Goal: Task Accomplishment & Management: Manage account settings

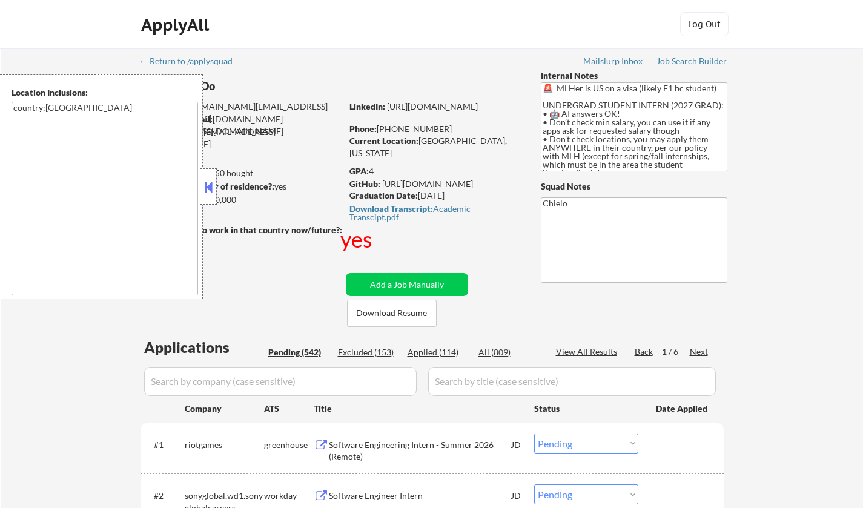
select select ""pending""
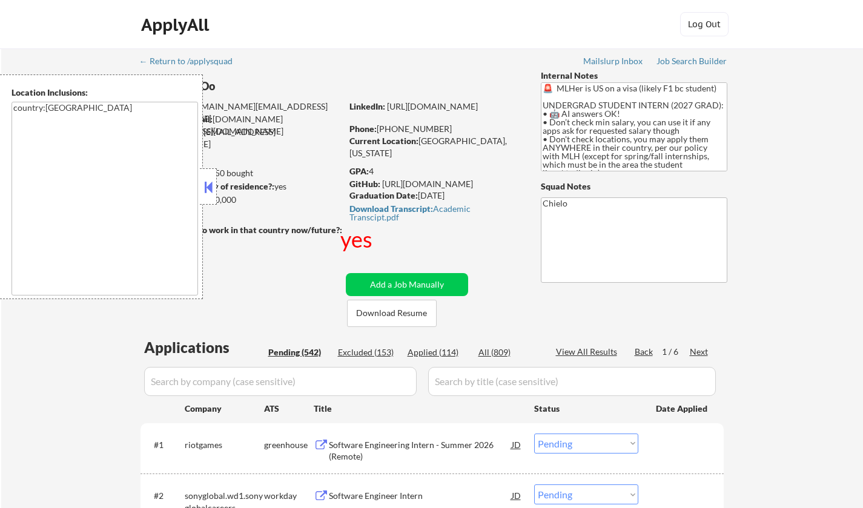
select select ""pending""
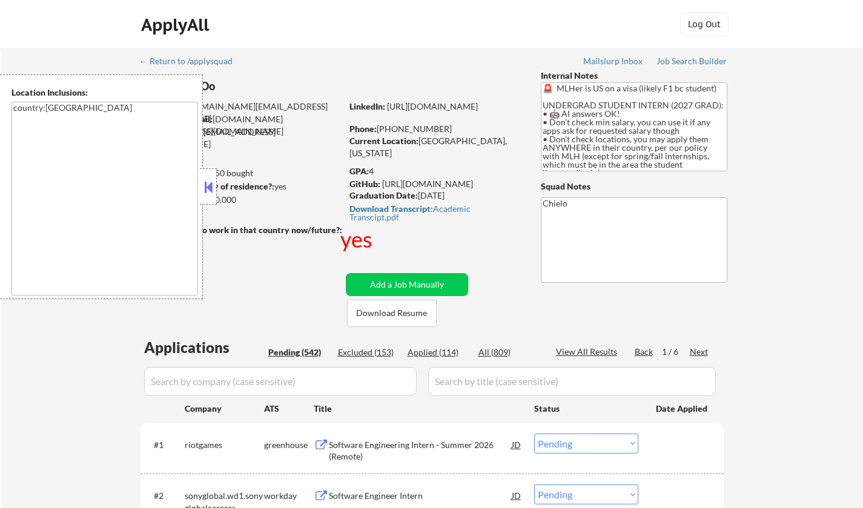
select select ""pending""
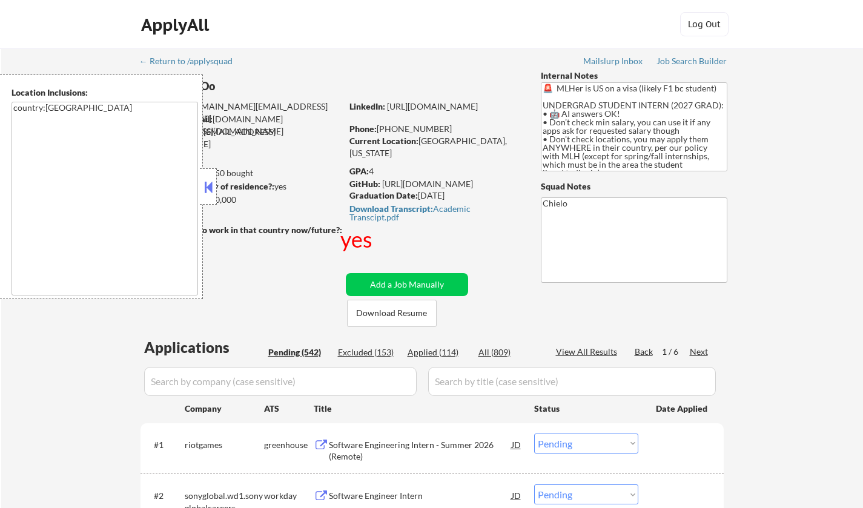
select select ""pending""
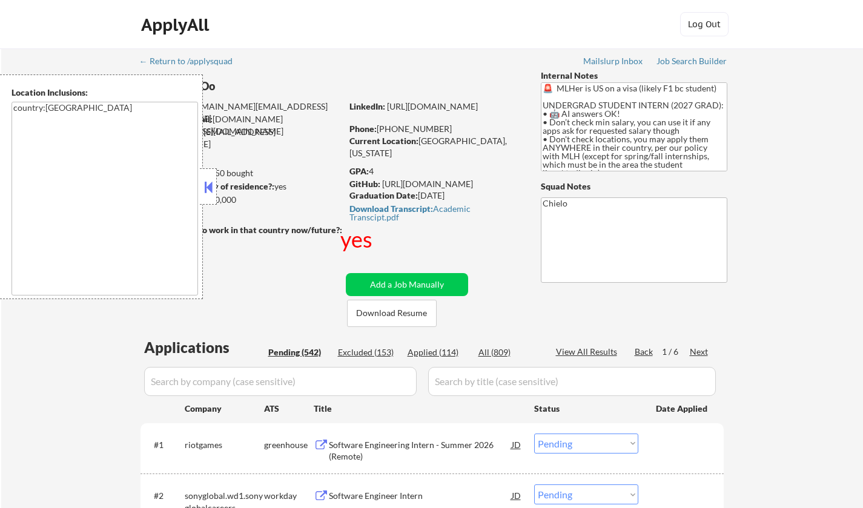
select select ""pending""
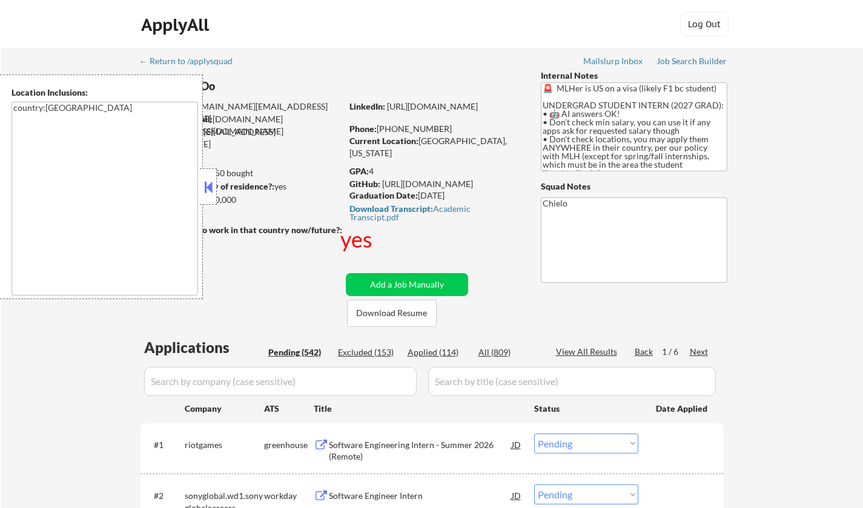
select select ""pending""
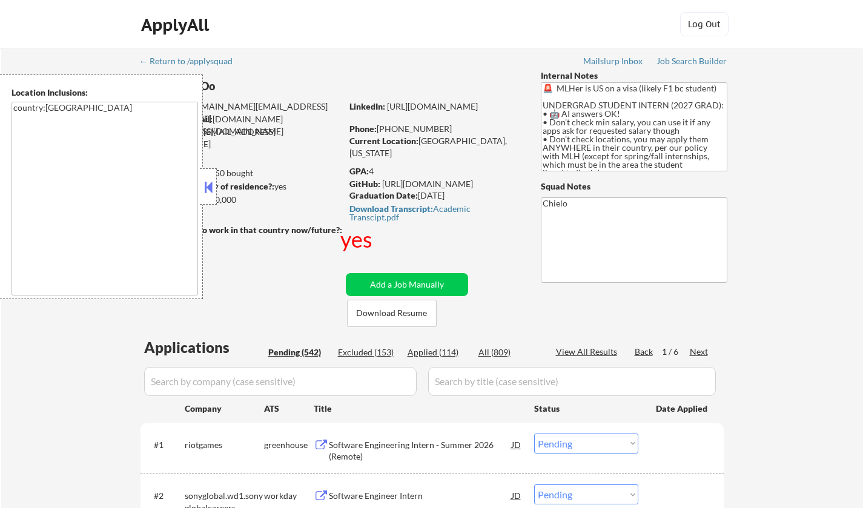
select select ""pending""
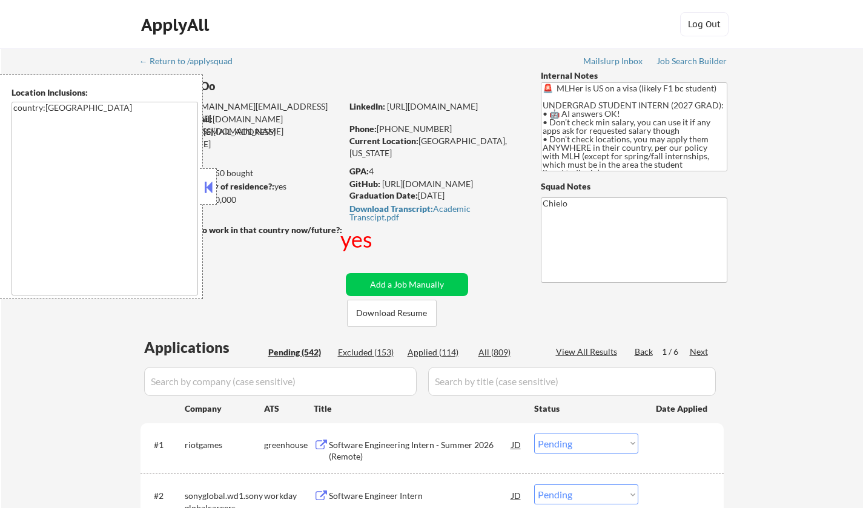
select select ""pending""
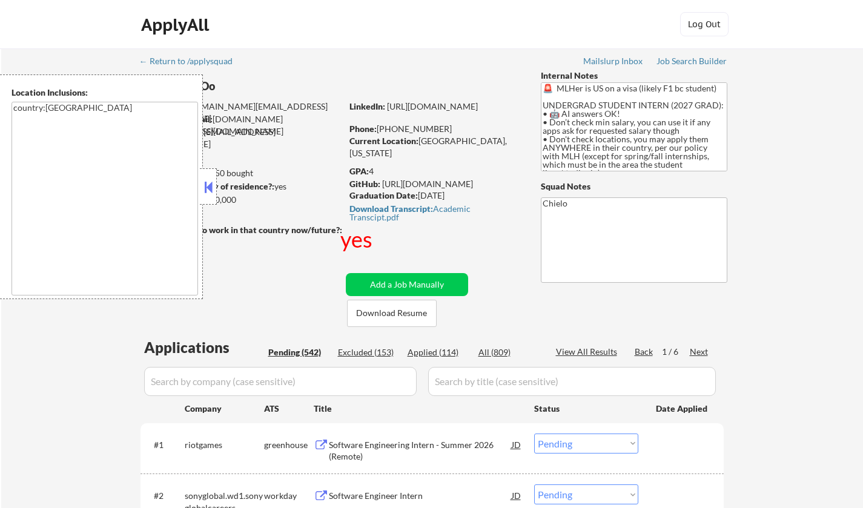
select select ""pending""
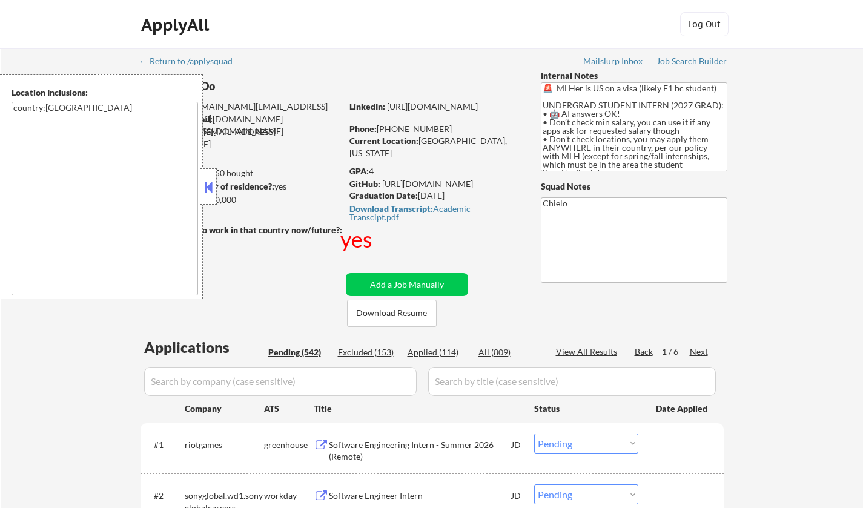
select select ""pending""
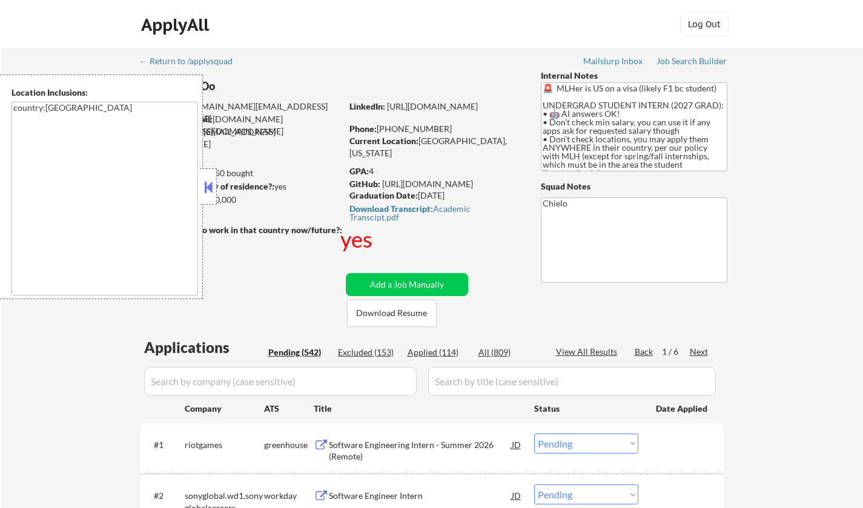
select select ""pending""
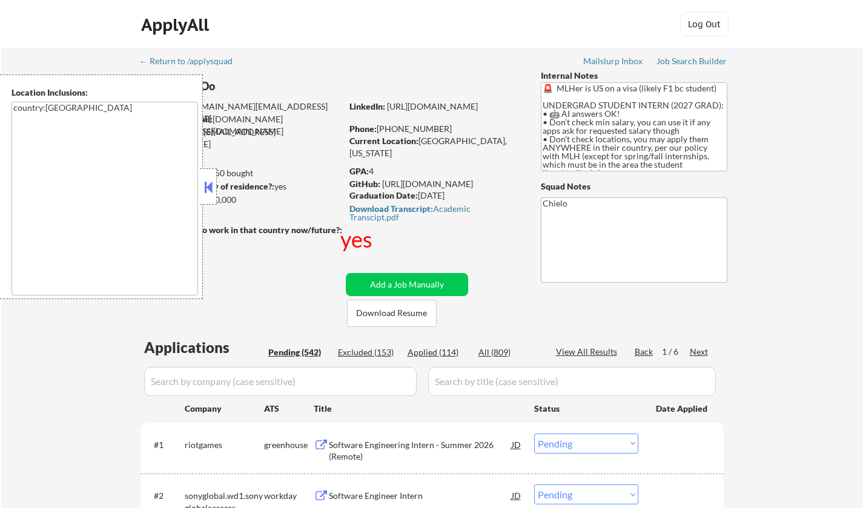
select select ""pending""
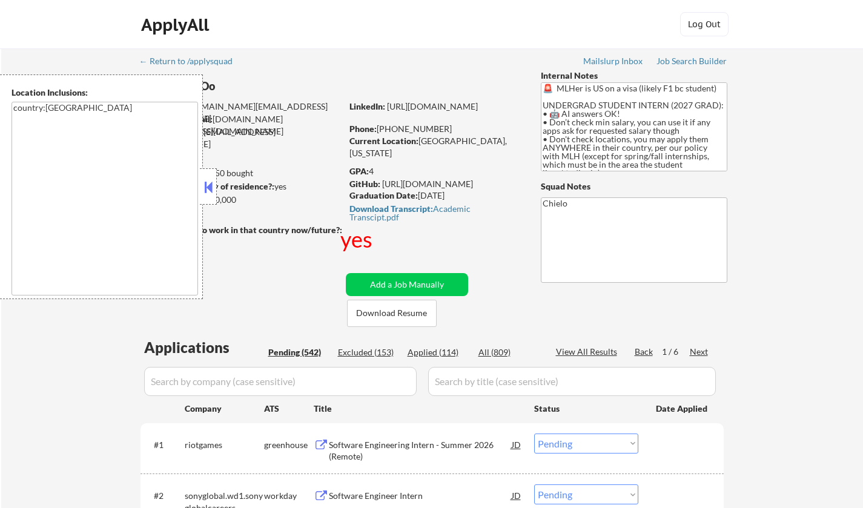
select select ""pending""
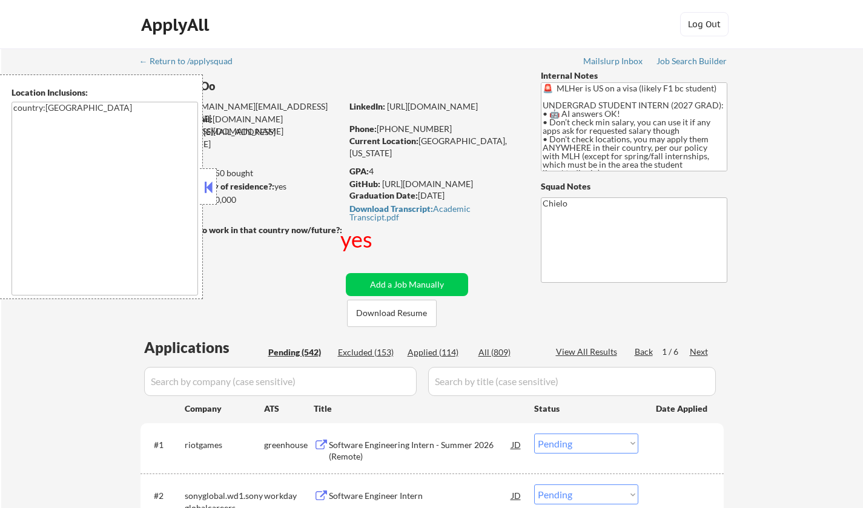
select select ""pending""
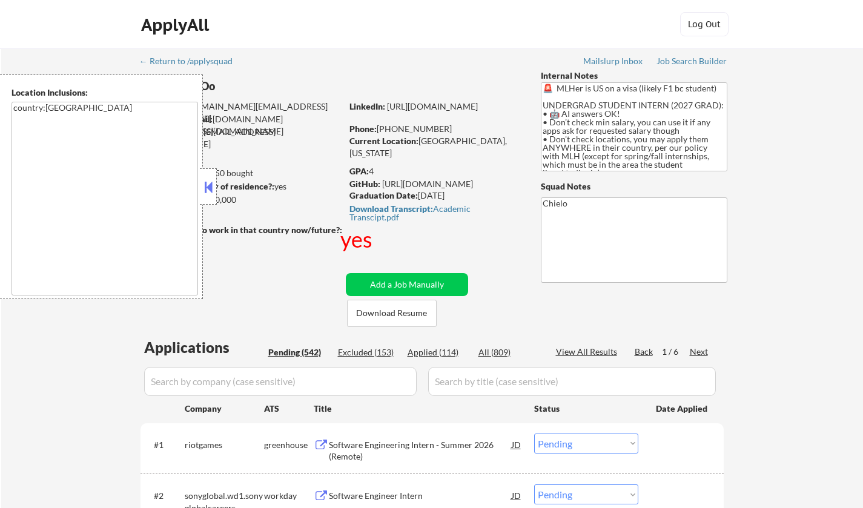
select select ""pending""
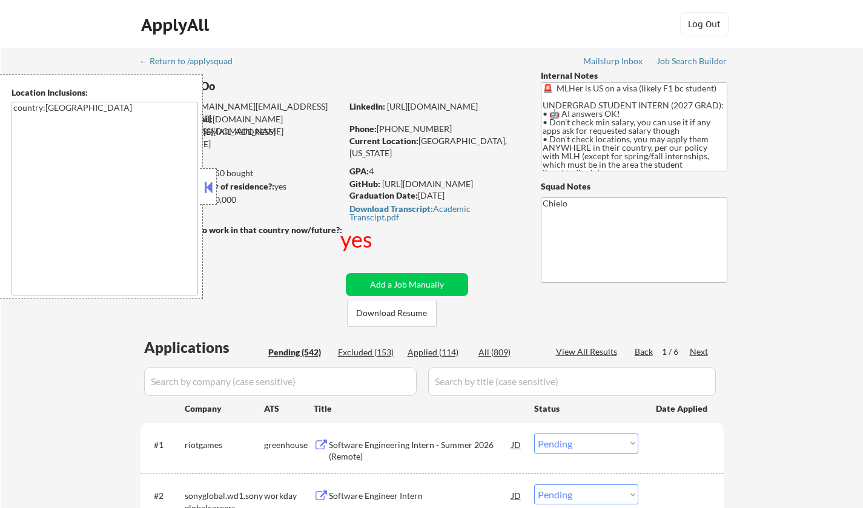
select select ""pending""
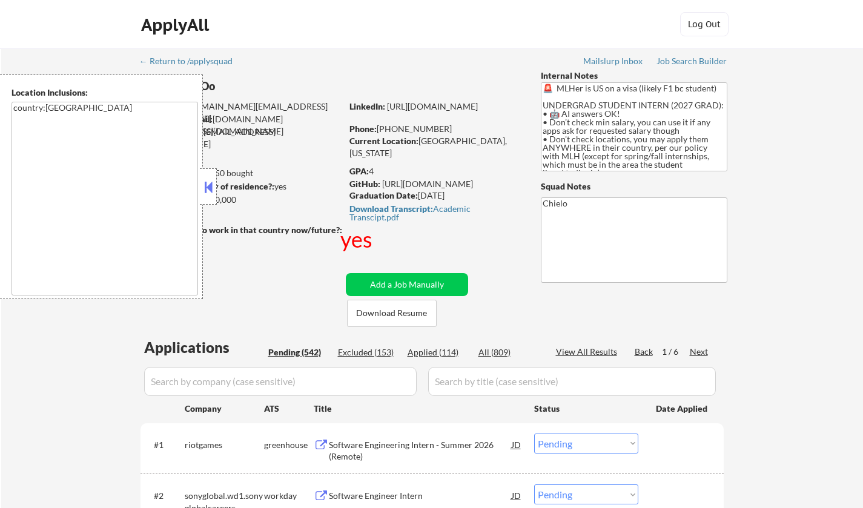
select select ""pending""
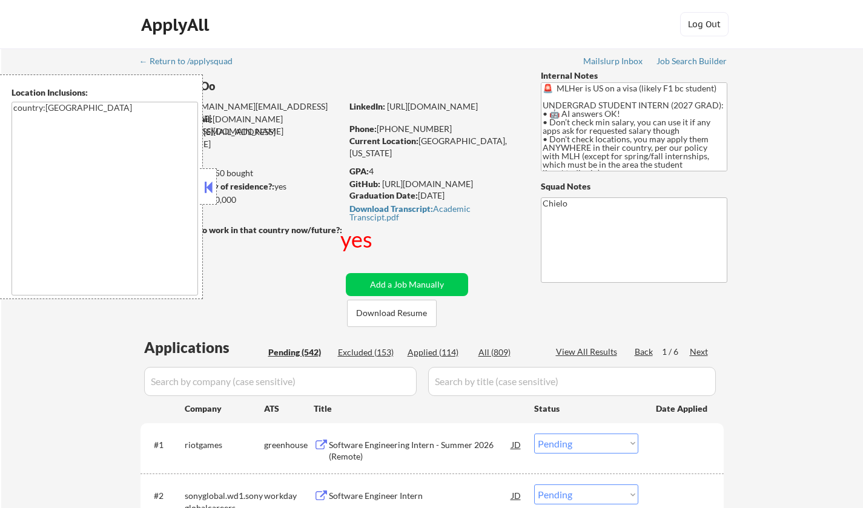
select select ""pending""
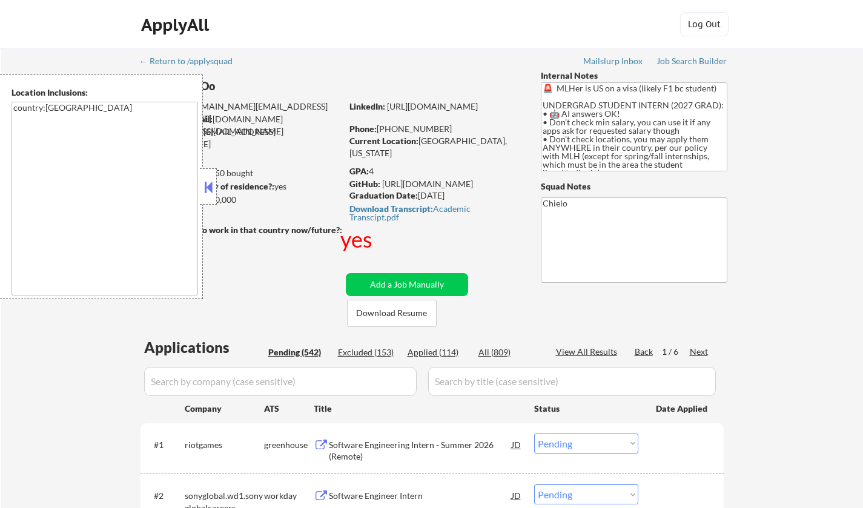
select select ""pending""
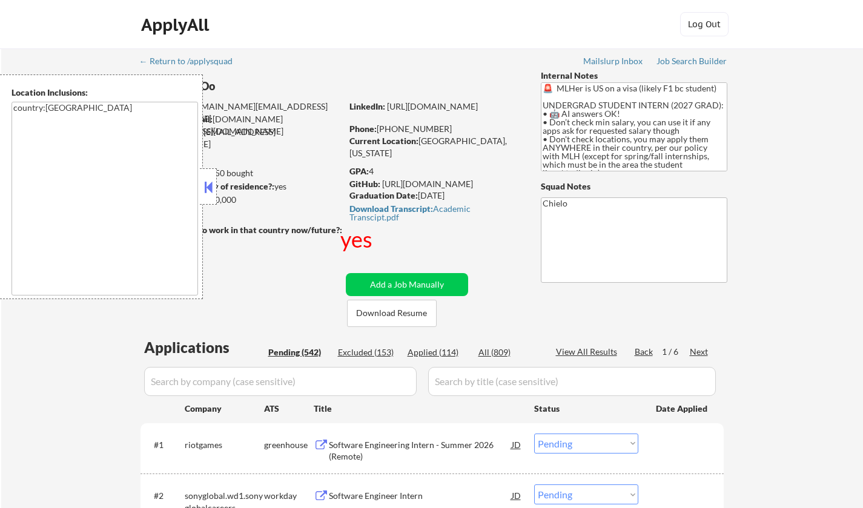
select select ""pending""
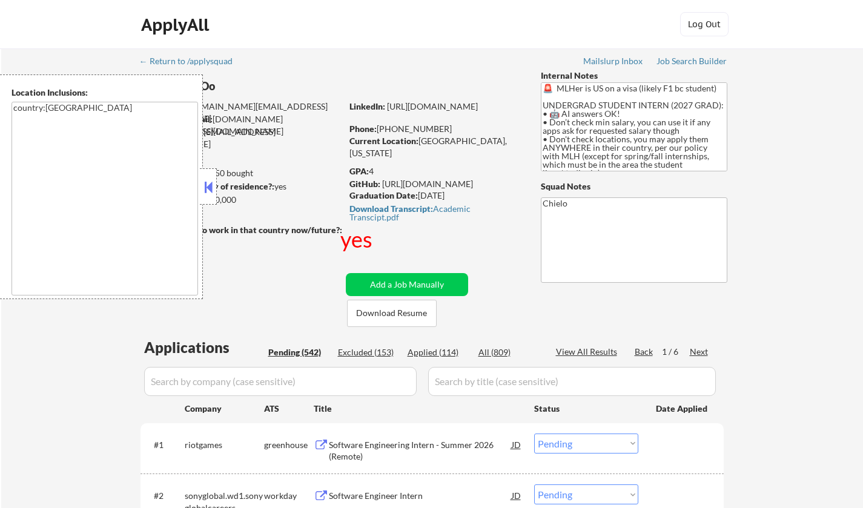
click at [211, 187] on button at bounding box center [208, 187] width 13 height 18
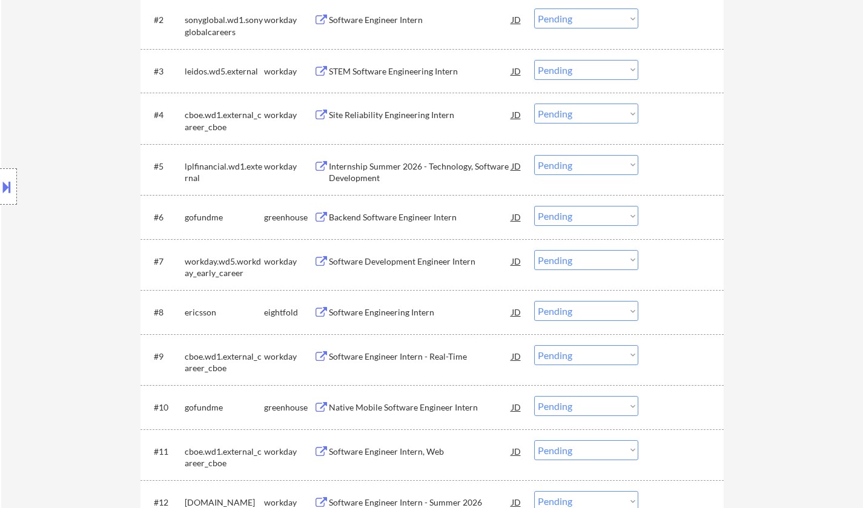
scroll to position [485, 0]
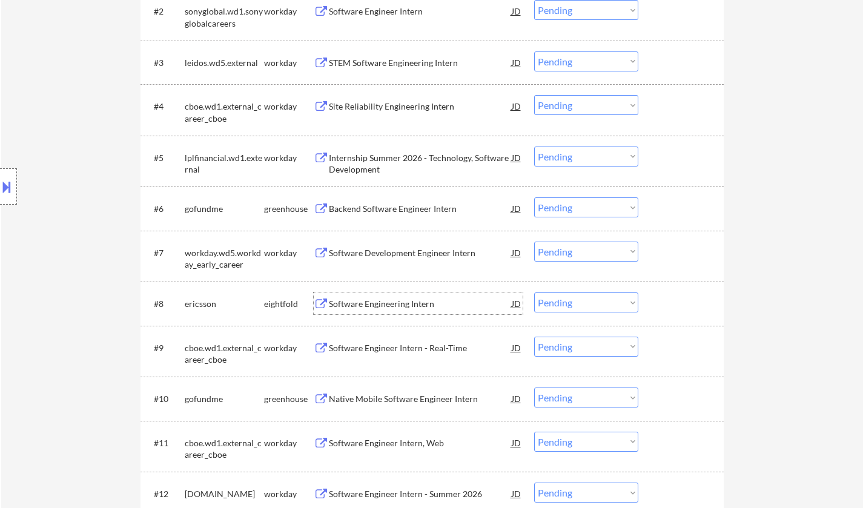
click at [389, 300] on div "Software Engineering Intern" at bounding box center [420, 304] width 183 height 12
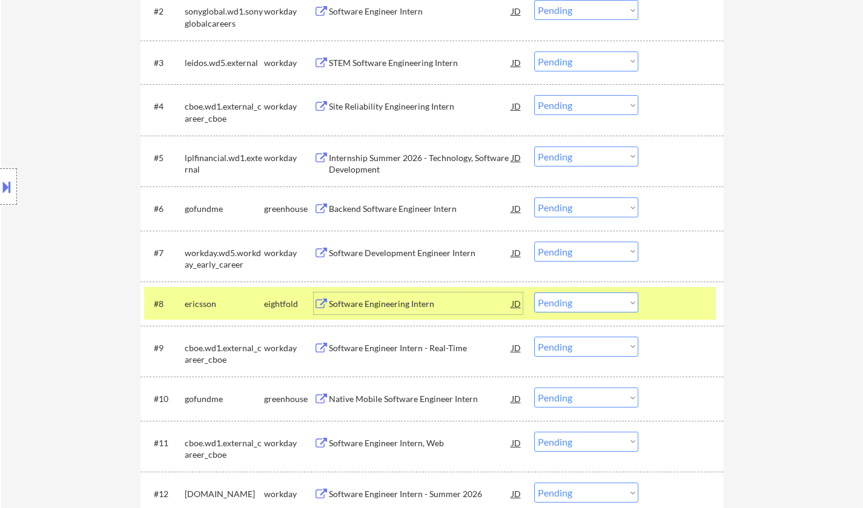
click at [569, 305] on select "Choose an option... Pending Applied Excluded (Questions) Excluded (Expired) Exc…" at bounding box center [586, 303] width 104 height 20
click at [534, 293] on select "Choose an option... Pending Applied Excluded (Questions) Excluded (Expired) Exc…" at bounding box center [586, 303] width 104 height 20
select select ""pending""
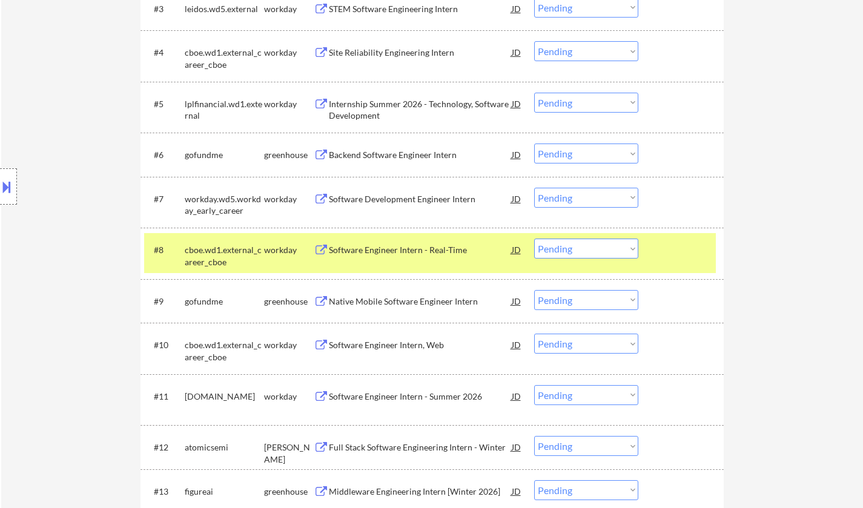
scroll to position [606, 0]
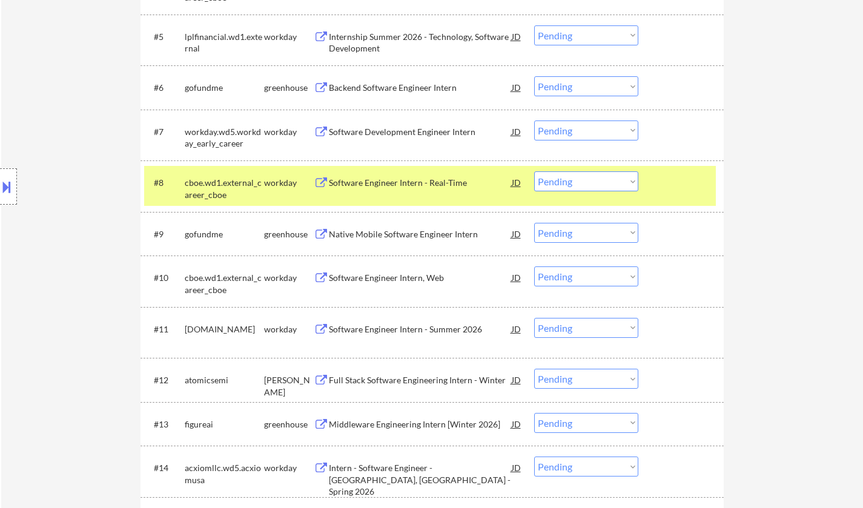
click at [402, 337] on div "Software Engineer Intern - Summer 2026" at bounding box center [420, 329] width 183 height 22
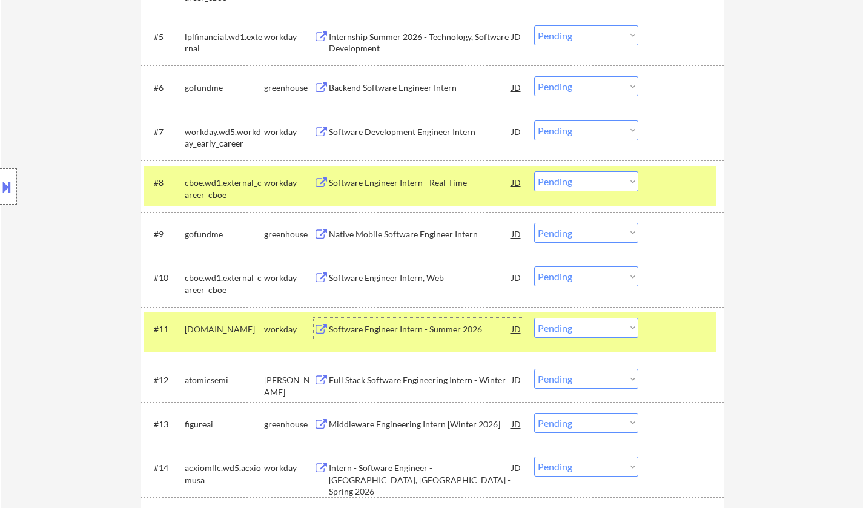
drag, startPoint x: 572, startPoint y: 328, endPoint x: 584, endPoint y: 335, distance: 13.8
click at [572, 328] on select "Choose an option... Pending Applied Excluded (Questions) Excluded (Expired) Exc…" at bounding box center [586, 328] width 104 height 20
click at [534, 318] on select "Choose an option... Pending Applied Excluded (Questions) Excluded (Expired) Exc…" at bounding box center [586, 328] width 104 height 20
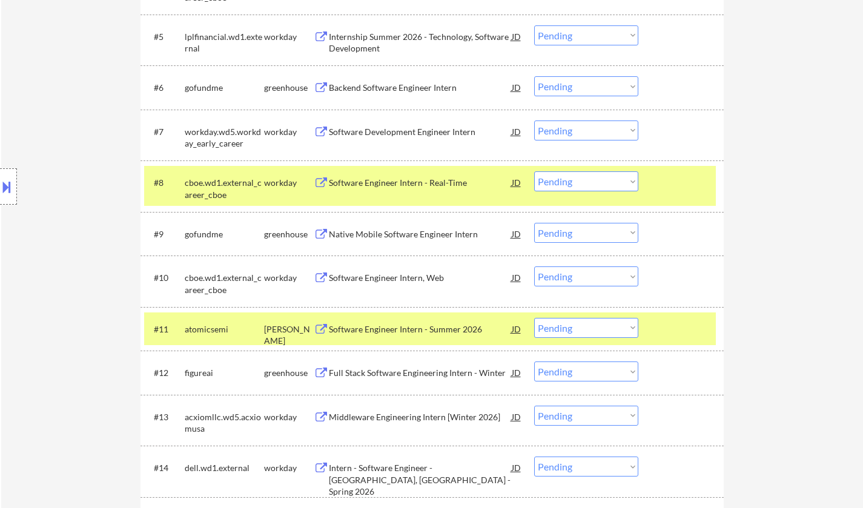
scroll to position [666, 0]
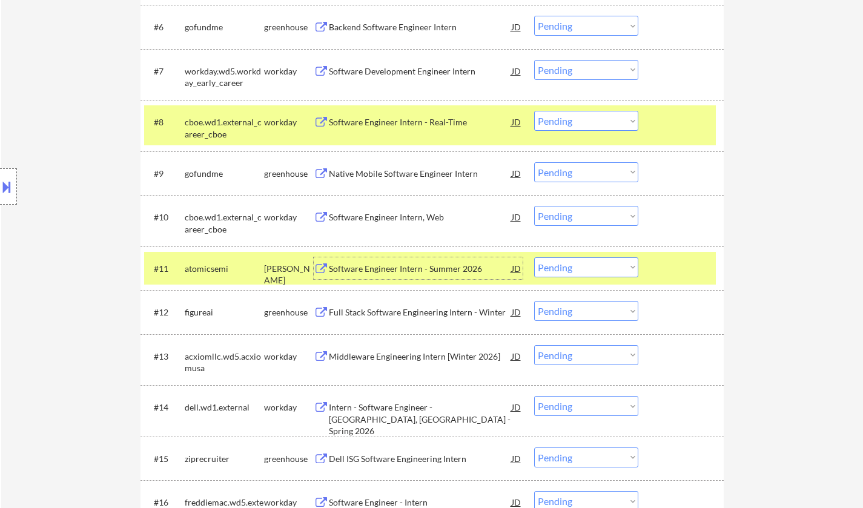
click at [407, 259] on div "Software Engineer Intern - Summer 2026" at bounding box center [420, 268] width 183 height 22
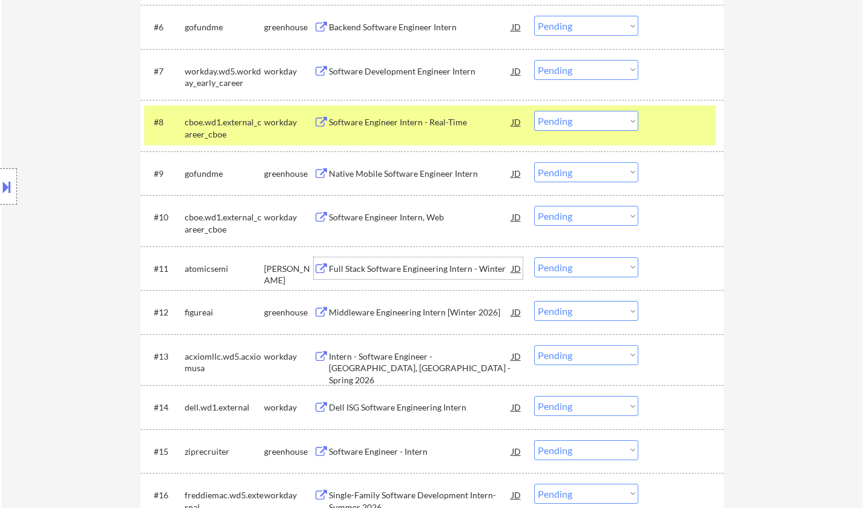
click at [460, 270] on div "Full Stack Software Engineering Intern - Winter" at bounding box center [420, 269] width 183 height 12
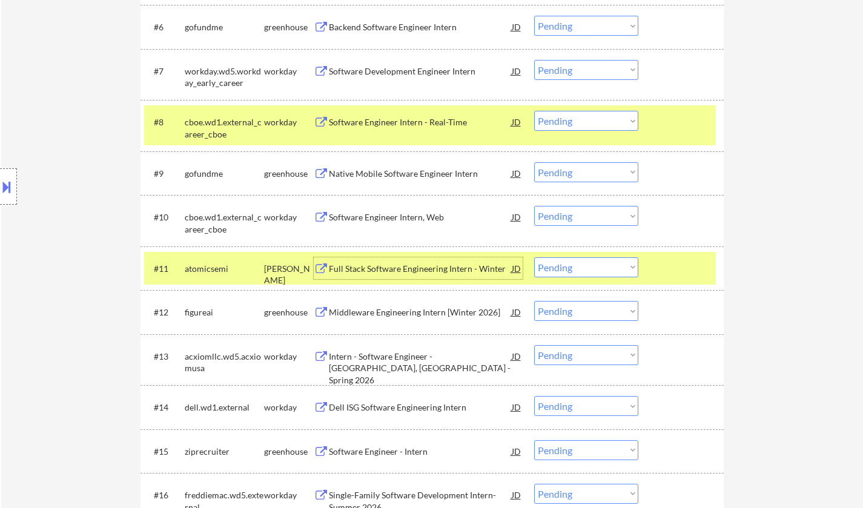
drag, startPoint x: 597, startPoint y: 264, endPoint x: 598, endPoint y: 276, distance: 12.1
click at [597, 264] on select "Choose an option... Pending Applied Excluded (Questions) Excluded (Expired) Exc…" at bounding box center [586, 267] width 104 height 20
click at [534, 257] on select "Choose an option... Pending Applied Excluded (Questions) Excluded (Expired) Exc…" at bounding box center [586, 267] width 104 height 20
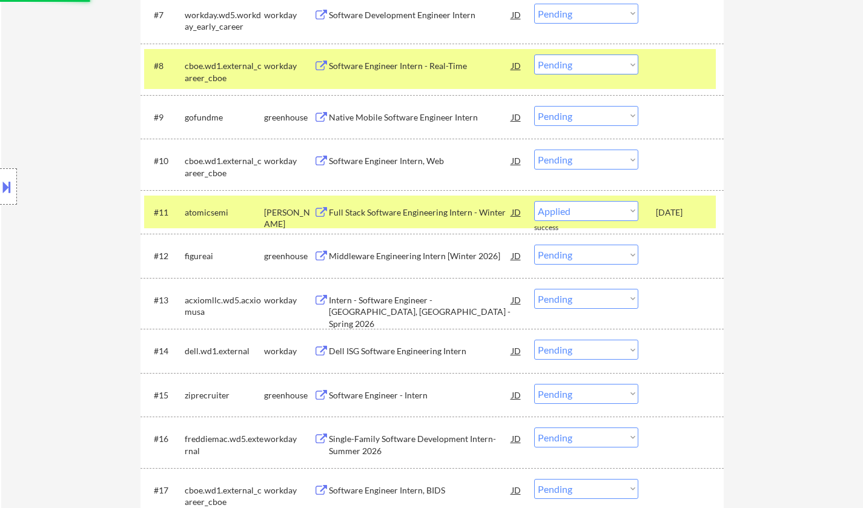
scroll to position [787, 0]
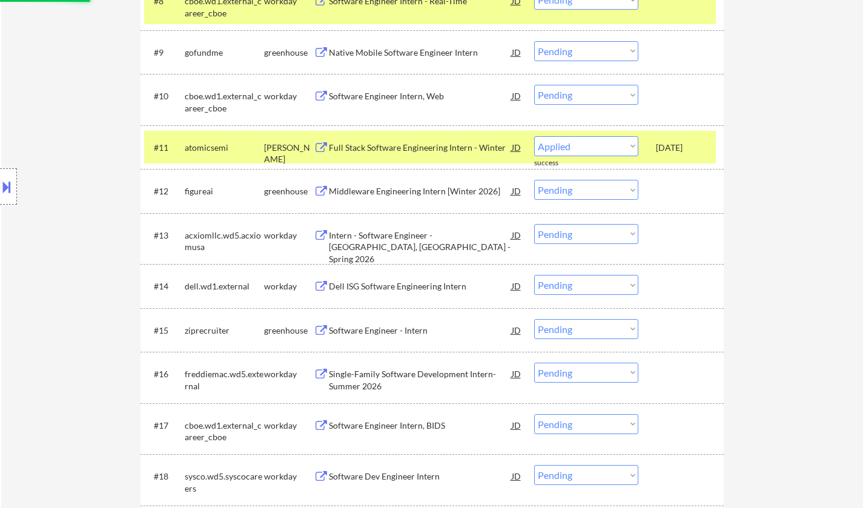
select select ""pending""
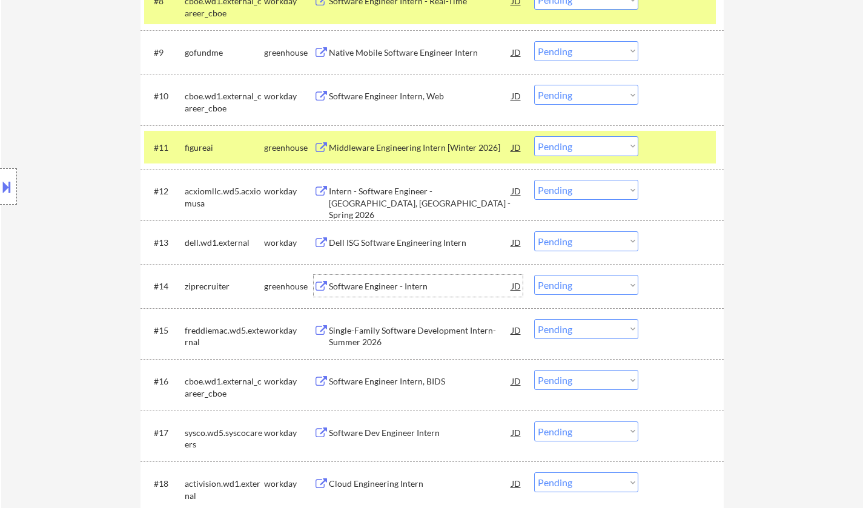
click at [363, 290] on div "Software Engineer - Intern" at bounding box center [420, 286] width 183 height 12
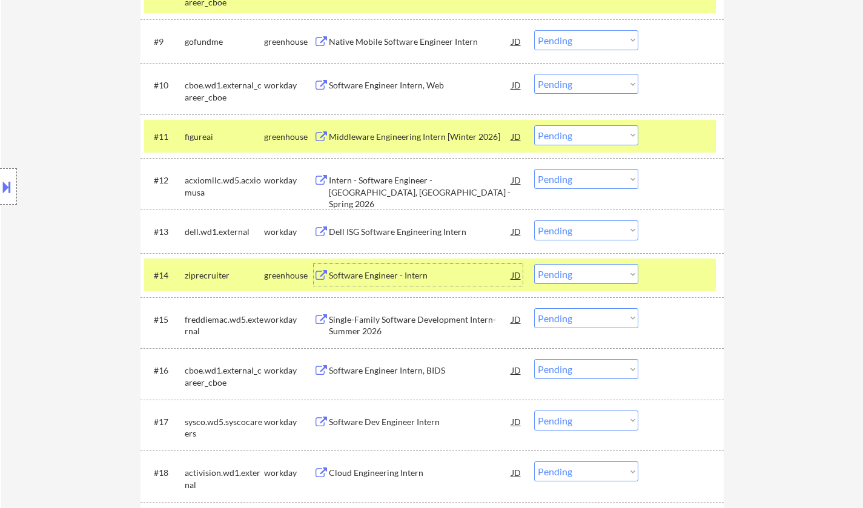
scroll to position [848, 0]
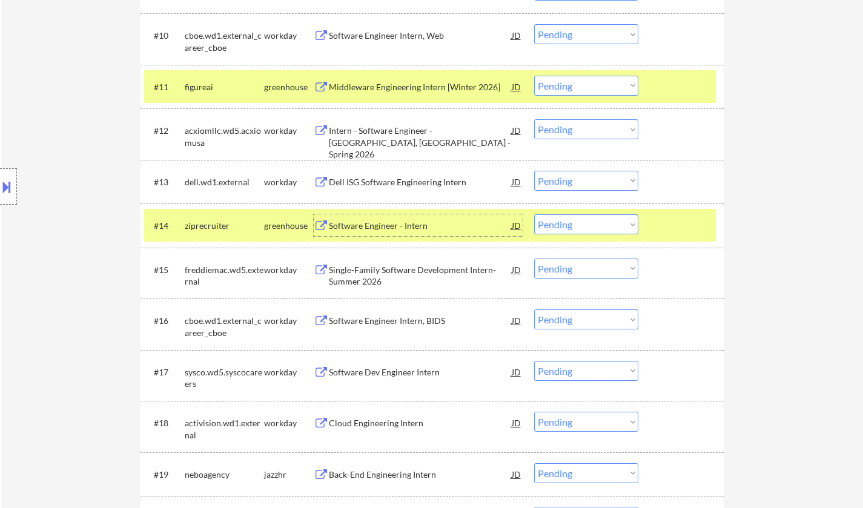
click at [572, 230] on select "Choose an option... Pending Applied Excluded (Questions) Excluded (Expired) Exc…" at bounding box center [586, 224] width 104 height 20
click at [534, 214] on select "Choose an option... Pending Applied Excluded (Questions) Excluded (Expired) Exc…" at bounding box center [586, 224] width 104 height 20
select select ""pending""
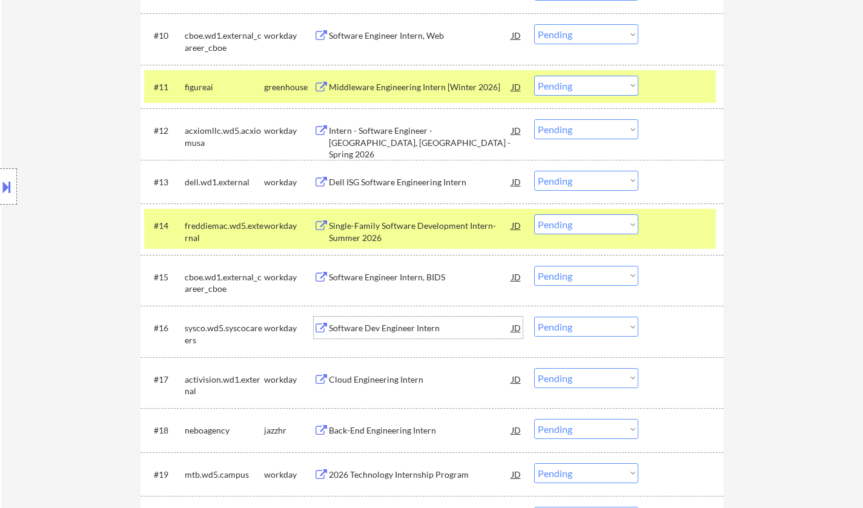
click at [386, 332] on div "Software Dev Engineer Intern" at bounding box center [420, 328] width 183 height 12
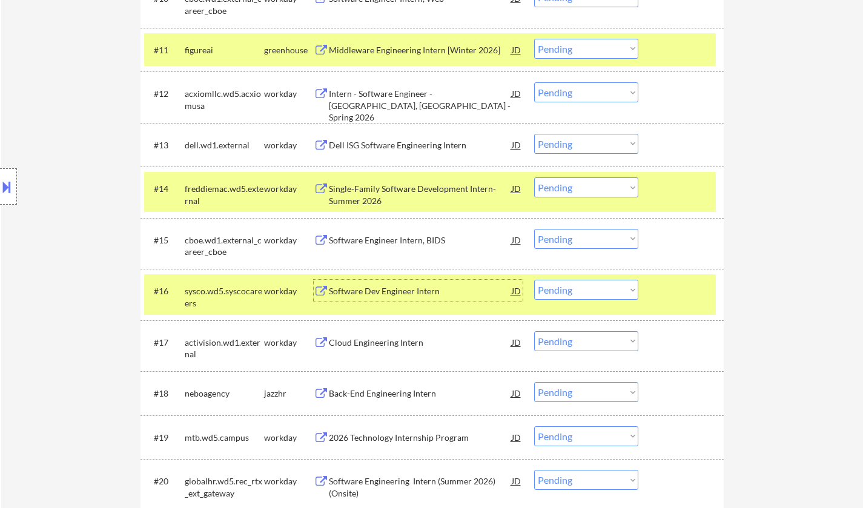
scroll to position [909, 0]
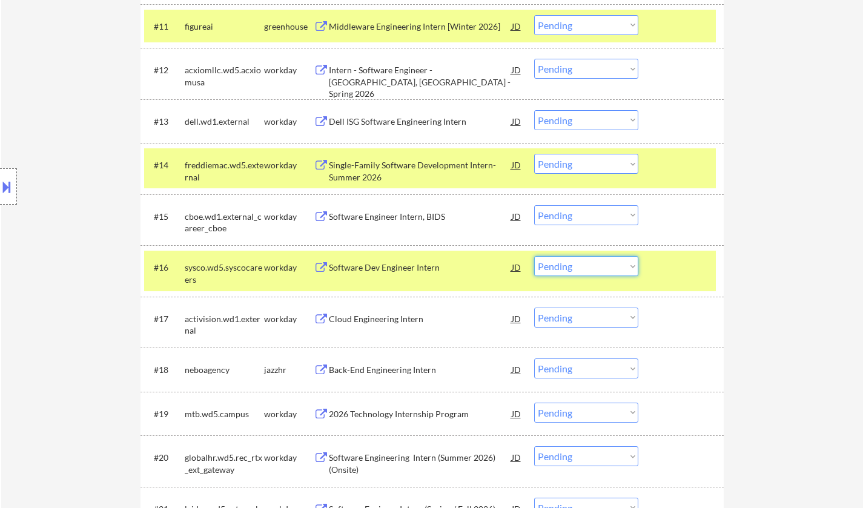
click at [580, 270] on select "Choose an option... Pending Applied Excluded (Questions) Excluded (Expired) Exc…" at bounding box center [586, 266] width 104 height 20
click at [534, 256] on select "Choose an option... Pending Applied Excluded (Questions) Excluded (Expired) Exc…" at bounding box center [586, 266] width 104 height 20
click at [382, 319] on div "Cloud Engineering Intern" at bounding box center [420, 319] width 183 height 12
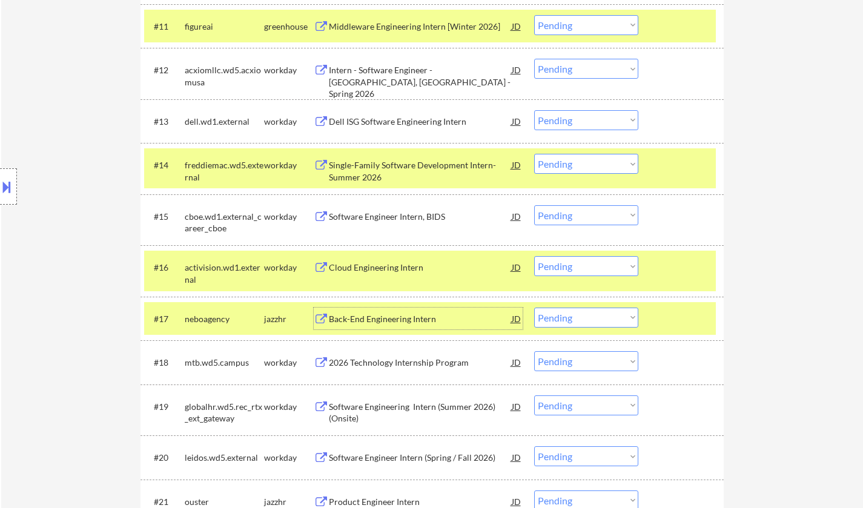
click at [599, 269] on select "Choose an option... Pending Applied Excluded (Questions) Excluded (Expired) Exc…" at bounding box center [586, 266] width 104 height 20
click at [534, 256] on select "Choose an option... Pending Applied Excluded (Questions) Excluded (Expired) Exc…" at bounding box center [586, 266] width 104 height 20
select select ""pending""
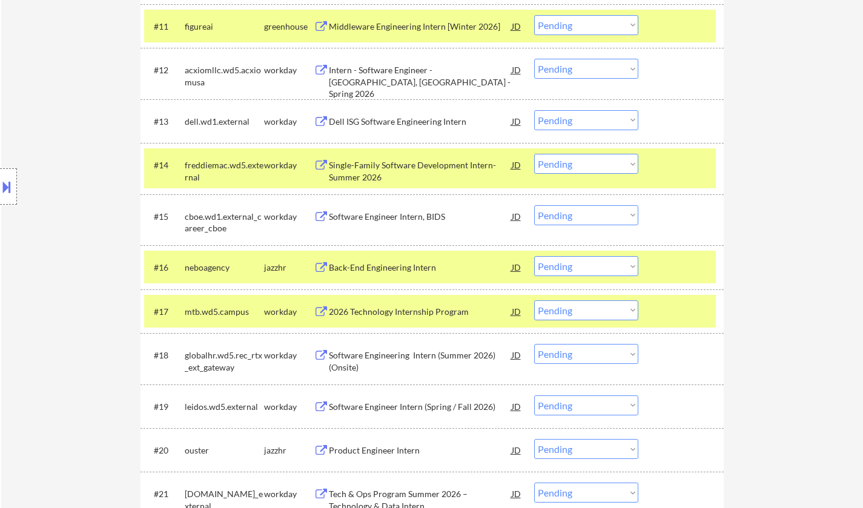
click at [399, 310] on div "2026 Technology Internship Program" at bounding box center [420, 312] width 183 height 12
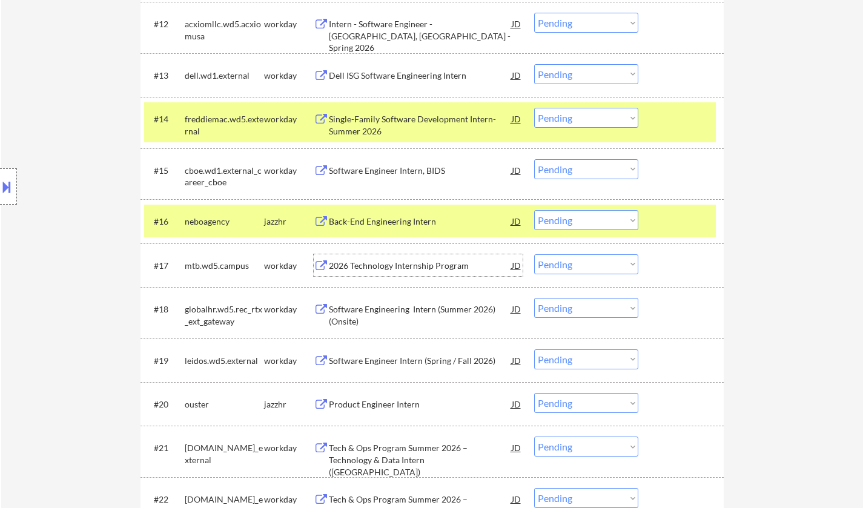
scroll to position [969, 0]
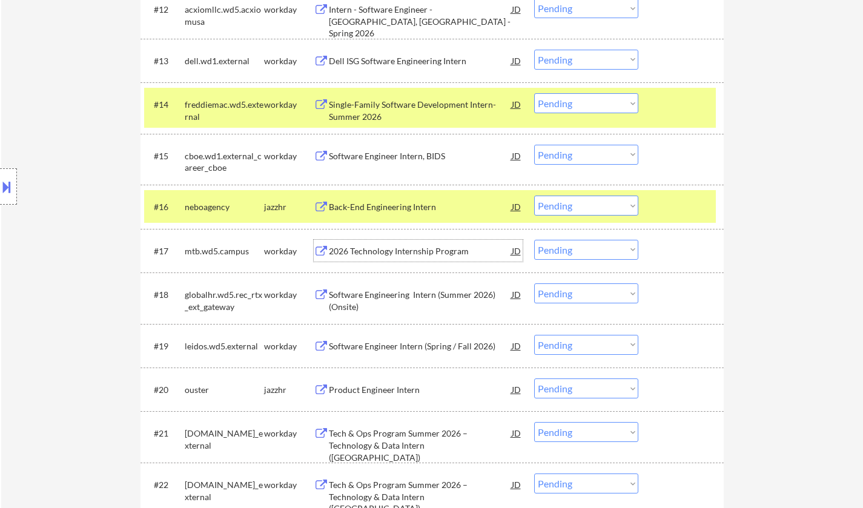
click at [595, 245] on select "Choose an option... Pending Applied Excluded (Questions) Excluded (Expired) Exc…" at bounding box center [586, 250] width 104 height 20
click at [534, 240] on select "Choose an option... Pending Applied Excluded (Questions) Excluded (Expired) Exc…" at bounding box center [586, 250] width 104 height 20
select select ""pending""
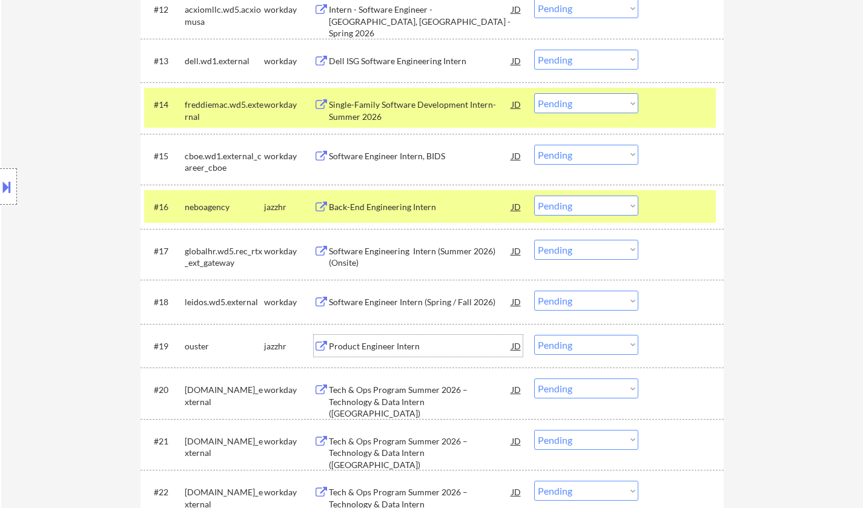
click at [386, 349] on div "Product Engineer Intern" at bounding box center [420, 346] width 183 height 12
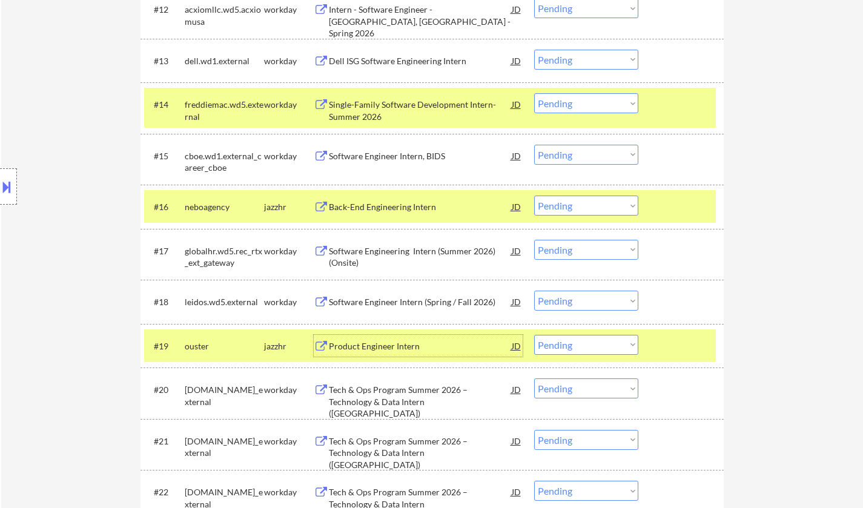
click at [594, 348] on select "Choose an option... Pending Applied Excluded (Questions) Excluded (Expired) Exc…" at bounding box center [586, 345] width 104 height 20
click at [534, 335] on select "Choose an option... Pending Applied Excluded (Questions) Excluded (Expired) Exc…" at bounding box center [586, 345] width 104 height 20
select select ""pending""
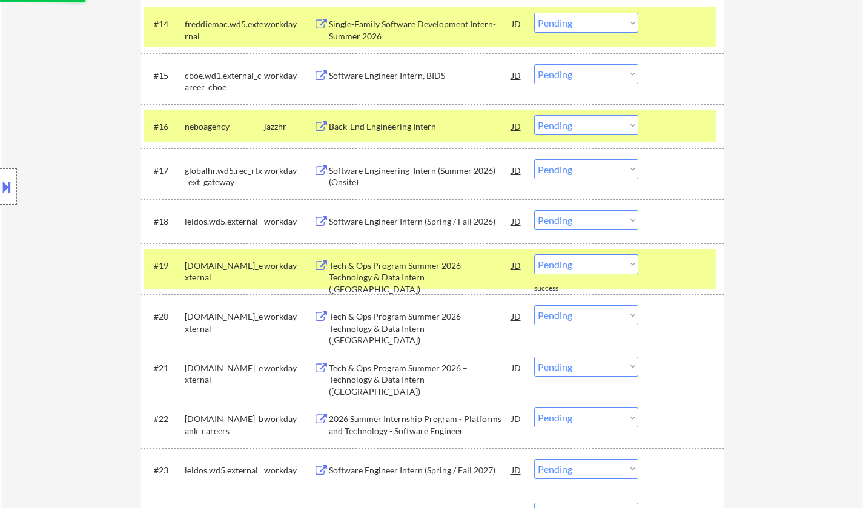
scroll to position [1151, 0]
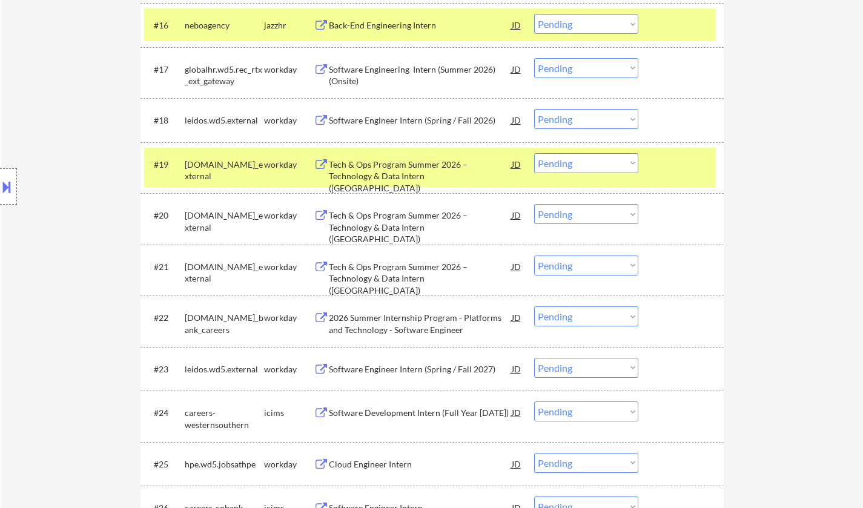
click at [595, 370] on select "Choose an option... Pending Applied Excluded (Questions) Excluded (Expired) Exc…" at bounding box center [586, 368] width 104 height 20
click at [534, 358] on select "Choose an option... Pending Applied Excluded (Questions) Excluded (Expired) Exc…" at bounding box center [586, 368] width 104 height 20
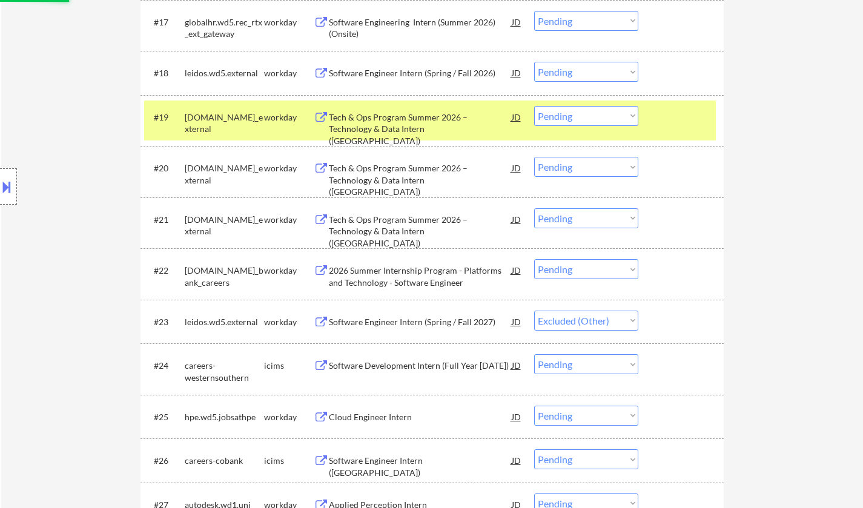
scroll to position [1212, 0]
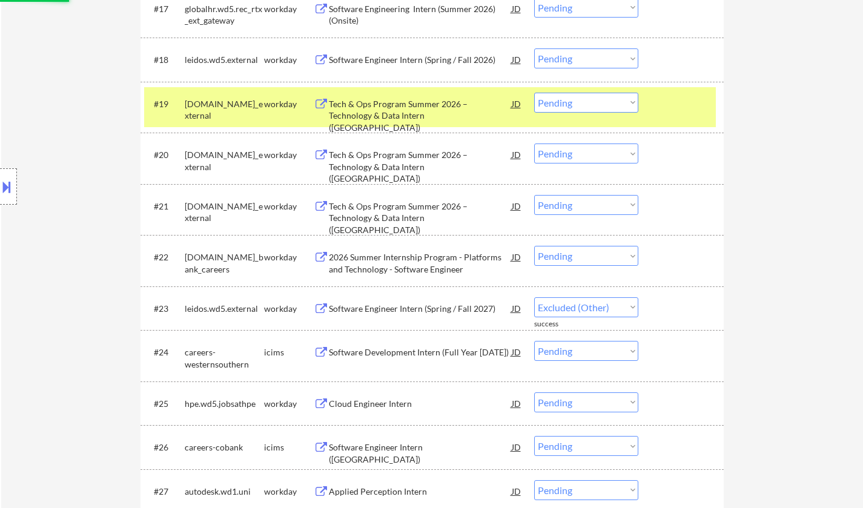
select select ""pending""
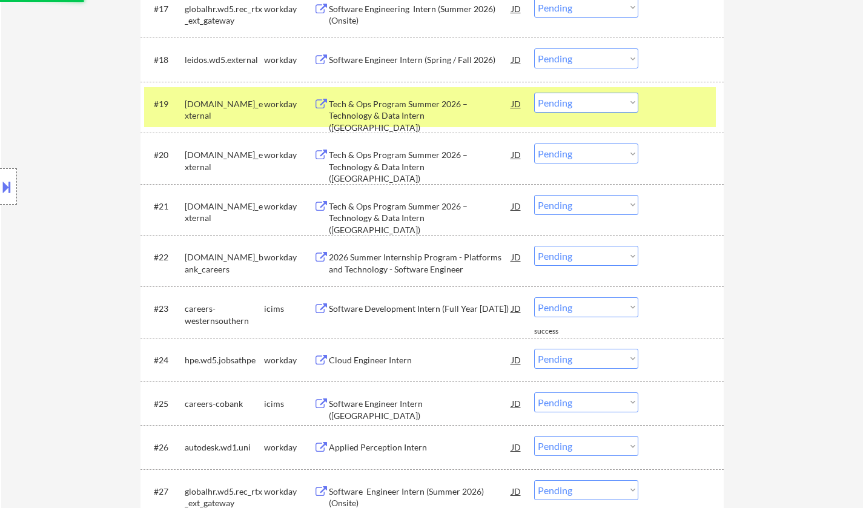
click at [384, 357] on div "Cloud Engineer Intern" at bounding box center [420, 360] width 183 height 12
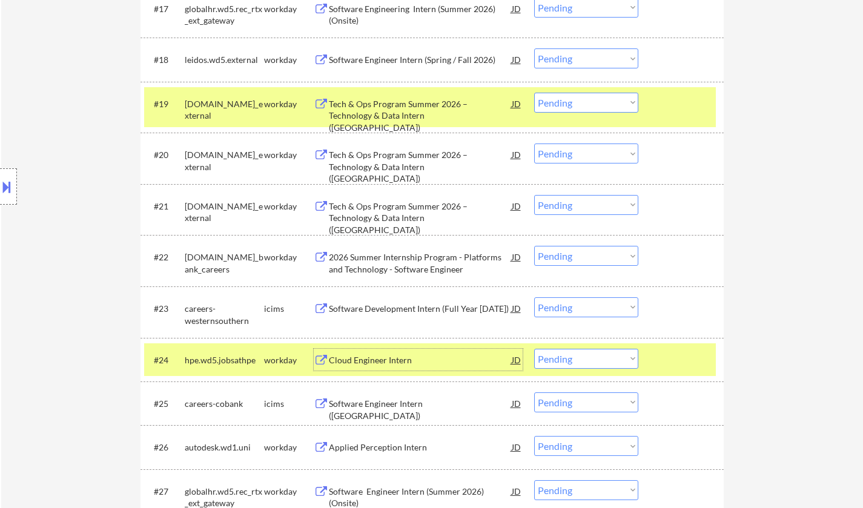
click at [591, 361] on select "Choose an option... Pending Applied Excluded (Questions) Excluded (Expired) Exc…" at bounding box center [586, 359] width 104 height 20
click at [534, 349] on select "Choose an option... Pending Applied Excluded (Questions) Excluded (Expired) Exc…" at bounding box center [586, 359] width 104 height 20
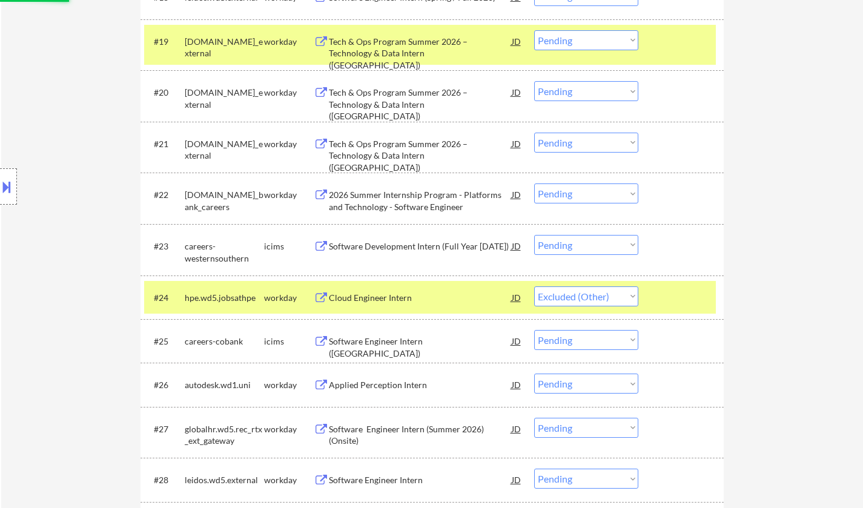
scroll to position [1333, 0]
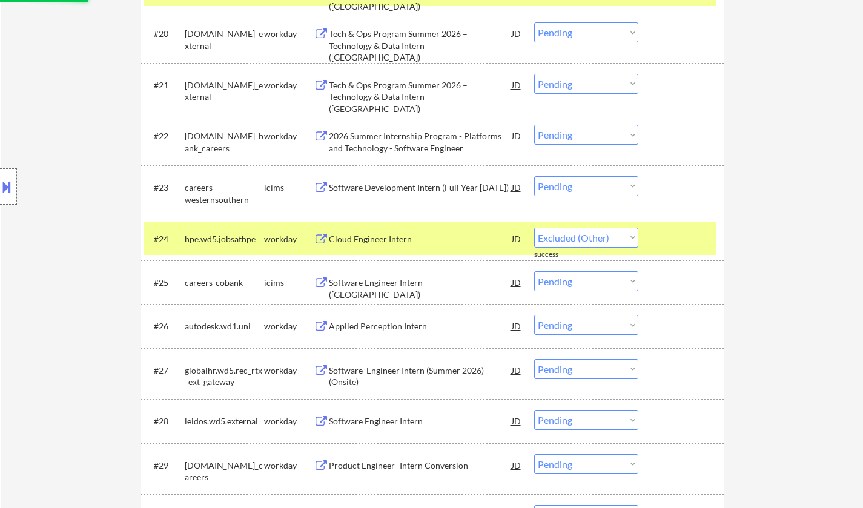
select select ""pending""
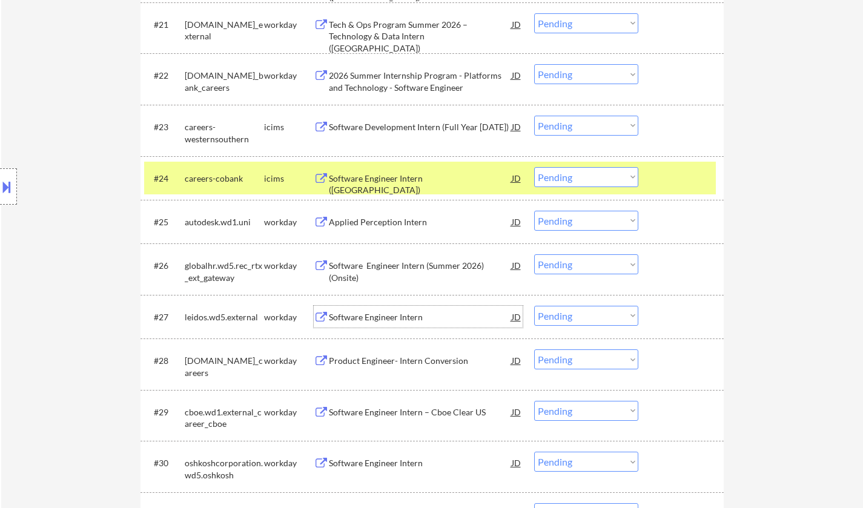
click at [404, 323] on div "Software Engineer Intern" at bounding box center [420, 317] width 183 height 22
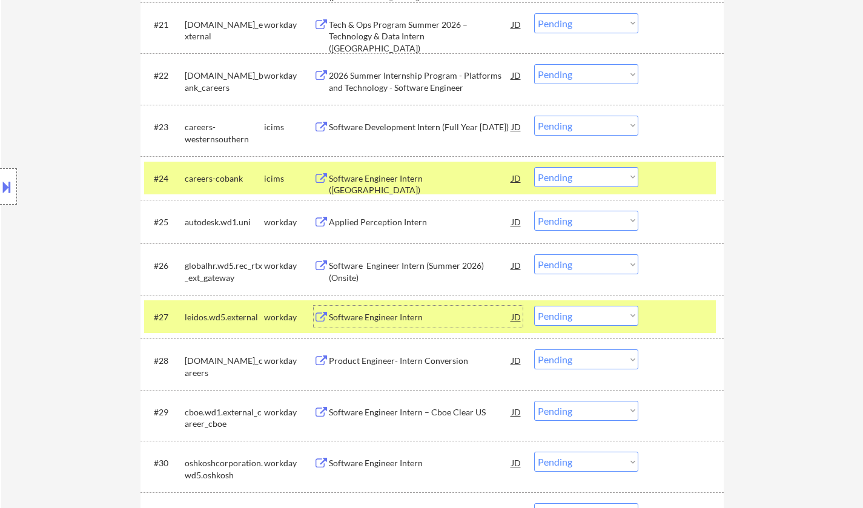
click at [589, 317] on select "Choose an option... Pending Applied Excluded (Questions) Excluded (Expired) Exc…" at bounding box center [586, 316] width 104 height 20
click at [534, 306] on select "Choose an option... Pending Applied Excluded (Questions) Excluded (Expired) Exc…" at bounding box center [586, 316] width 104 height 20
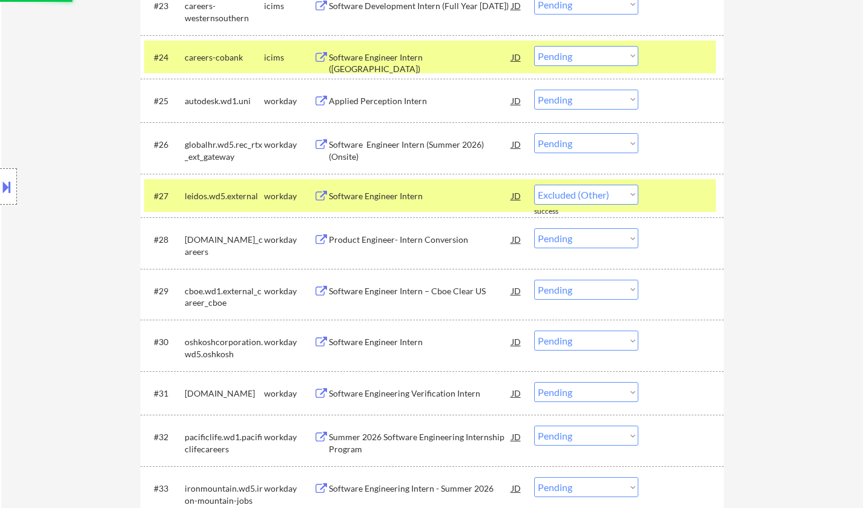
select select ""pending""
click at [388, 235] on div "#28 allstate.wd5.allstate_careers workday Product Engineer- Intern Conversion J…" at bounding box center [430, 243] width 572 height 40
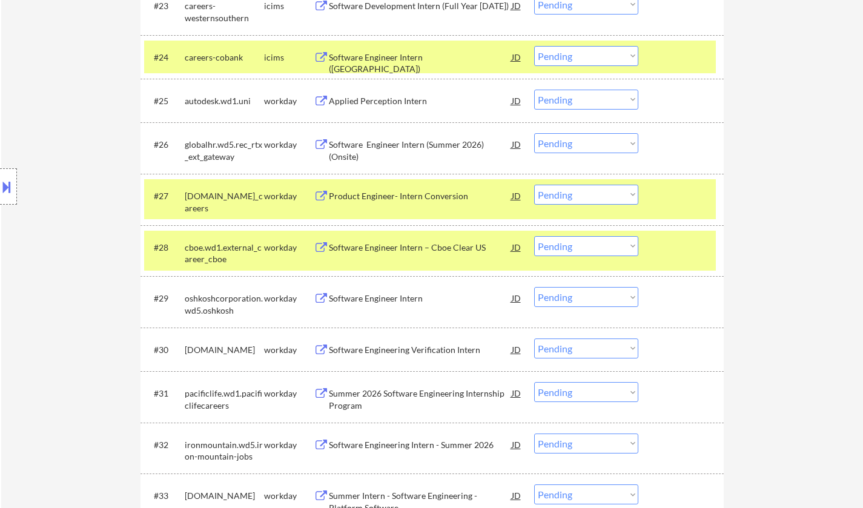
click at [382, 294] on div "Software Engineer Intern" at bounding box center [420, 299] width 183 height 12
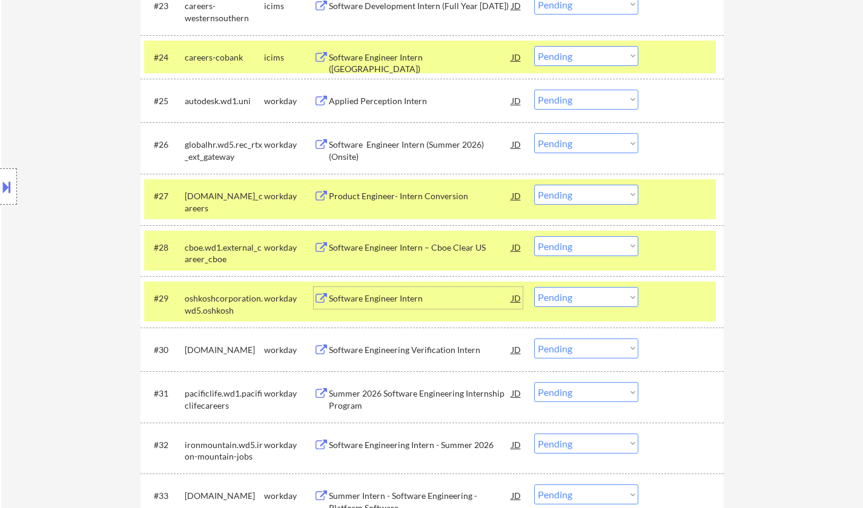
drag, startPoint x: 595, startPoint y: 297, endPoint x: 603, endPoint y: 306, distance: 12.4
click at [595, 297] on select "Choose an option... Pending Applied Excluded (Questions) Excluded (Expired) Exc…" at bounding box center [586, 297] width 104 height 20
click at [534, 287] on select "Choose an option... Pending Applied Excluded (Questions) Excluded (Expired) Exc…" at bounding box center [586, 297] width 104 height 20
click at [413, 347] on div "Software Engineering Verification Intern" at bounding box center [420, 350] width 183 height 12
select select ""pending""
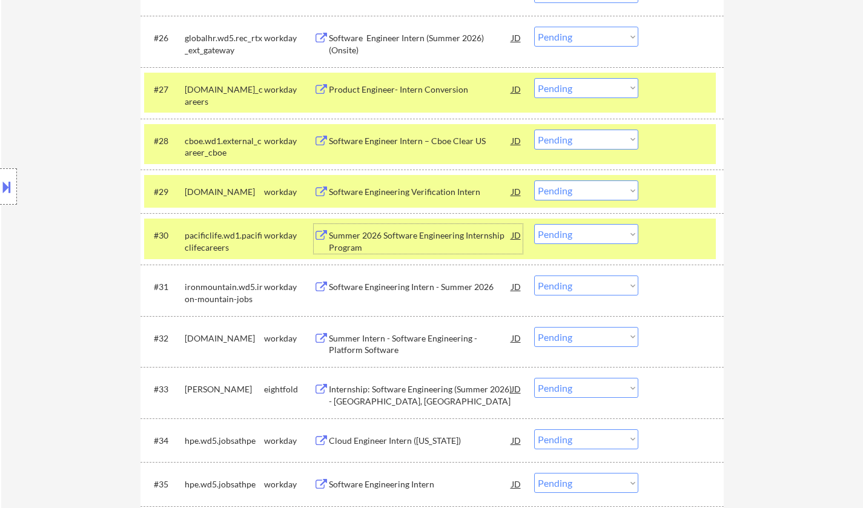
scroll to position [1636, 0]
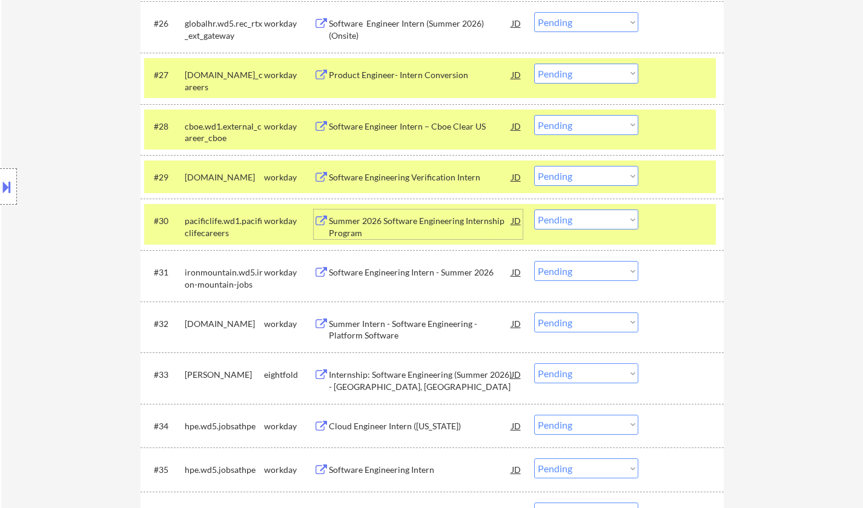
drag, startPoint x: 565, startPoint y: 219, endPoint x: 575, endPoint y: 228, distance: 13.3
click at [565, 219] on select "Choose an option... Pending Applied Excluded (Questions) Excluded (Expired) Exc…" at bounding box center [586, 220] width 104 height 20
click at [534, 210] on select "Choose an option... Pending Applied Excluded (Questions) Excluded (Expired) Exc…" at bounding box center [586, 220] width 104 height 20
select select ""pending""
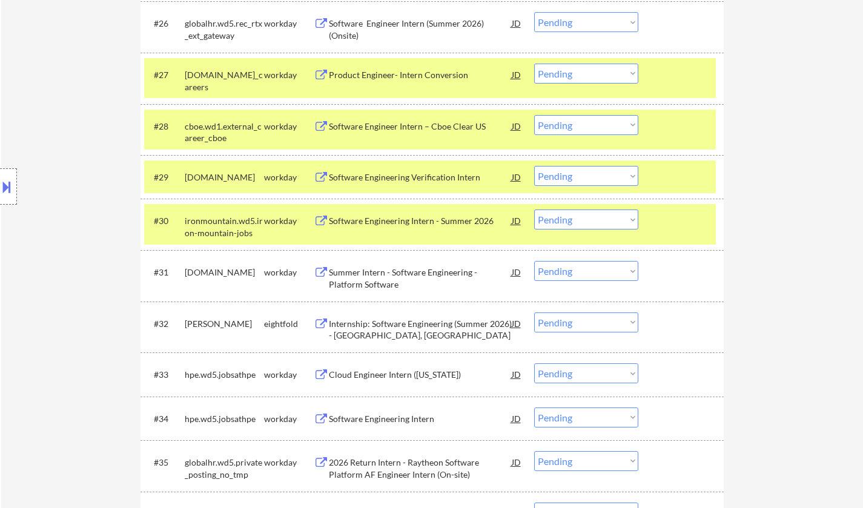
scroll to position [1696, 0]
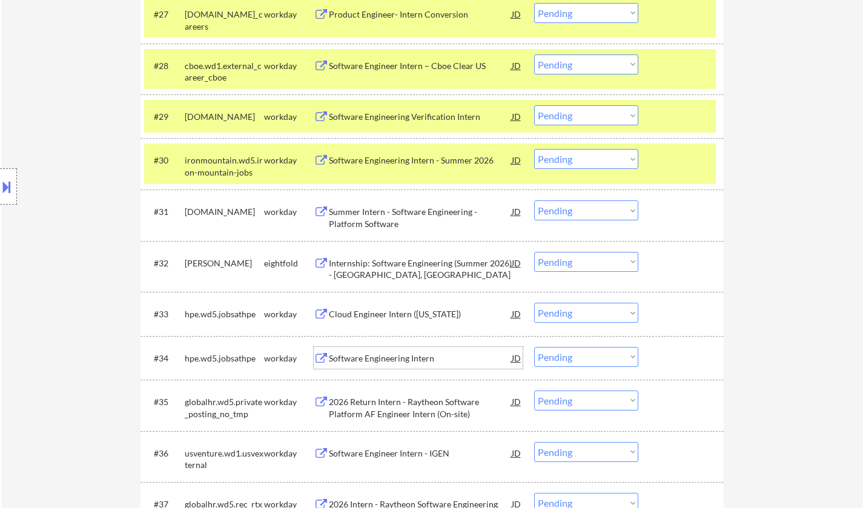
click at [404, 354] on div "Software Engineering Intern" at bounding box center [420, 359] width 183 height 12
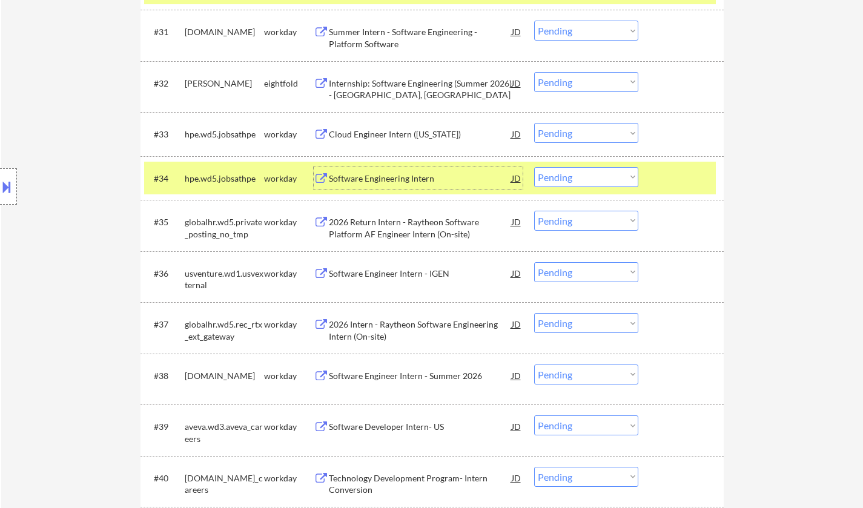
scroll to position [1878, 0]
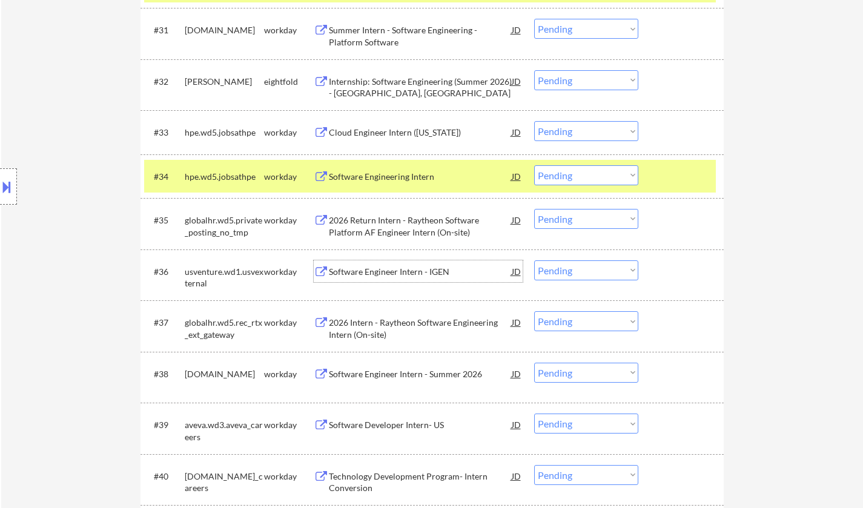
click at [397, 270] on div "Software Engineer Intern - IGEN" at bounding box center [420, 272] width 183 height 12
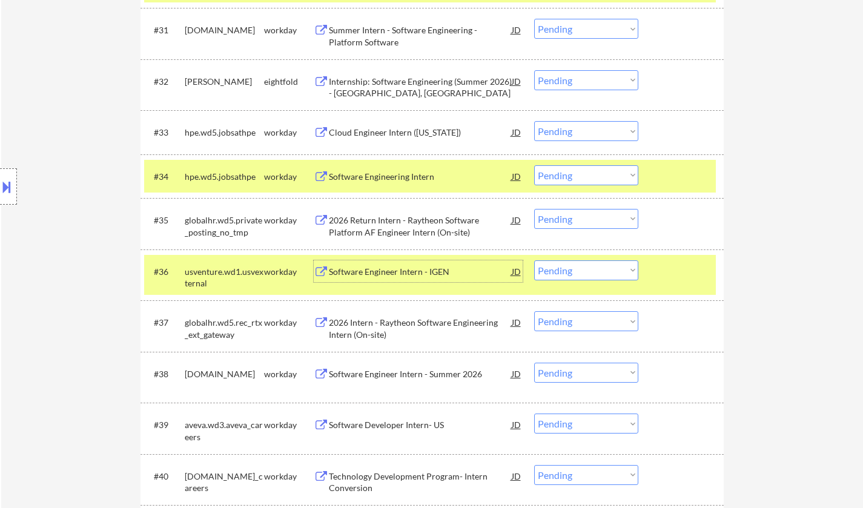
click at [586, 268] on select "Choose an option... Pending Applied Excluded (Questions) Excluded (Expired) Exc…" at bounding box center [586, 270] width 104 height 20
click at [534, 260] on select "Choose an option... Pending Applied Excluded (Questions) Excluded (Expired) Exc…" at bounding box center [586, 270] width 104 height 20
select select ""pending""
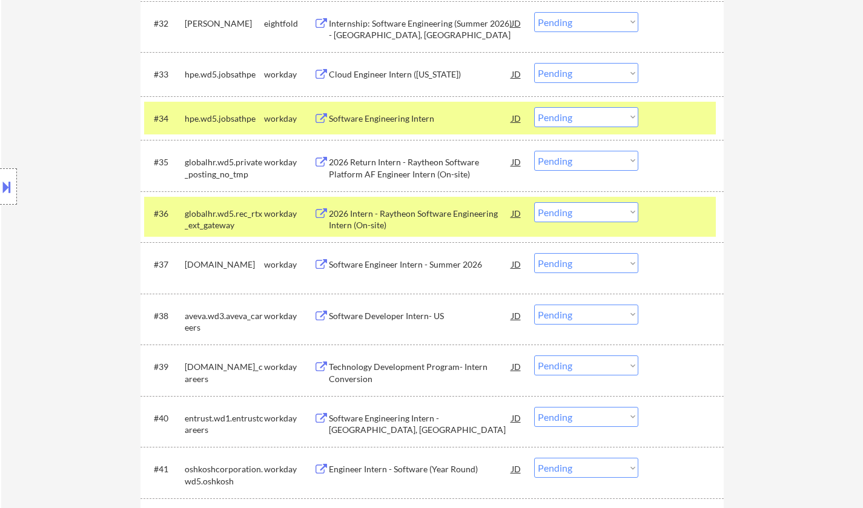
scroll to position [1938, 0]
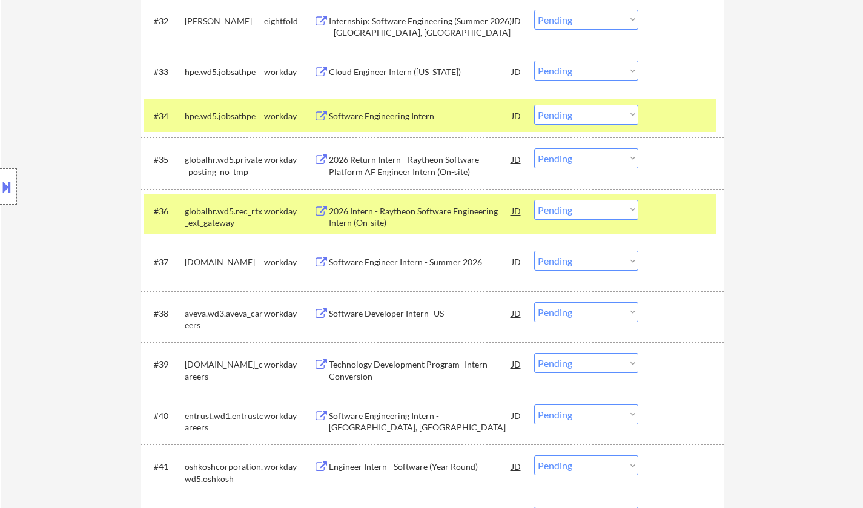
click at [407, 265] on div "Software Engineer Intern - Summer 2026" at bounding box center [420, 262] width 183 height 12
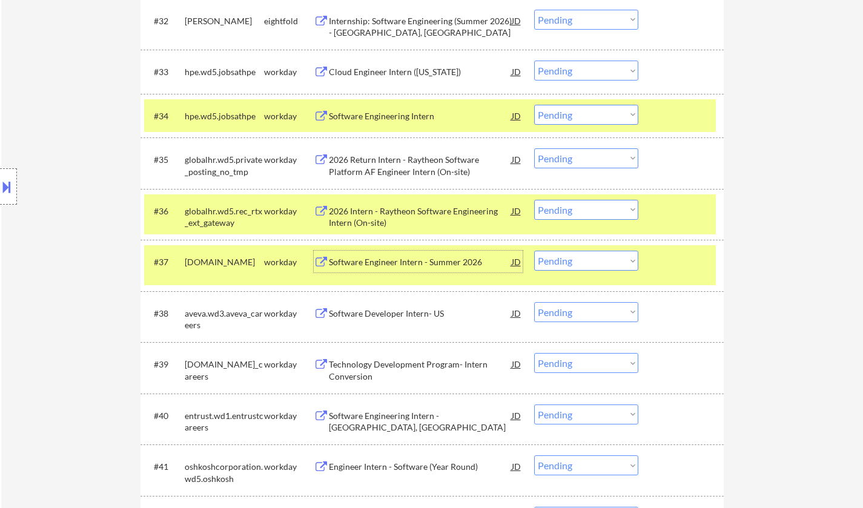
click at [591, 262] on select "Choose an option... Pending Applied Excluded (Questions) Excluded (Expired) Exc…" at bounding box center [586, 261] width 104 height 20
click at [534, 251] on select "Choose an option... Pending Applied Excluded (Questions) Excluded (Expired) Exc…" at bounding box center [586, 261] width 104 height 20
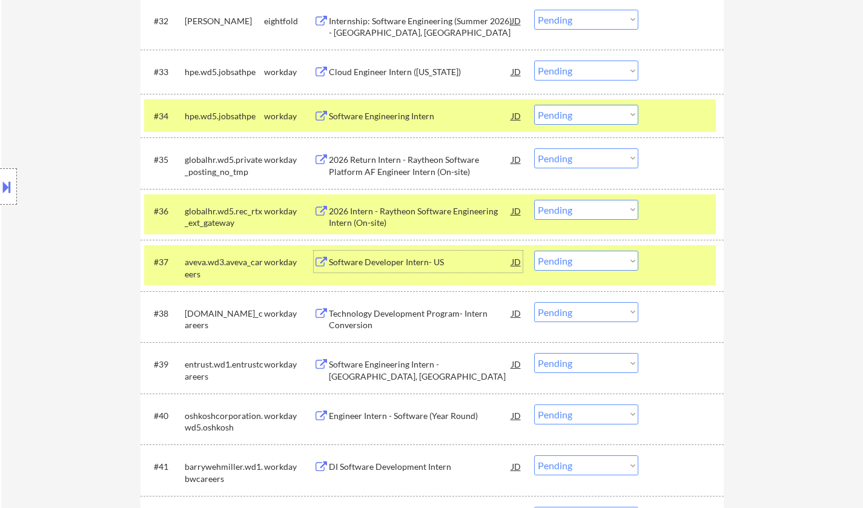
click at [376, 262] on div "Software Developer Intern- US" at bounding box center [420, 262] width 183 height 12
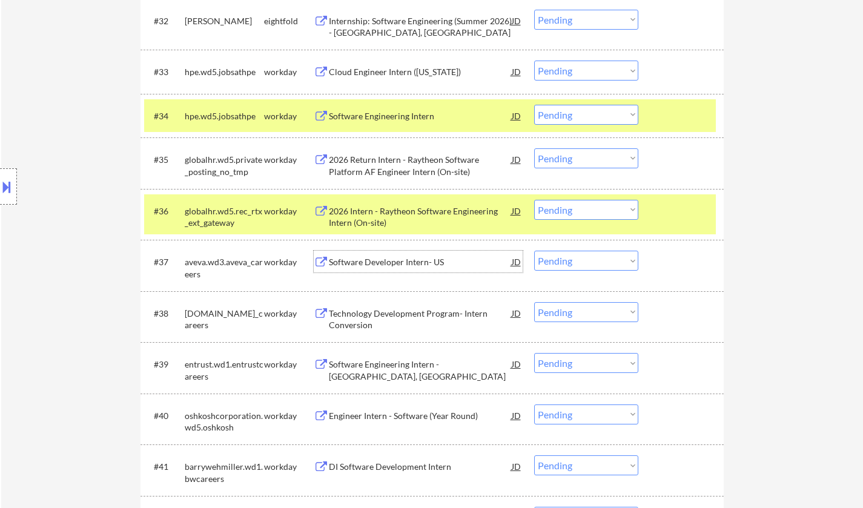
click at [600, 263] on select "Choose an option... Pending Applied Excluded (Questions) Excluded (Expired) Exc…" at bounding box center [586, 261] width 104 height 20
click at [534, 251] on select "Choose an option... Pending Applied Excluded (Questions) Excluded (Expired) Exc…" at bounding box center [586, 261] width 104 height 20
select select ""pending""
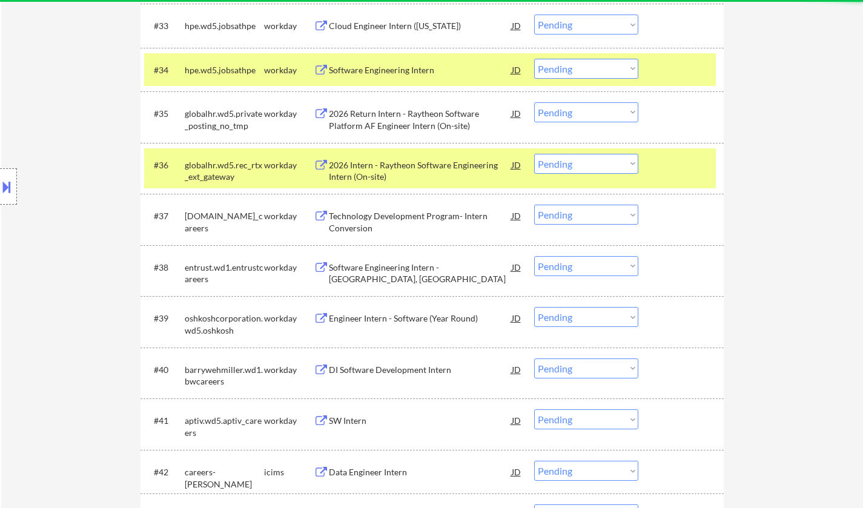
scroll to position [1999, 0]
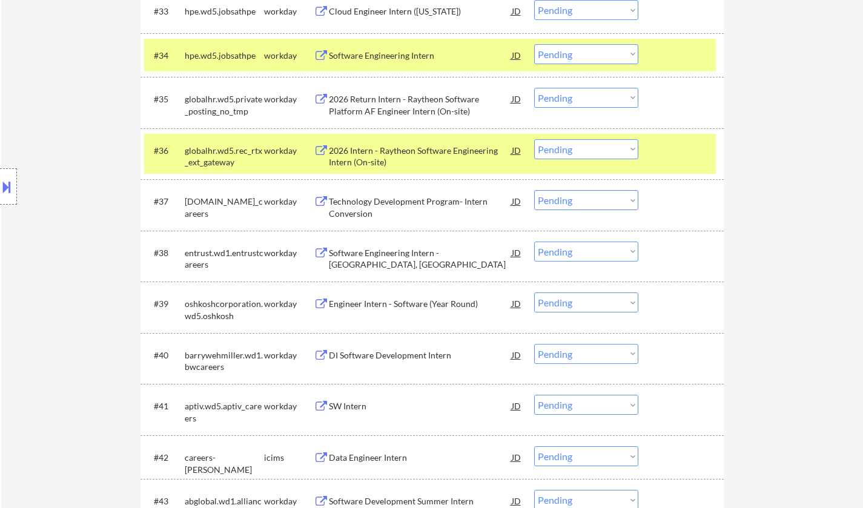
click at [388, 248] on div "Software Engineering Intern - Sunrise, FL" at bounding box center [420, 259] width 183 height 24
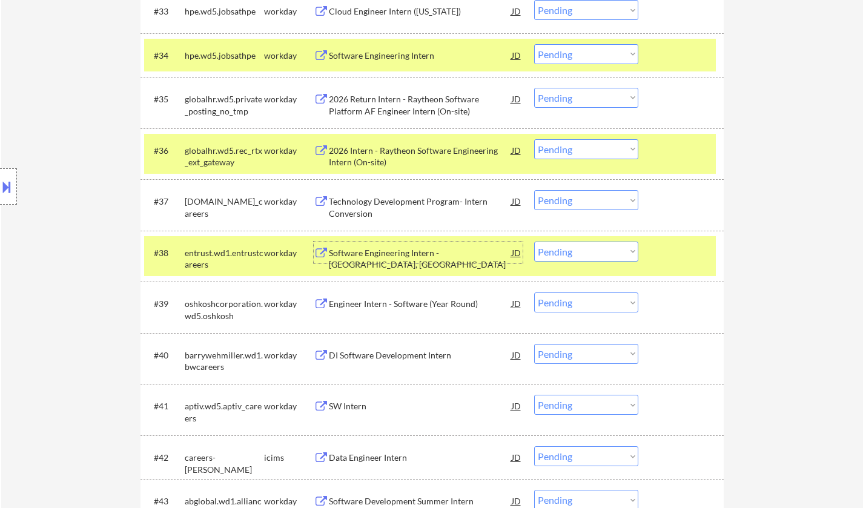
click at [595, 255] on select "Choose an option... Pending Applied Excluded (Questions) Excluded (Expired) Exc…" at bounding box center [586, 252] width 104 height 20
click at [534, 242] on select "Choose an option... Pending Applied Excluded (Questions) Excluded (Expired) Exc…" at bounding box center [586, 252] width 104 height 20
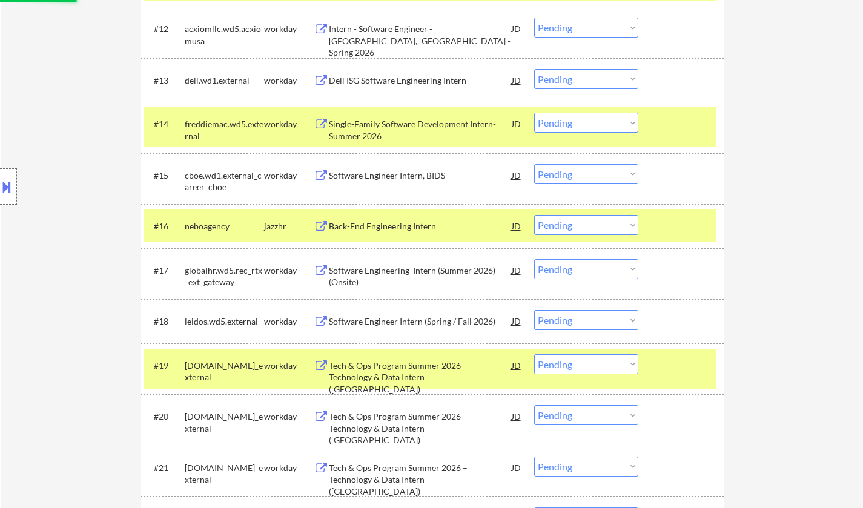
select select ""pending""
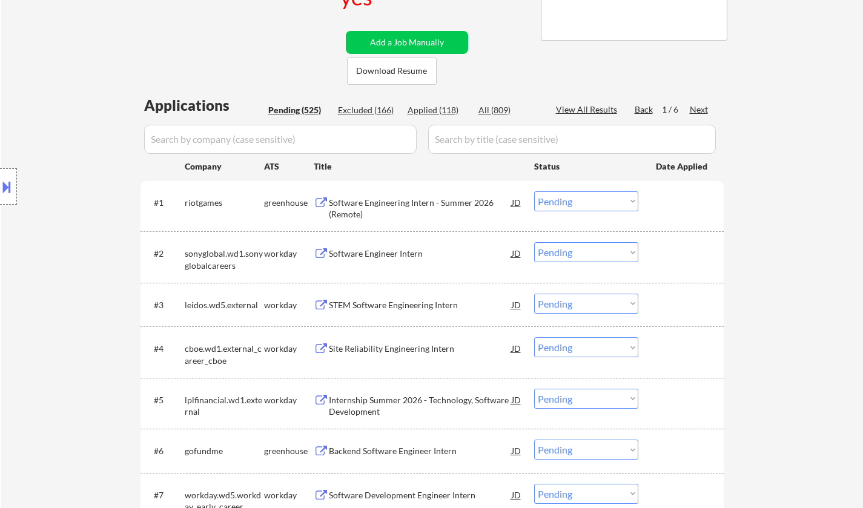
scroll to position [303, 0]
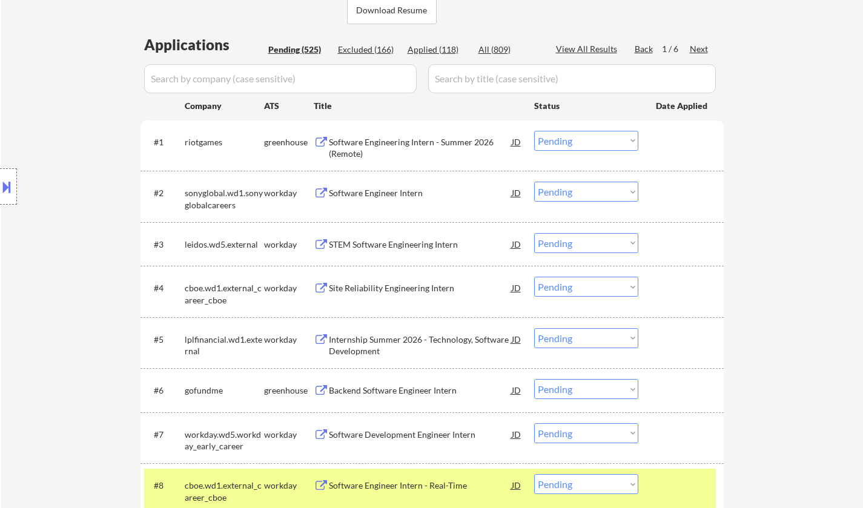
click at [394, 243] on div "STEM Software Engineering Intern" at bounding box center [420, 245] width 183 height 12
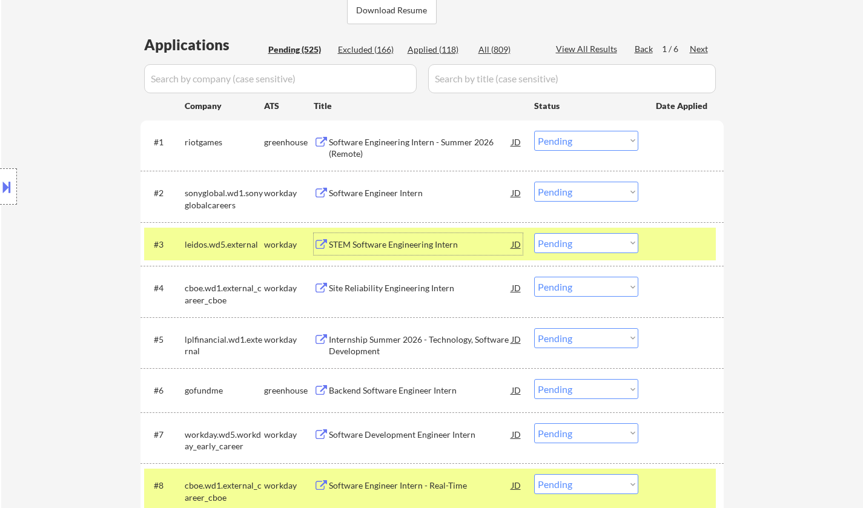
click at [612, 242] on select "Choose an option... Pending Applied Excluded (Questions) Excluded (Expired) Exc…" at bounding box center [586, 243] width 104 height 20
click at [534, 233] on select "Choose an option... Pending Applied Excluded (Questions) Excluded (Expired) Exc…" at bounding box center [586, 243] width 104 height 20
select select ""pending""
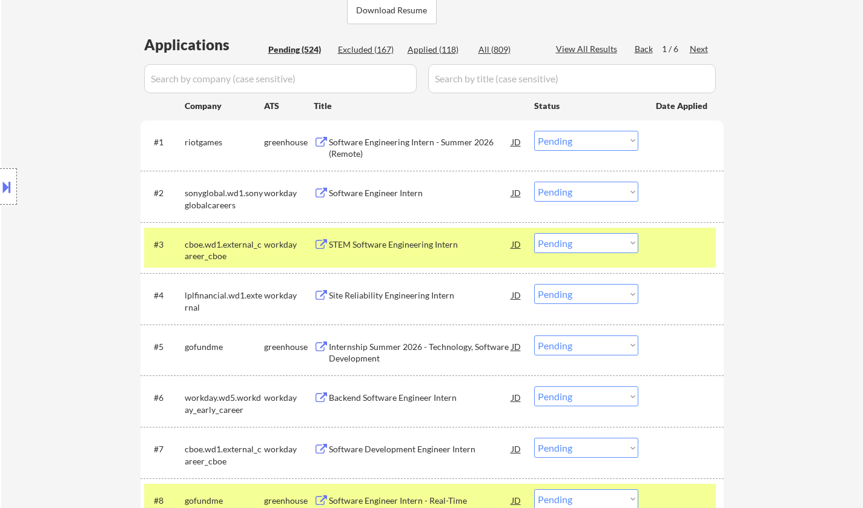
click at [386, 294] on div "Site Reliability Engineering Intern" at bounding box center [420, 296] width 183 height 12
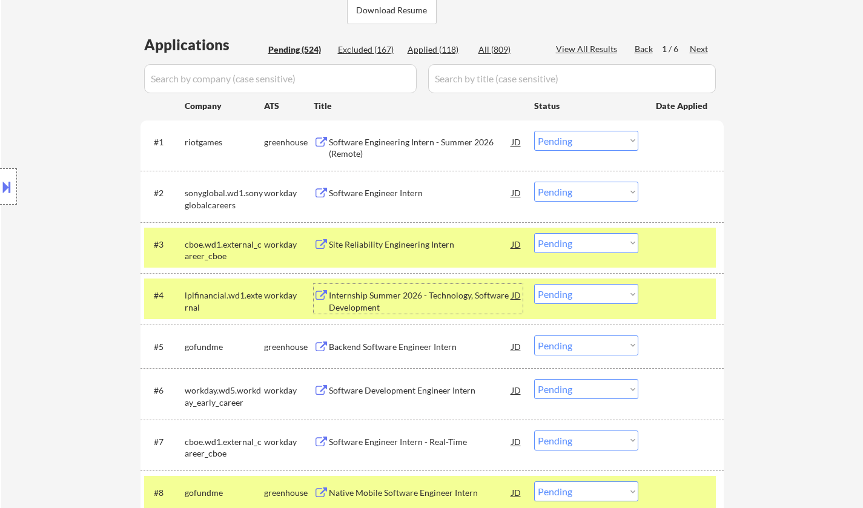
click at [357, 50] on div "Excluded (167)" at bounding box center [368, 50] width 61 height 12
select select ""excluded__other_""
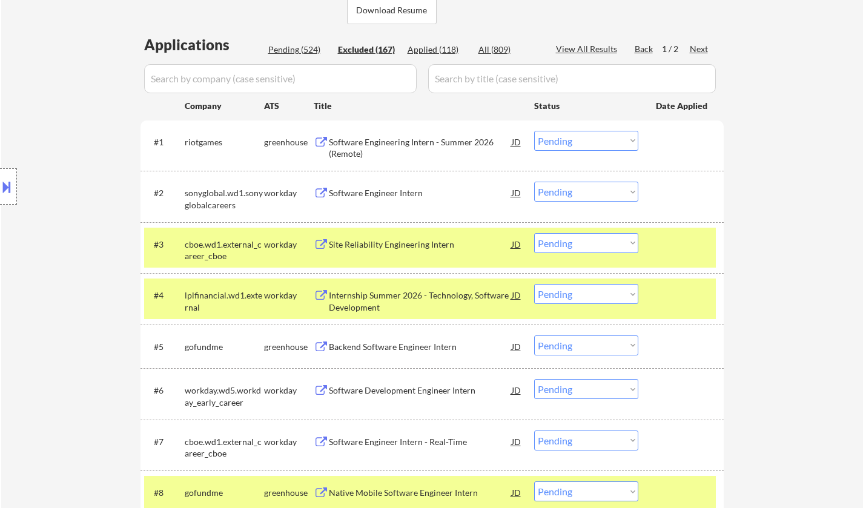
select select ""excluded__other_""
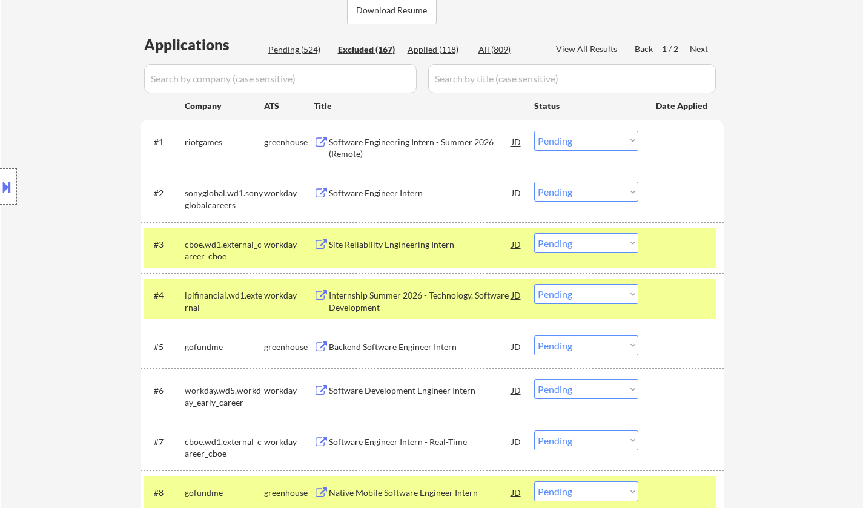
select select ""excluded__other_""
select select ""excluded__salary_""
select select ""excluded__expired_""
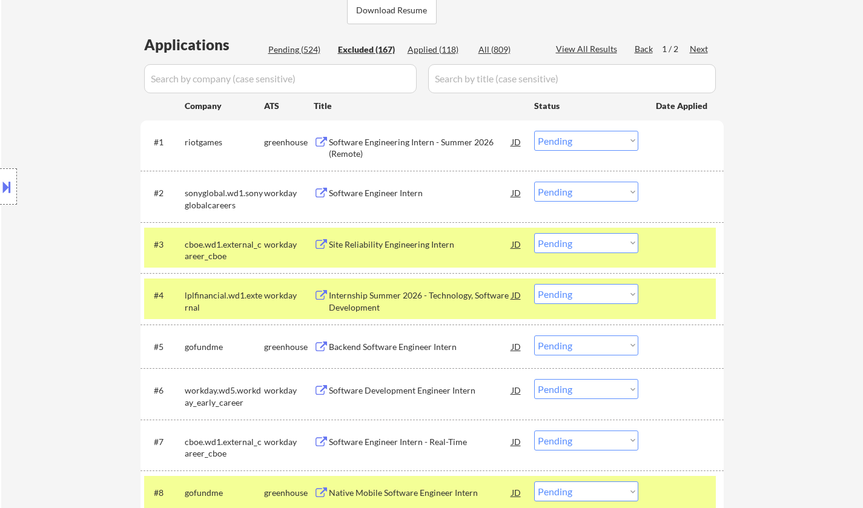
select select ""excluded__other_""
select select ""excluded__expired_""
select select ""excluded__other_""
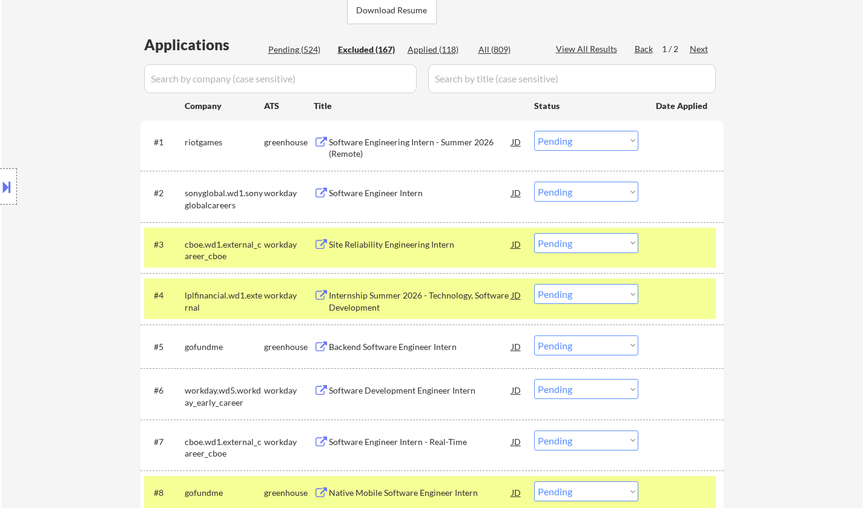
select select ""excluded__other_""
select select ""excluded__expired_""
select select ""excluded__other_""
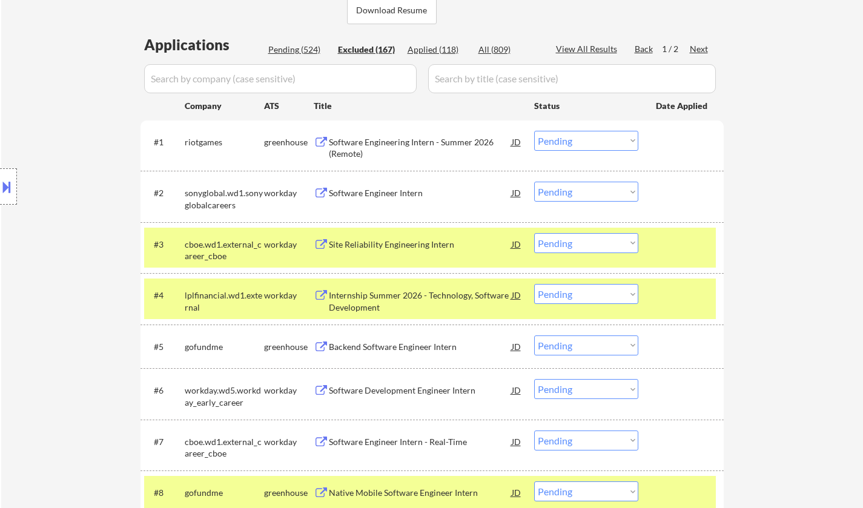
select select ""excluded__other_""
select select ""excluded__expired_""
select select ""excluded__other_""
select select ""excluded""
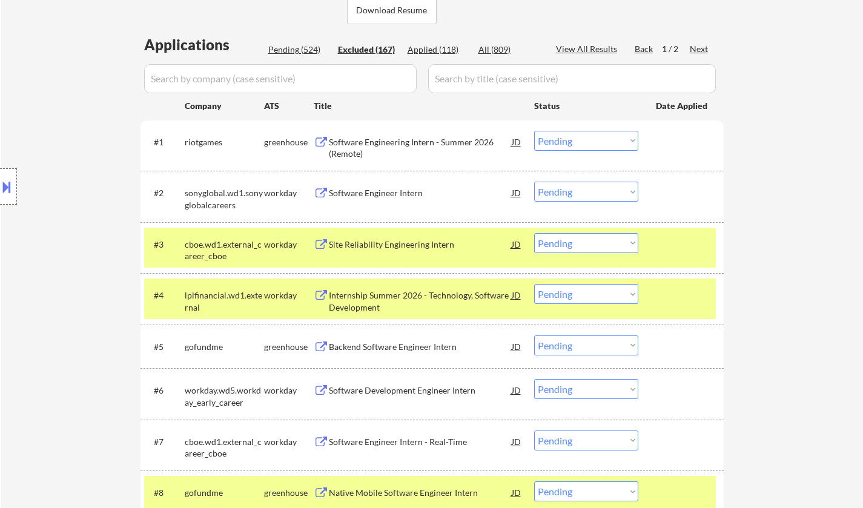
select select ""excluded__other_""
select select ""excluded__expired_""
select select ""excluded__bad_match_""
select select ""excluded__other_""
select select ""excluded__expired_""
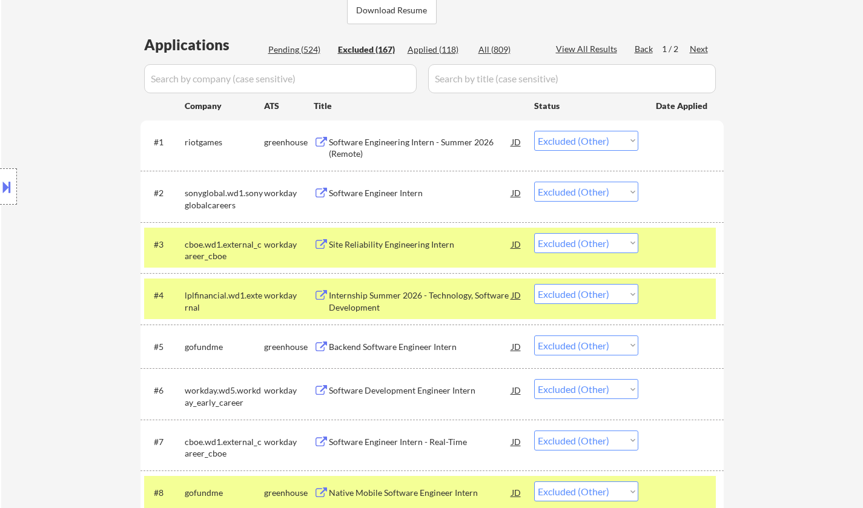
select select ""excluded__other_""
select select ""excluded__expired_""
select select ""excluded__other_""
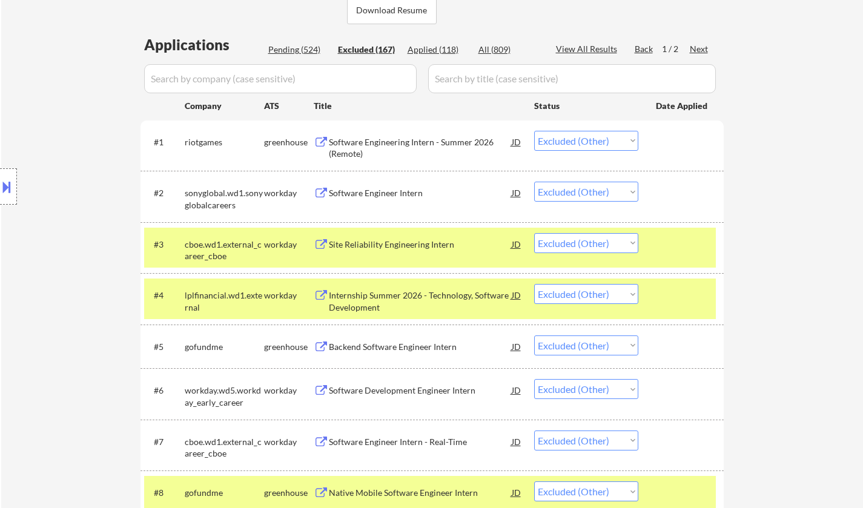
select select ""excluded__other_""
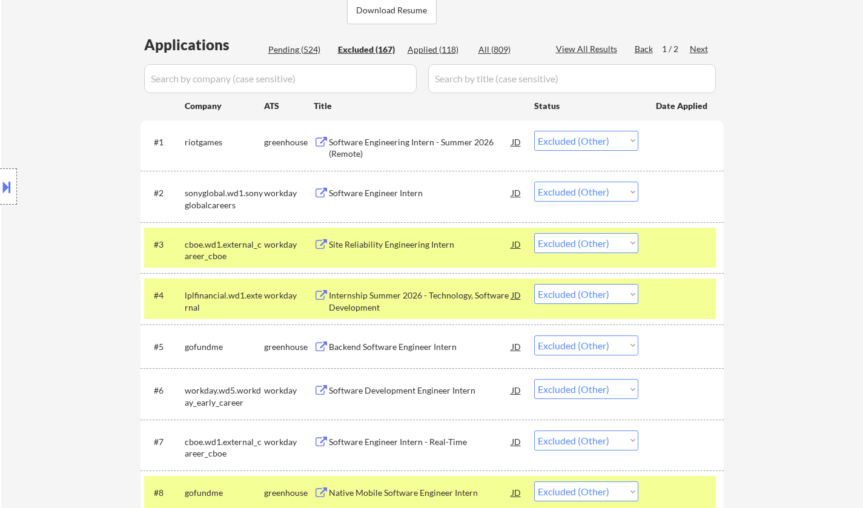
select select ""excluded__other_""
select select ""excluded__expired_""
select select ""excluded__other_""
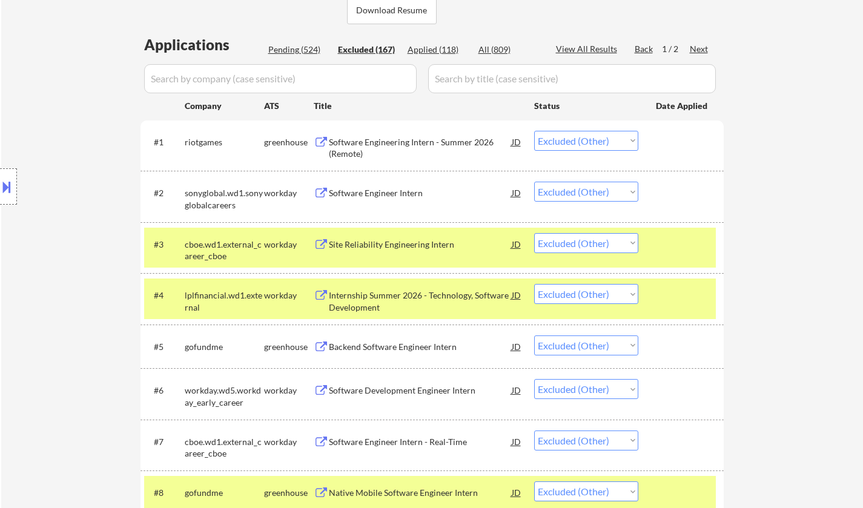
select select ""excluded__other_""
select select ""excluded__expired_""
select select ""excluded__other_""
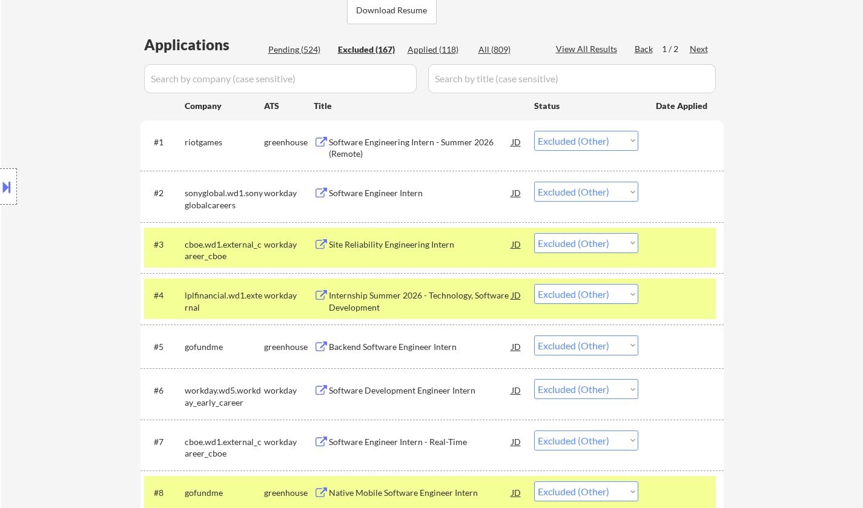
select select ""excluded__other_""
select select ""excluded__expired_""
select select ""excluded__other_""
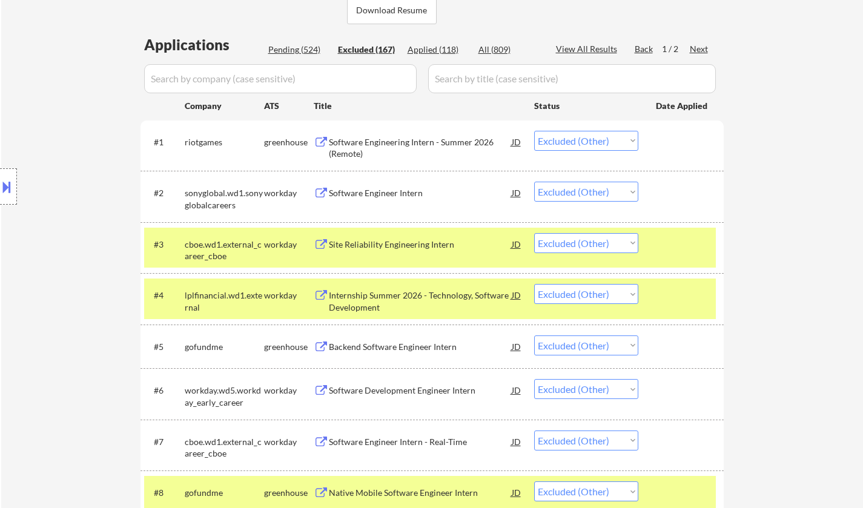
select select ""excluded__other_""
select select ""excluded__expired_""
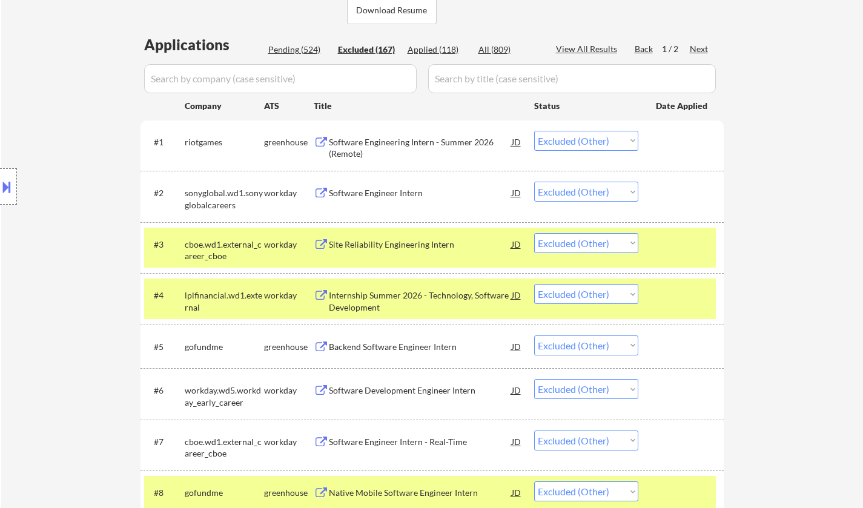
select select ""excluded__other_""
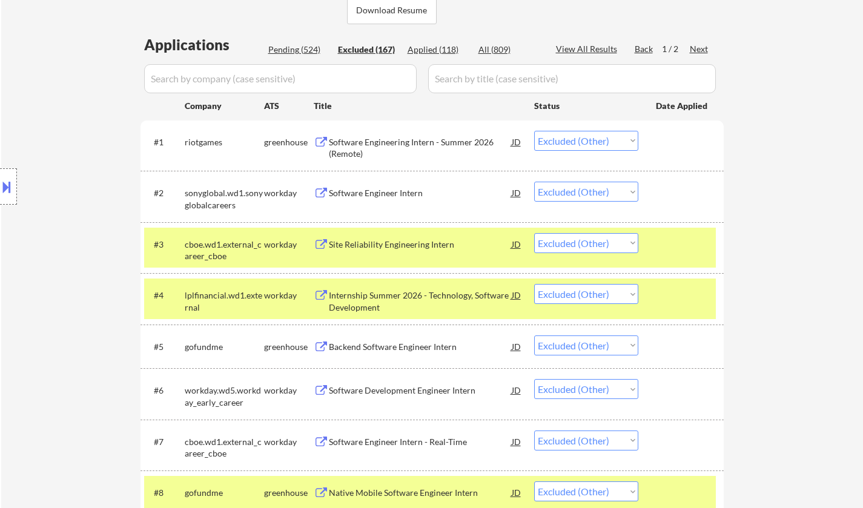
select select ""excluded__other_""
select select ""excluded__expired_""
select select ""excluded__other_""
select select ""excluded__expired_""
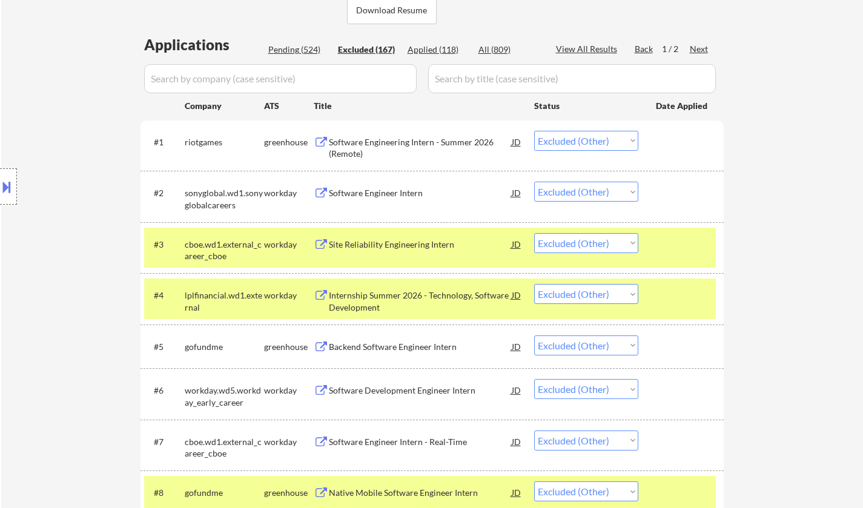
select select ""excluded__expired_""
select select ""excluded__other_""
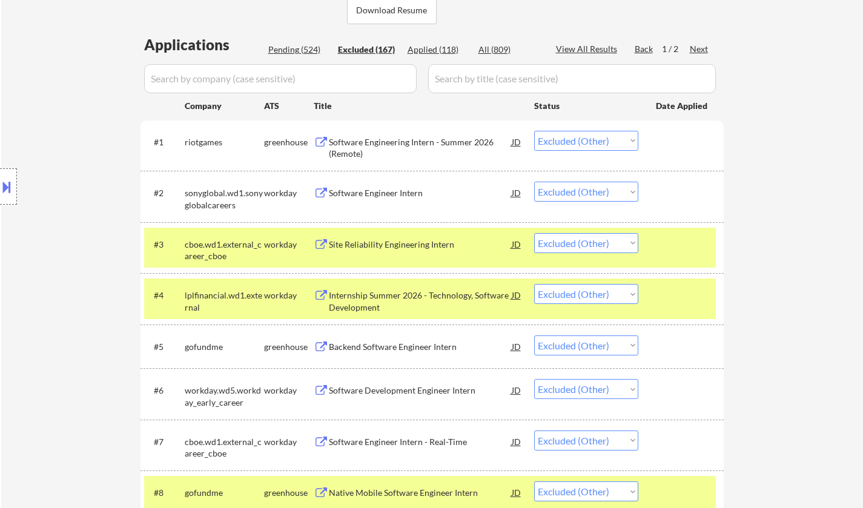
select select ""excluded__other_""
select select ""excluded__expired_""
select select ""excluded__other_""
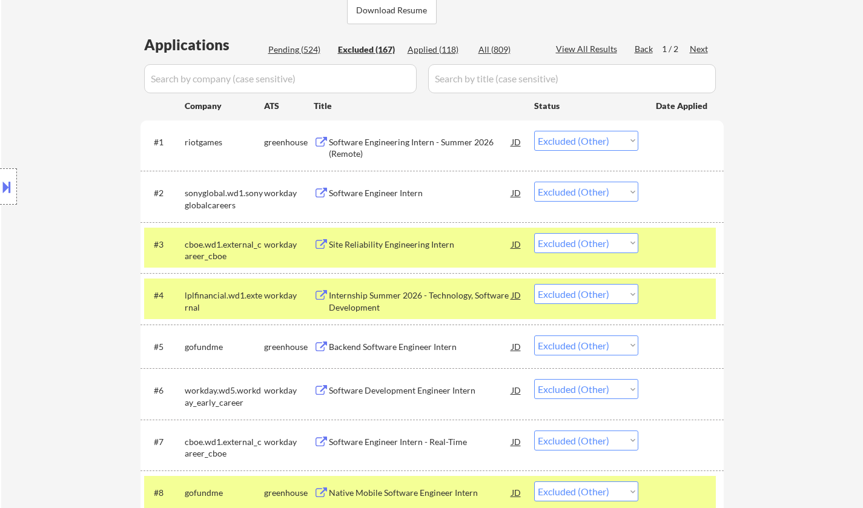
select select ""excluded__other_""
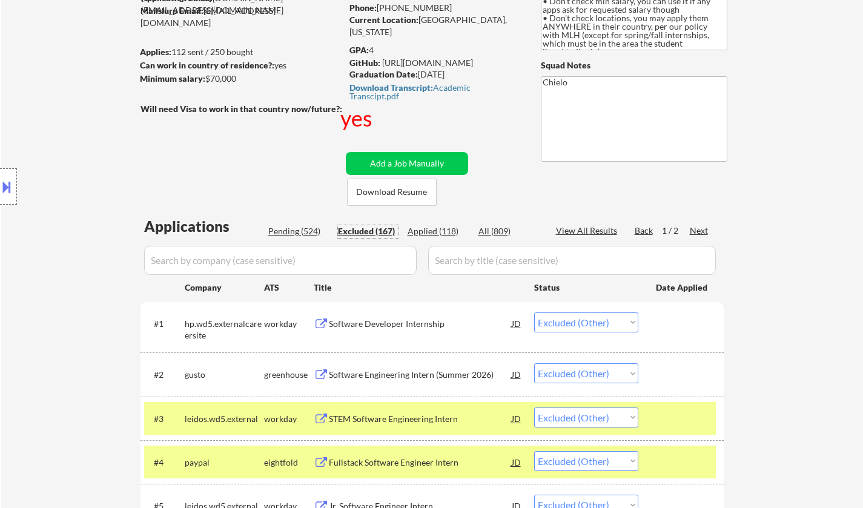
scroll to position [182, 0]
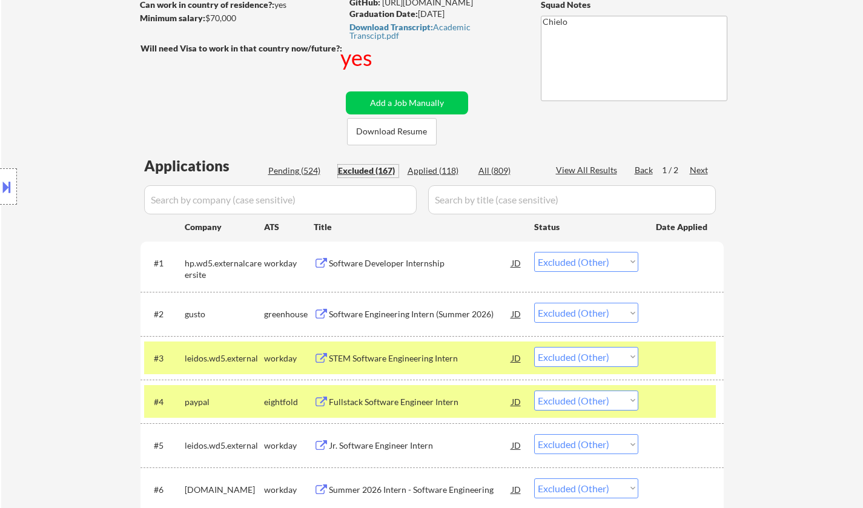
click at [293, 167] on div "Pending (524)" at bounding box center [298, 171] width 61 height 12
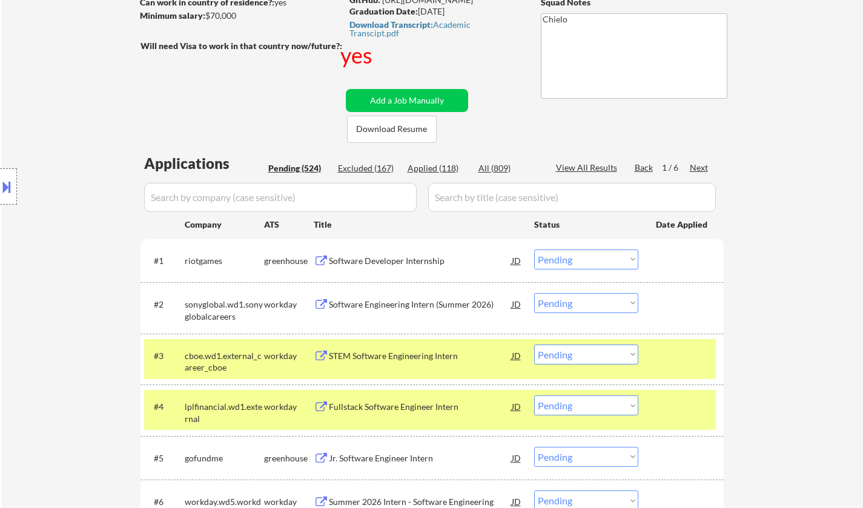
scroll to position [242, 0]
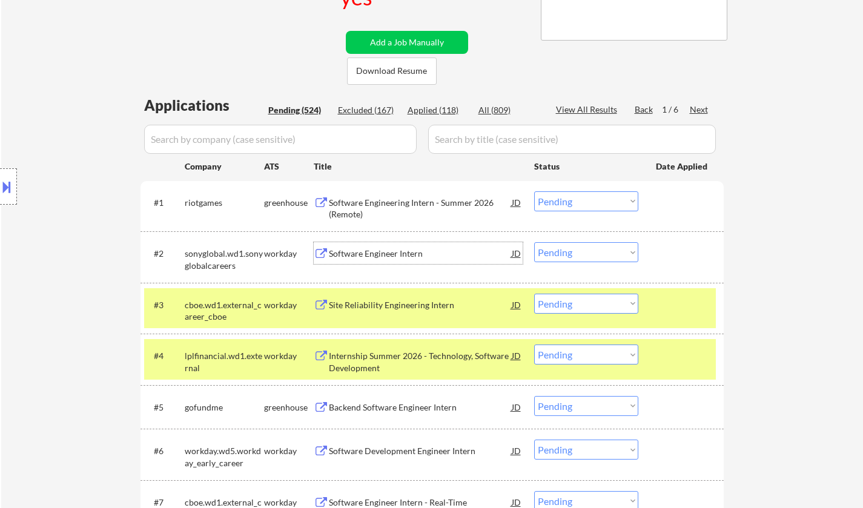
click at [368, 249] on div "Software Engineer Intern" at bounding box center [420, 254] width 183 height 12
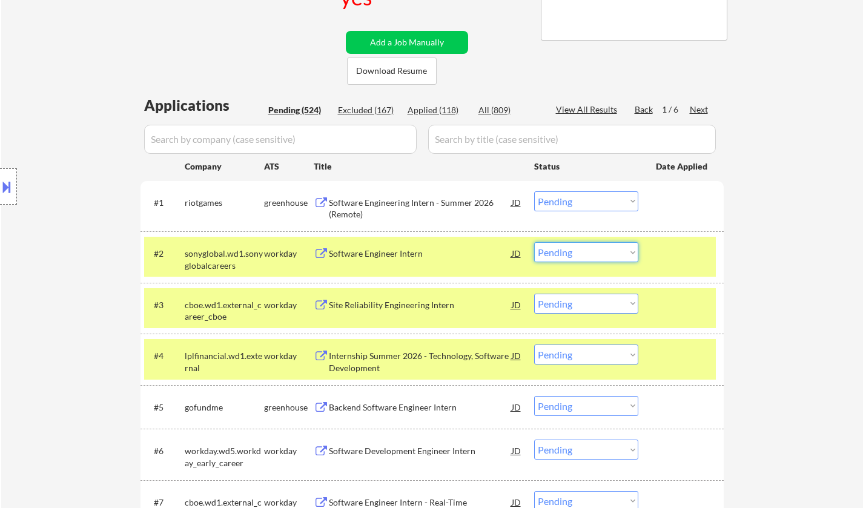
drag, startPoint x: 619, startPoint y: 246, endPoint x: 622, endPoint y: 260, distance: 14.7
click at [620, 247] on select "Choose an option... Pending Applied Excluded (Questions) Excluded (Expired) Exc…" at bounding box center [586, 252] width 104 height 20
click at [534, 242] on select "Choose an option... Pending Applied Excluded (Questions) Excluded (Expired) Exc…" at bounding box center [586, 252] width 104 height 20
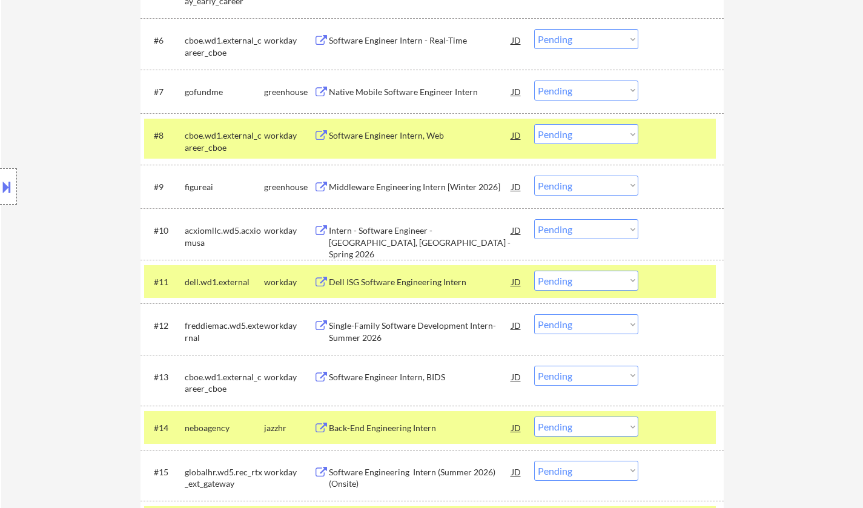
scroll to position [666, 0]
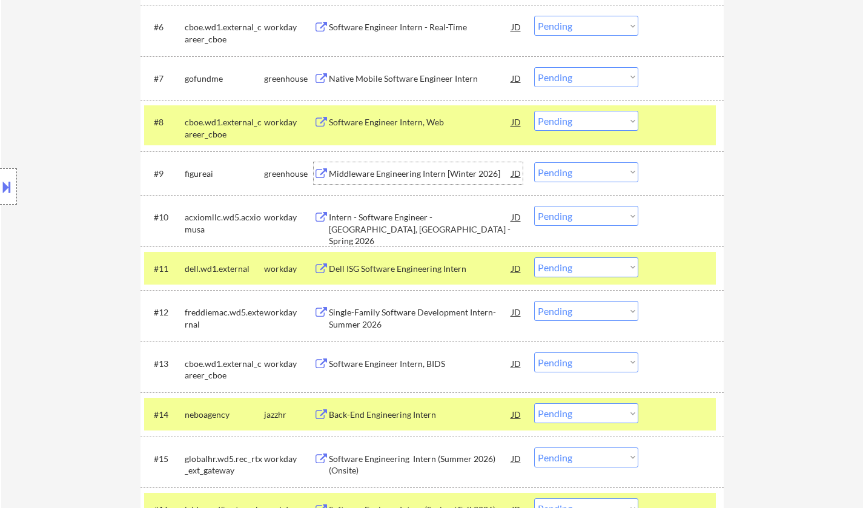
click at [418, 173] on div "Middleware Engineering Intern [Winter 2026]" at bounding box center [420, 174] width 183 height 12
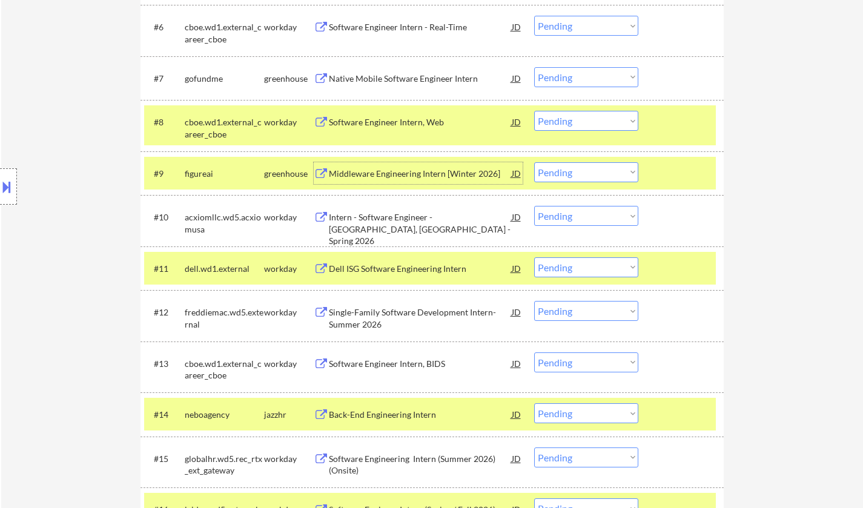
click at [583, 170] on select "Choose an option... Pending Applied Excluded (Questions) Excluded (Expired) Exc…" at bounding box center [586, 172] width 104 height 20
click at [534, 162] on select "Choose an option... Pending Applied Excluded (Questions) Excluded (Expired) Exc…" at bounding box center [586, 172] width 104 height 20
click at [600, 167] on select "Choose an option... Pending Applied Excluded (Questions) Excluded (Expired) Exc…" at bounding box center [586, 172] width 104 height 20
click at [534, 162] on select "Choose an option... Pending Applied Excluded (Questions) Excluded (Expired) Exc…" at bounding box center [586, 172] width 104 height 20
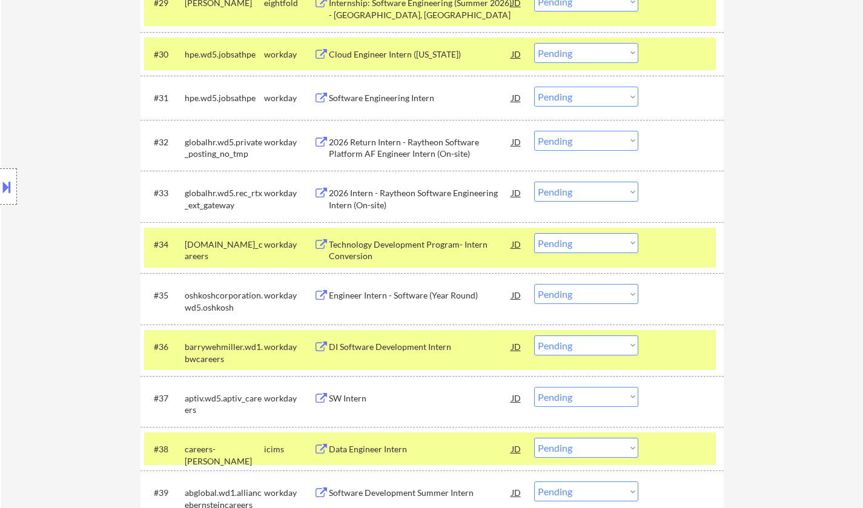
scroll to position [1878, 0]
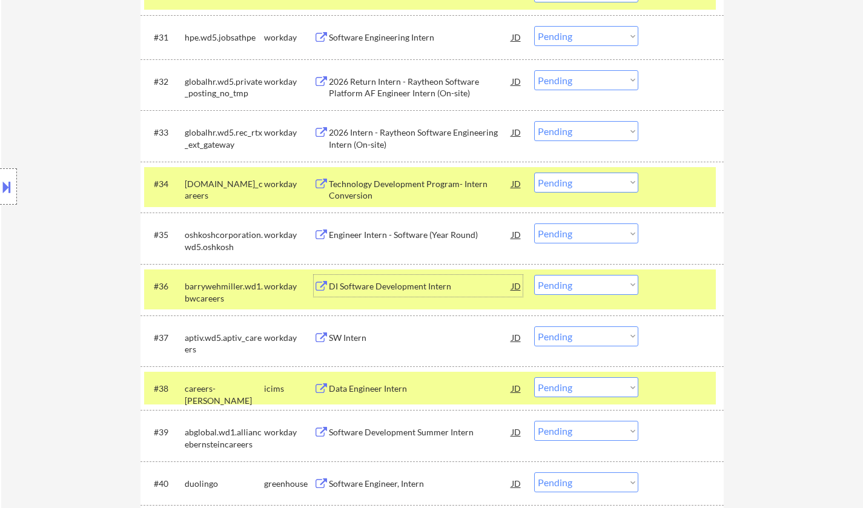
click at [396, 280] on div "DI Software Development Intern" at bounding box center [420, 286] width 183 height 12
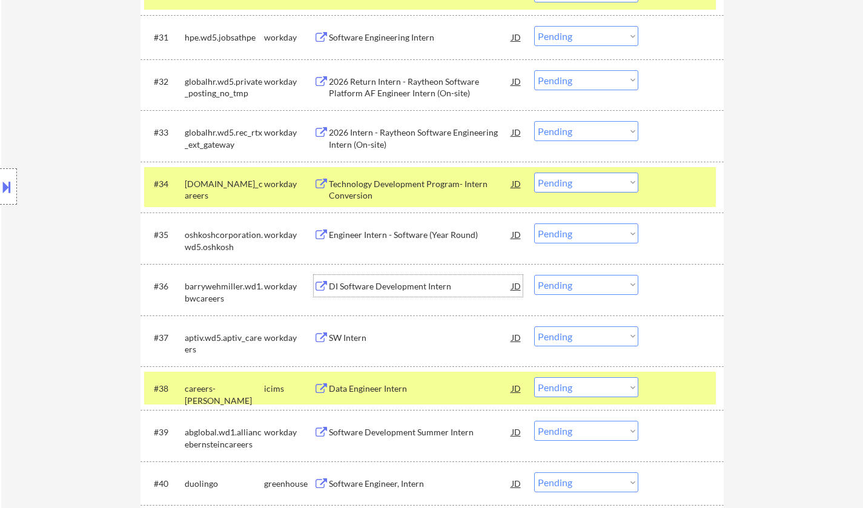
click at [579, 286] on select "Choose an option... Pending Applied Excluded (Questions) Excluded (Expired) Exc…" at bounding box center [586, 285] width 104 height 20
click at [534, 275] on select "Choose an option... Pending Applied Excluded (Questions) Excluded (Expired) Exc…" at bounding box center [586, 285] width 104 height 20
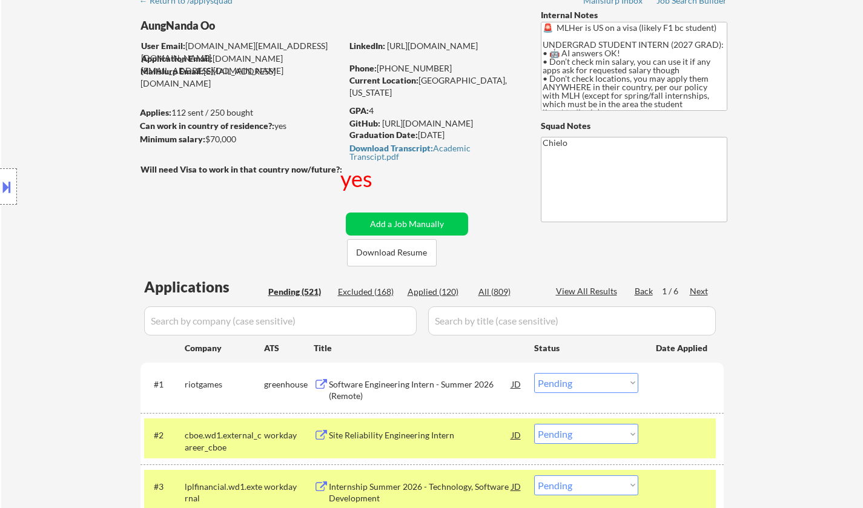
scroll to position [0, 0]
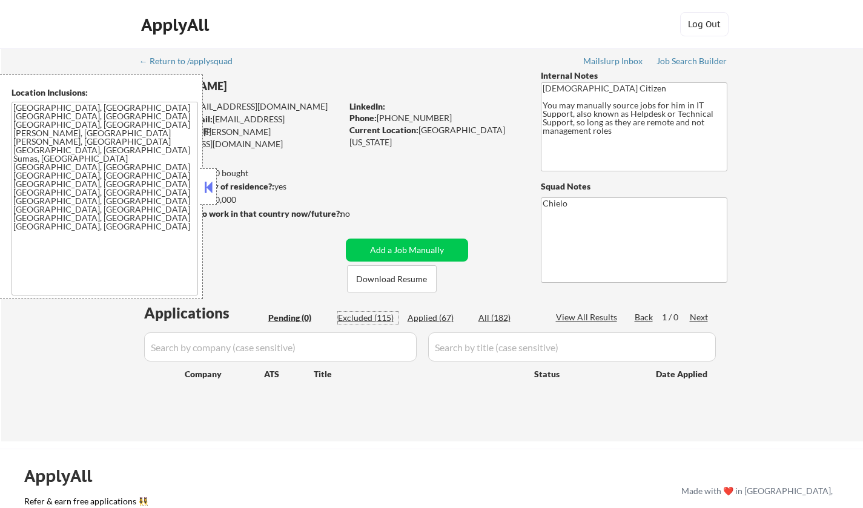
click at [370, 316] on div "Excluded (115)" at bounding box center [368, 318] width 61 height 12
select select ""excluded__bad_match_""
select select ""excluded__expired_""
select select ""excluded__location_""
select select ""excluded__expired_""
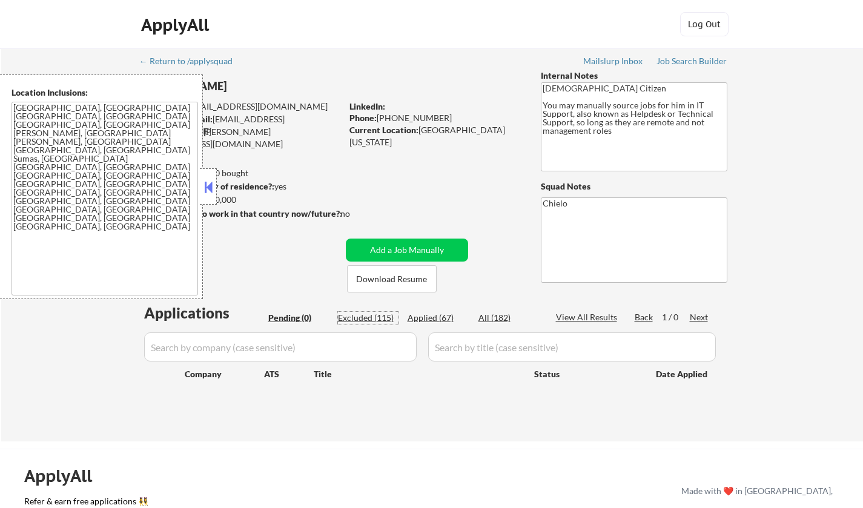
select select ""excluded__expired_""
select select ""excluded__bad_match_""
select select ""excluded__location_""
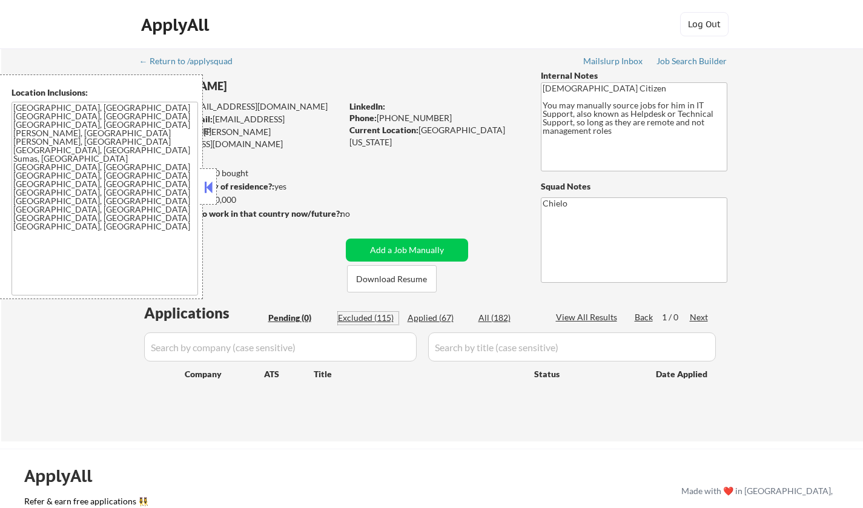
select select ""excluded""
select select ""excluded__location_""
select select ""excluded__other_""
select select ""excluded__location_""
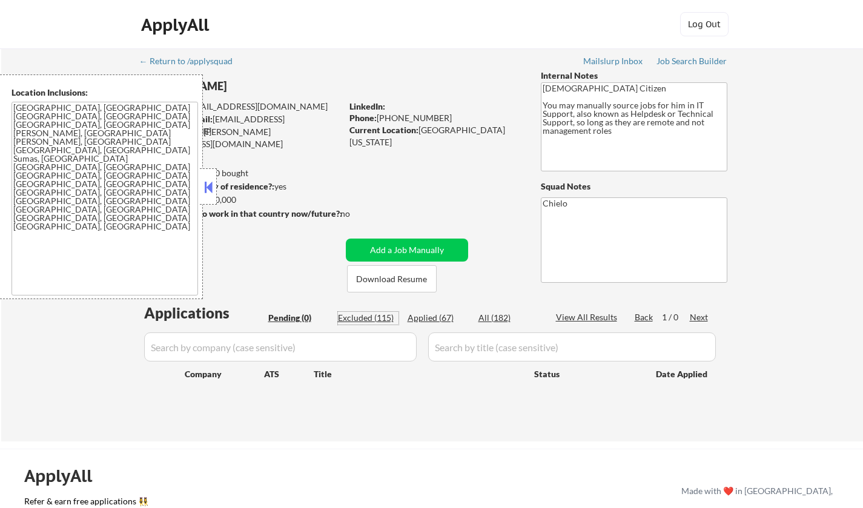
select select ""excluded__location_""
select select ""excluded""
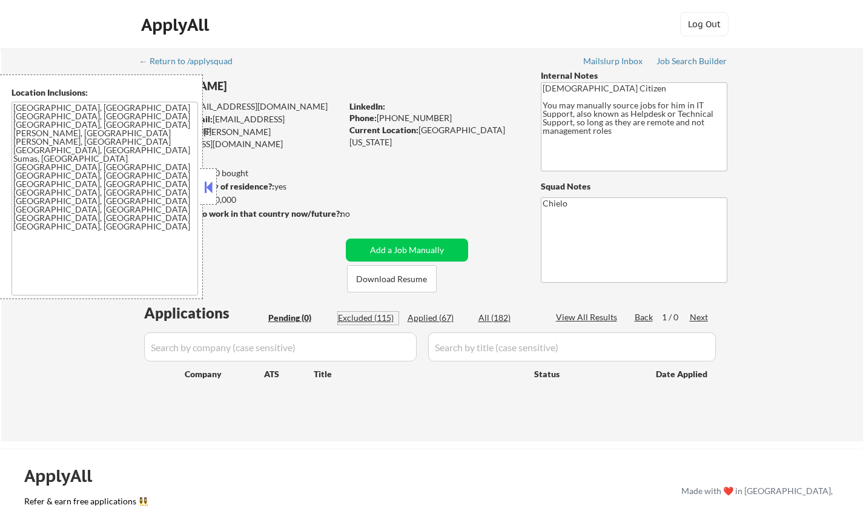
select select ""excluded__location_""
select select ""excluded""
select select ""excluded__location_""
select select ""excluded__expired_""
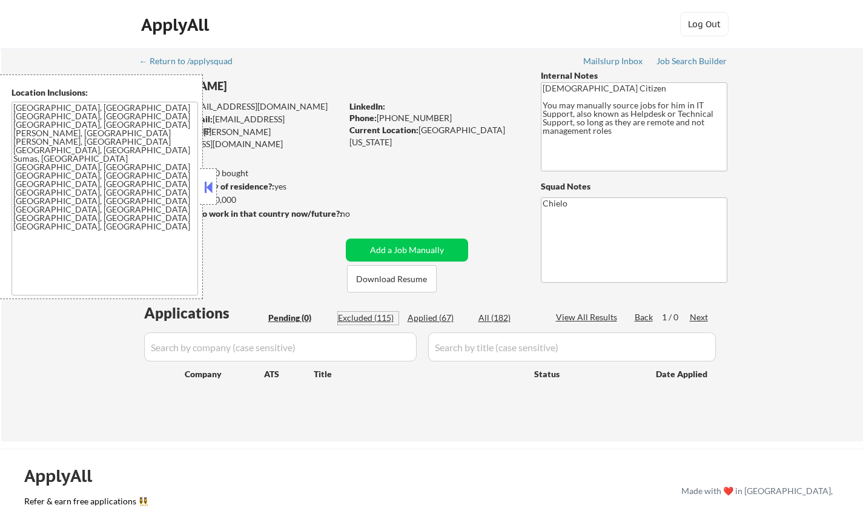
select select ""excluded""
select select ""excluded__expired_""
select select ""excluded__location_""
select select ""excluded__expired_""
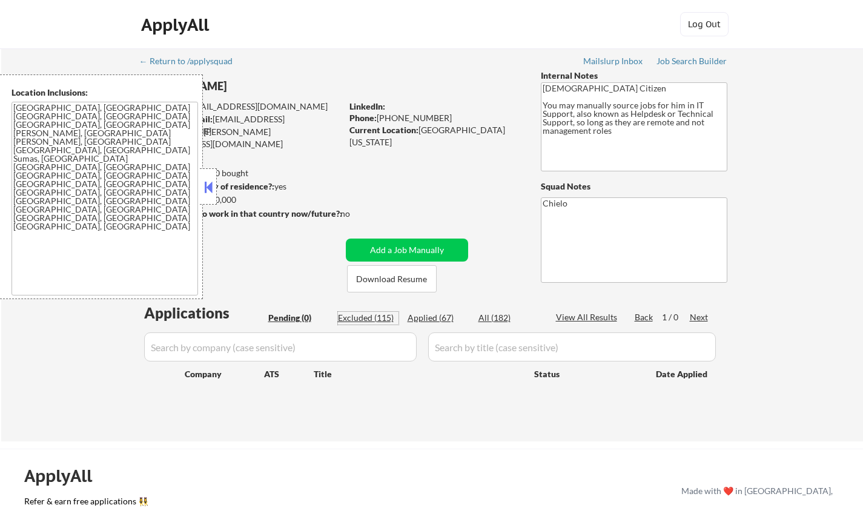
select select ""excluded__expired_""
select select ""excluded""
select select ""excluded__location_""
select select ""excluded__bad_match_""
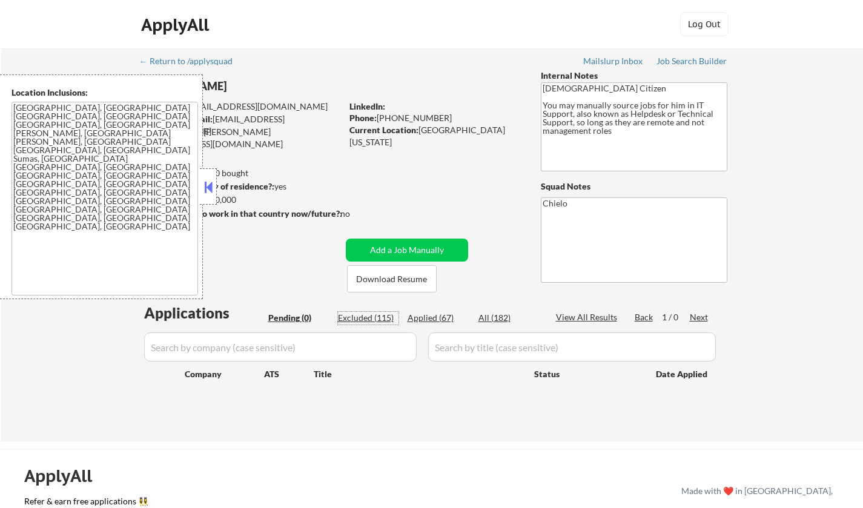
select select ""excluded""
select select ""excluded__location_""
select select ""excluded__bad_match_""
select select ""excluded__location_""
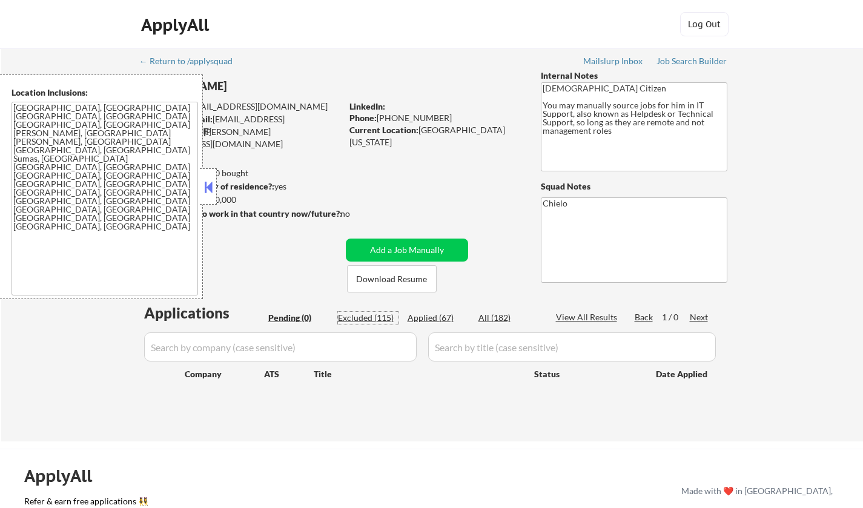
select select ""excluded__location_""
select select ""excluded__bad_match_""
select select ""excluded__expired_""
select select ""excluded__bad_match_""
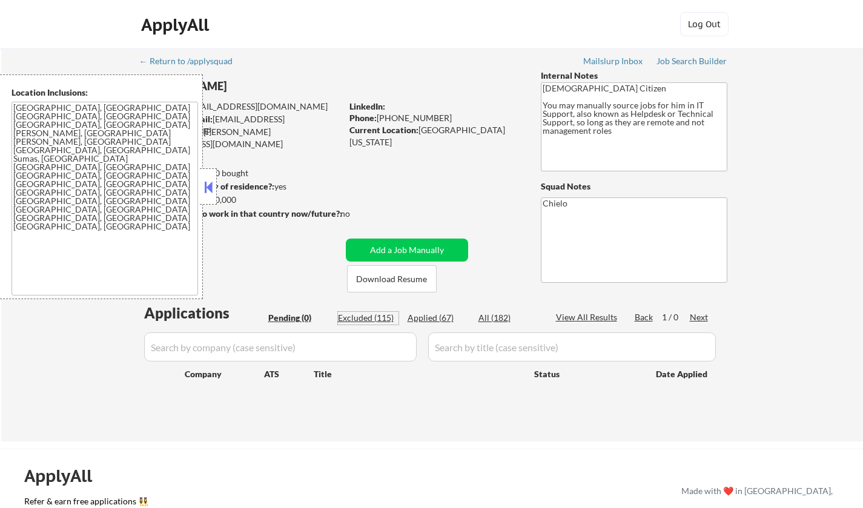
select select ""excluded__expired_""
select select ""excluded__location_""
select select ""excluded__expired_""
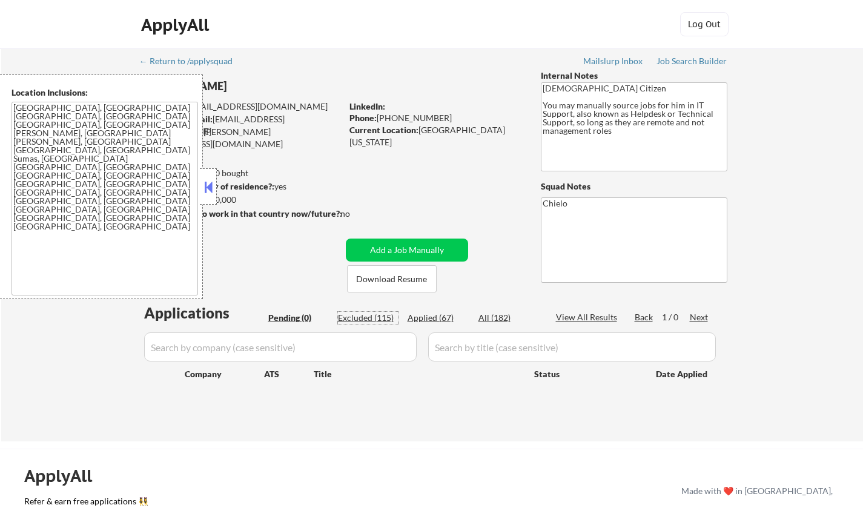
select select ""excluded""
select select ""excluded__location_""
select select ""excluded""
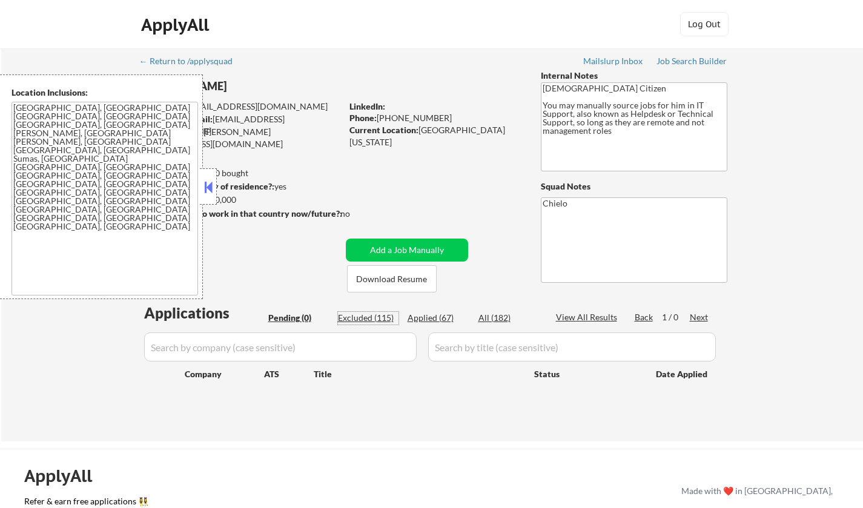
select select ""excluded__expired_""
select select ""excluded__location_""
select select ""excluded""
select select ""excluded__location_""
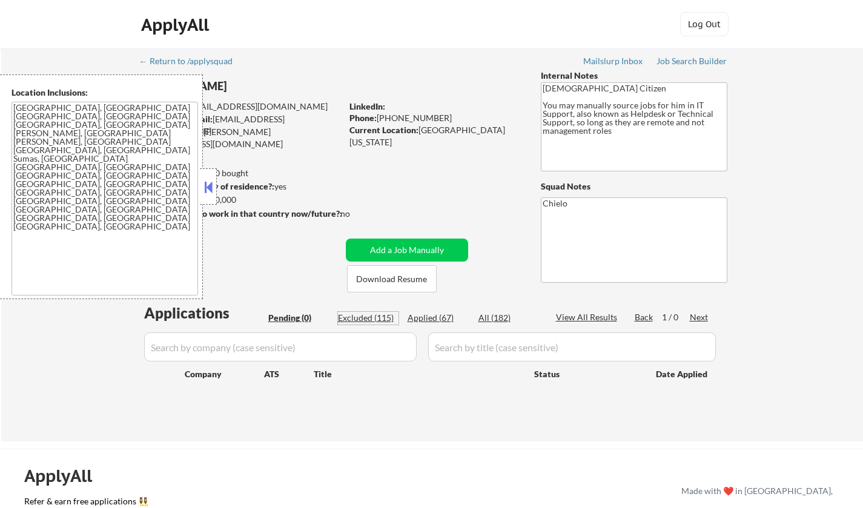
select select ""excluded__expired_""
select select ""excluded__location_""
select select ""excluded__bad_match_""
select select ""excluded__expired_""
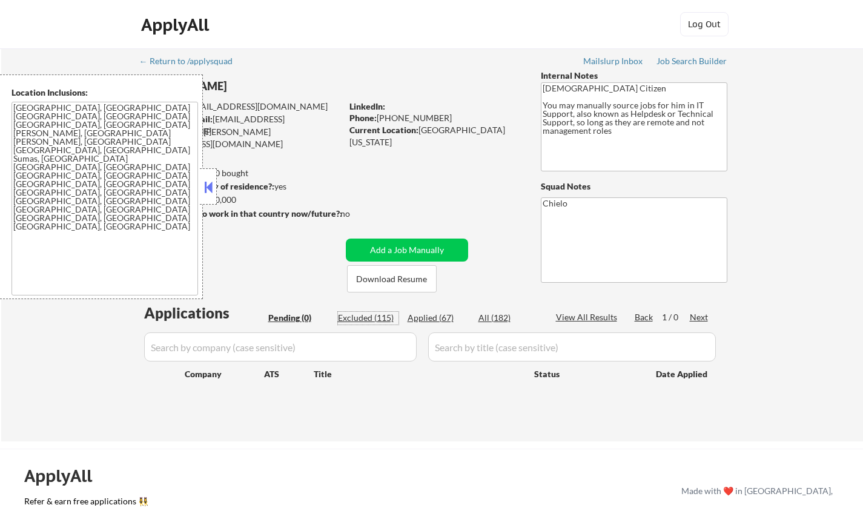
select select ""excluded""
select select ""excluded__bad_match_""
select select ""excluded__other_""
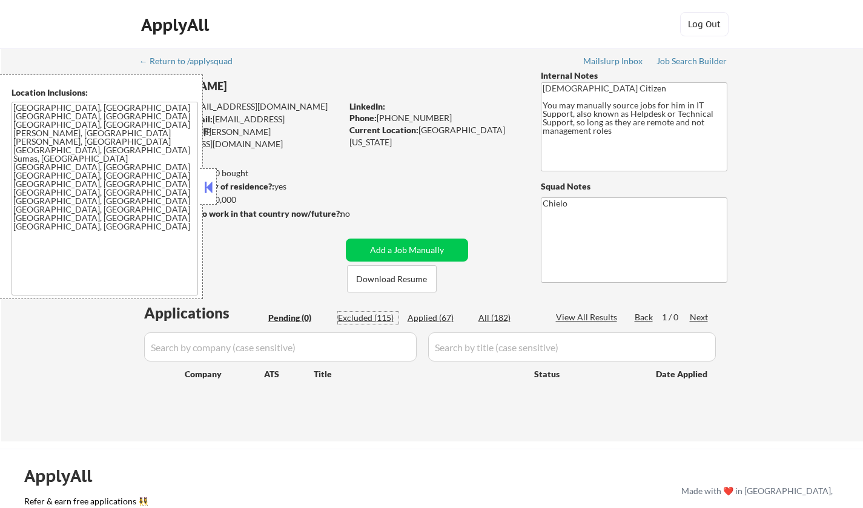
select select ""excluded__expired_""
select select ""excluded__location_""
select select ""excluded""
select select ""excluded__expired_""
select select ""excluded""
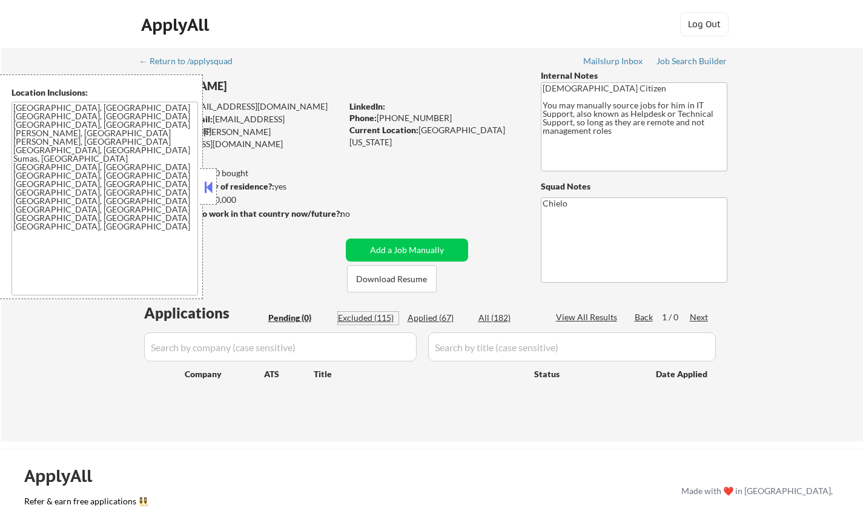
select select ""excluded""
select select ""excluded__bad_match_""
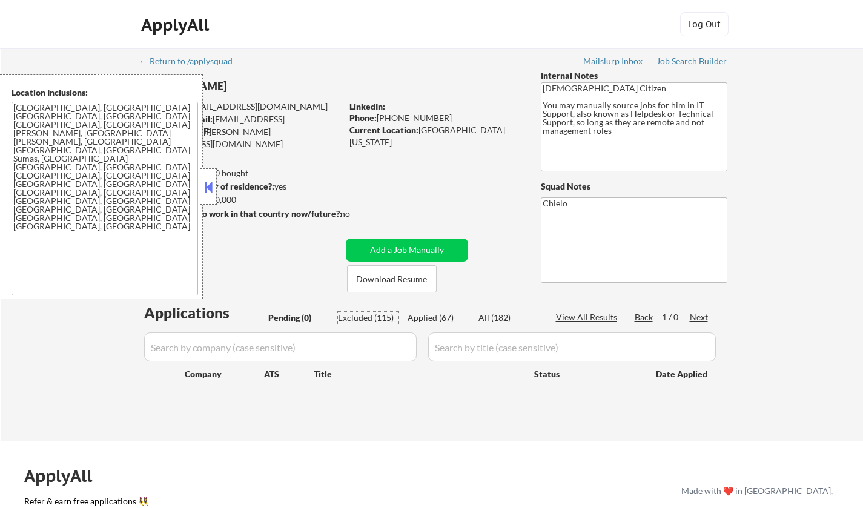
select select ""excluded""
select select ""excluded__expired_""
select select ""excluded__bad_match_""
select select ""excluded__location_""
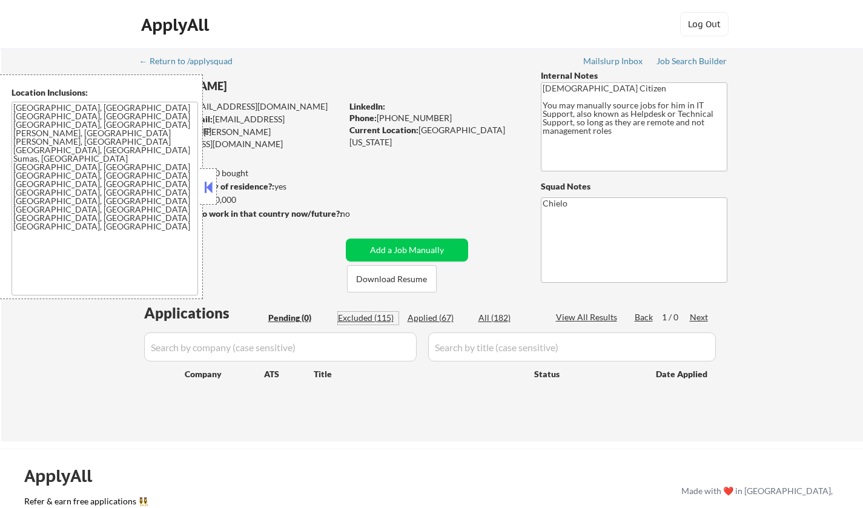
select select ""excluded""
select select ""excluded__bad_match_""
select select ""excluded__expired_""
select select ""excluded__other_""
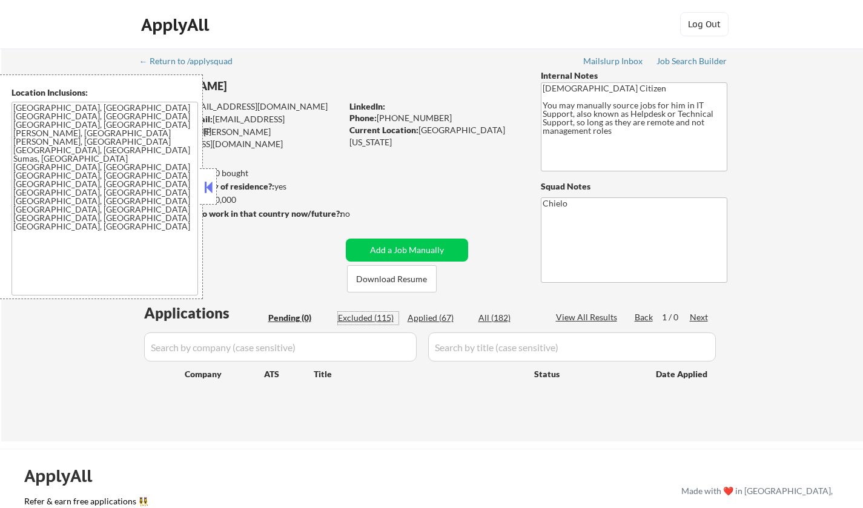
select select ""excluded__bad_match_""
select select ""excluded__expired_""
select select ""excluded""
select select ""excluded__other_""
select select ""excluded__location_""
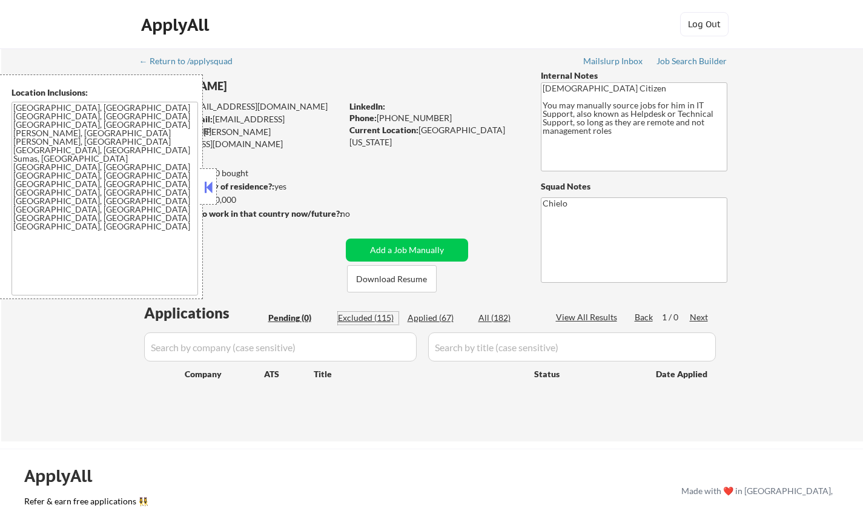
select select ""excluded__expired_""
select select ""excluded""
select select ""excluded__other_""
select select ""excluded__bad_match_""
select select ""excluded__location_""
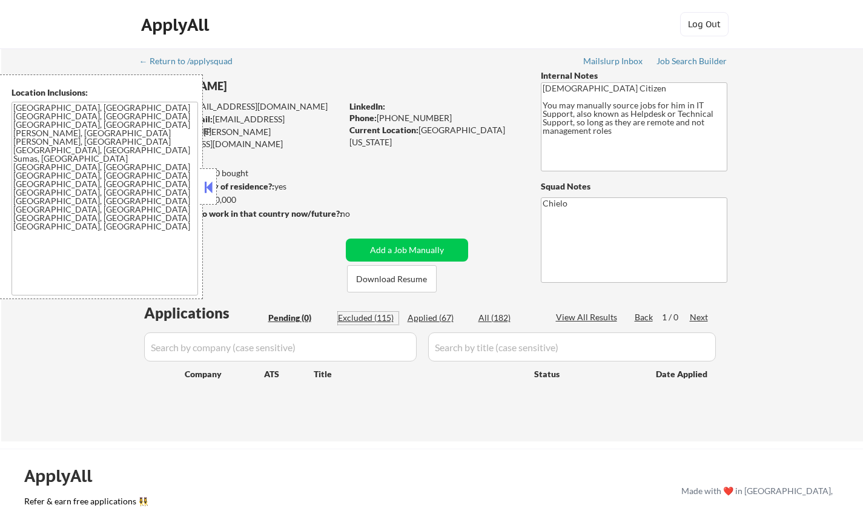
select select ""excluded__location_""
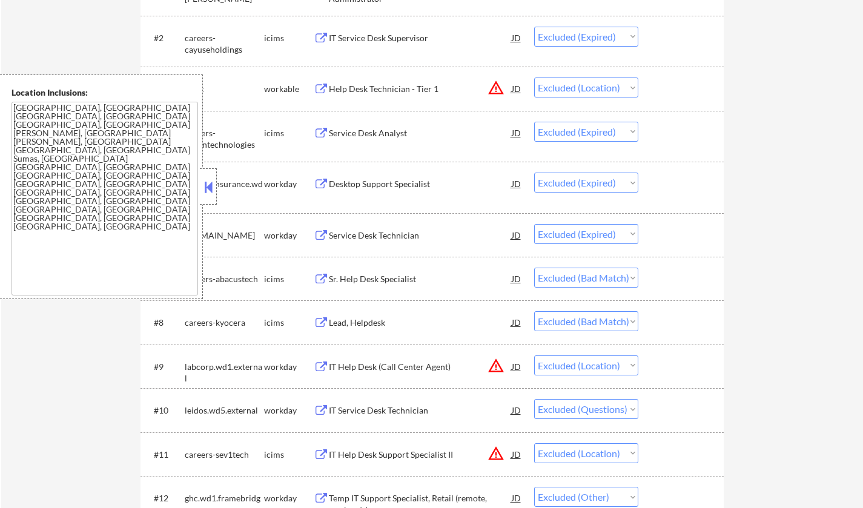
scroll to position [545, 0]
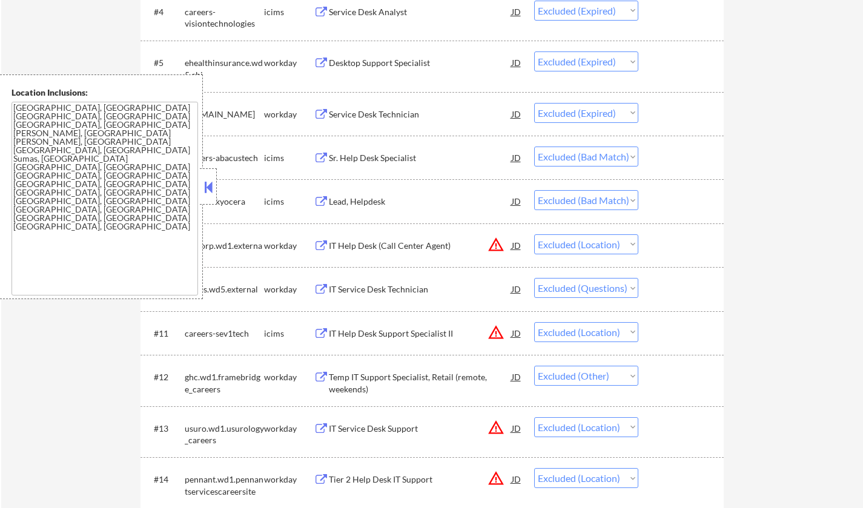
click at [204, 184] on button at bounding box center [208, 187] width 13 height 18
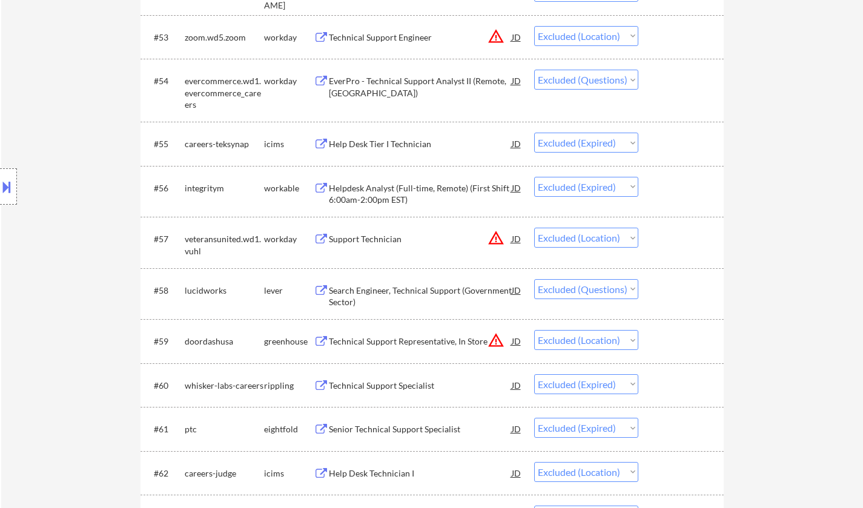
scroll to position [2847, 0]
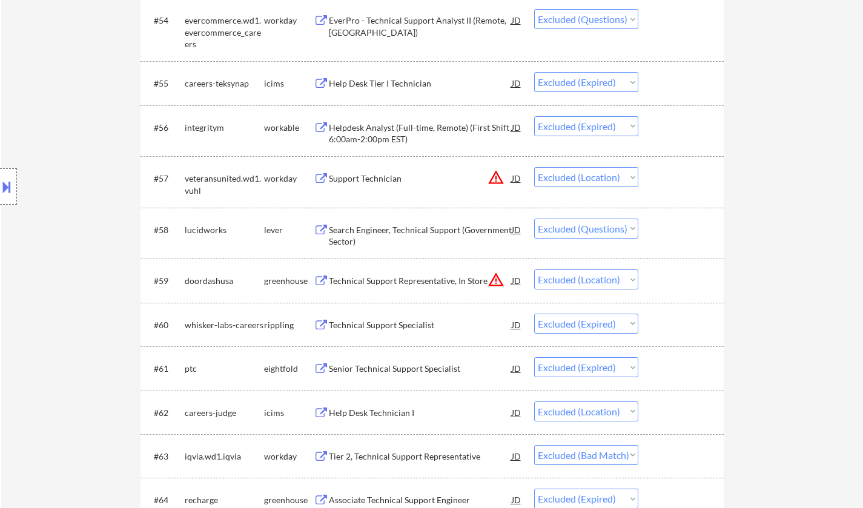
click at [0, 188] on button at bounding box center [6, 187] width 13 height 20
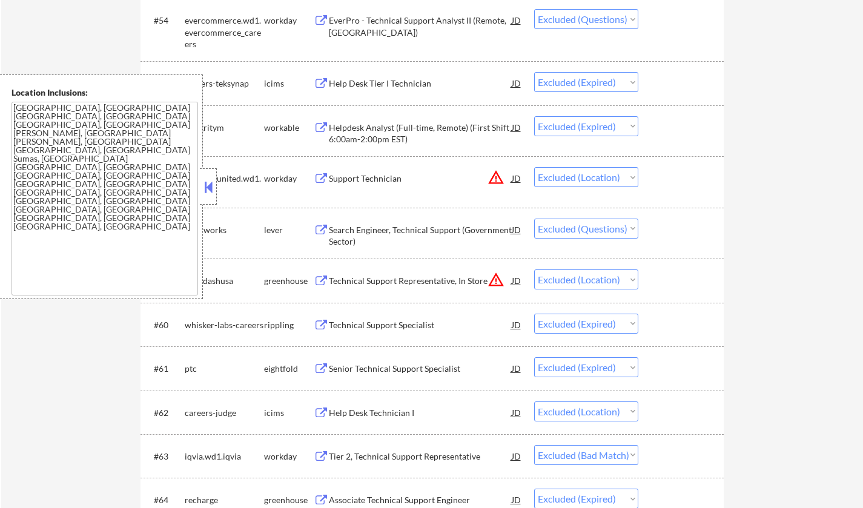
drag, startPoint x: 211, startPoint y: 190, endPoint x: 422, endPoint y: 282, distance: 229.8
click at [214, 190] on button at bounding box center [208, 187] width 13 height 18
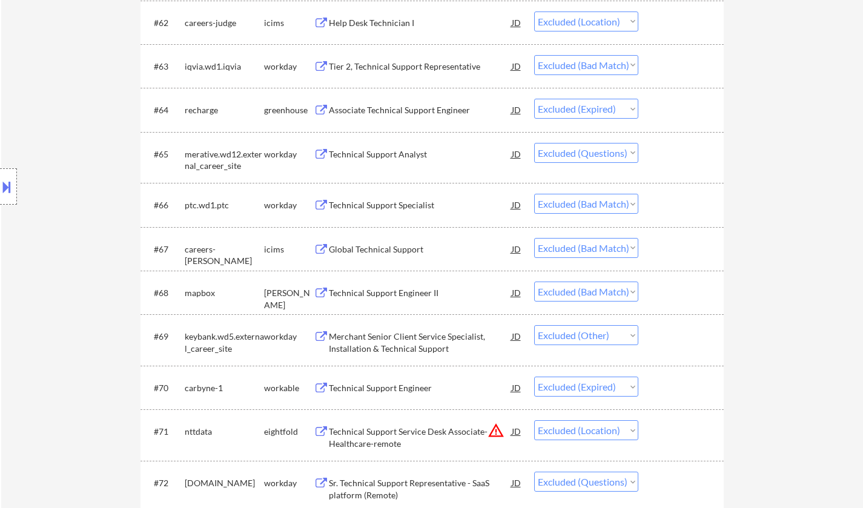
scroll to position [3271, 0]
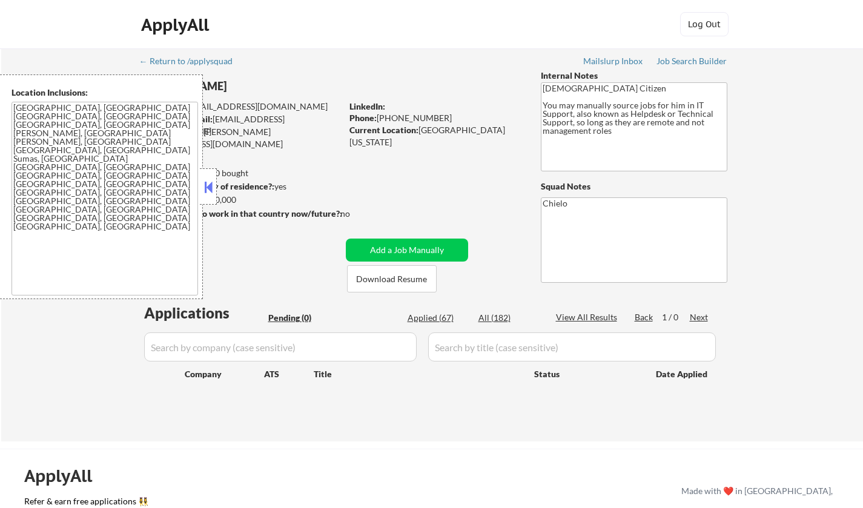
click at [208, 182] on button at bounding box center [208, 187] width 13 height 18
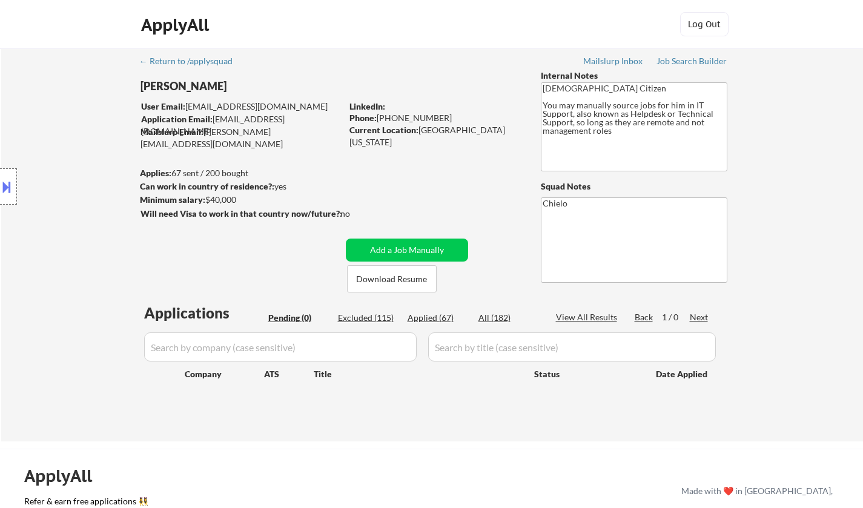
click at [377, 314] on div "Excluded (115)" at bounding box center [368, 318] width 61 height 12
select select ""excluded__bad_match_""
select select ""excluded__expired_""
select select ""excluded__location_""
select select ""excluded__expired_""
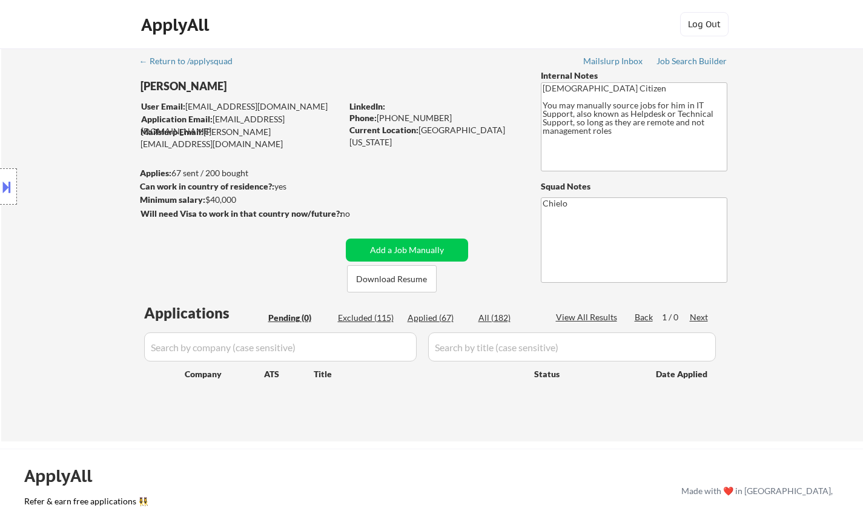
select select ""excluded__expired_""
select select ""excluded__bad_match_""
select select ""excluded__location_""
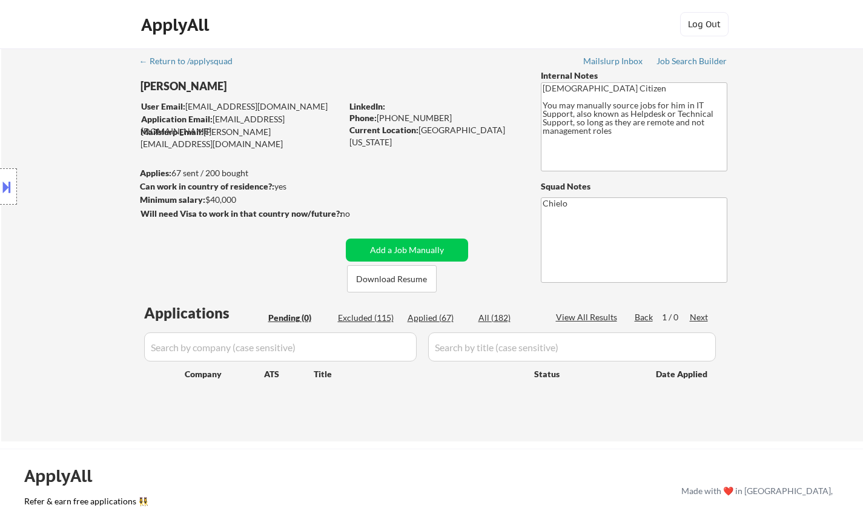
select select ""excluded""
select select ""excluded__location_""
select select ""excluded__other_""
select select ""excluded__location_""
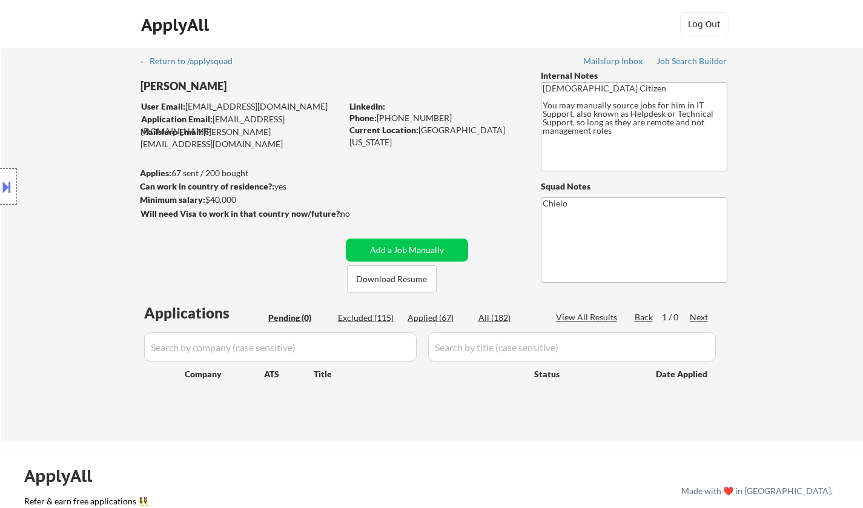
select select ""excluded__location_""
select select ""excluded""
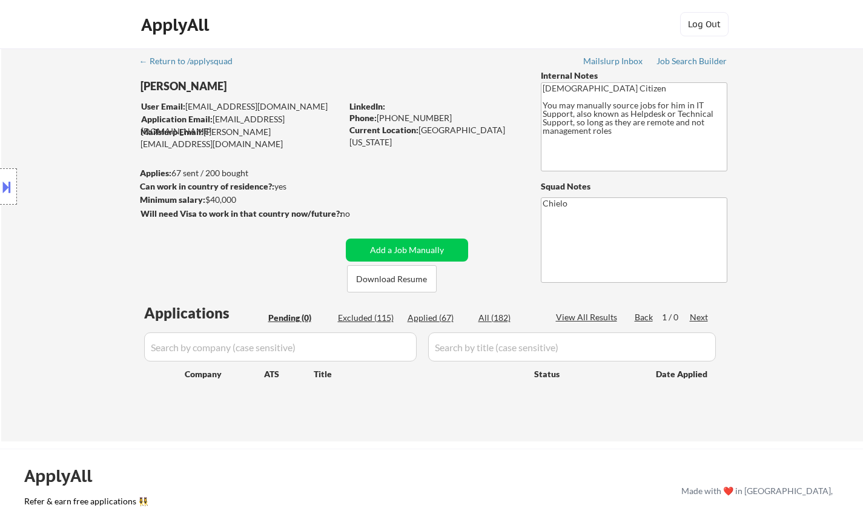
select select ""excluded__location_""
select select ""excluded""
select select ""excluded__location_""
select select ""excluded__expired_""
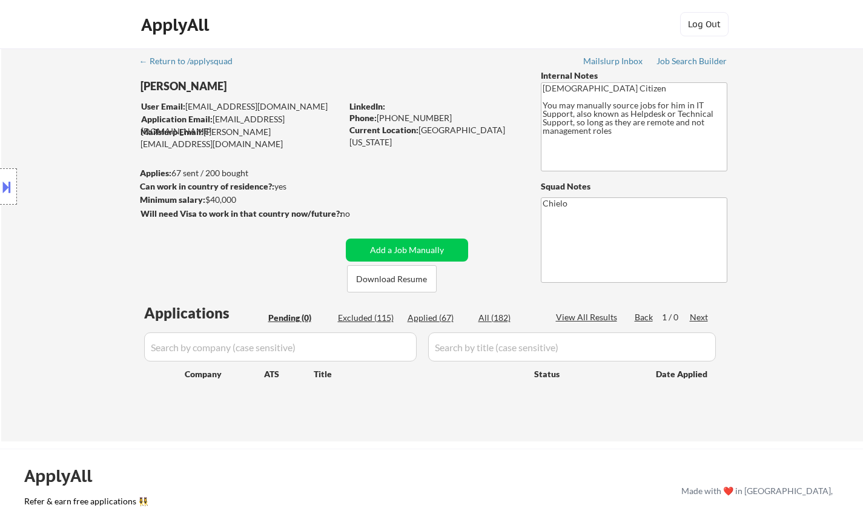
select select ""excluded""
select select ""excluded__expired_""
select select ""excluded__location_""
select select ""excluded__expired_""
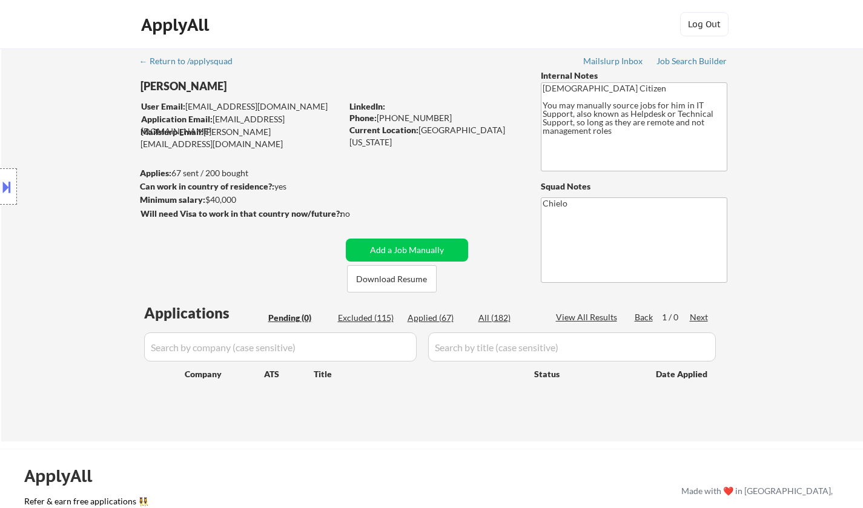
select select ""excluded__expired_""
select select ""excluded""
select select ""excluded__location_""
select select ""excluded__bad_match_""
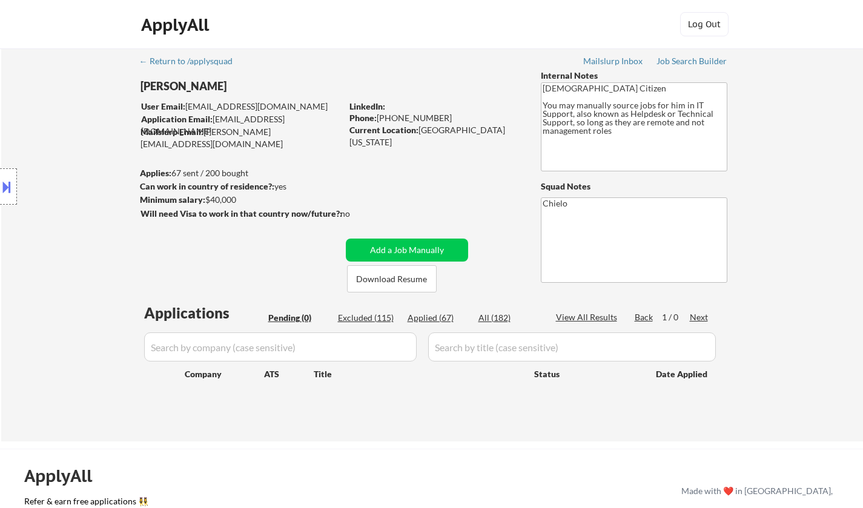
select select ""excluded""
select select ""excluded__location_""
select select ""excluded__bad_match_""
select select ""excluded__location_""
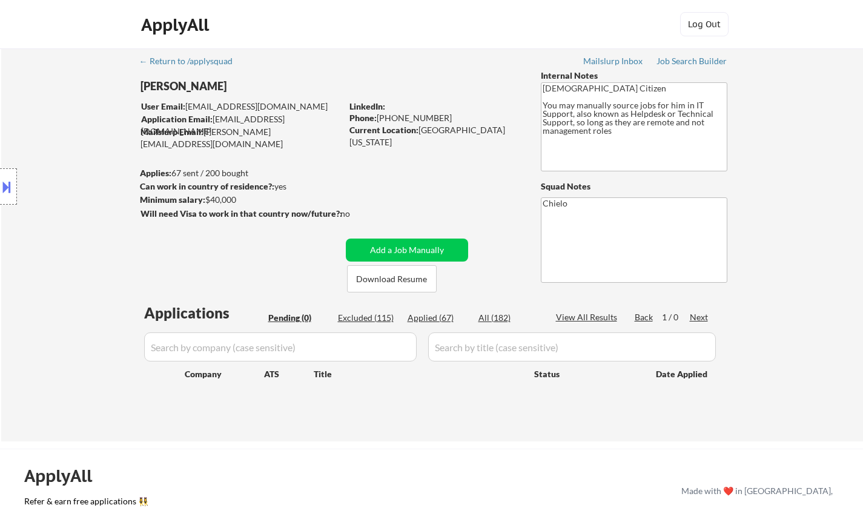
select select ""excluded__location_""
select select ""excluded__bad_match_""
select select ""excluded__expired_""
select select ""excluded__bad_match_""
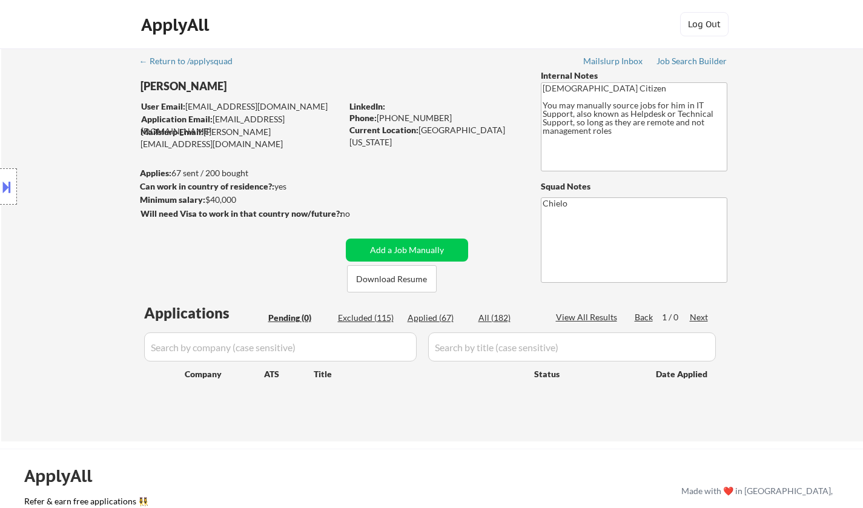
select select ""excluded__expired_""
select select ""excluded__location_""
select select ""excluded__expired_""
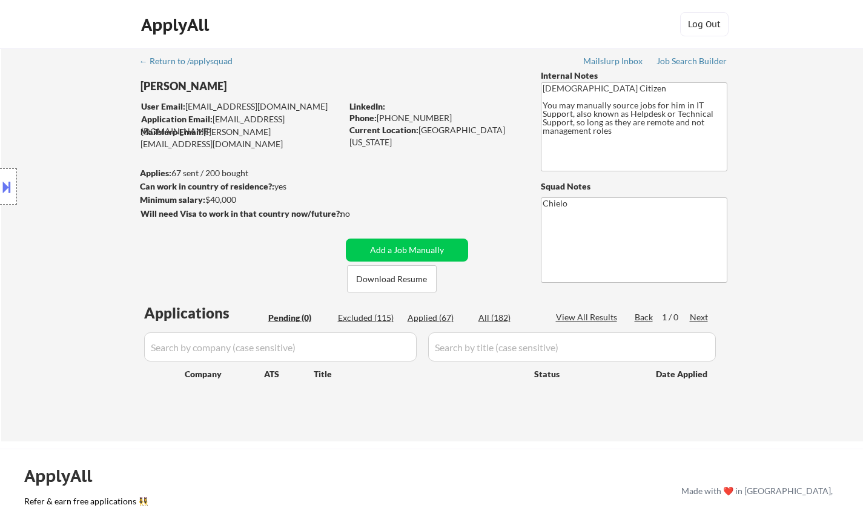
select select ""excluded""
select select ""excluded__location_""
select select ""excluded""
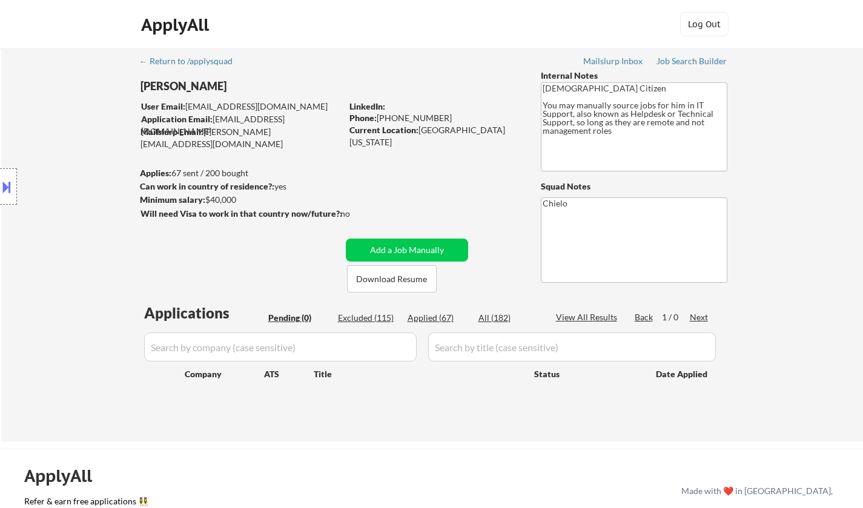
select select ""excluded__expired_""
select select ""excluded__location_""
select select ""excluded""
select select ""excluded__location_""
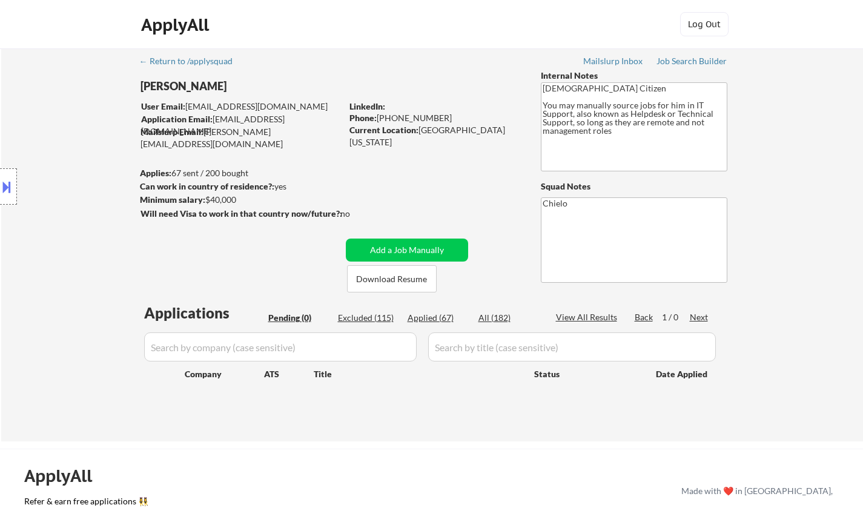
select select ""excluded__expired_""
select select ""excluded__location_""
select select ""excluded__bad_match_""
select select ""excluded__expired_""
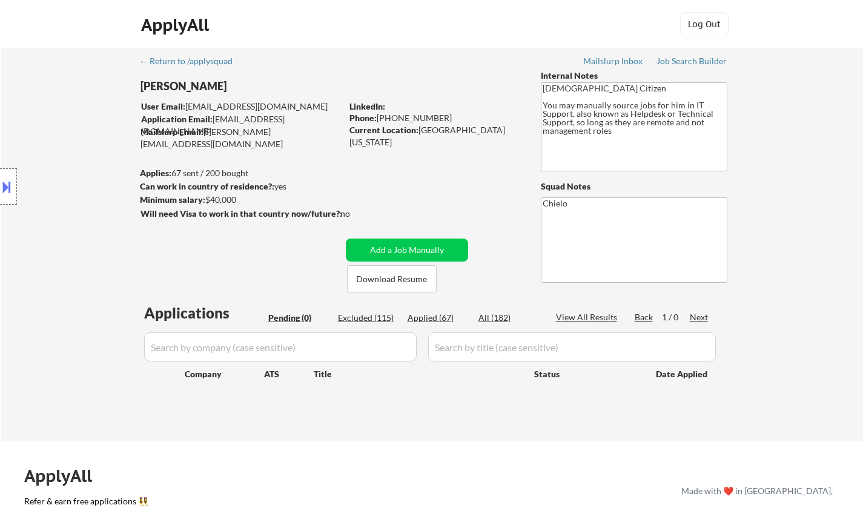
select select ""excluded""
select select ""excluded__bad_match_""
select select ""excluded__other_""
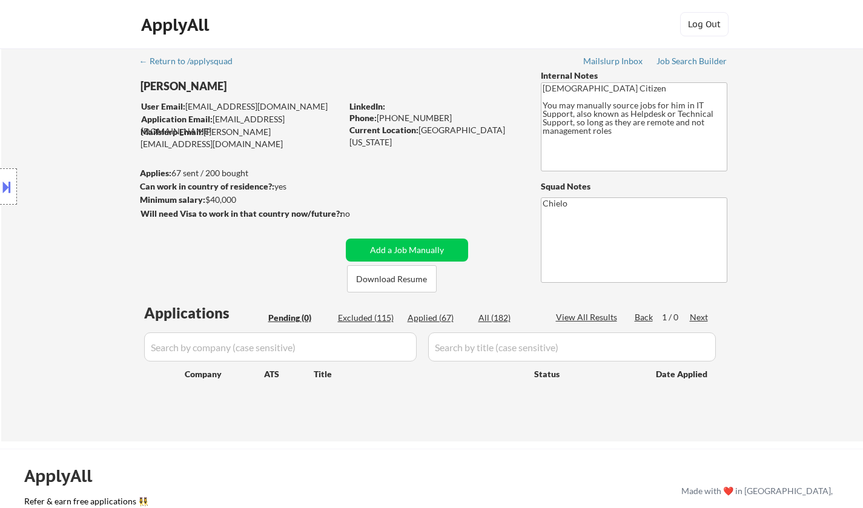
select select ""excluded__expired_""
select select ""excluded__location_""
select select ""excluded""
select select ""excluded__expired_""
select select ""excluded""
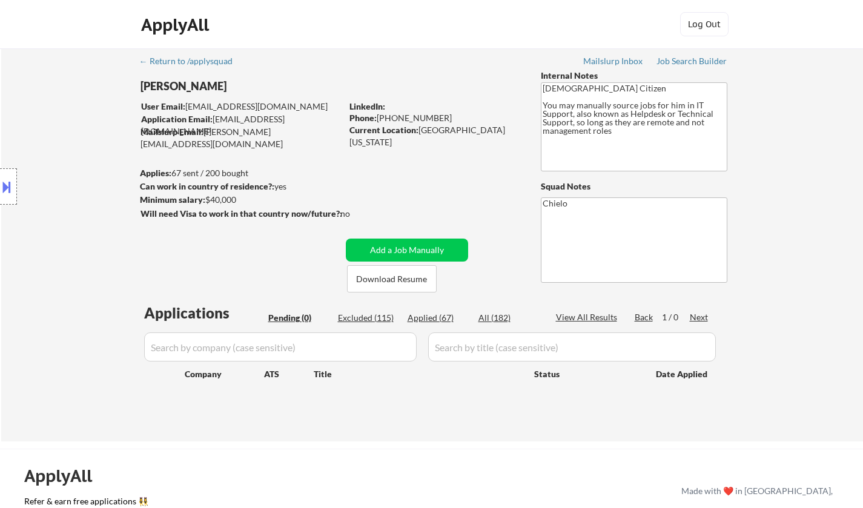
select select ""excluded""
select select ""excluded__bad_match_""
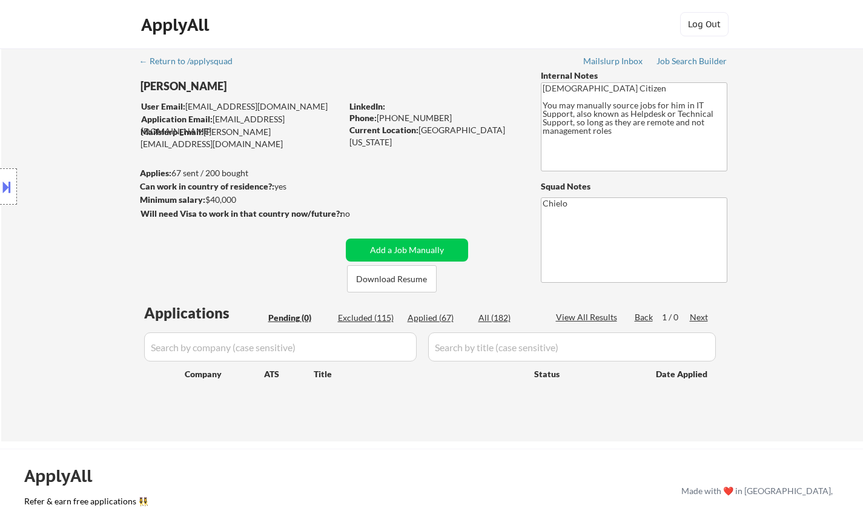
select select ""excluded""
select select ""excluded__expired_""
select select ""excluded__bad_match_""
select select ""excluded__location_""
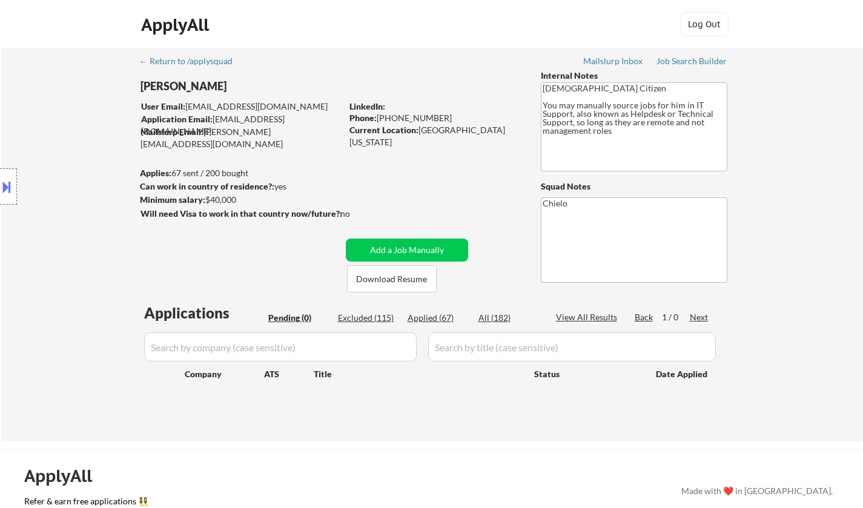
select select ""excluded""
select select ""excluded__bad_match_""
select select ""excluded__expired_""
select select ""excluded__other_""
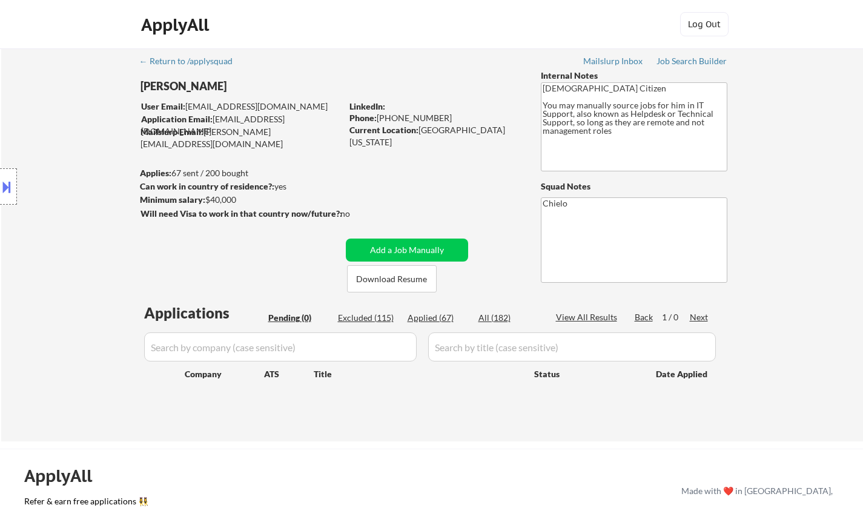
select select ""excluded__bad_match_""
select select ""excluded__expired_""
select select ""excluded""
select select ""excluded__other_""
select select ""excluded__location_""
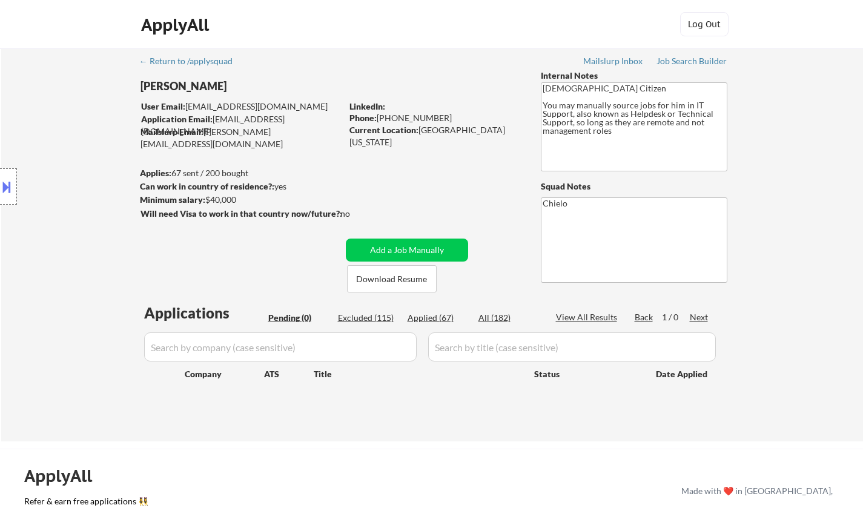
select select ""excluded__expired_""
select select ""excluded""
select select ""excluded__other_""
select select ""excluded__bad_match_""
select select ""excluded__location_""
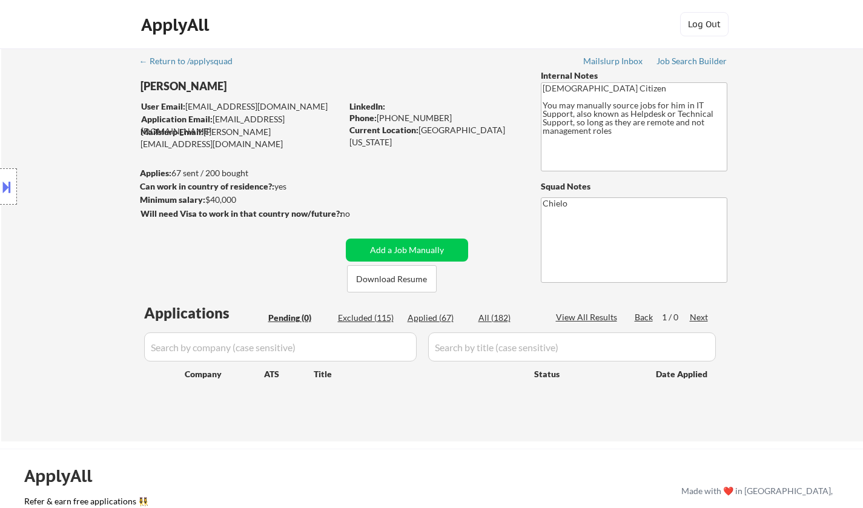
select select ""excluded__location_""
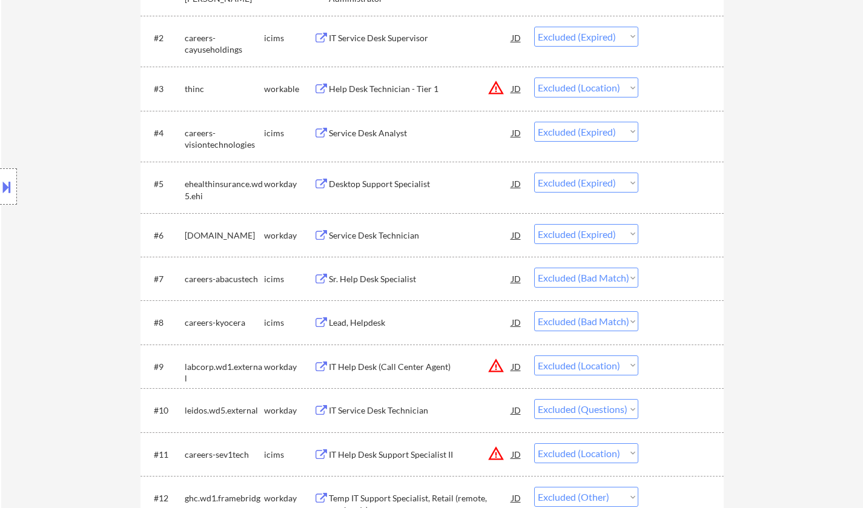
scroll to position [545, 0]
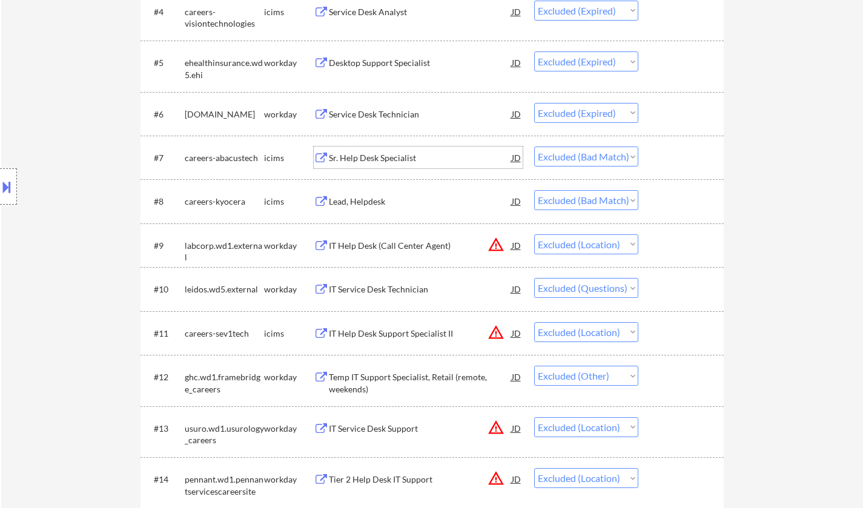
click at [359, 161] on div "Sr. Help Desk Specialist" at bounding box center [420, 158] width 183 height 12
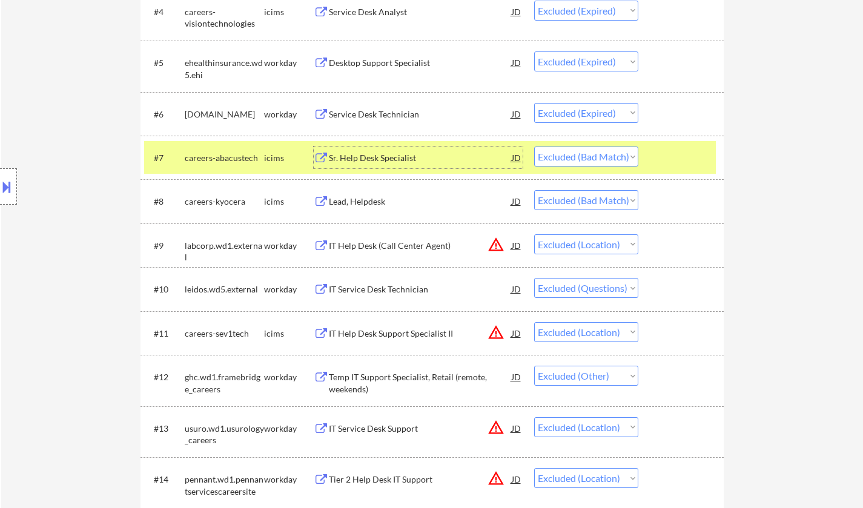
click at [607, 153] on select "Choose an option... Pending Applied Excluded (Questions) Excluded (Expired) Exc…" at bounding box center [586, 157] width 104 height 20
select select ""excluded__expired_""
click at [534, 147] on select "Choose an option... Pending Applied Excluded (Questions) Excluded (Expired) Exc…" at bounding box center [586, 157] width 104 height 20
click at [339, 202] on div "Lead, Helpdesk" at bounding box center [420, 202] width 183 height 12
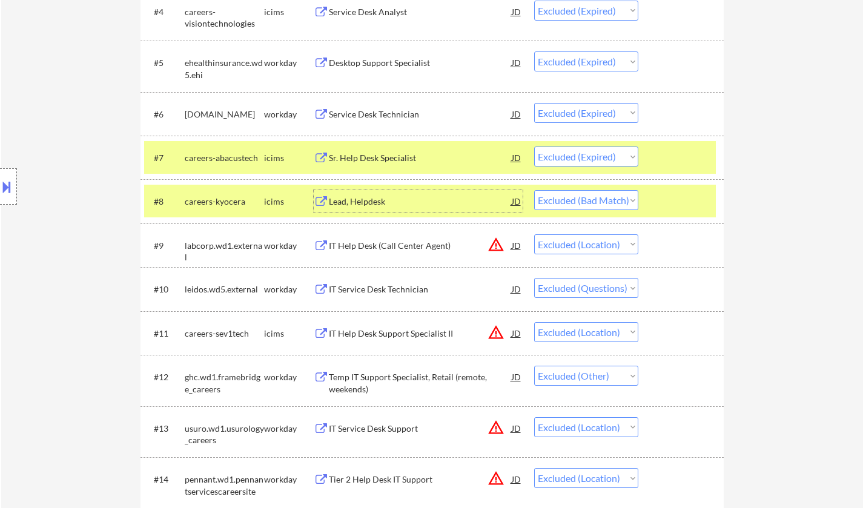
click at [608, 205] on select "Choose an option... Pending Applied Excluded (Questions) Excluded (Expired) Exc…" at bounding box center [586, 200] width 104 height 20
select select ""excluded__expired_""
click at [534, 190] on select "Choose an option... Pending Applied Excluded (Questions) Excluded (Expired) Exc…" at bounding box center [586, 200] width 104 height 20
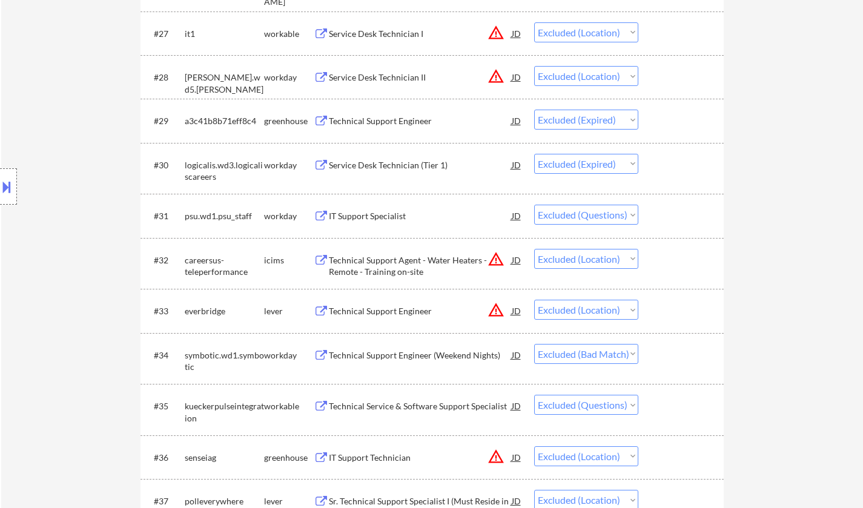
scroll to position [1636, 0]
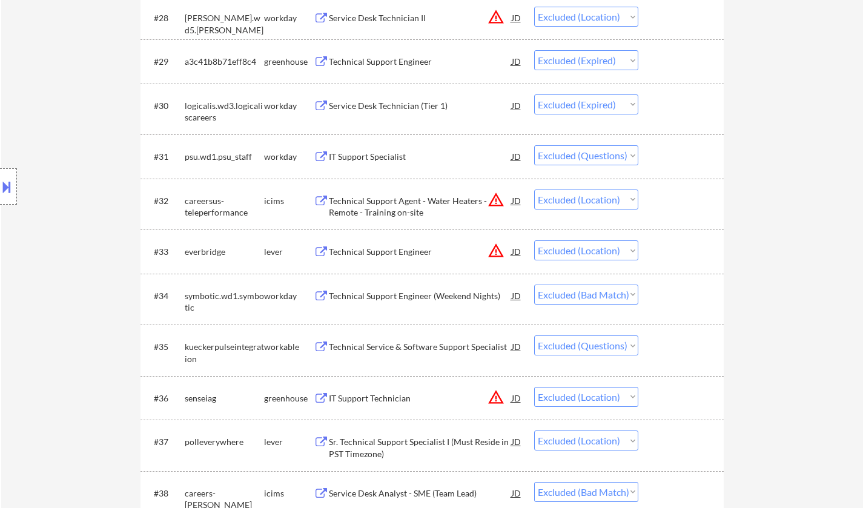
click at [364, 149] on div "IT Support Specialist" at bounding box center [420, 156] width 183 height 22
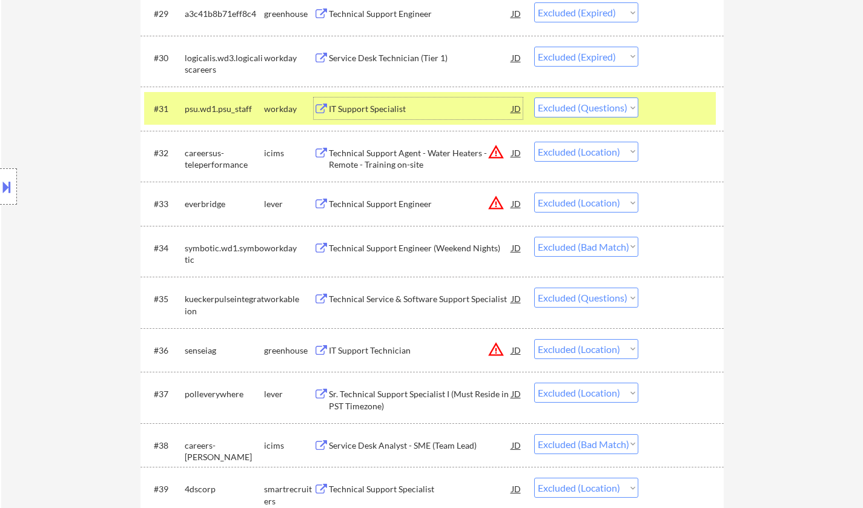
scroll to position [1696, 0]
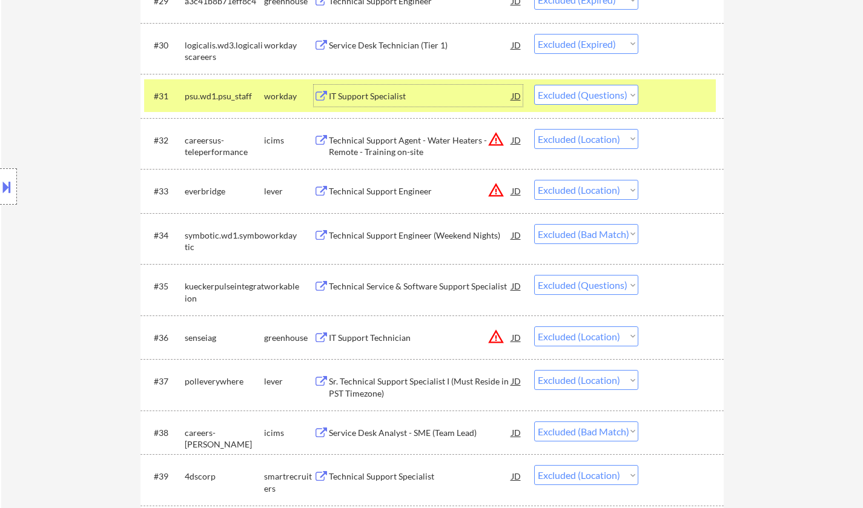
click at [410, 283] on div "Technical Service & Software Support Specialist" at bounding box center [420, 286] width 183 height 12
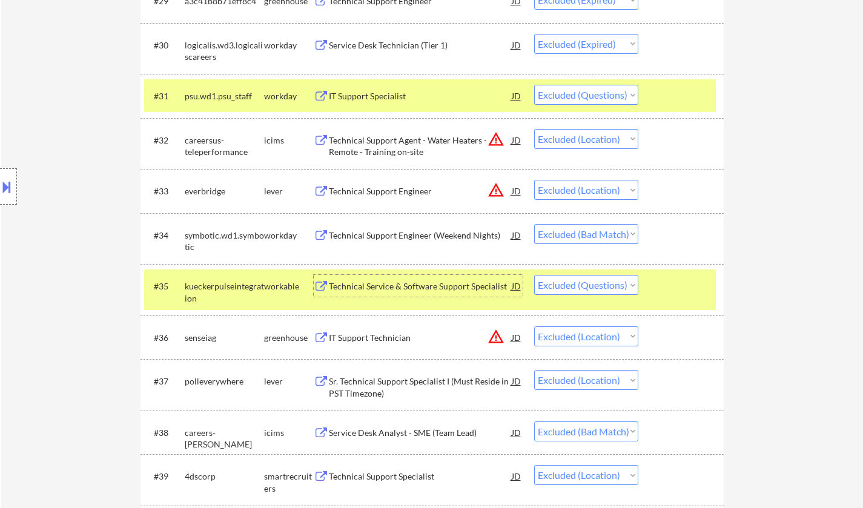
click at [612, 284] on select "Choose an option... Pending Applied Excluded (Questions) Excluded (Expired) Exc…" at bounding box center [586, 285] width 104 height 20
select select ""excluded__expired_""
click at [534, 275] on select "Choose an option... Pending Applied Excluded (Questions) Excluded (Expired) Exc…" at bounding box center [586, 285] width 104 height 20
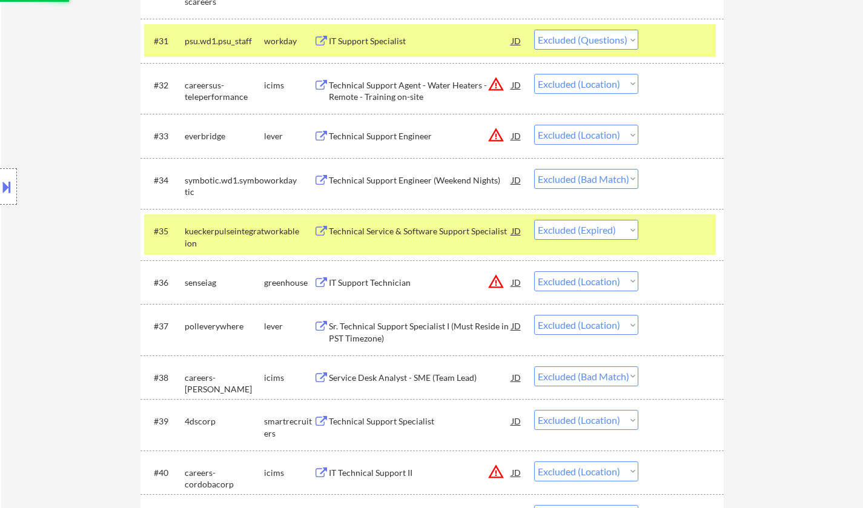
scroll to position [1817, 0]
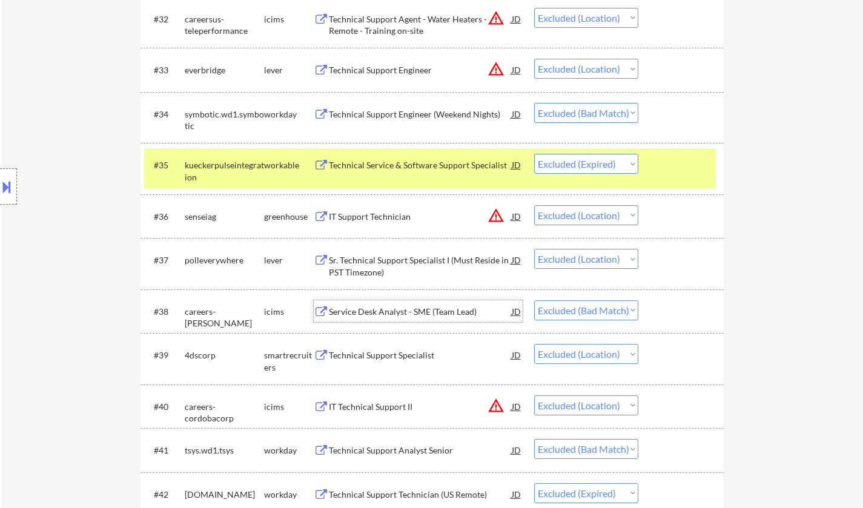
click at [411, 315] on div "Service Desk Analyst - SME (Team Lead)" at bounding box center [420, 312] width 183 height 12
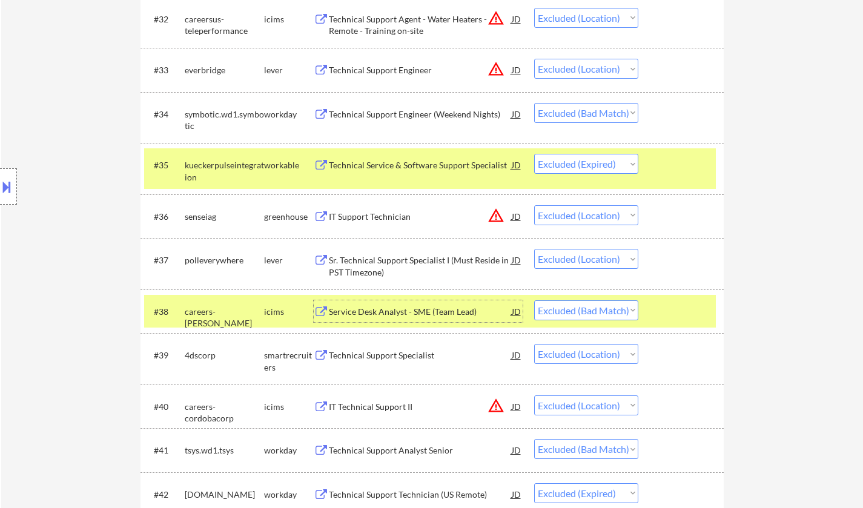
scroll to position [1938, 0]
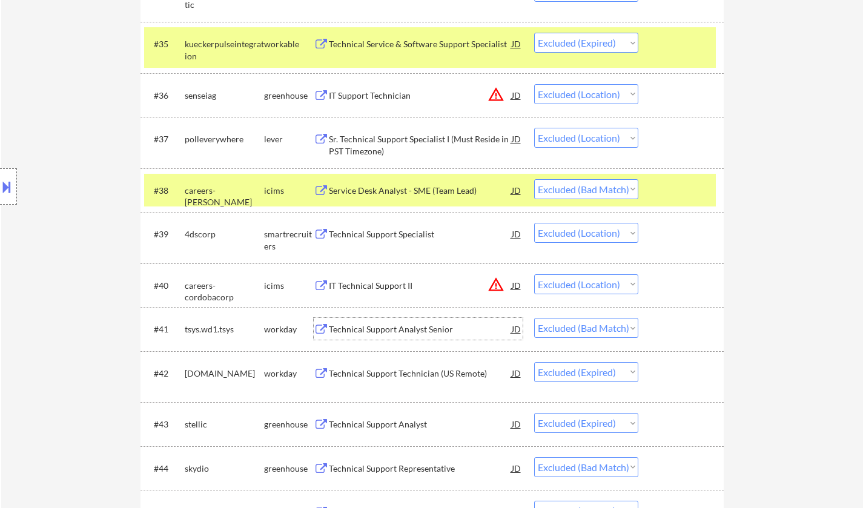
click at [366, 334] on div "Technical Support Analyst Senior" at bounding box center [420, 329] width 183 height 12
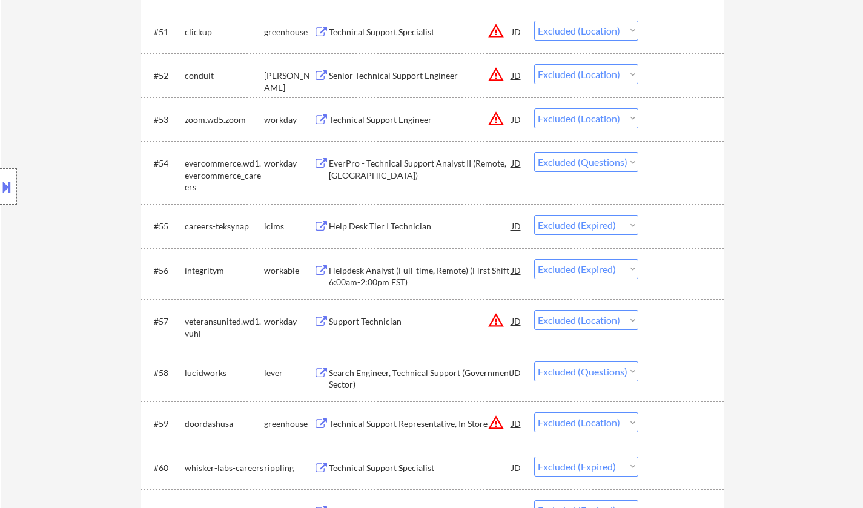
scroll to position [2726, 0]
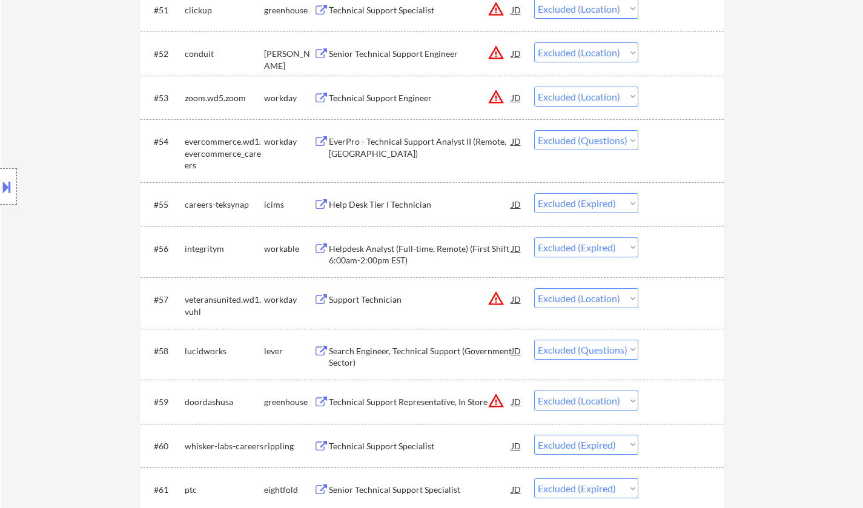
click at [0, 195] on button at bounding box center [6, 187] width 13 height 20
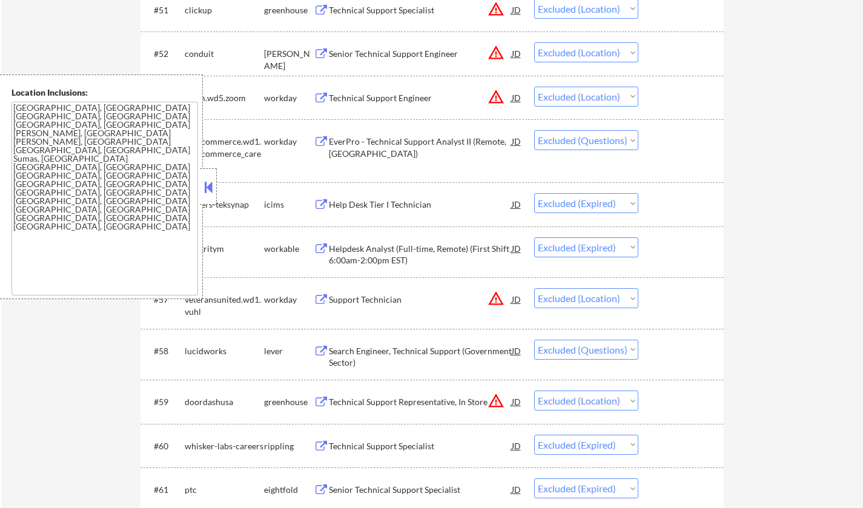
click at [209, 182] on button at bounding box center [208, 187] width 13 height 18
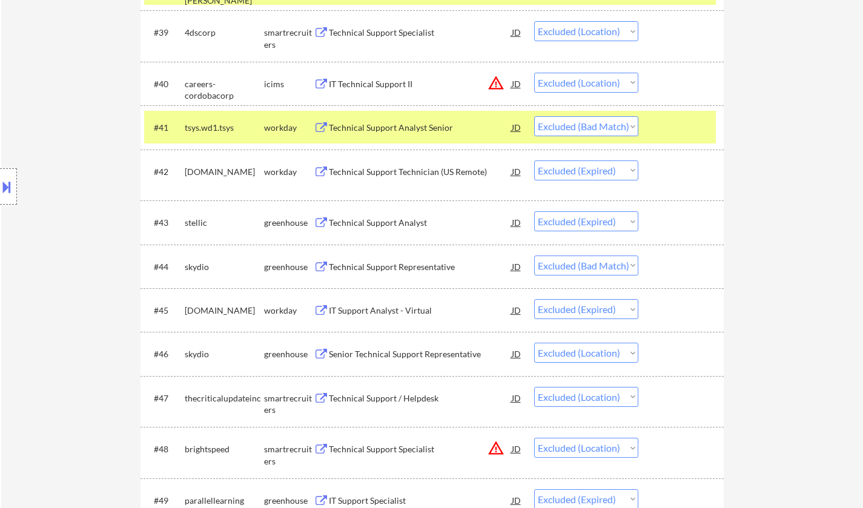
scroll to position [2120, 0]
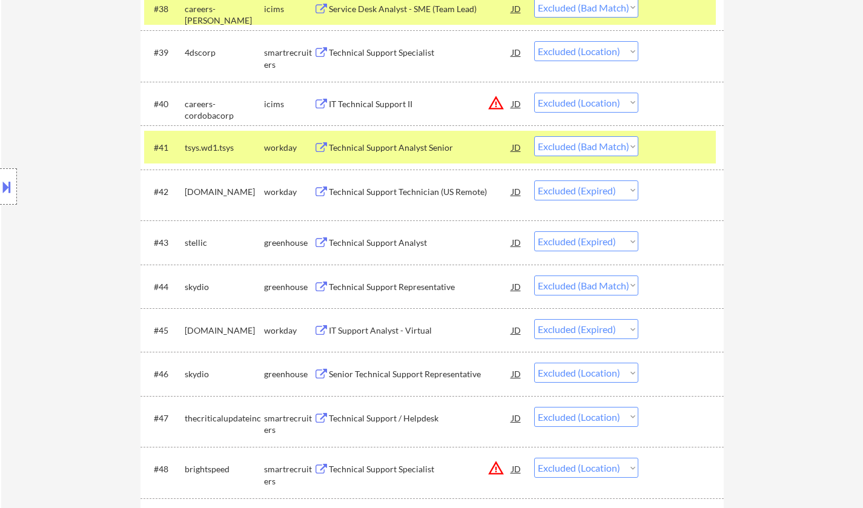
click at [399, 145] on div "Technical Support Analyst Senior" at bounding box center [420, 148] width 183 height 12
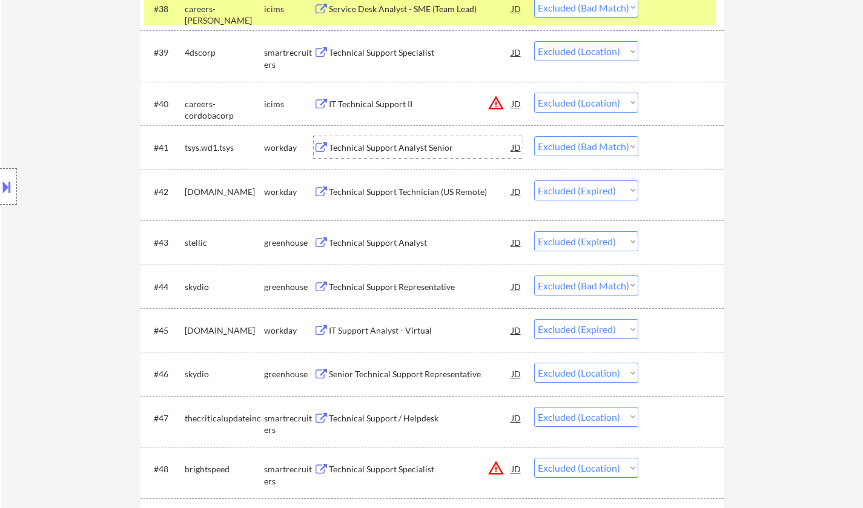
drag, startPoint x: 574, startPoint y: 142, endPoint x: 578, endPoint y: 148, distance: 7.1
click at [574, 142] on select "Choose an option... Pending Applied Excluded (Questions) Excluded (Expired) Exc…" at bounding box center [586, 146] width 104 height 20
click at [534, 136] on select "Choose an option... Pending Applied Excluded (Questions) Excluded (Expired) Exc…" at bounding box center [586, 146] width 104 height 20
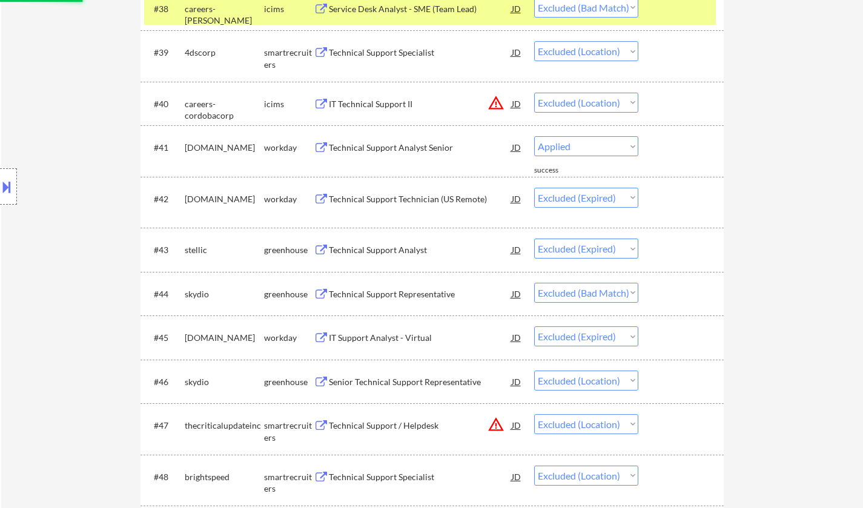
select select ""excluded__expired_""
select select ""excluded__bad_match_""
select select ""excluded__expired_""
select select ""excluded__location_""
select select ""excluded__expired_""
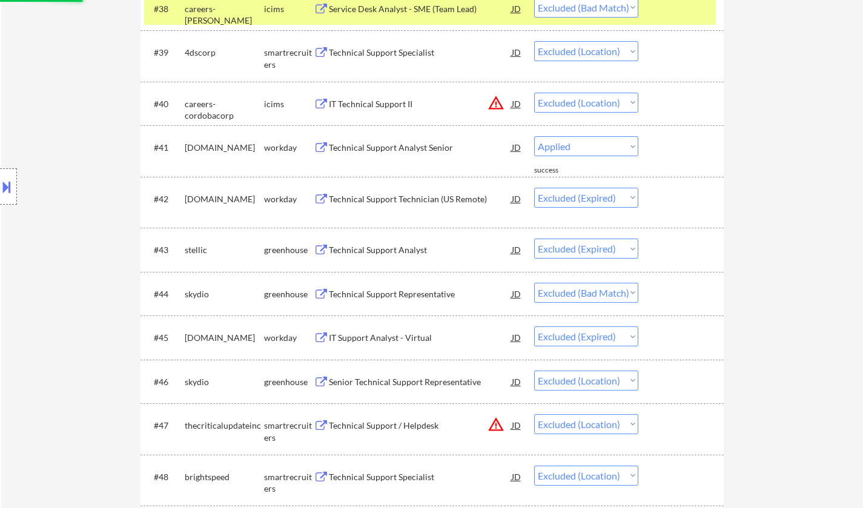
select select ""excluded""
select select ""excluded__location_""
select select ""excluded""
select select ""excluded__expired_""
select select ""excluded__location_""
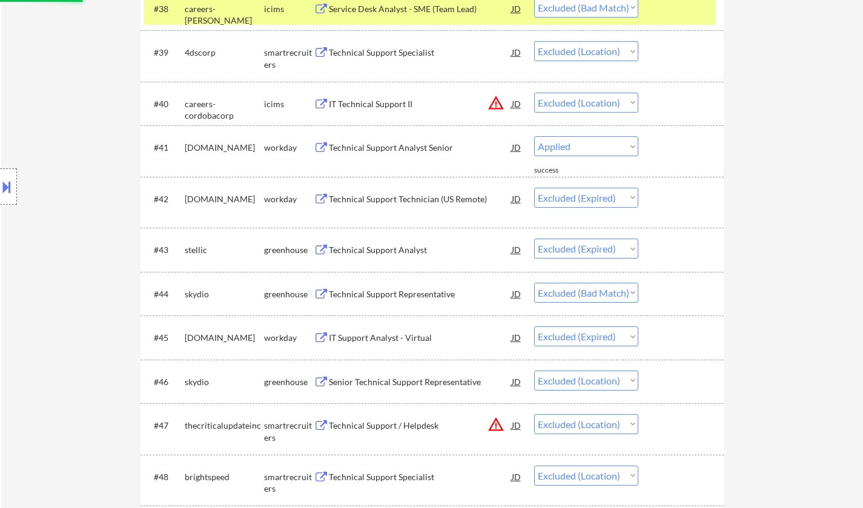
select select ""excluded""
select select ""excluded__location_""
select select ""excluded__expired_""
select select ""excluded__location_""
select select ""excluded__bad_match_""
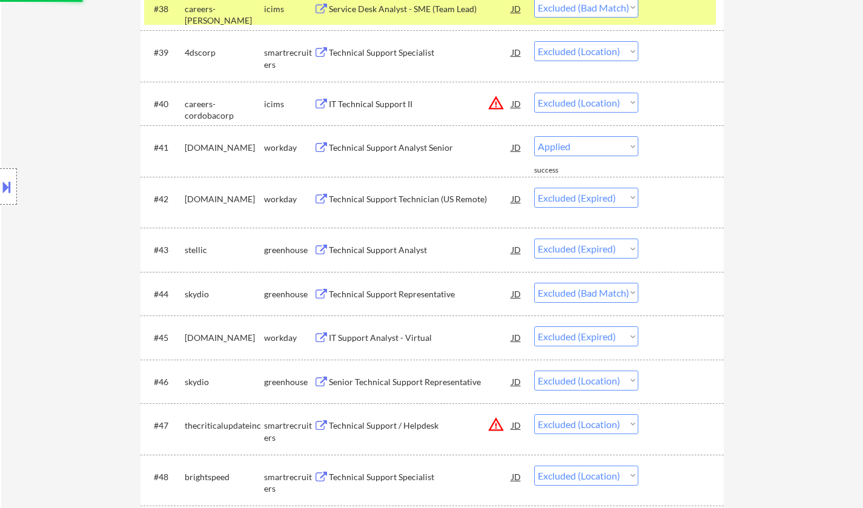
select select ""excluded__expired_""
select select ""excluded""
select select ""excluded__bad_match_""
select select ""excluded__other_""
select select ""excluded__expired_""
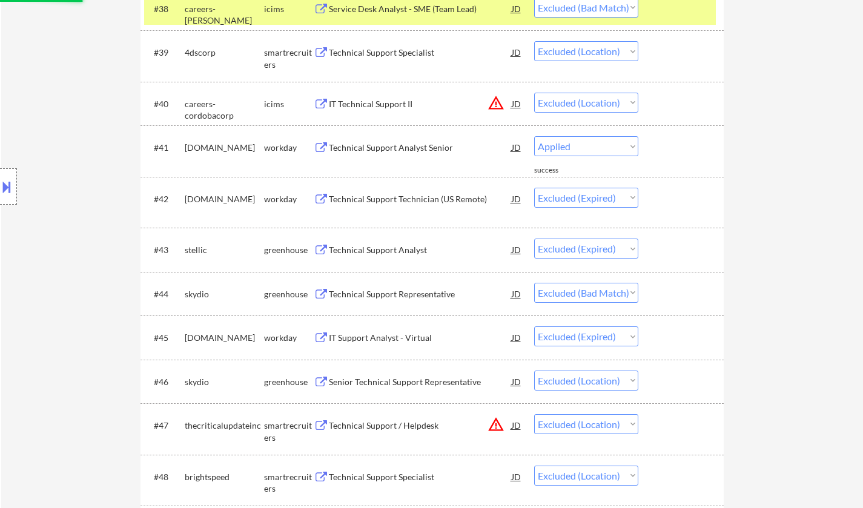
select select ""excluded__location_""
select select ""excluded""
select select ""excluded__expired_""
select select ""excluded""
select select ""excluded__bad_match_""
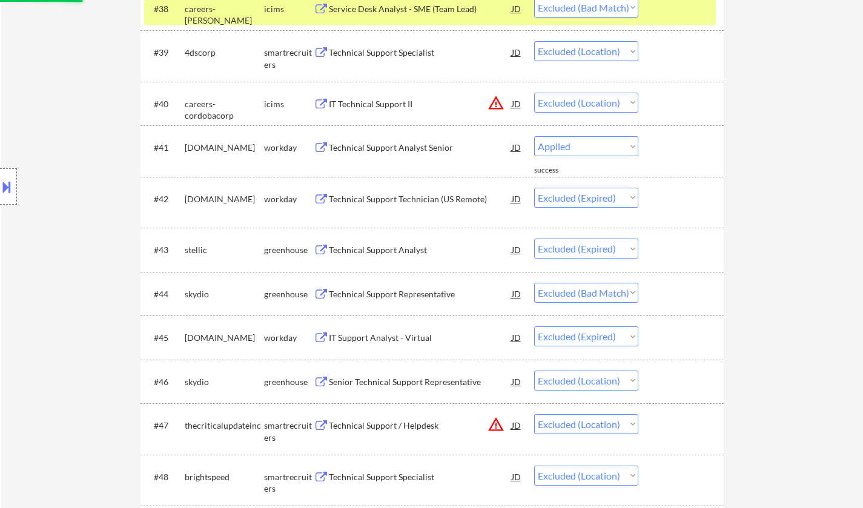
select select ""excluded""
select select ""excluded__expired_""
select select ""excluded__bad_match_""
select select ""excluded__location_""
select select ""excluded""
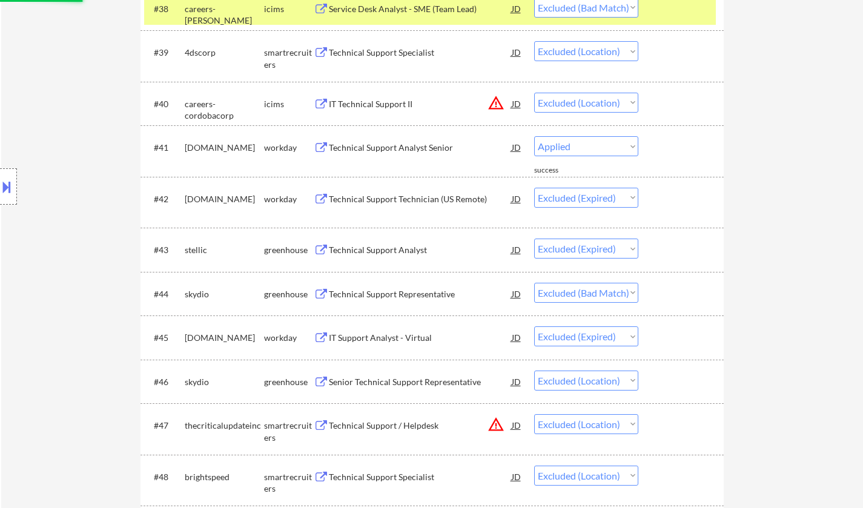
select select ""excluded__bad_match_""
select select ""excluded__expired_""
select select ""excluded__other_""
select select ""excluded__bad_match_""
select select ""excluded__expired_""
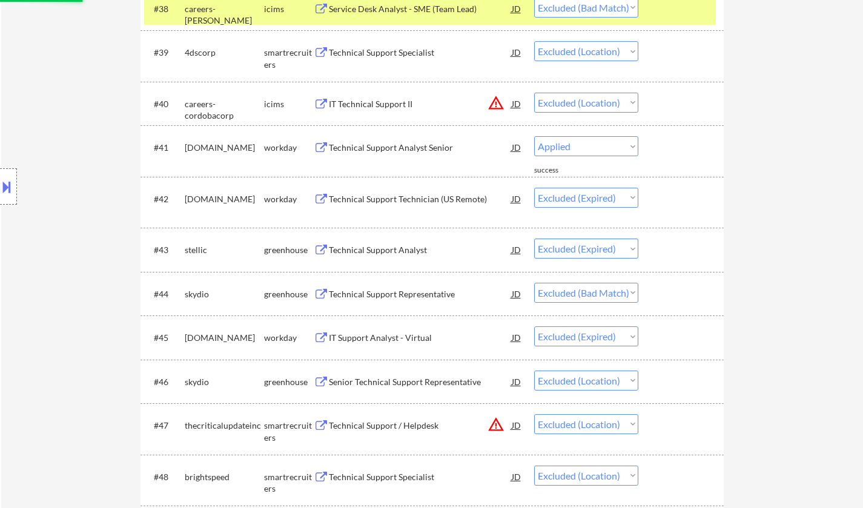
select select ""excluded""
select select ""excluded__other_""
select select ""excluded__location_""
select select ""excluded__expired_""
select select ""excluded""
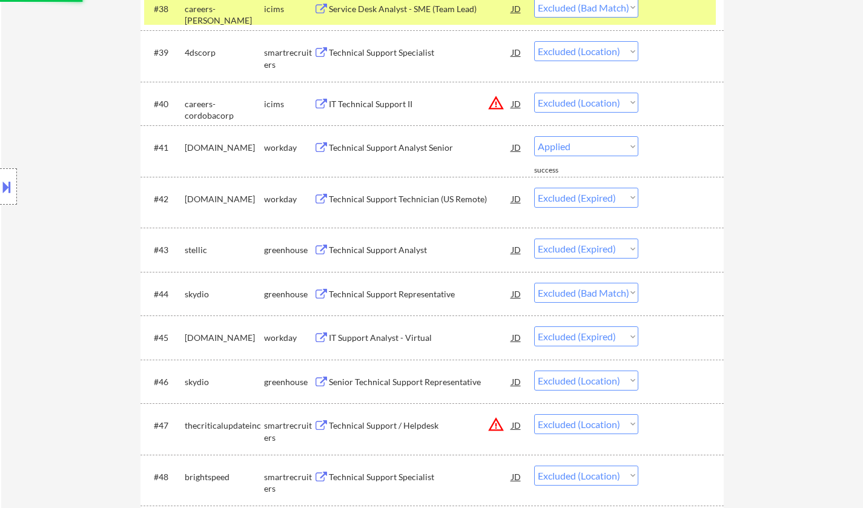
select select ""excluded__other_""
select select ""excluded__bad_match_""
select select ""excluded__location_""
select select ""excluded__bad_match_""
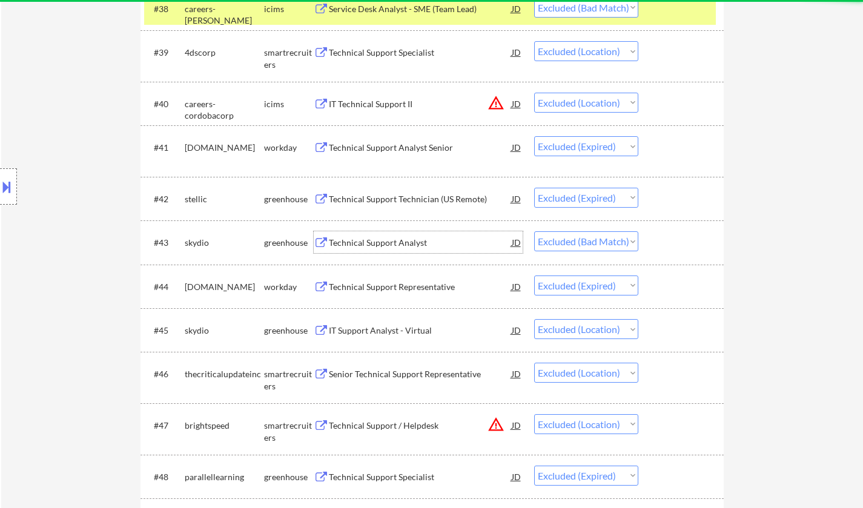
click at [390, 242] on div "Technical Support Analyst" at bounding box center [420, 243] width 183 height 12
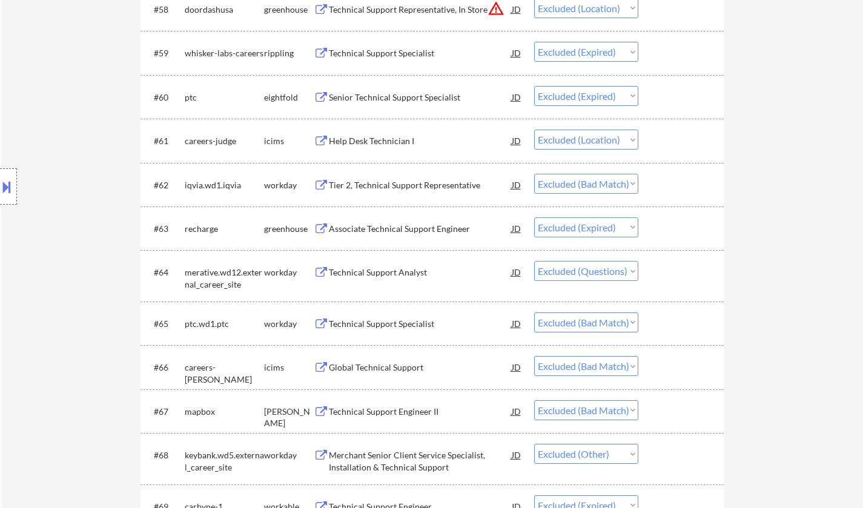
scroll to position [3089, 0]
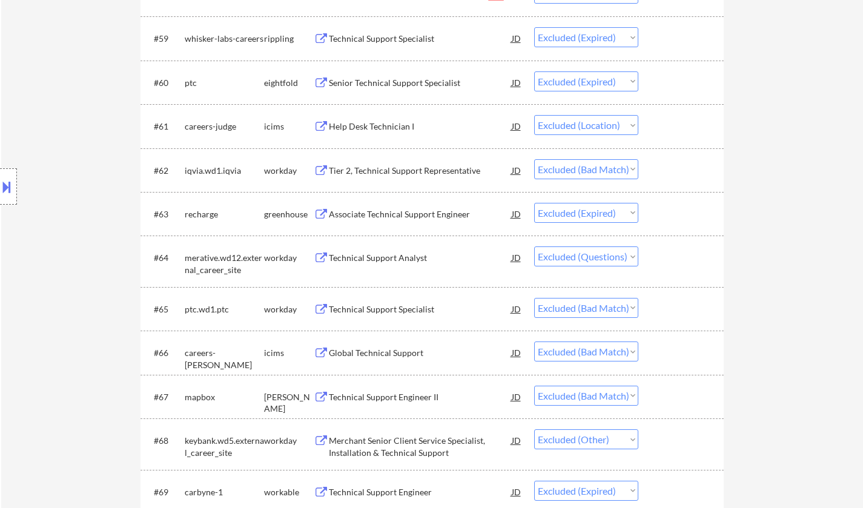
click at [368, 305] on div "Technical Support Specialist" at bounding box center [420, 309] width 183 height 12
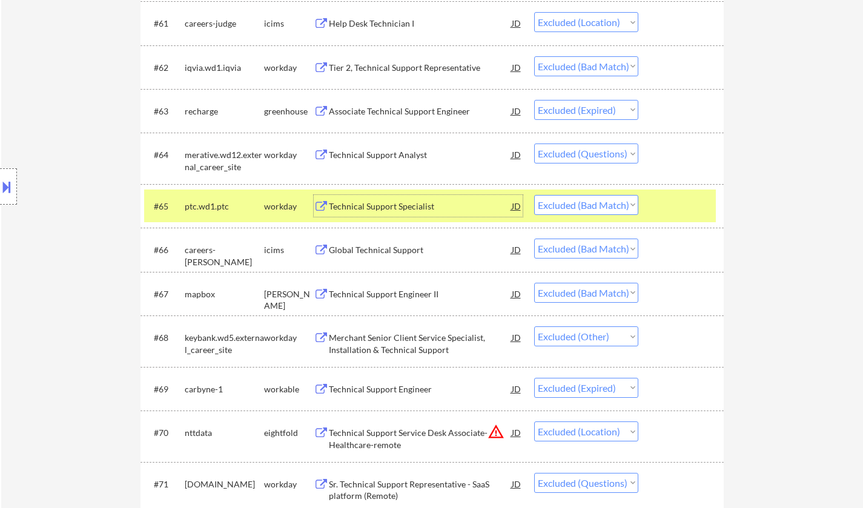
scroll to position [3211, 0]
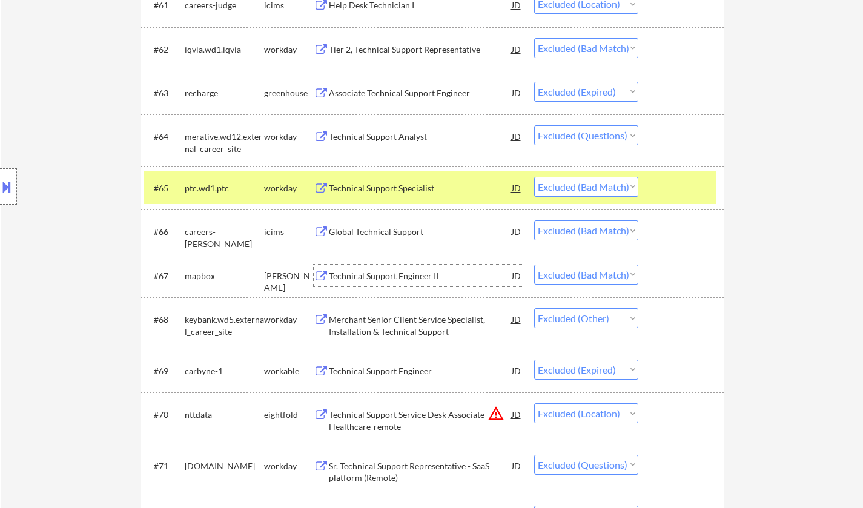
drag, startPoint x: 388, startPoint y: 279, endPoint x: 382, endPoint y: 274, distance: 7.8
click at [388, 278] on div "Technical Support Engineer II" at bounding box center [420, 276] width 183 height 12
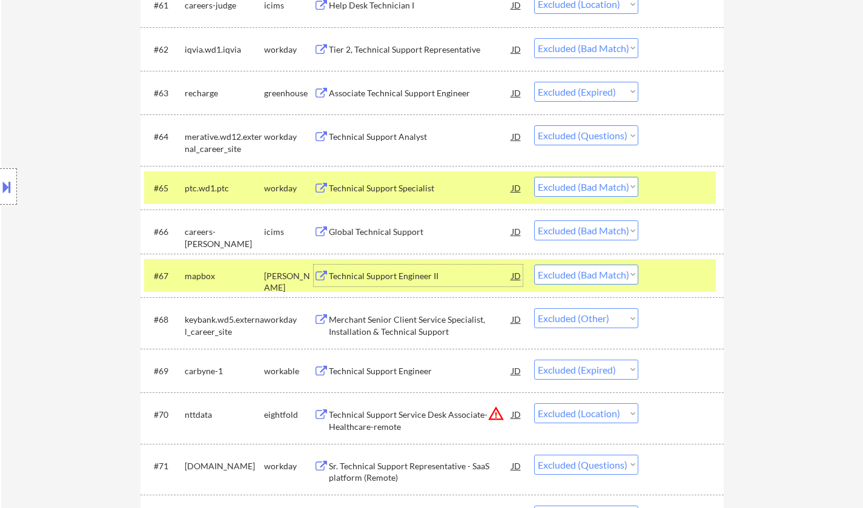
click at [560, 272] on select "Choose an option... Pending Applied Excluded (Questions) Excluded (Expired) Exc…" at bounding box center [586, 275] width 104 height 20
click at [534, 265] on select "Choose an option... Pending Applied Excluded (Questions) Excluded (Expired) Exc…" at bounding box center [586, 275] width 104 height 20
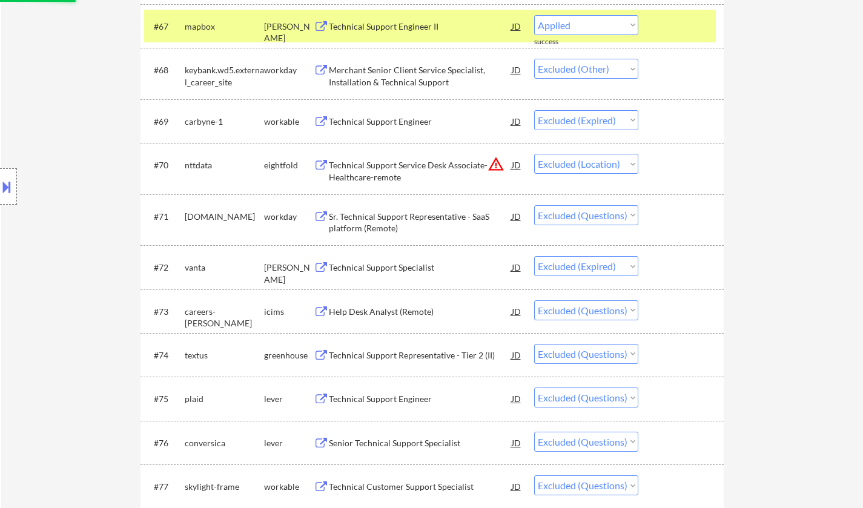
scroll to position [3513, 0]
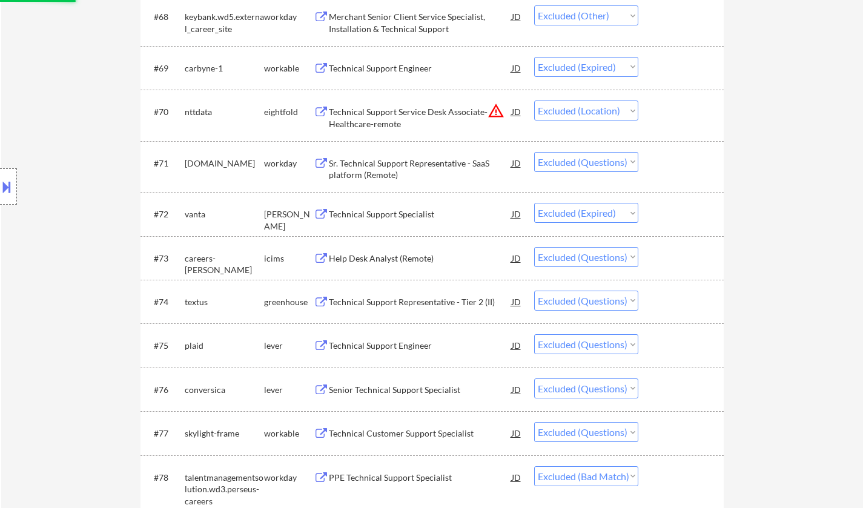
select select ""excluded__other_""
select select ""excluded__expired_""
select select ""excluded__location_""
select select ""excluded""
select select ""excluded__expired_""
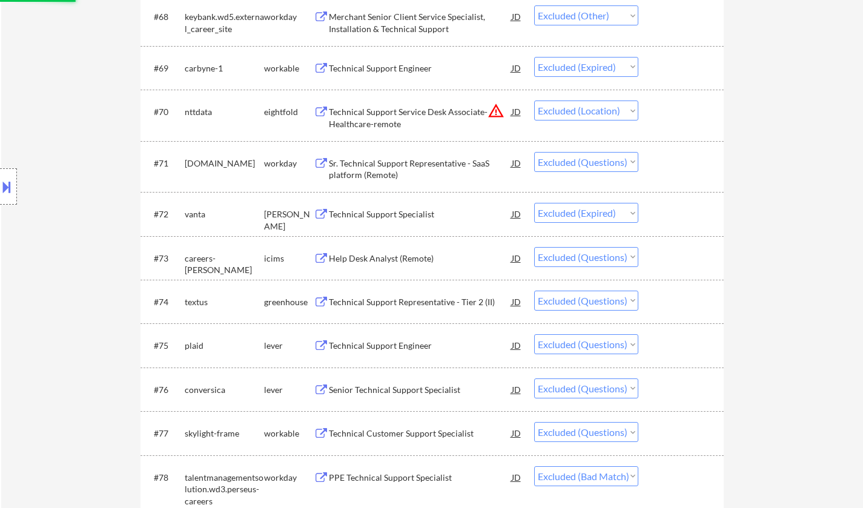
select select ""excluded""
select select ""excluded__bad_match_""
select select ""excluded""
select select ""excluded__expired_""
select select ""excluded__bad_match_""
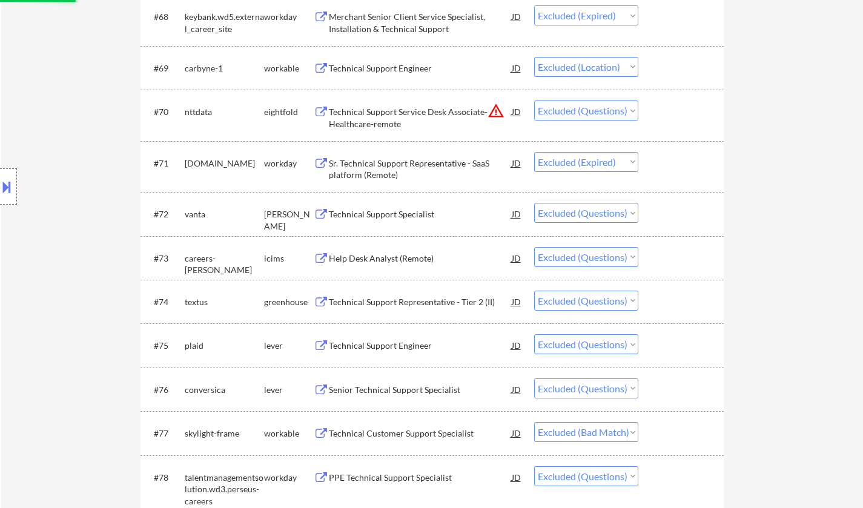
select select ""excluded__location_""
select select ""excluded""
select select ""excluded__bad_match_""
select select ""excluded__expired_""
select select ""excluded__other_""
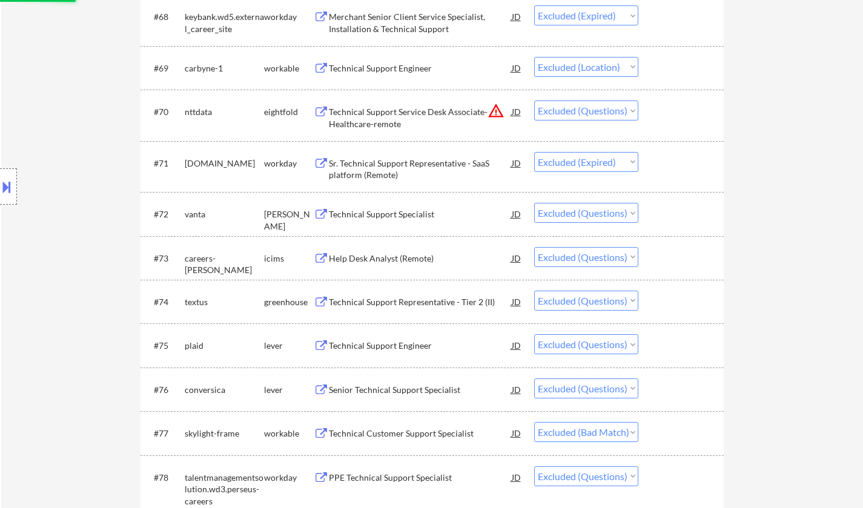
select select ""excluded__bad_match_""
select select ""excluded__expired_""
select select ""excluded""
select select ""excluded__other_""
select select ""excluded__location_""
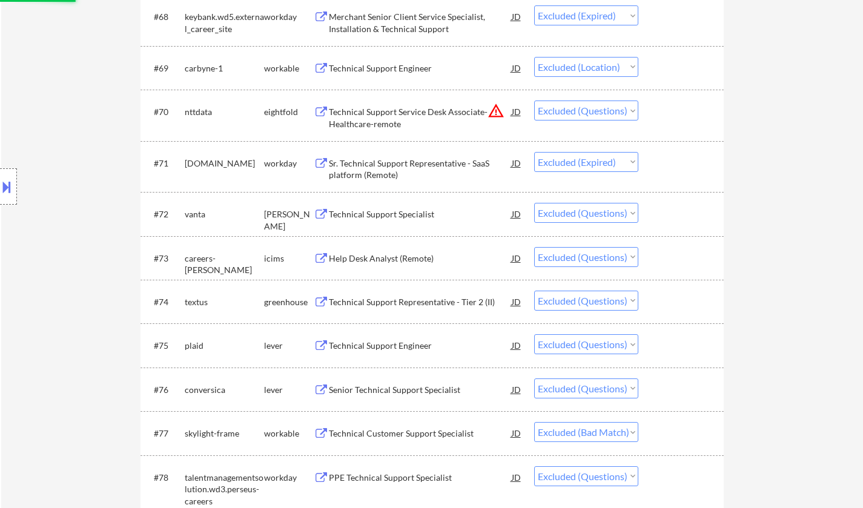
select select ""excluded__expired_""
select select ""excluded""
select select ""excluded__other_""
select select ""excluded__bad_match_""
select select ""excluded__location_""
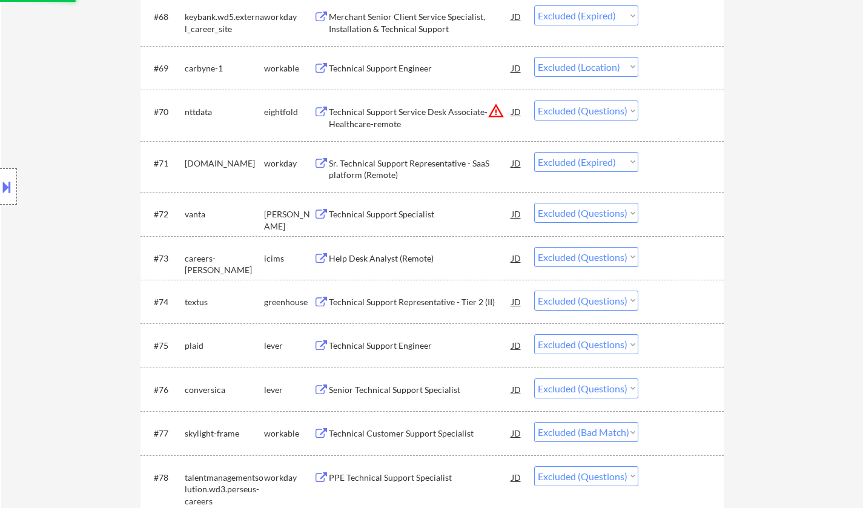
select select ""excluded__bad_match_""
select select ""excluded__location_""
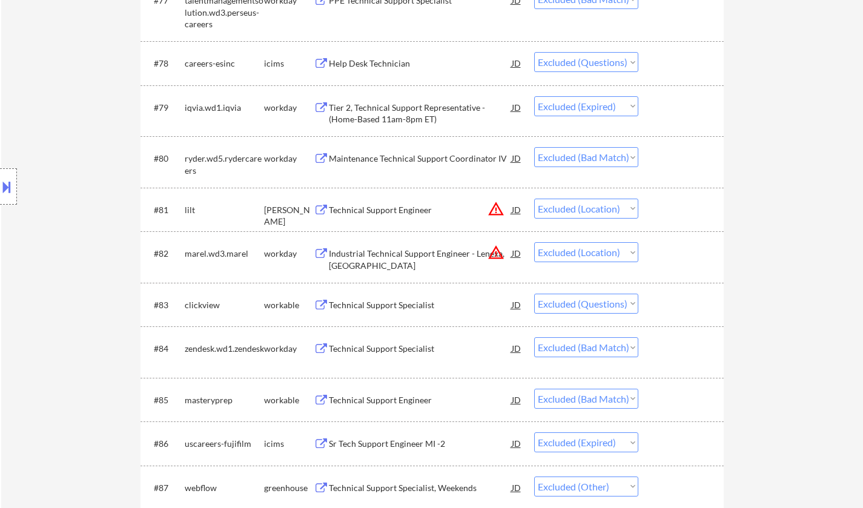
scroll to position [3998, 0]
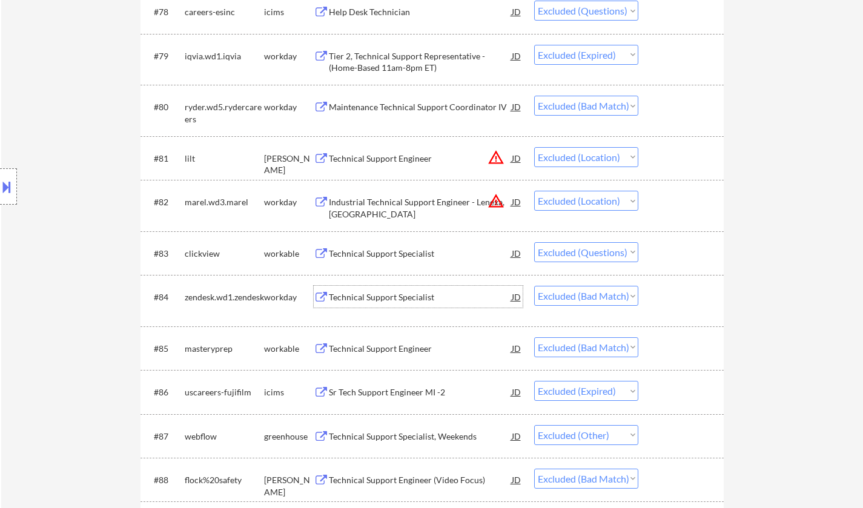
click at [391, 299] on div "Technical Support Specialist" at bounding box center [420, 297] width 183 height 12
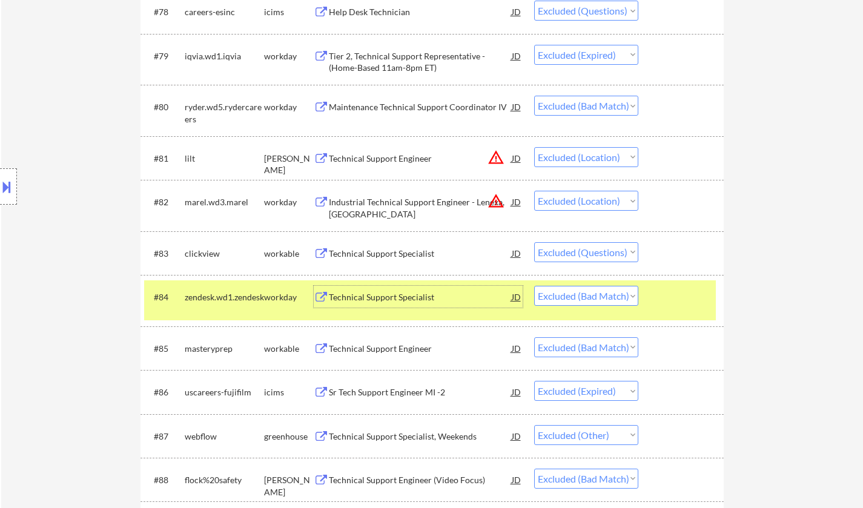
click at [601, 296] on select "Choose an option... Pending Applied Excluded (Questions) Excluded (Expired) Exc…" at bounding box center [586, 296] width 104 height 20
click at [534, 286] on select "Choose an option... Pending Applied Excluded (Questions) Excluded (Expired) Exc…" at bounding box center [586, 296] width 104 height 20
select select ""excluded__bad_match_""
select select ""excluded__expired_""
select select ""excluded__other_""
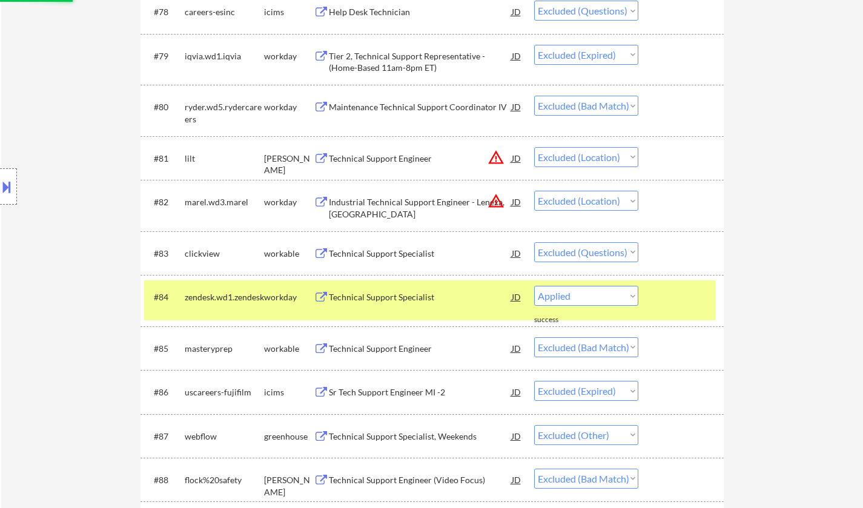
select select ""excluded__bad_match_""
select select ""excluded__expired_""
select select ""excluded""
select select ""excluded__other_""
select select ""excluded__location_""
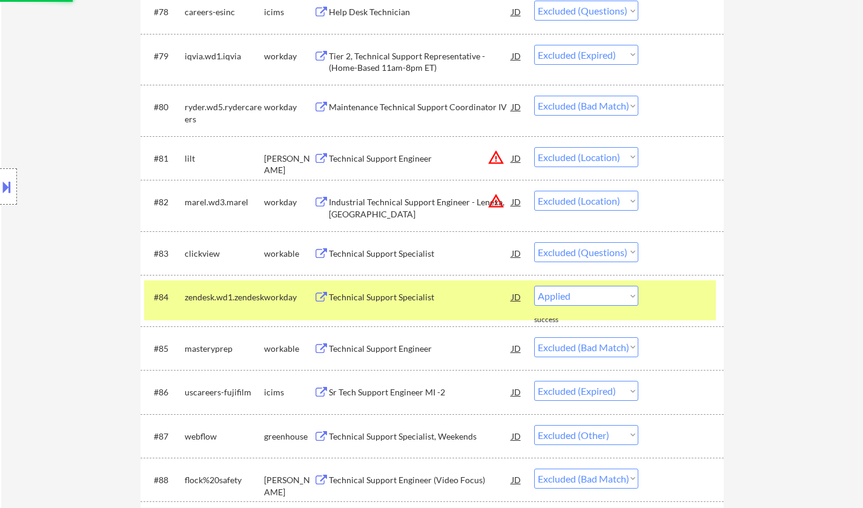
select select ""excluded__expired_""
select select ""excluded""
select select ""excluded__other_""
select select ""excluded__bad_match_""
select select ""excluded__location_""
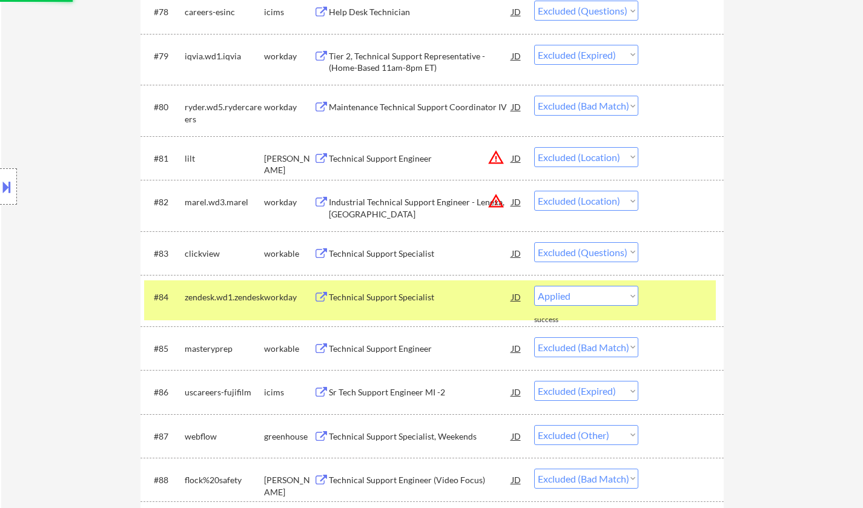
select select ""excluded__bad_match_""
select select ""excluded__location_""
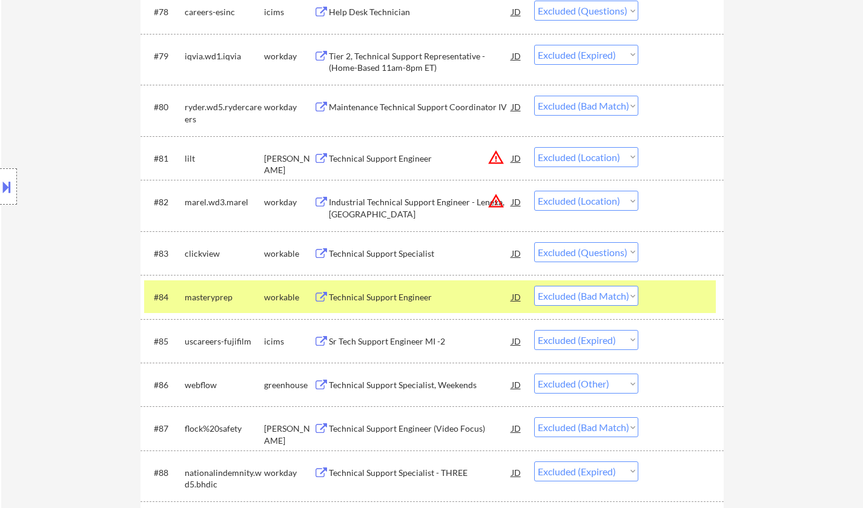
click at [367, 296] on div "Technical Support Engineer" at bounding box center [420, 297] width 183 height 12
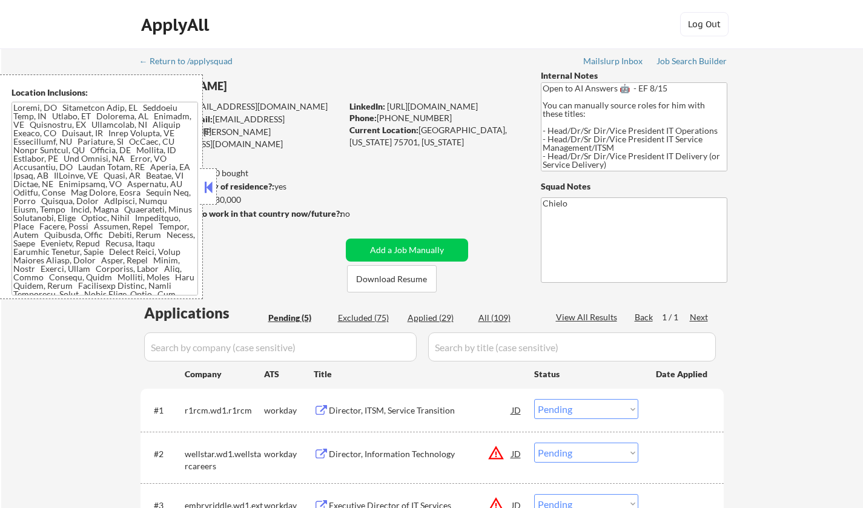
select select ""pending""
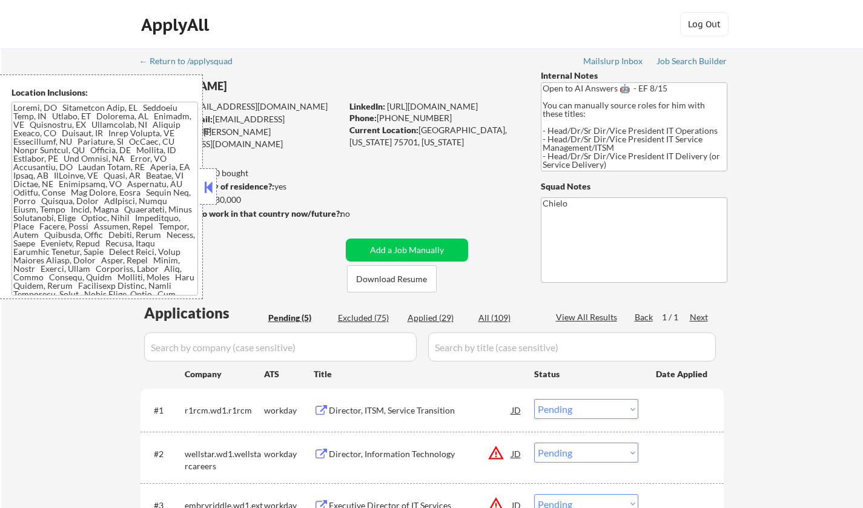
click at [204, 179] on button at bounding box center [208, 187] width 13 height 18
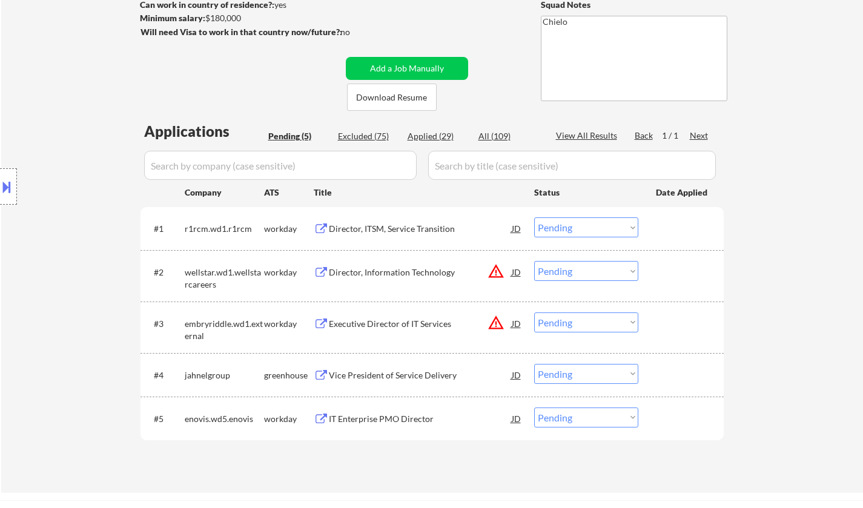
scroll to position [121, 0]
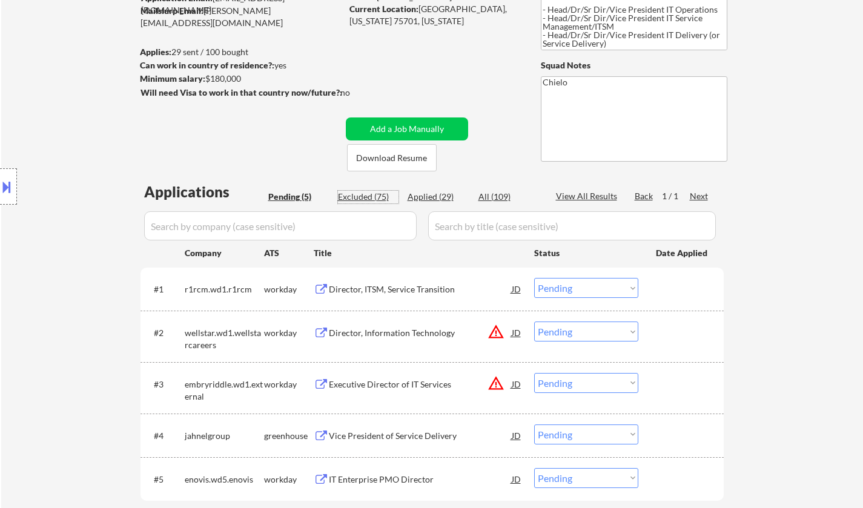
click at [358, 200] on div "Excluded (75)" at bounding box center [368, 197] width 61 height 12
select select ""excluded__bad_match_""
select select ""excluded__location_""
select select ""excluded""
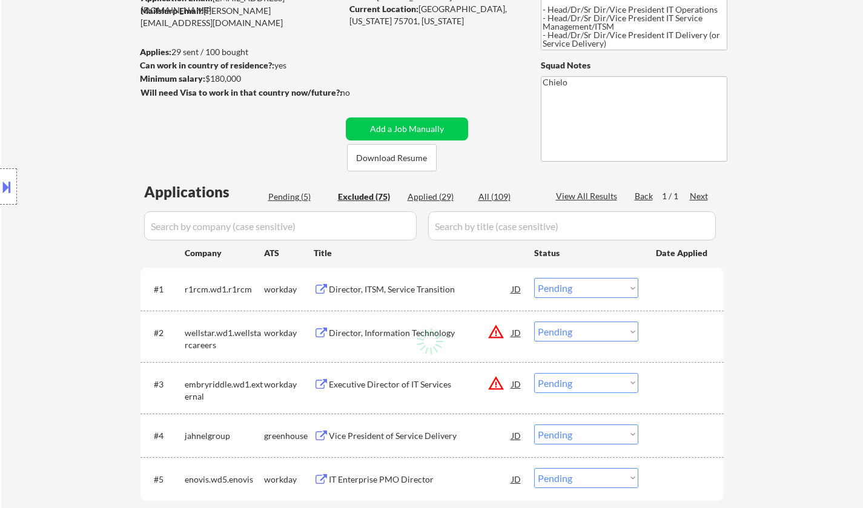
select select ""excluded__bad_match_""
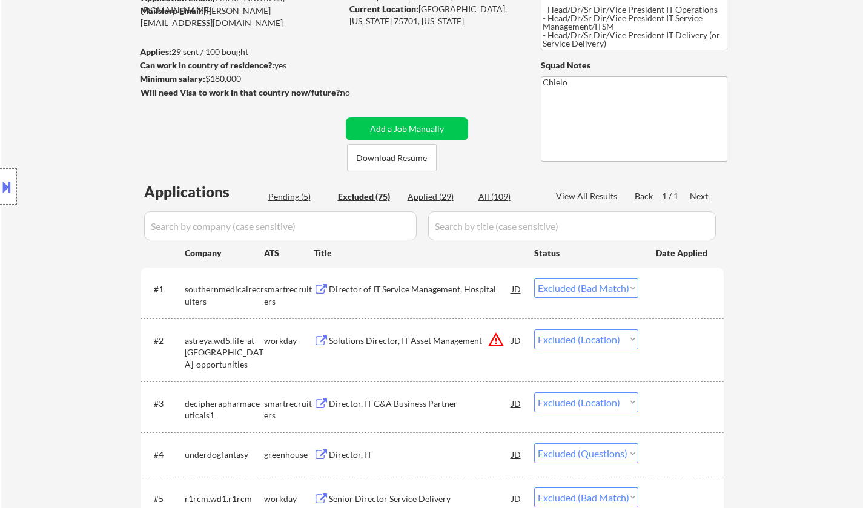
select select ""excluded__salary_""
select select ""excluded__bad_match_""
select select ""excluded__location_""
select select ""excluded__bad_match_""
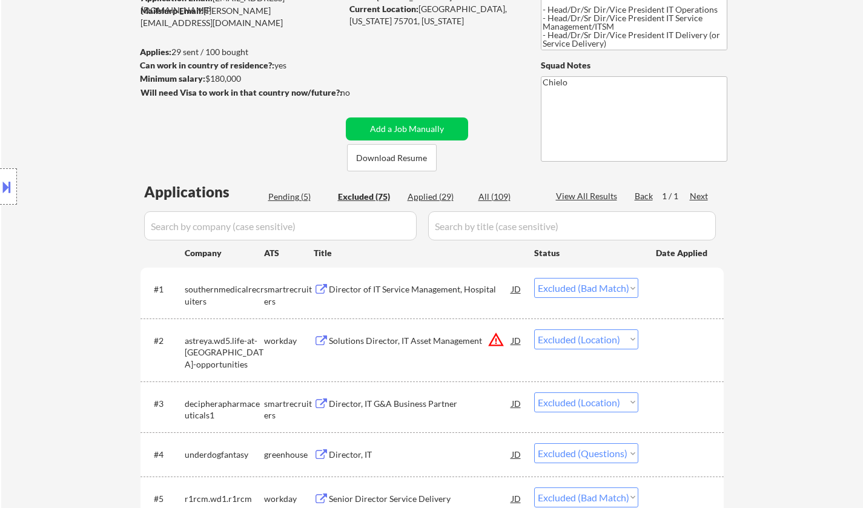
select select ""excluded__bad_match_""
select select ""excluded__salary_""
select select ""excluded__location_""
select select ""excluded__bad_match_""
select select ""excluded__expired_""
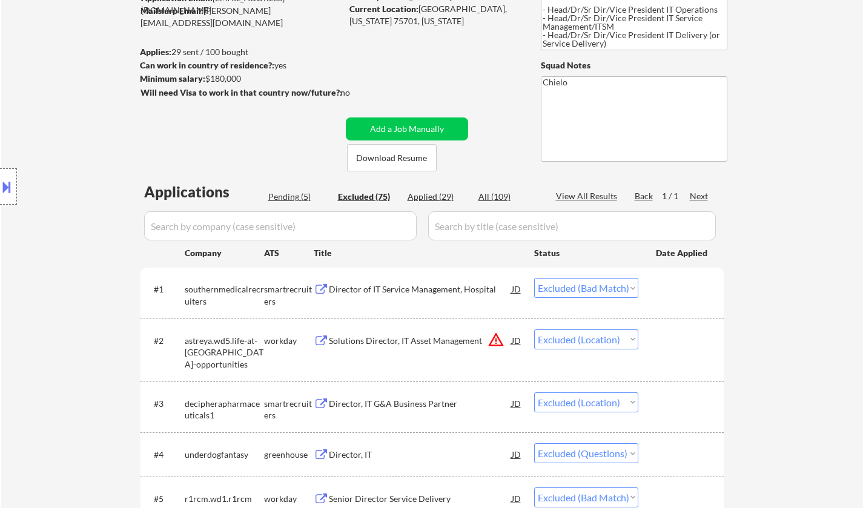
select select ""excluded__location_""
select select ""excluded__expired_""
select select ""excluded__bad_match_""
select select ""excluded__location_""
select select ""excluded__salary_""
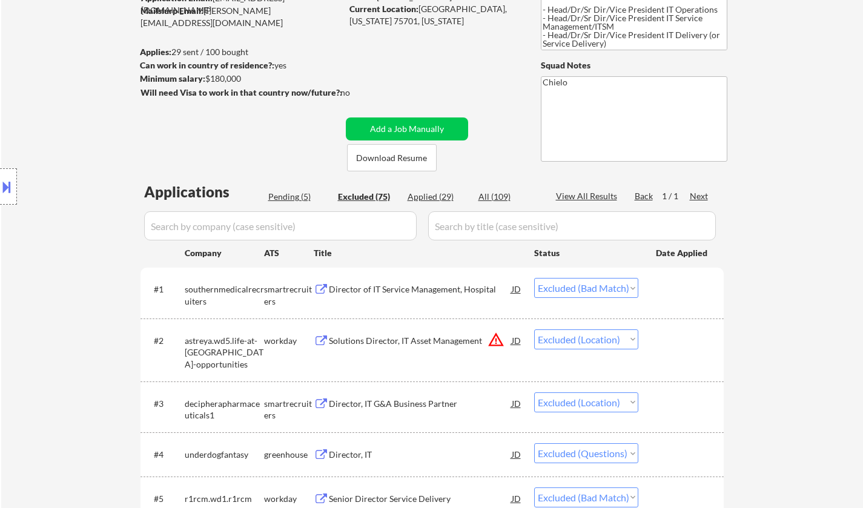
select select ""excluded__salary_""
select select ""excluded__blocklist_""
select select ""excluded__expired_""
select select ""excluded__other_""
select select ""excluded__location_""
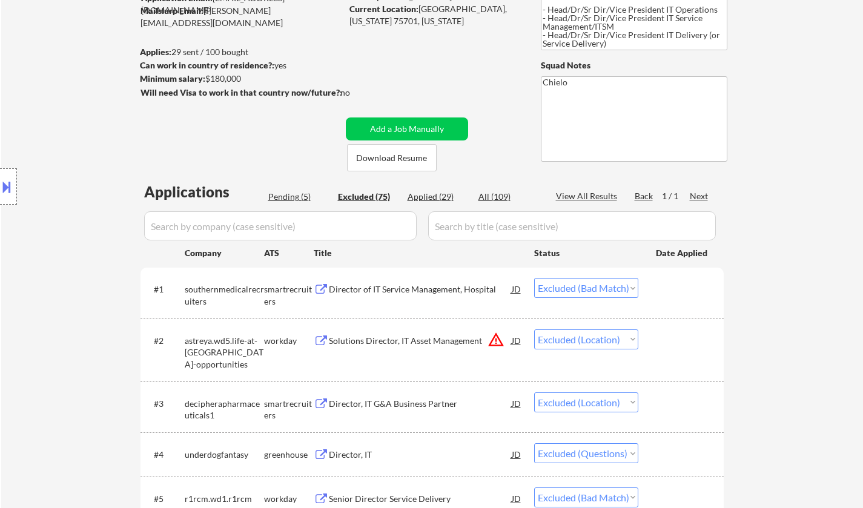
select select ""excluded__bad_match_""
select select ""excluded__expired_""
select select ""excluded__bad_match_""
select select ""excluded__salary_""
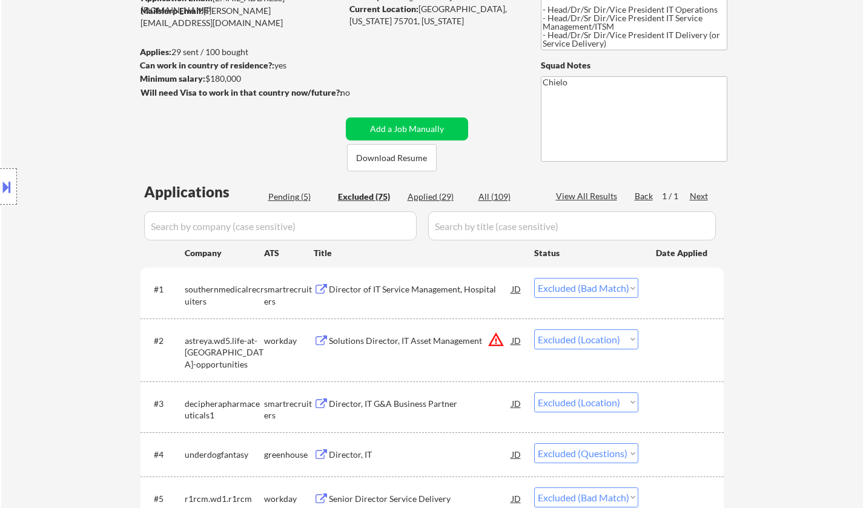
select select ""excluded__location_""
select select ""excluded__bad_match_""
select select ""excluded__location_""
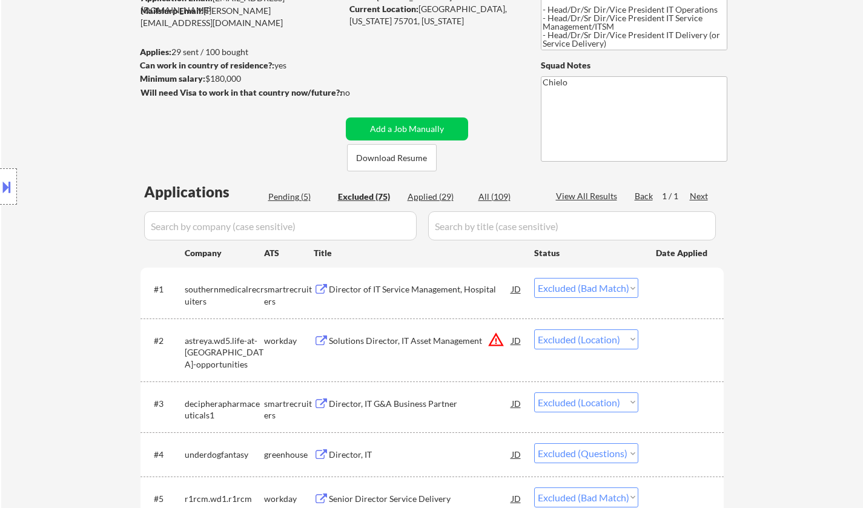
select select ""excluded__bad_match_""
select select ""excluded__location_""
select select ""excluded__bad_match_""
select select ""excluded__location_""
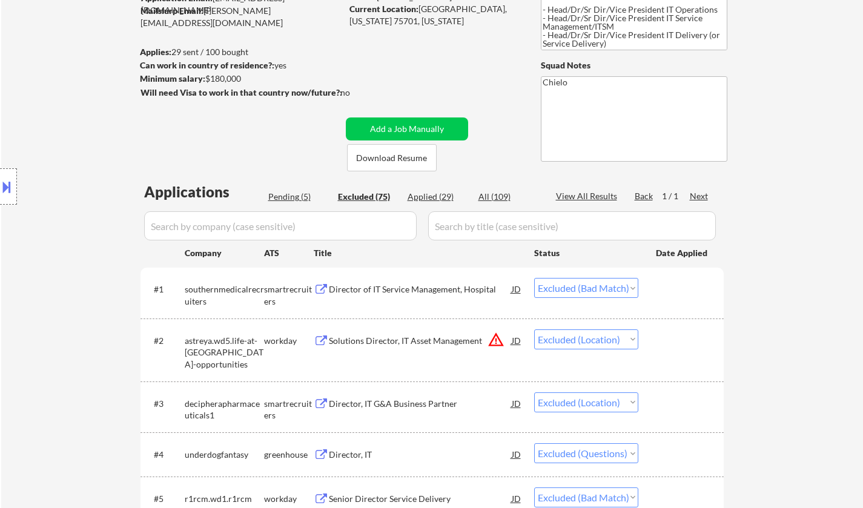
select select ""excluded__location_""
select select ""excluded__bad_match_""
select select ""excluded__location_""
select select ""excluded__bad_match_""
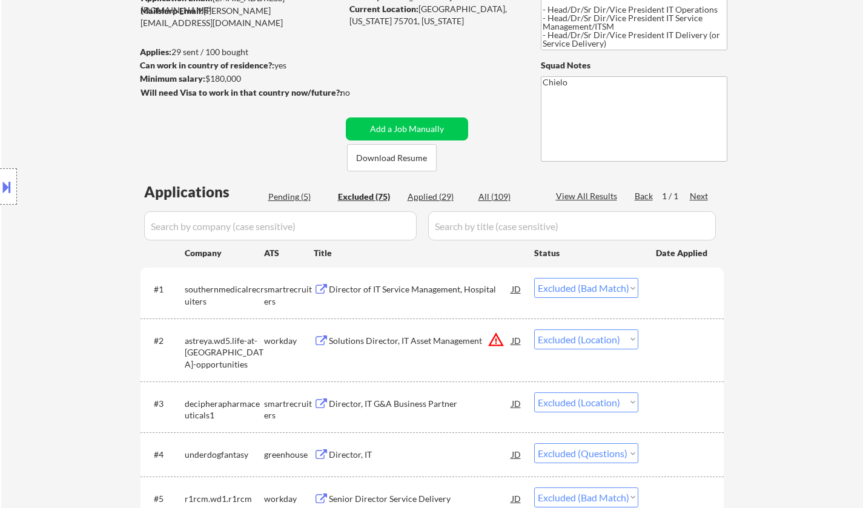
select select ""excluded__bad_match_""
select select ""excluded__location_""
select select ""excluded__salary_""
select select ""excluded__expired_""
select select ""excluded__bad_match_""
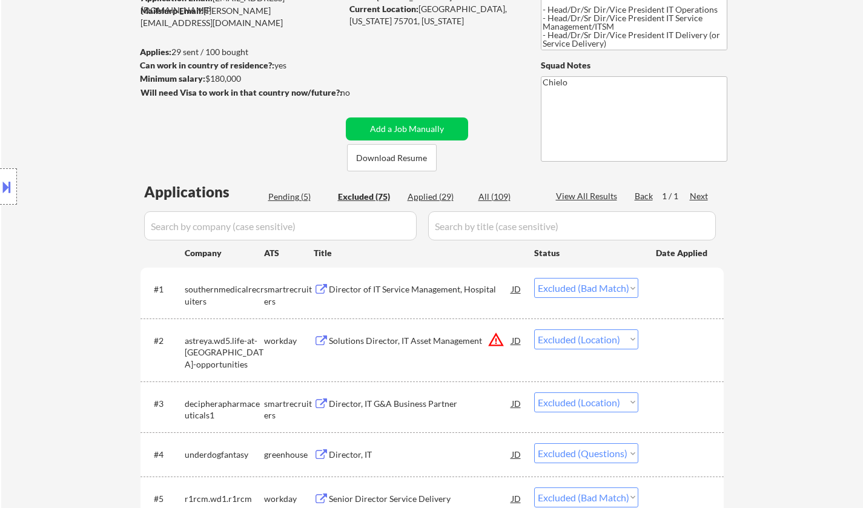
select select ""excluded__salary_""
select select ""excluded__location_""
select select ""excluded__bad_match_""
select select ""excluded__expired_""
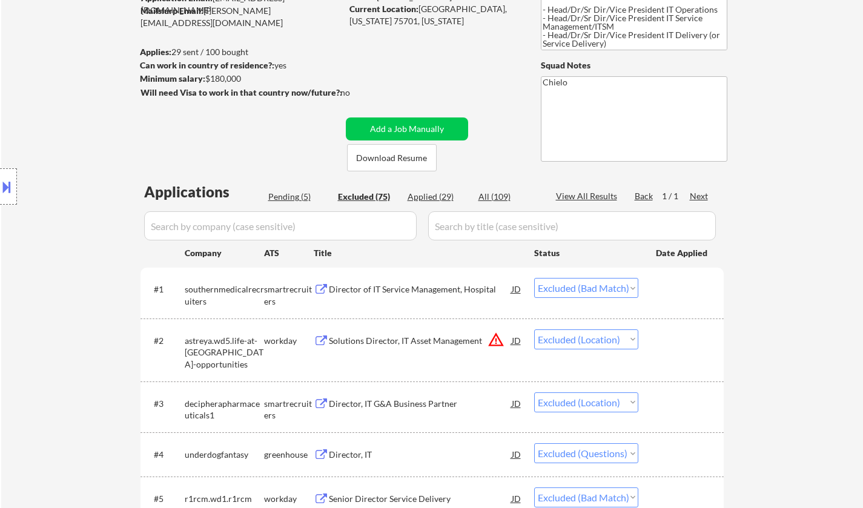
select select ""excluded__bad_match_""
select select ""excluded__expired_""
select select ""excluded__bad_match_""
select select ""excluded__expired_""
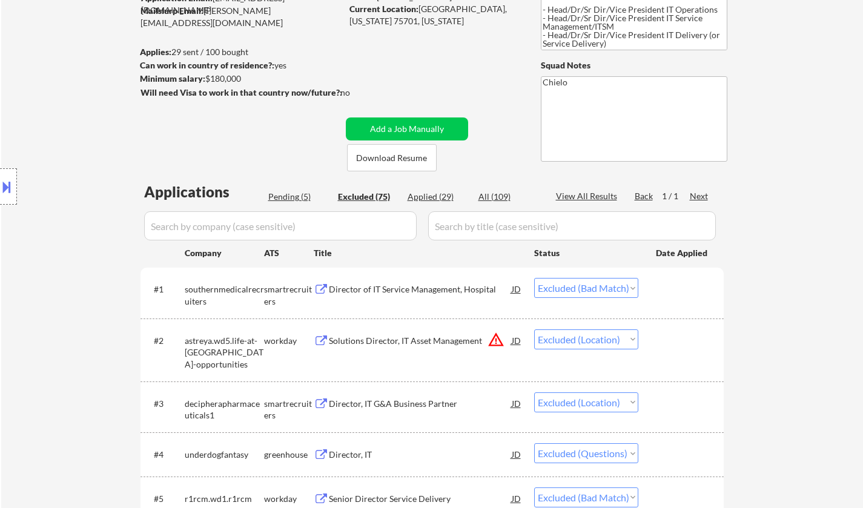
select select ""excluded__expired_""
select select ""excluded__bad_match_""
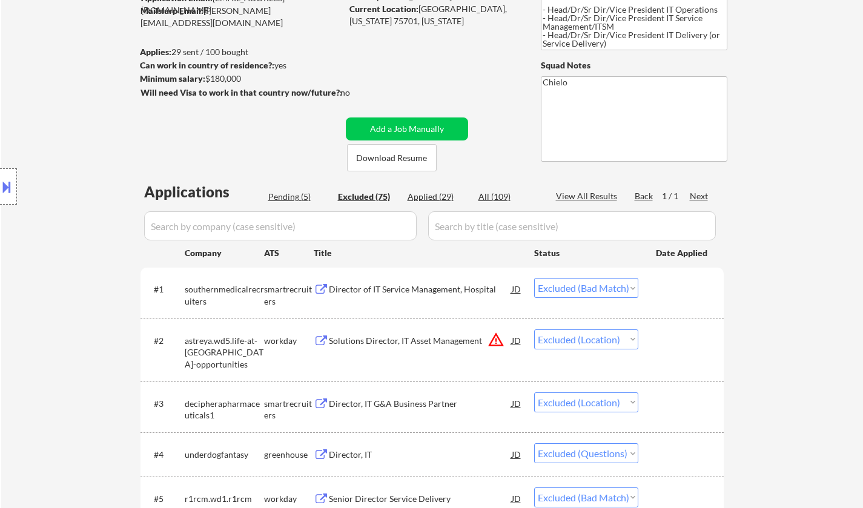
select select ""excluded__expired_""
select select ""excluded__location_""
select select ""excluded__bad_match_""
select select ""excluded__salary_""
select select ""excluded__bad_match_""
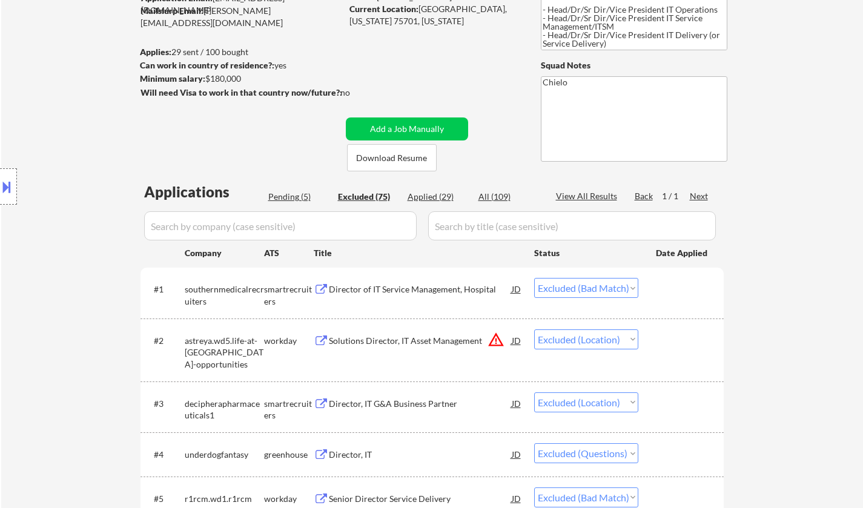
select select ""excluded__bad_match_""
select select ""excluded__location_""
select select ""excluded__expired_""
select select ""excluded__bad_match_""
select select ""excluded__expired_""
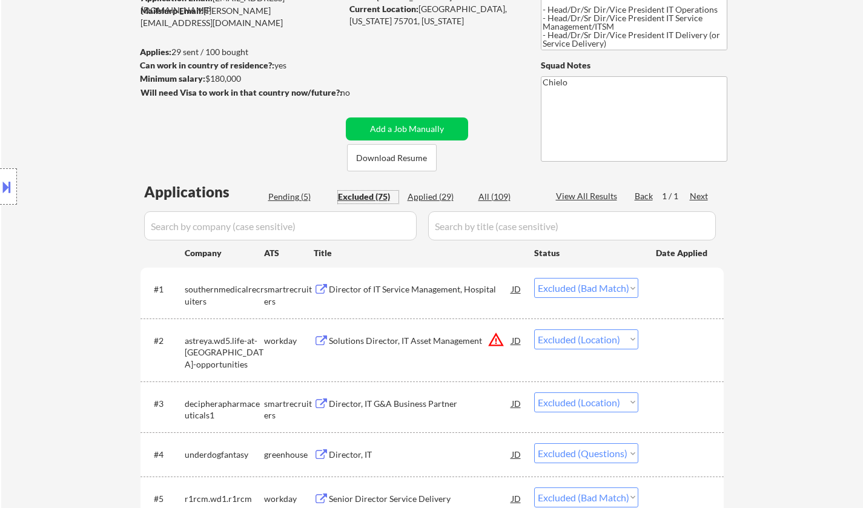
scroll to position [182, 0]
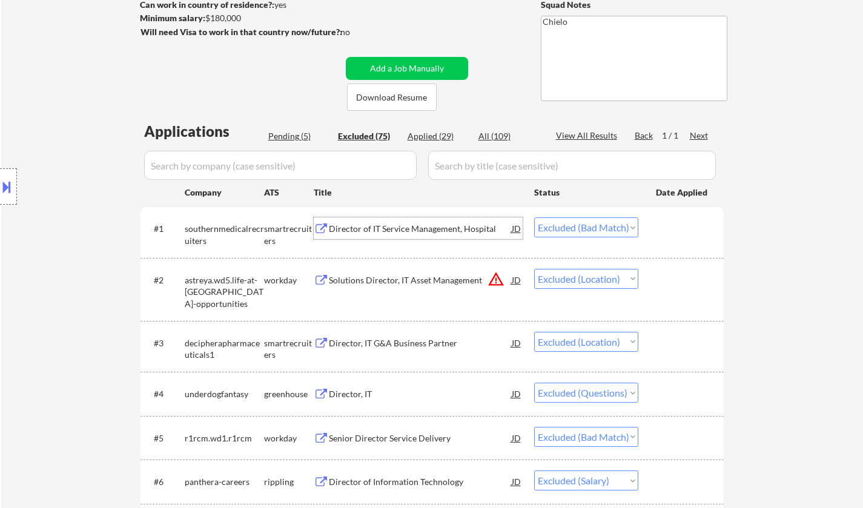
click at [401, 225] on div "Director of IT Service Management, Hospital" at bounding box center [420, 229] width 183 height 12
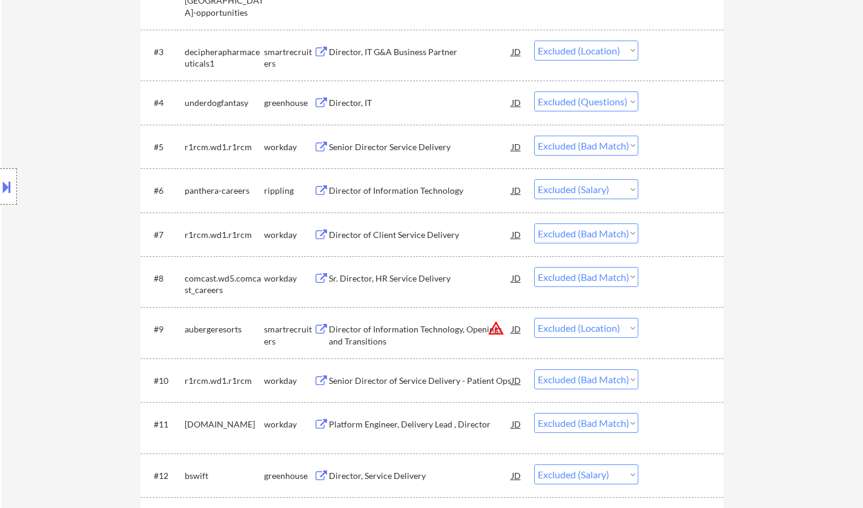
scroll to position [485, 0]
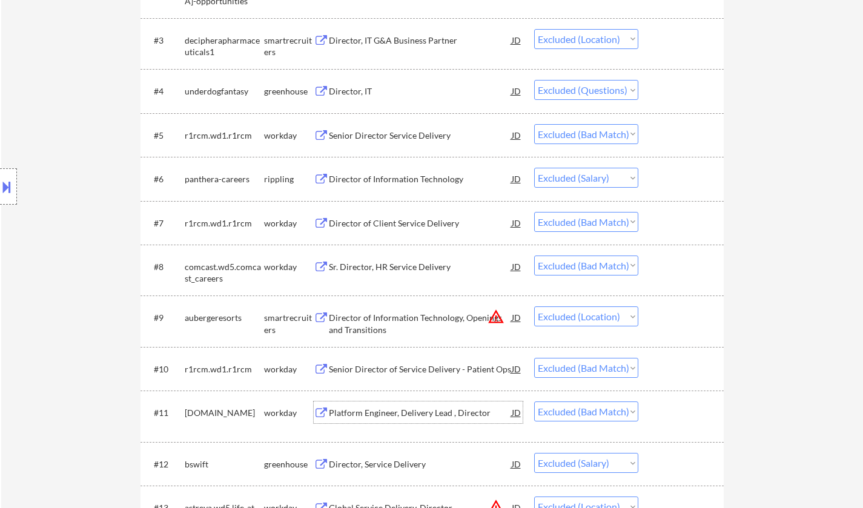
click at [435, 412] on div "Platform Engineer, Delivery Lead , Director" at bounding box center [420, 413] width 183 height 12
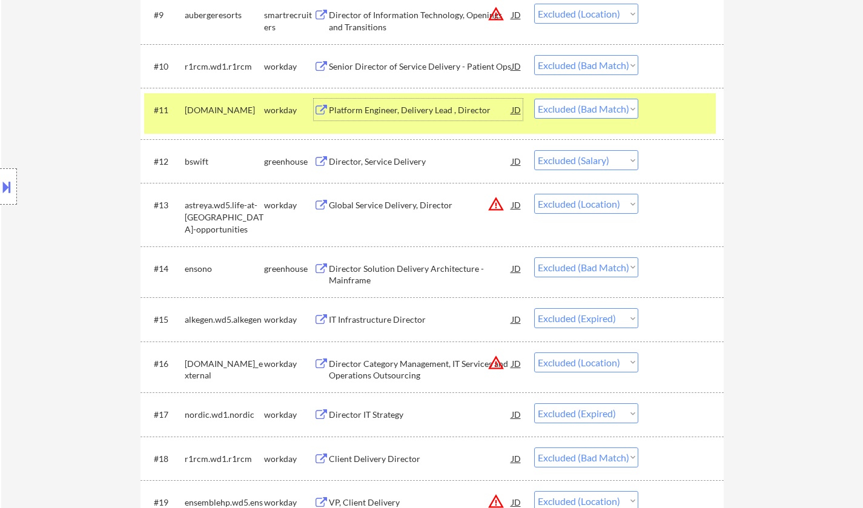
scroll to position [969, 0]
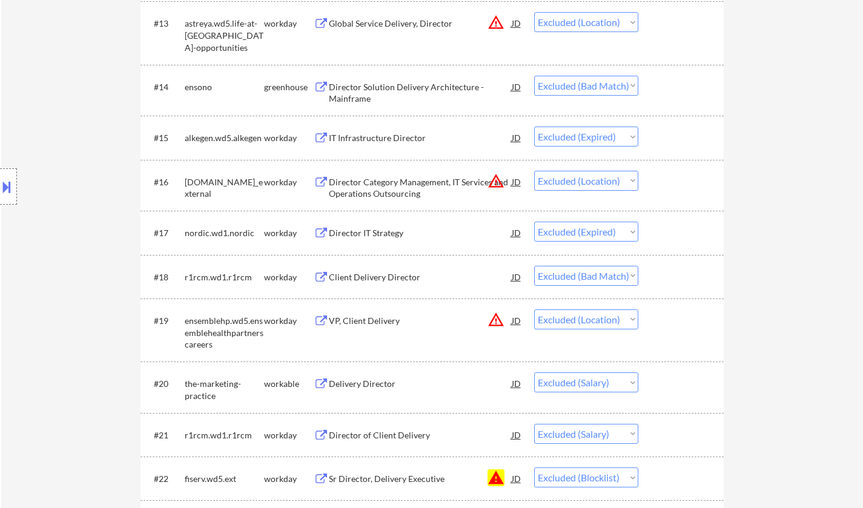
click at [377, 273] on div "Client Delivery Director" at bounding box center [420, 277] width 183 height 12
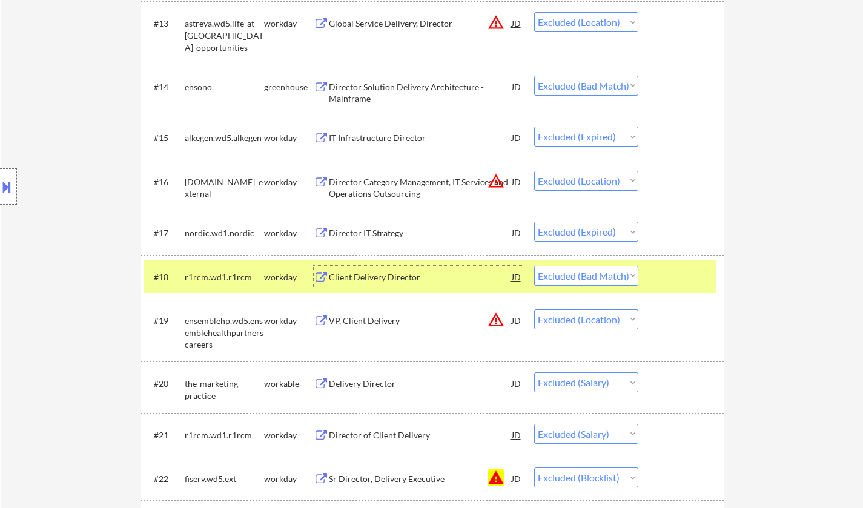
click at [613, 274] on select "Choose an option... Pending Applied Excluded (Questions) Excluded (Expired) Exc…" at bounding box center [586, 276] width 104 height 20
drag, startPoint x: 589, startPoint y: 273, endPoint x: 590, endPoint y: 282, distance: 9.1
click at [589, 273] on select "Choose an option... Pending Applied Excluded (Questions) Excluded (Expired) Exc…" at bounding box center [586, 276] width 104 height 20
select select ""excluded__expired_""
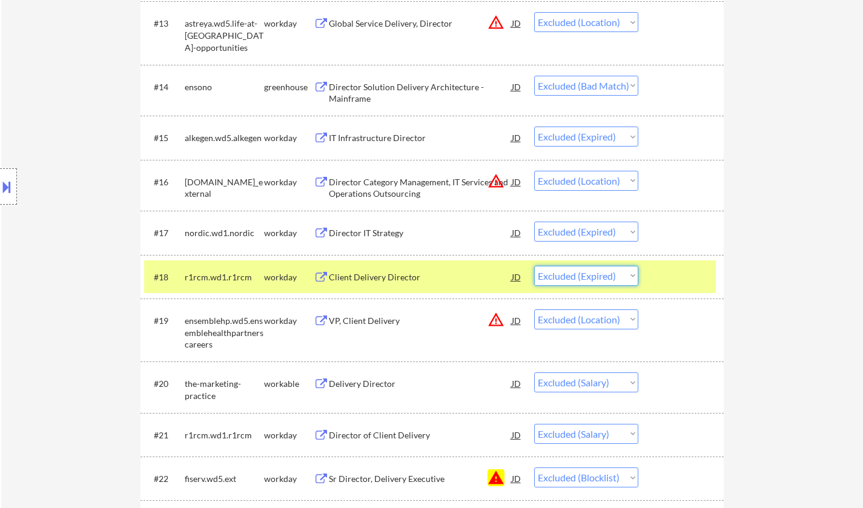
click at [534, 266] on select "Choose an option... Pending Applied Excluded (Questions) Excluded (Expired) Exc…" at bounding box center [586, 276] width 104 height 20
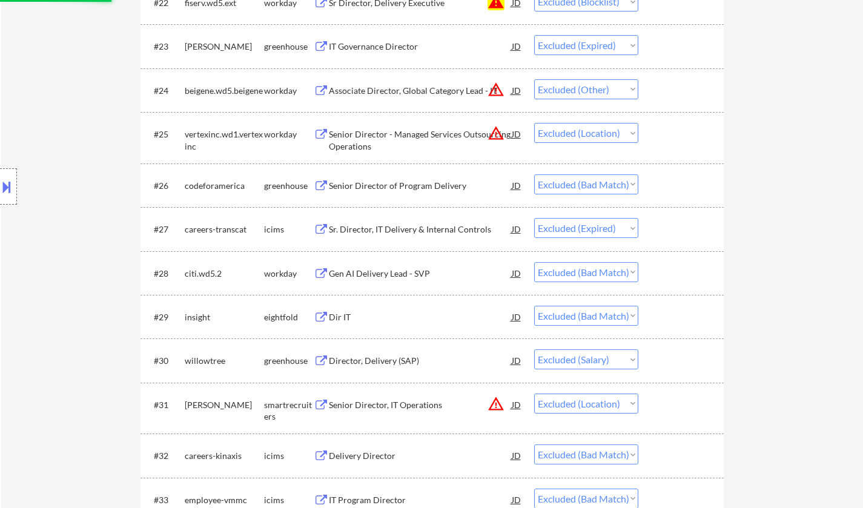
scroll to position [1454, 0]
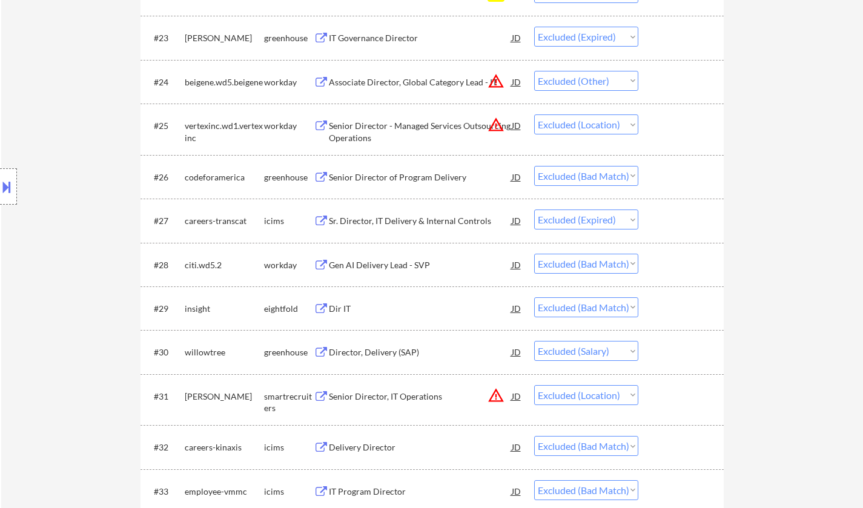
click at [388, 174] on div "Senior Director of Program Delivery" at bounding box center [420, 177] width 183 height 12
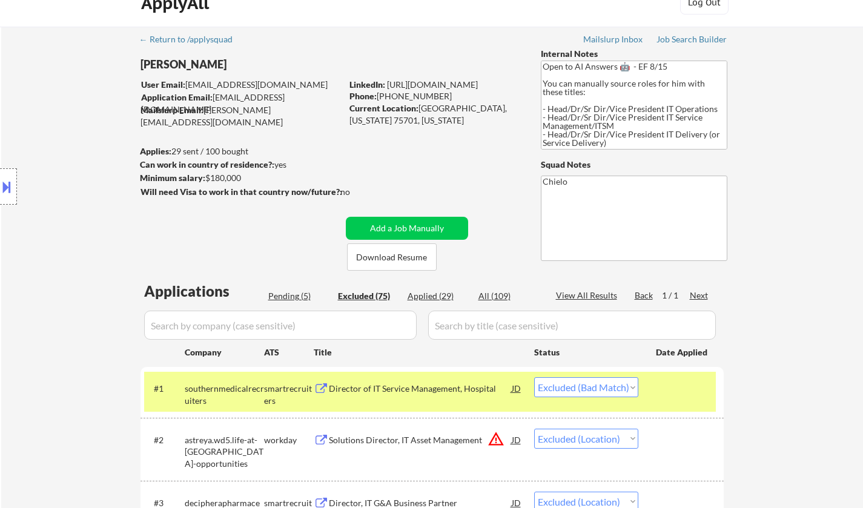
scroll to position [0, 0]
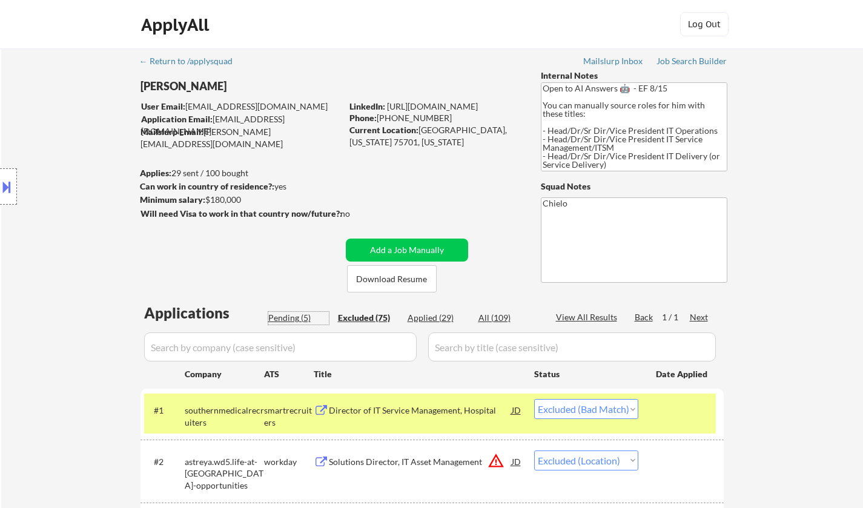
click at [281, 320] on div "Pending (5)" at bounding box center [298, 318] width 61 height 12
select select ""pending""
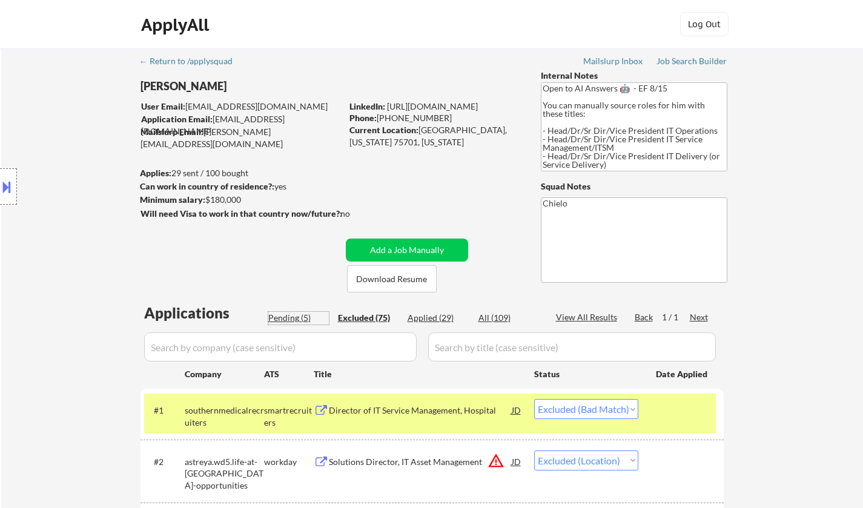
select select ""pending""
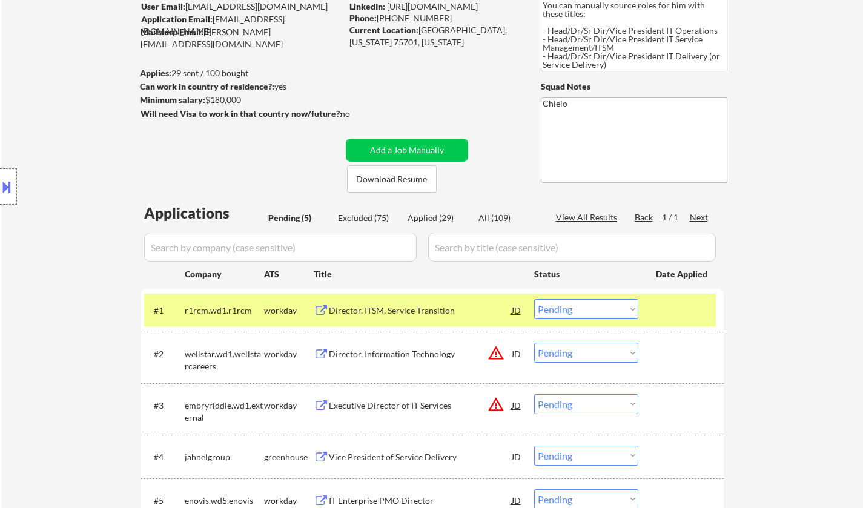
scroll to position [182, 0]
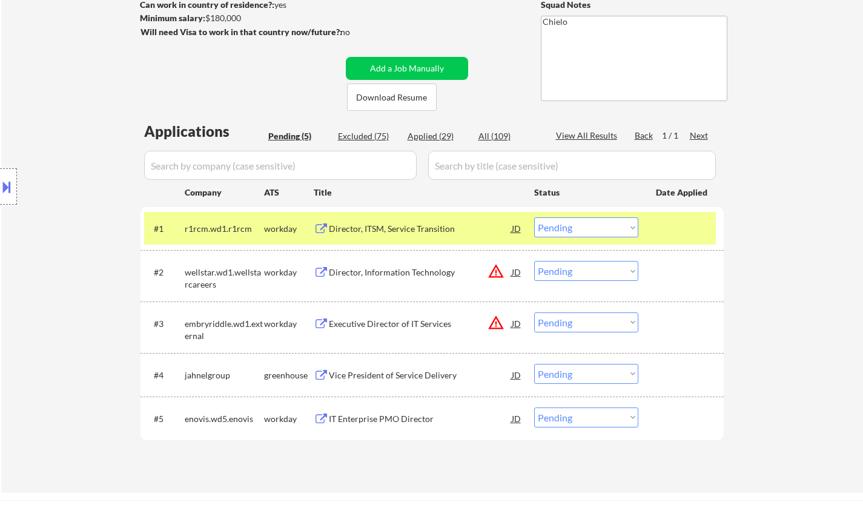
drag, startPoint x: 403, startPoint y: 230, endPoint x: 410, endPoint y: 244, distance: 15.2
click at [403, 233] on div "Director, ITSM, Service Transition" at bounding box center [420, 229] width 183 height 12
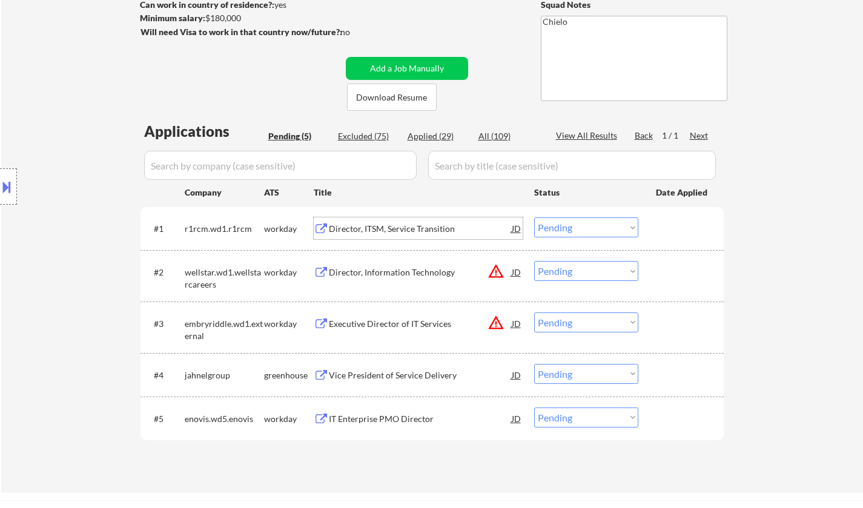
drag, startPoint x: 563, startPoint y: 229, endPoint x: 574, endPoint y: 234, distance: 12.5
click at [563, 229] on select "Choose an option... Pending Applied Excluded (Questions) Excluded (Expired) Exc…" at bounding box center [586, 227] width 104 height 20
click at [534, 217] on select "Choose an option... Pending Applied Excluded (Questions) Excluded (Expired) Exc…" at bounding box center [586, 227] width 104 height 20
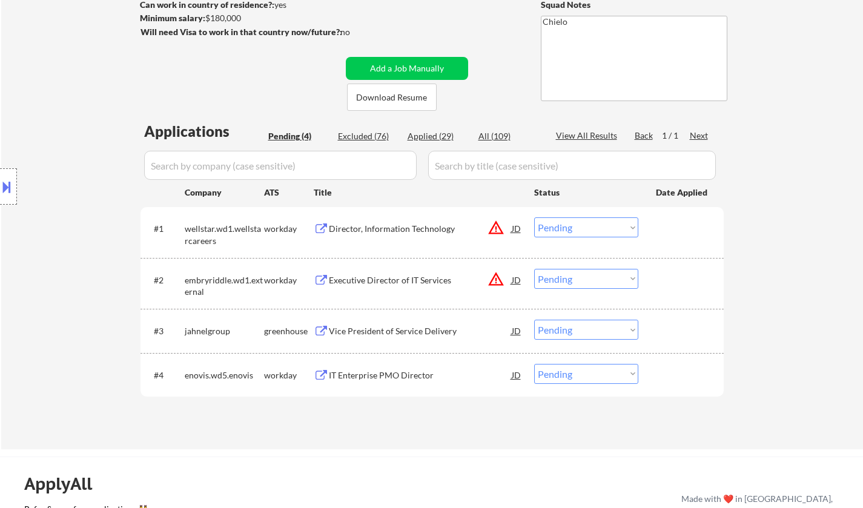
click at [515, 228] on div "JD" at bounding box center [517, 228] width 12 height 22
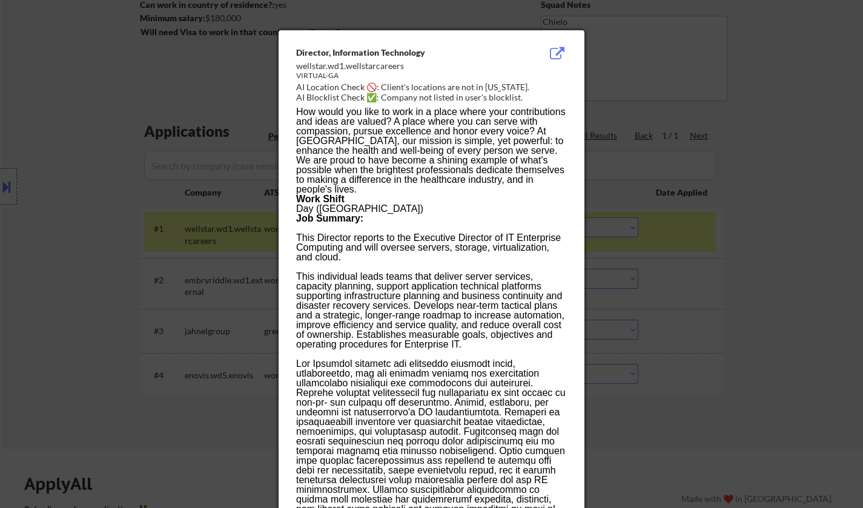
click at [635, 317] on div at bounding box center [431, 254] width 863 height 508
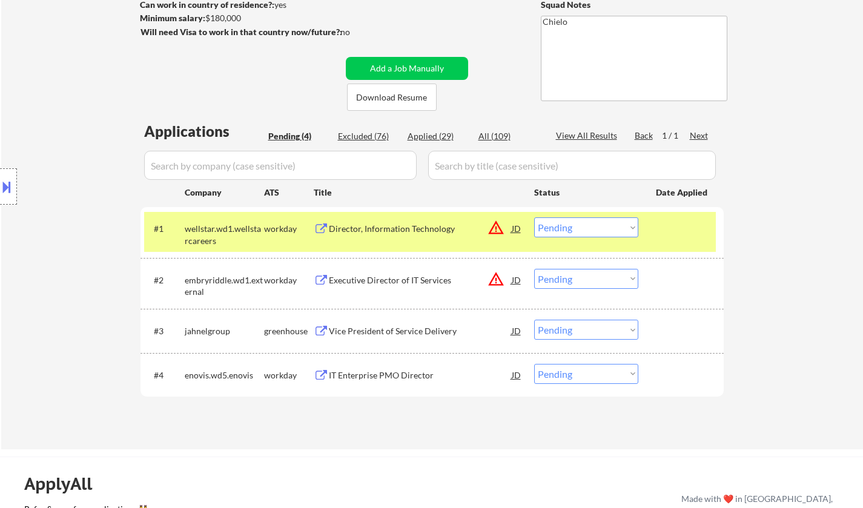
click at [7, 183] on button at bounding box center [6, 187] width 13 height 20
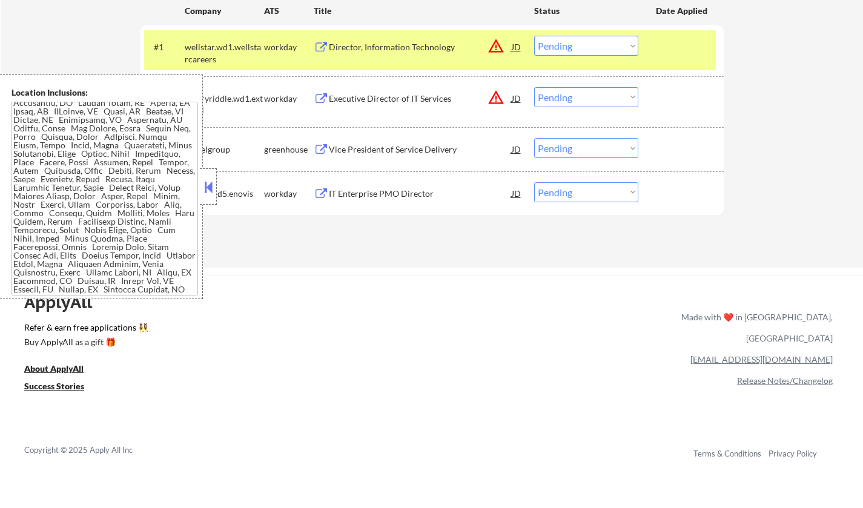
scroll to position [121, 0]
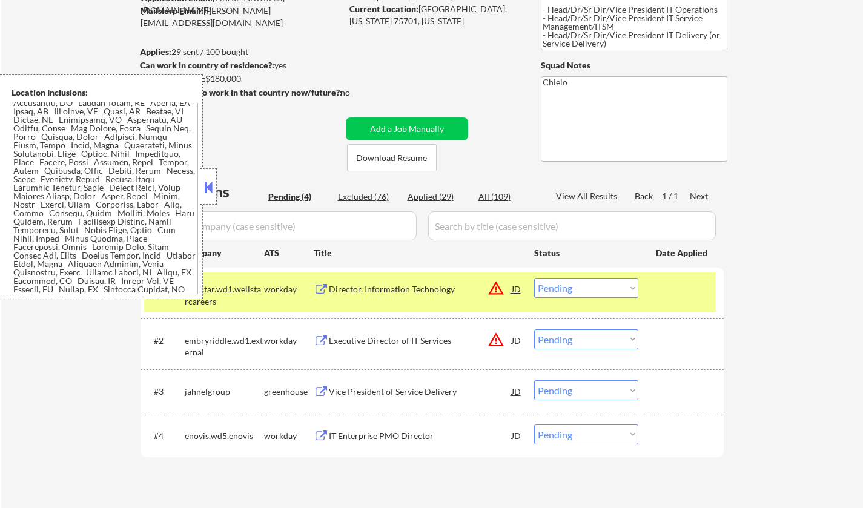
click at [580, 283] on select "Choose an option... Pending Applied Excluded (Questions) Excluded (Expired) Exc…" at bounding box center [586, 288] width 104 height 20
click at [534, 278] on select "Choose an option... Pending Applied Excluded (Questions) Excluded (Expired) Exc…" at bounding box center [586, 288] width 104 height 20
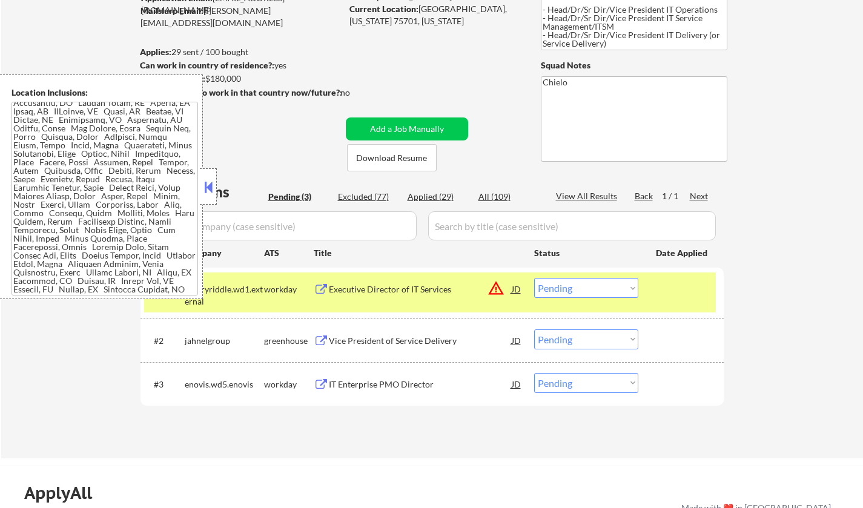
click at [210, 179] on button at bounding box center [208, 187] width 13 height 18
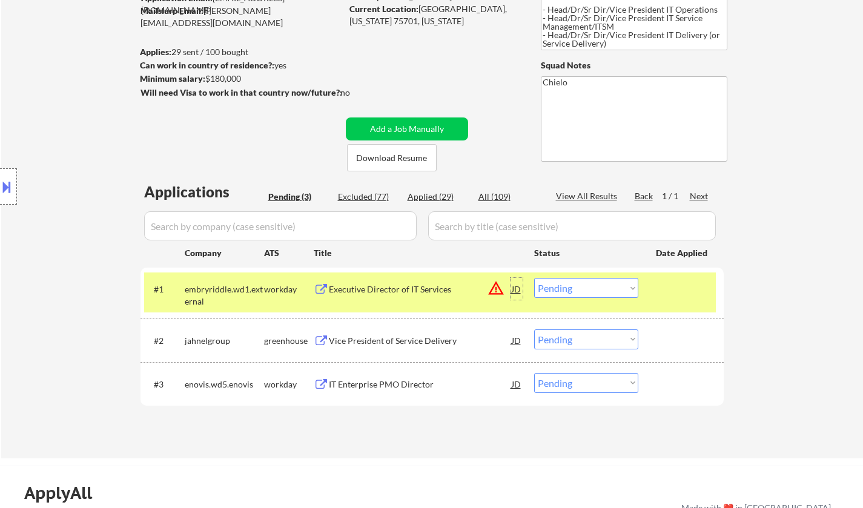
click at [514, 290] on div "JD" at bounding box center [517, 289] width 12 height 22
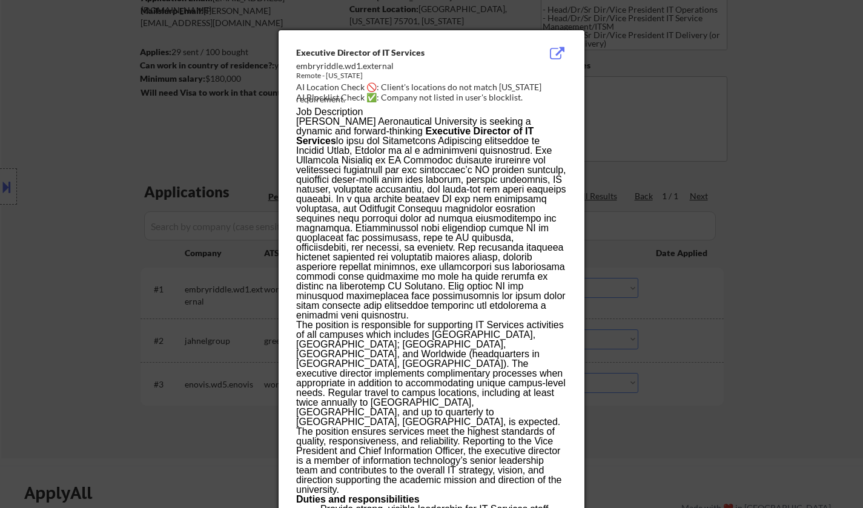
click at [812, 293] on div at bounding box center [431, 254] width 863 height 508
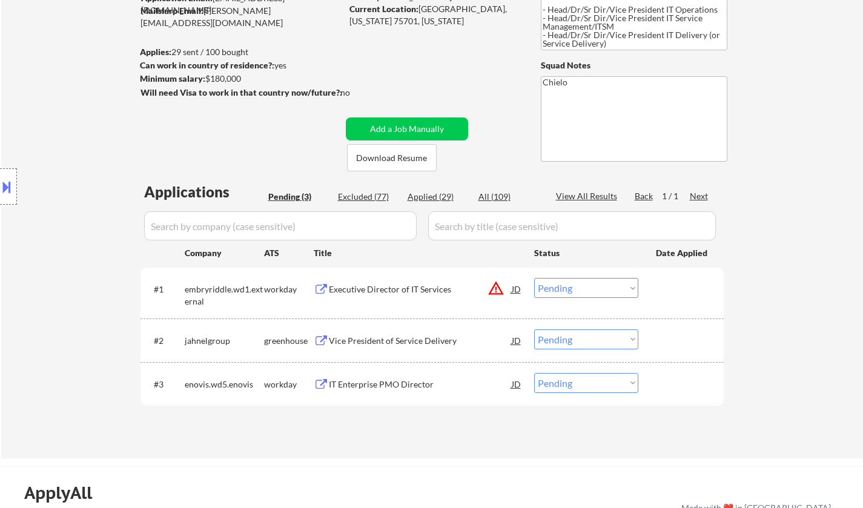
click at [633, 288] on select "Choose an option... Pending Applied Excluded (Questions) Excluded (Expired) Exc…" at bounding box center [586, 288] width 104 height 20
click at [534, 278] on select "Choose an option... Pending Applied Excluded (Questions) Excluded (Expired) Exc…" at bounding box center [586, 288] width 104 height 20
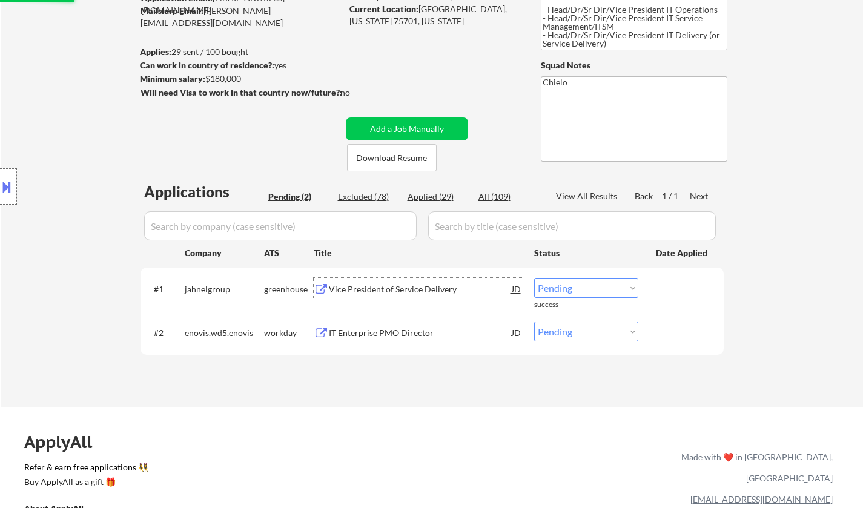
click at [389, 282] on div "Vice President of Service Delivery" at bounding box center [420, 289] width 183 height 22
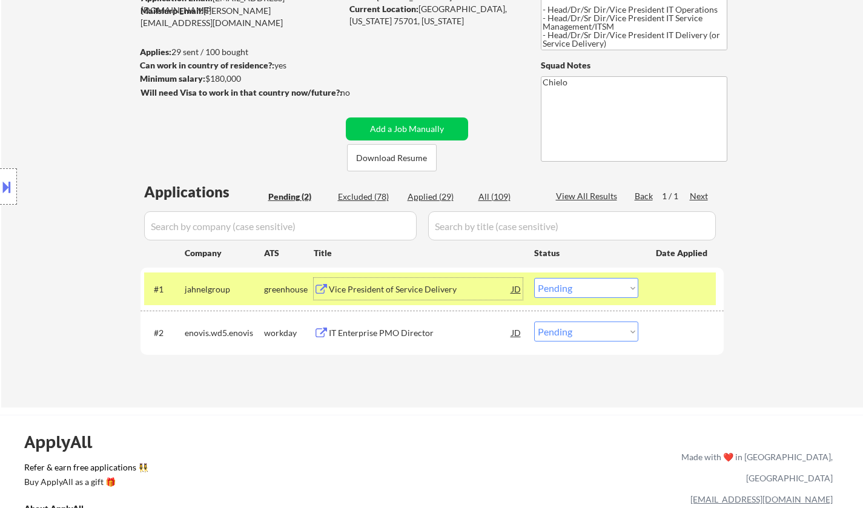
drag, startPoint x: 582, startPoint y: 290, endPoint x: 587, endPoint y: 294, distance: 6.4
click at [582, 290] on select "Choose an option... Pending Applied Excluded (Questions) Excluded (Expired) Exc…" at bounding box center [586, 288] width 104 height 20
click at [534, 278] on select "Choose an option... Pending Applied Excluded (Questions) Excluded (Expired) Exc…" at bounding box center [586, 288] width 104 height 20
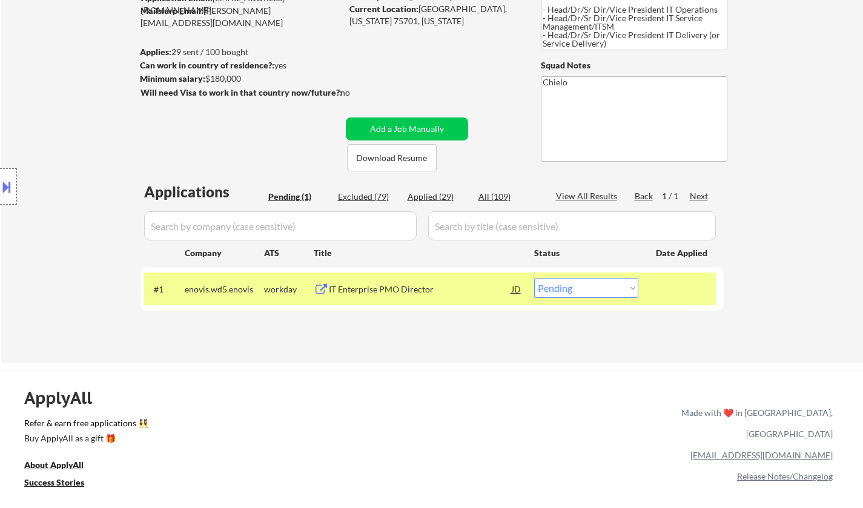
click at [360, 283] on div "IT Enterprise PMO Director" at bounding box center [420, 289] width 183 height 22
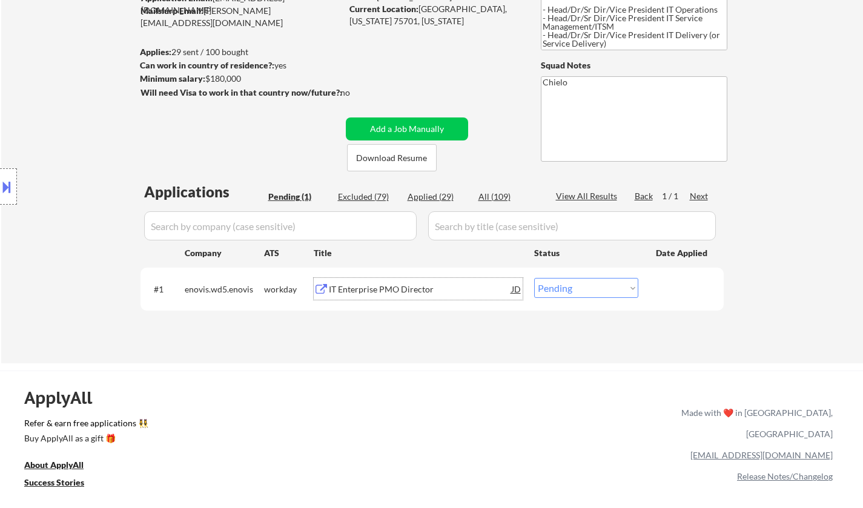
drag, startPoint x: 608, startPoint y: 291, endPoint x: 615, endPoint y: 297, distance: 9.9
click at [608, 291] on select "Choose an option... Pending Applied Excluded (Questions) Excluded (Expired) Exc…" at bounding box center [586, 288] width 104 height 20
select select ""excluded__bad_match_""
click at [534, 278] on select "Choose an option... Pending Applied Excluded (Questions) Excluded (Expired) Exc…" at bounding box center [586, 288] width 104 height 20
select select ""excluded__bad_match_""
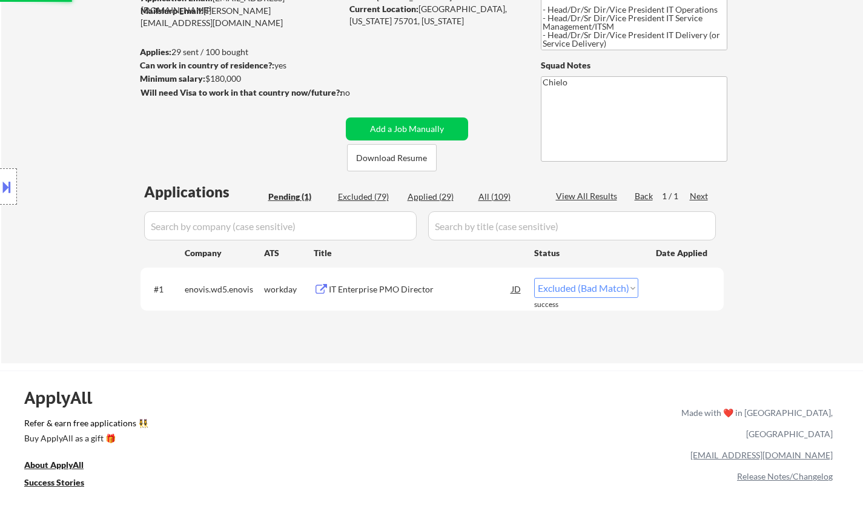
select select ""excluded__bad_match_""
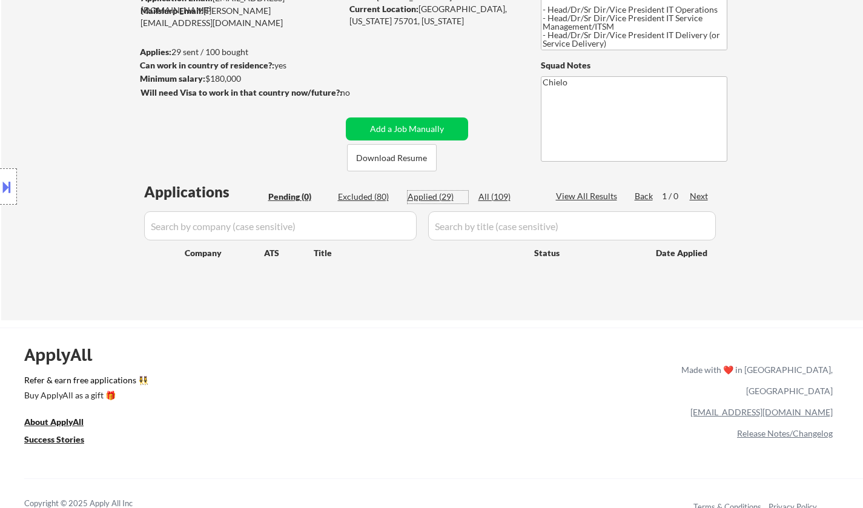
click at [427, 195] on div "Applied (29)" at bounding box center [438, 197] width 61 height 12
select select ""applied""
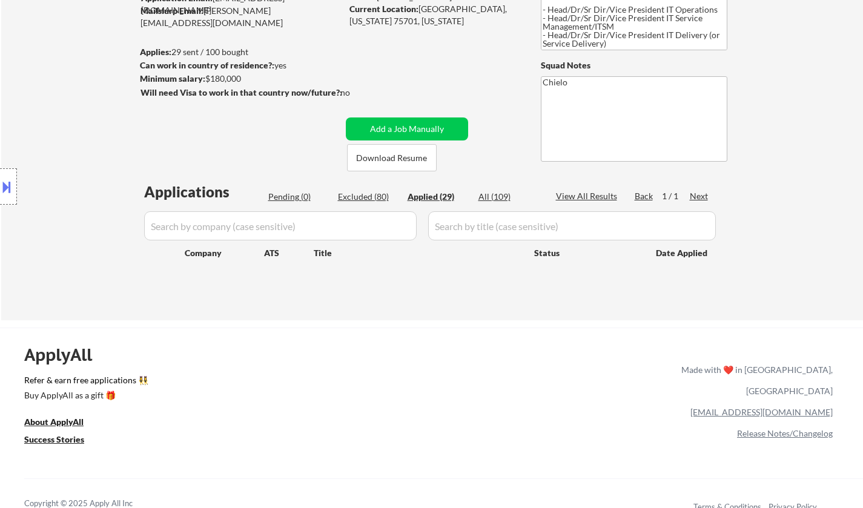
select select ""applied""
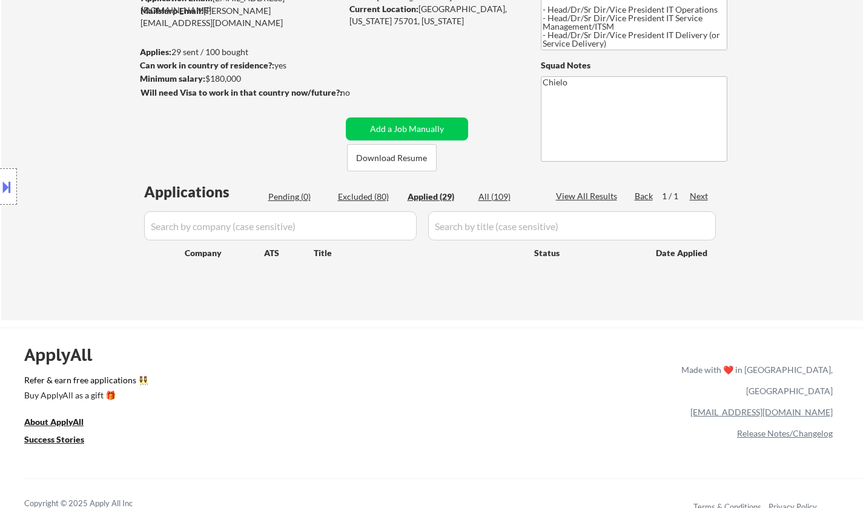
select select ""applied""
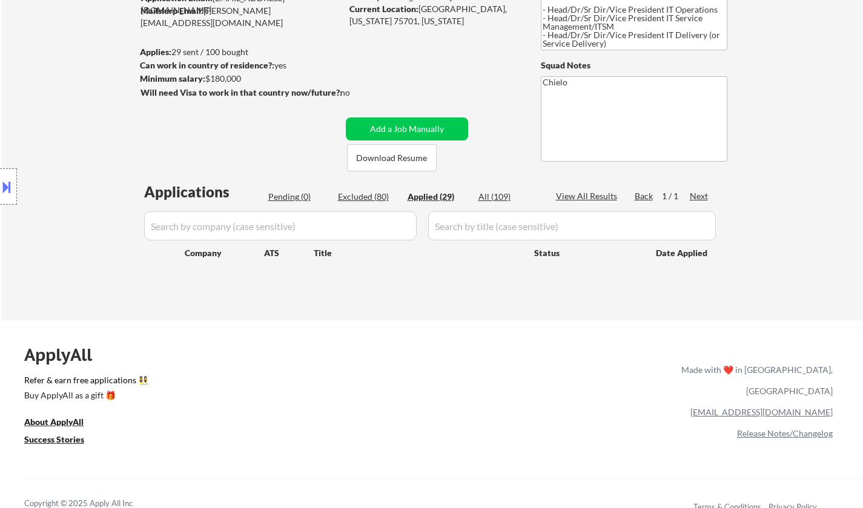
select select ""applied""
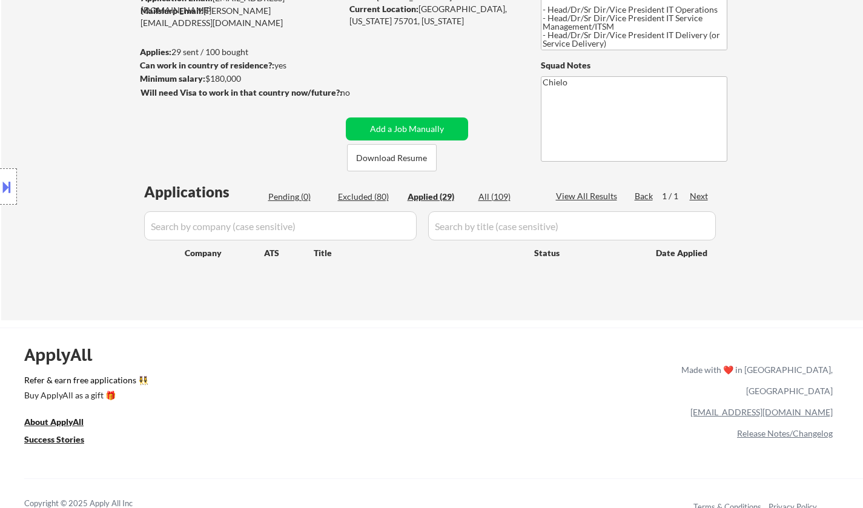
select select ""applied""
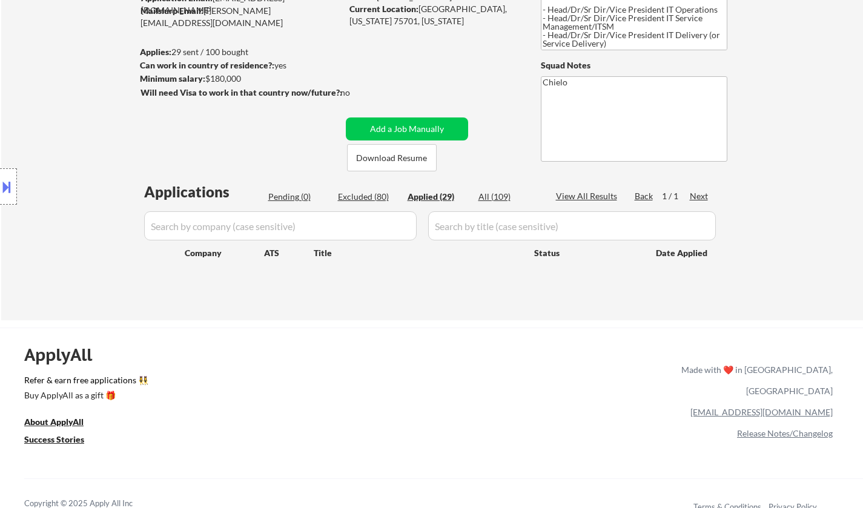
select select ""applied""
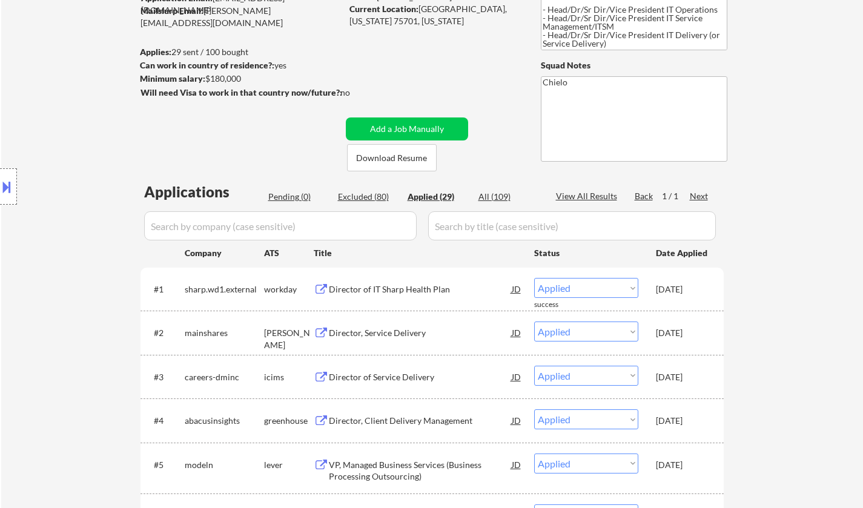
click at [364, 193] on div "Excluded (80)" at bounding box center [368, 197] width 61 height 12
select select ""excluded__salary_""
select select ""excluded__bad_match_""
select select ""excluded__location_""
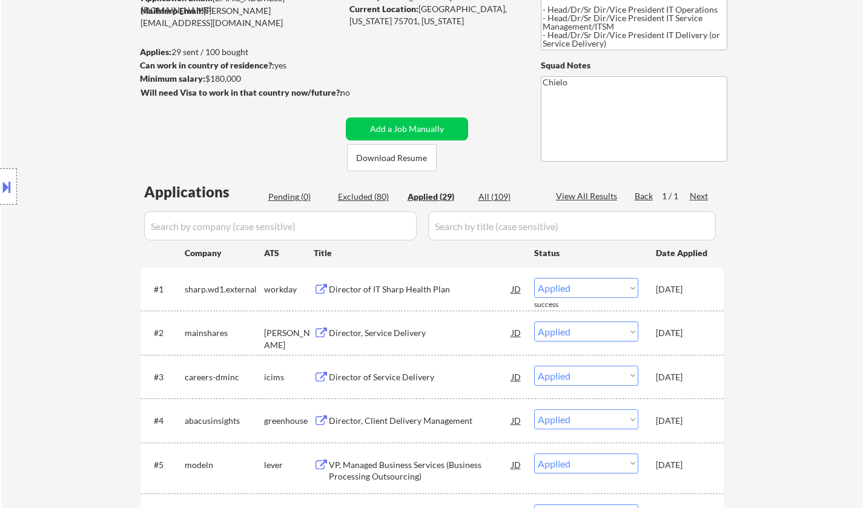
select select ""excluded""
select select ""excluded__location_""
select select ""excluded__bad_match_""
select select ""excluded__location_""
select select ""excluded""
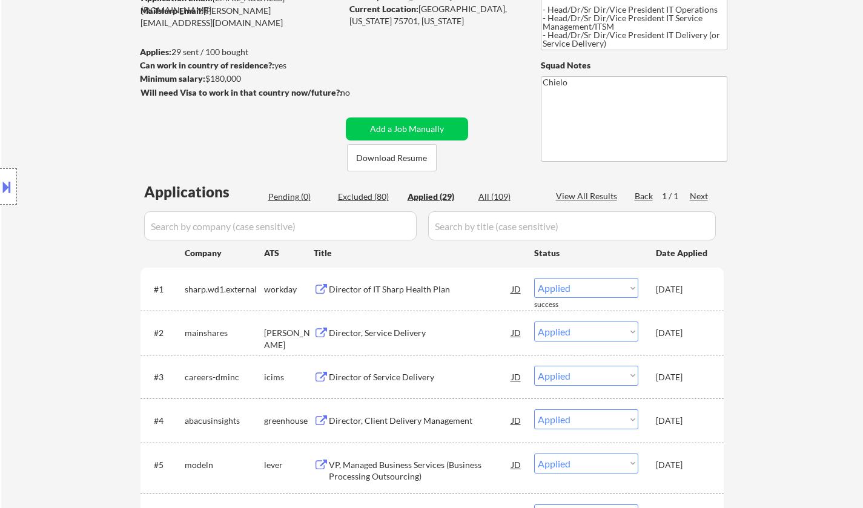
select select ""excluded__salary_""
select select ""excluded__bad_match_""
select select ""excluded__location_""
select select ""excluded__bad_match_""
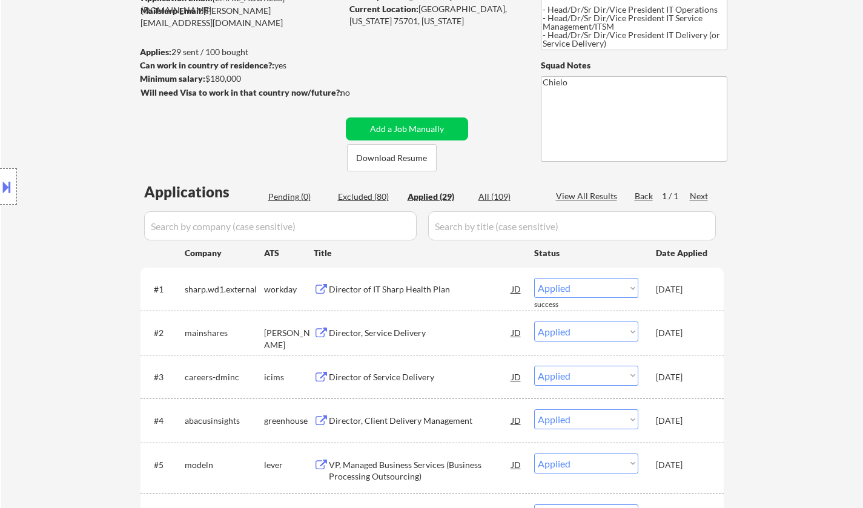
select select ""excluded__bad_match_""
select select ""excluded__salary_""
select select ""excluded__location_""
select select ""excluded__bad_match_""
select select ""excluded__expired_""
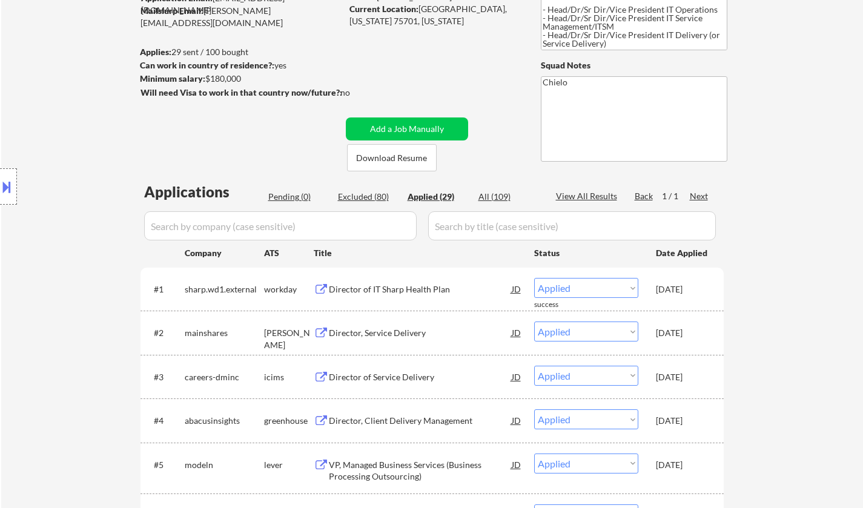
select select ""excluded__location_""
select select ""excluded__expired_""
select select ""excluded__location_""
select select ""excluded__salary_""
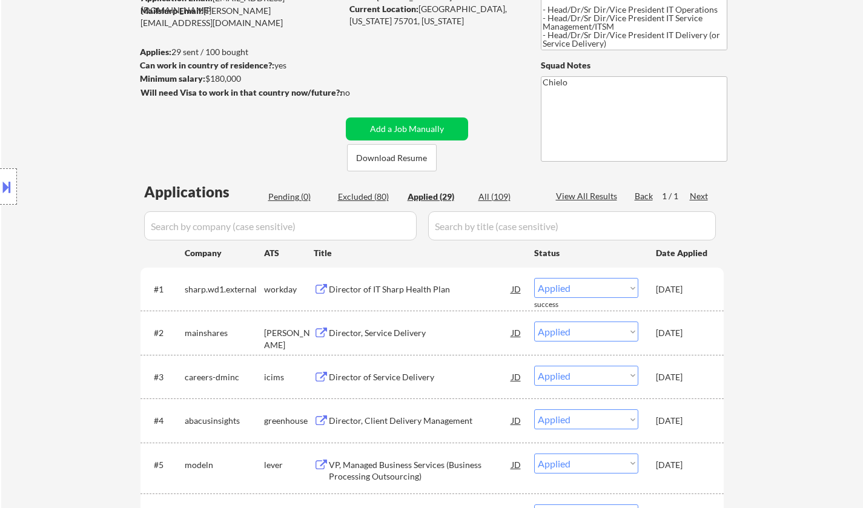
select select ""excluded__salary_""
select select ""excluded__blocklist_""
select select ""excluded__expired_""
select select ""excluded__other_""
select select ""excluded__location_""
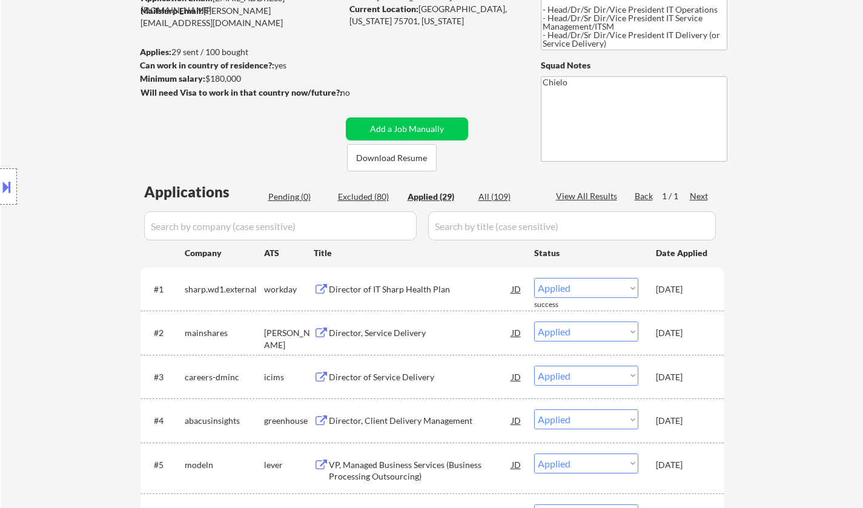
select select ""excluded__bad_match_""
select select ""excluded__expired_""
select select ""excluded__salary_""
select select ""excluded__bad_match_""
select select ""excluded__location_""
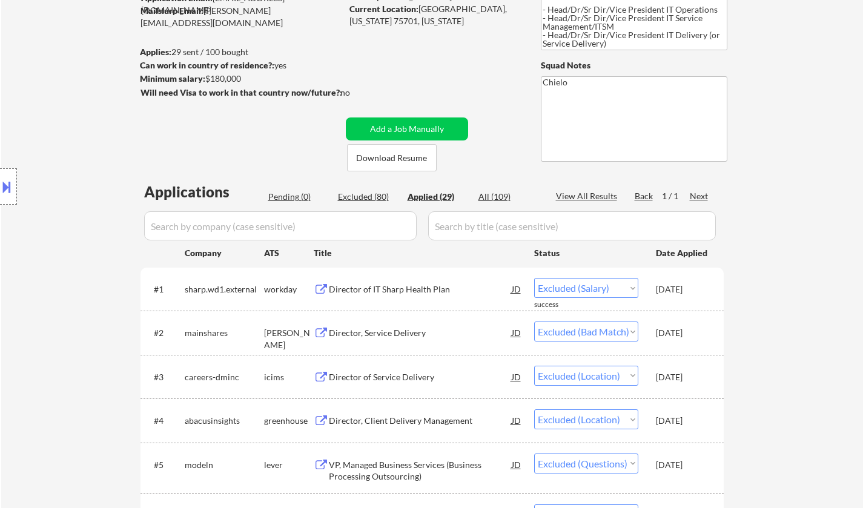
select select ""excluded__location_""
select select ""excluded__bad_match_""
select select ""excluded__location_""
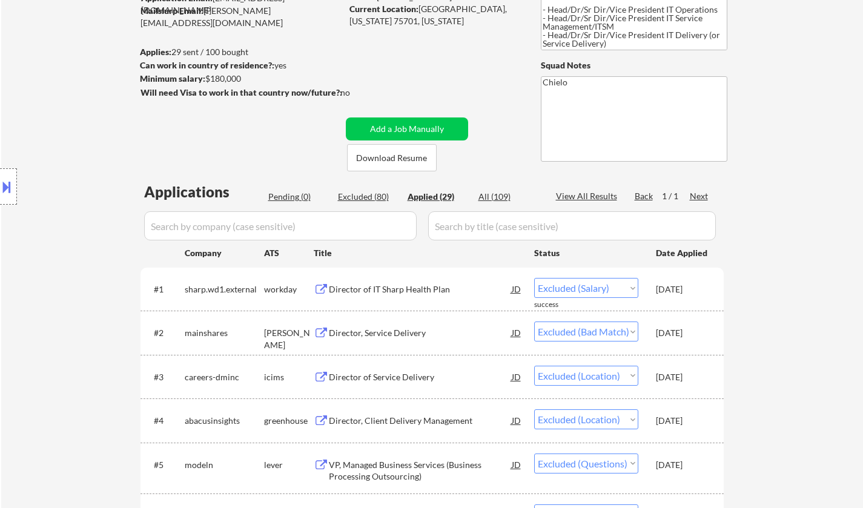
select select ""excluded__bad_match_""
select select ""excluded__location_""
select select ""excluded__salary_""
select select ""excluded__expired_""
select select ""excluded__bad_match_""
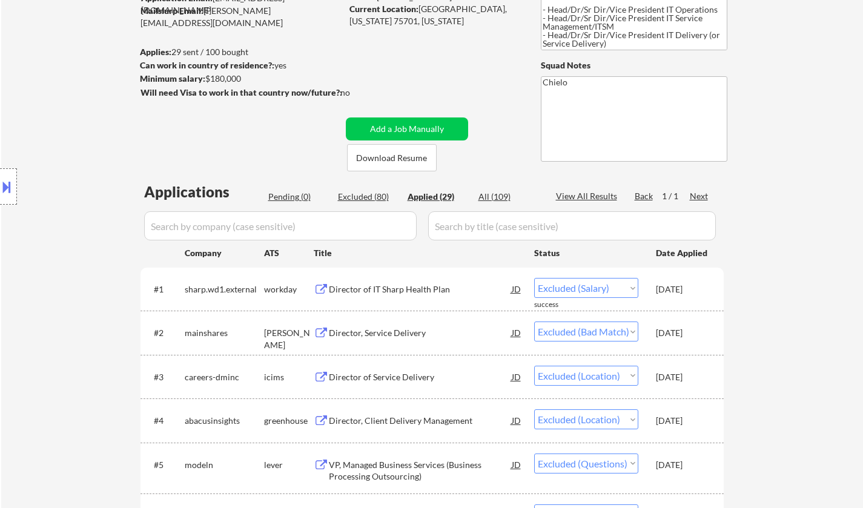
select select ""excluded__salary_""
select select ""excluded__location_""
select select ""excluded__bad_match_""
select select ""excluded__expired_""
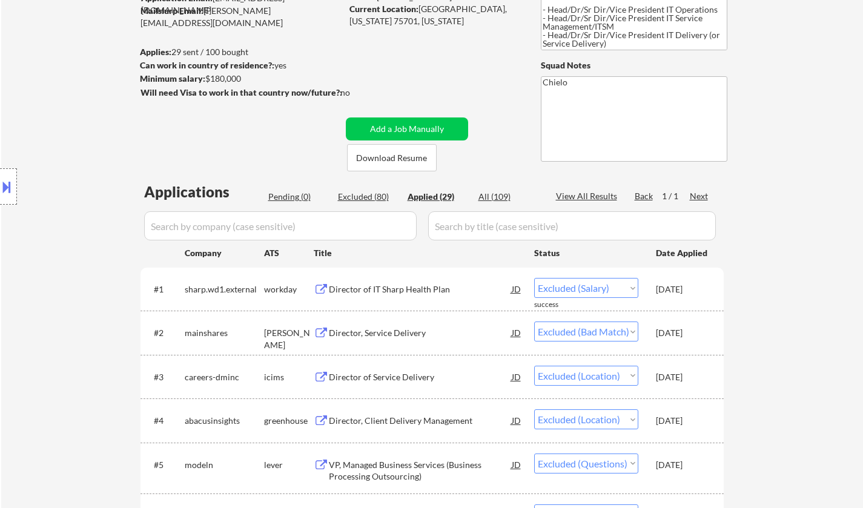
select select ""excluded__expired_""
select select ""excluded__bad_match_""
select select ""excluded__expired_""
select select ""excluded__bad_match_""
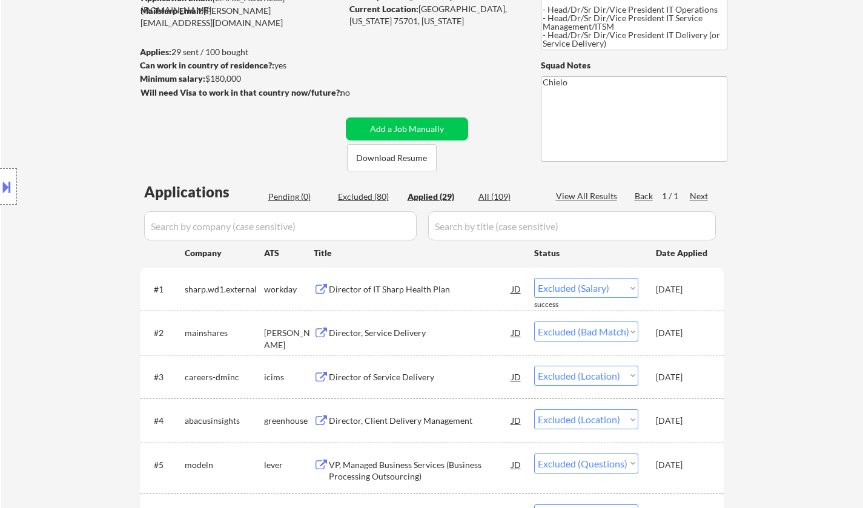
select select ""excluded__salary_""
select select ""excluded__bad_match_""
select select ""excluded__location_""
select select ""excluded__expired_""
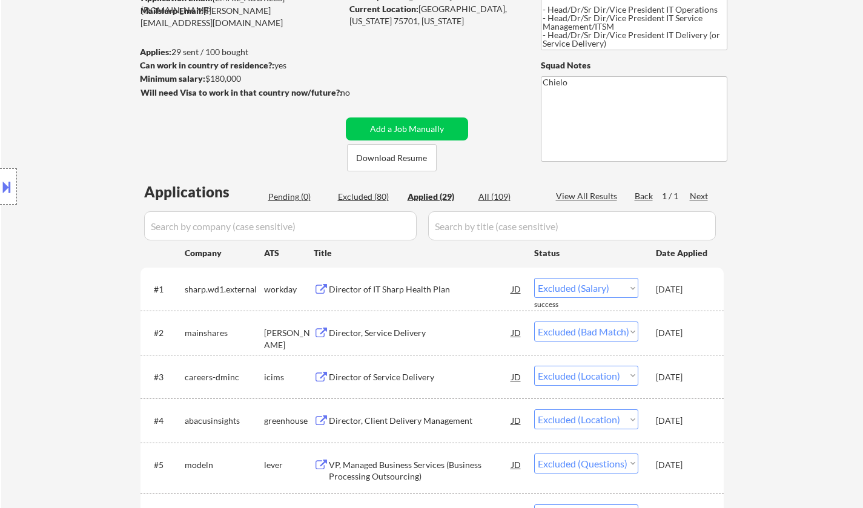
select select ""excluded__bad_match_""
select select ""excluded__expired_""
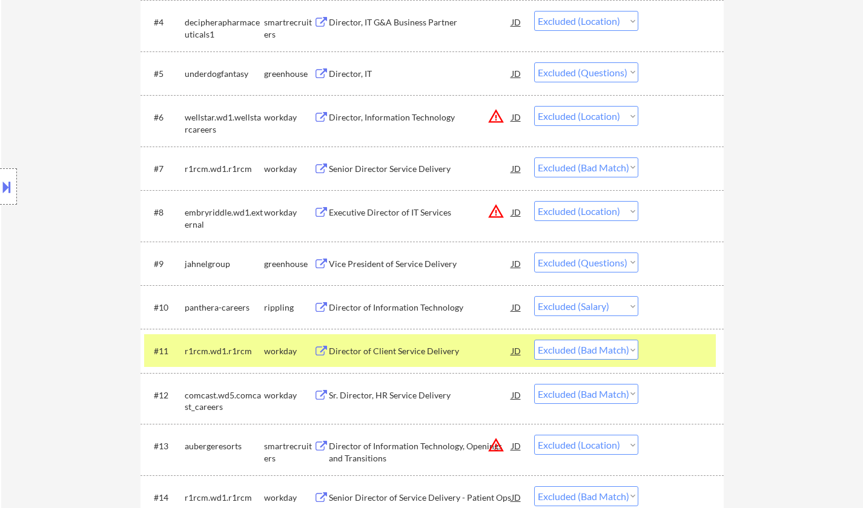
scroll to position [606, 0]
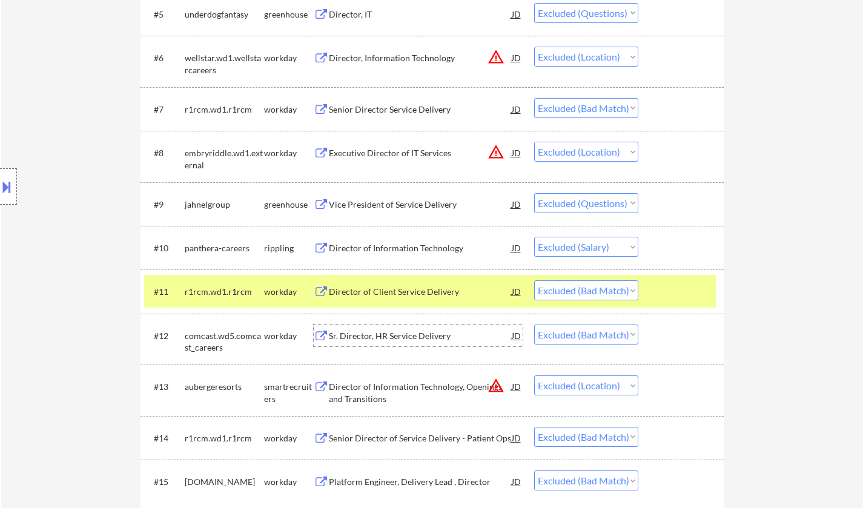
click at [378, 334] on div "Sr. Director, HR Service Delivery" at bounding box center [420, 336] width 183 height 12
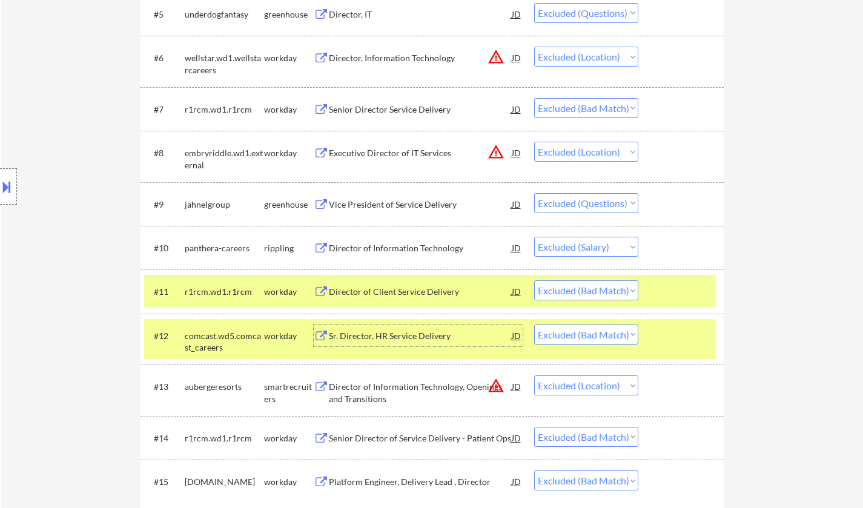
click at [601, 335] on select "Choose an option... Pending Applied Excluded (Questions) Excluded (Expired) Exc…" at bounding box center [586, 335] width 104 height 20
select select ""excluded__expired_""
click at [534, 325] on select "Choose an option... Pending Applied Excluded (Questions) Excluded (Expired) Exc…" at bounding box center [586, 335] width 104 height 20
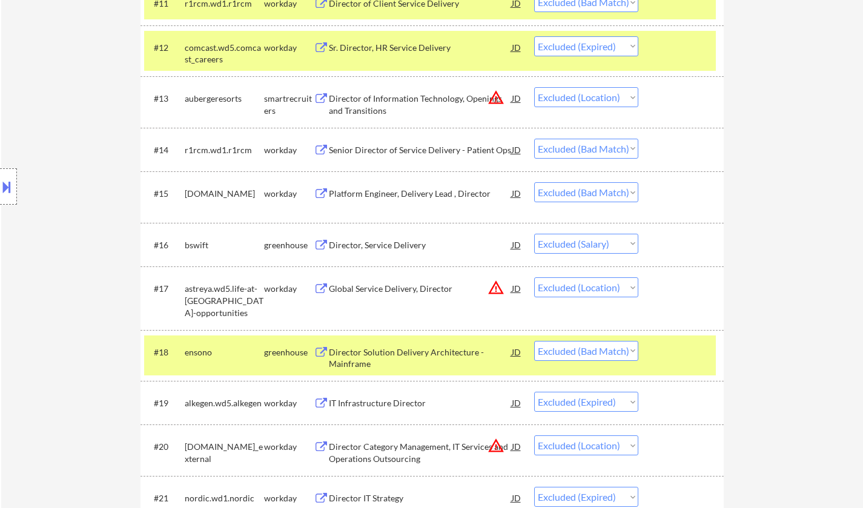
scroll to position [909, 0]
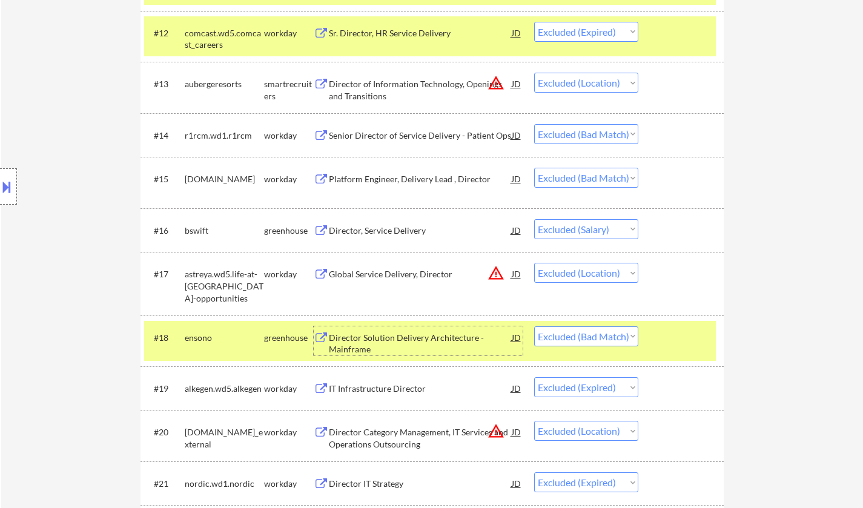
click at [385, 333] on div "Director Solution Delivery Architecture - Mainframe" at bounding box center [420, 344] width 183 height 24
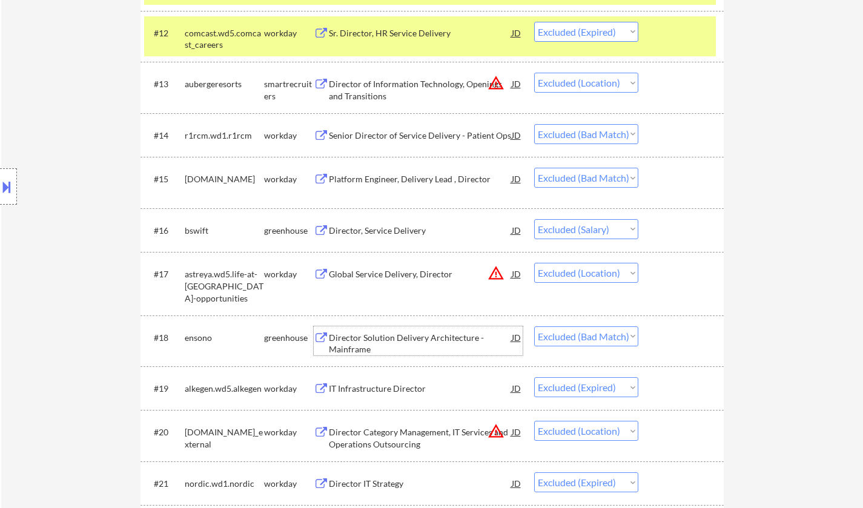
click at [605, 336] on select "Choose an option... Pending Applied Excluded (Questions) Excluded (Expired) Exc…" at bounding box center [586, 337] width 104 height 20
select select ""excluded__expired_""
click at [534, 327] on select "Choose an option... Pending Applied Excluded (Questions) Excluded (Expired) Exc…" at bounding box center [586, 337] width 104 height 20
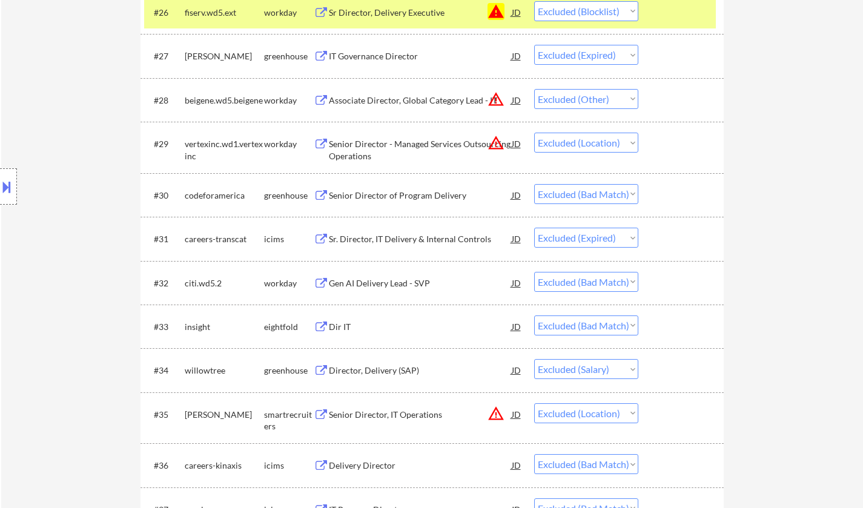
scroll to position [1636, 0]
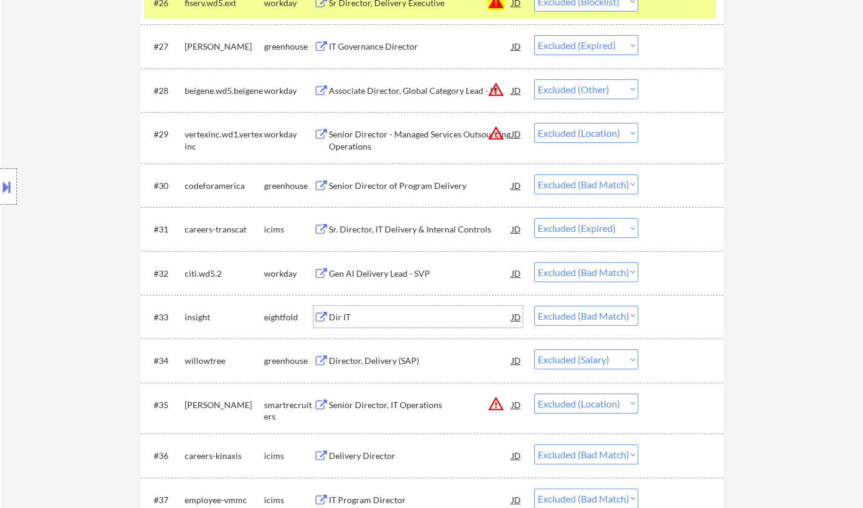
click at [340, 320] on div "Dir IT" at bounding box center [420, 317] width 183 height 12
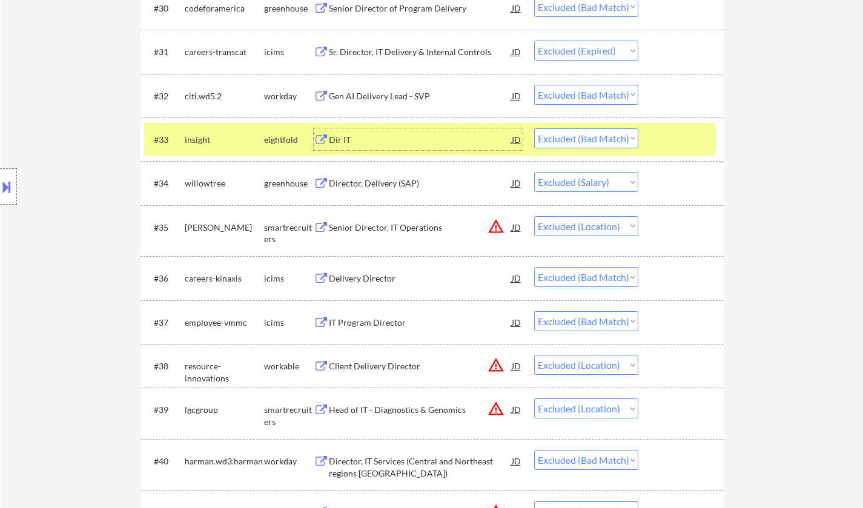
scroll to position [1817, 0]
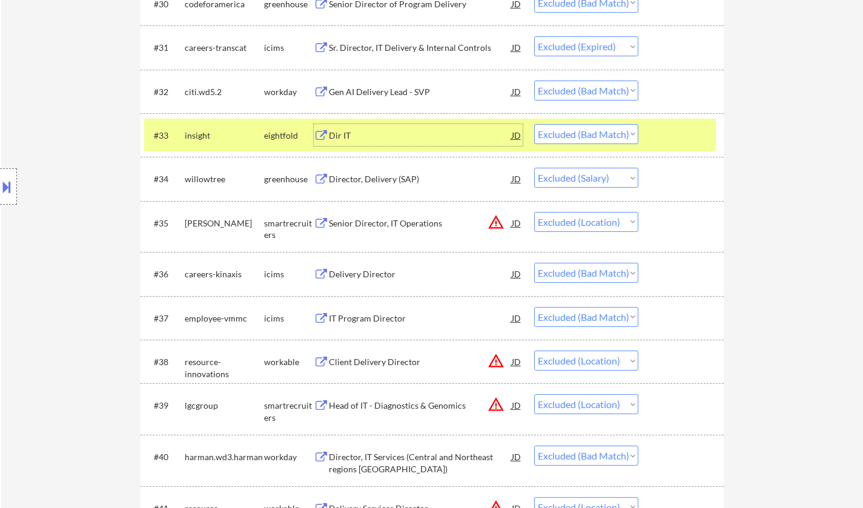
click at [359, 321] on div "IT Program Director" at bounding box center [420, 319] width 183 height 12
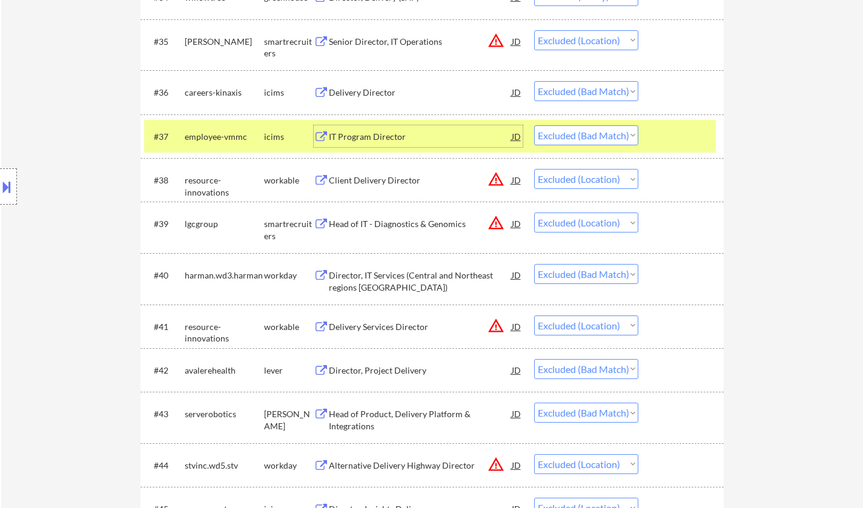
scroll to position [2060, 0]
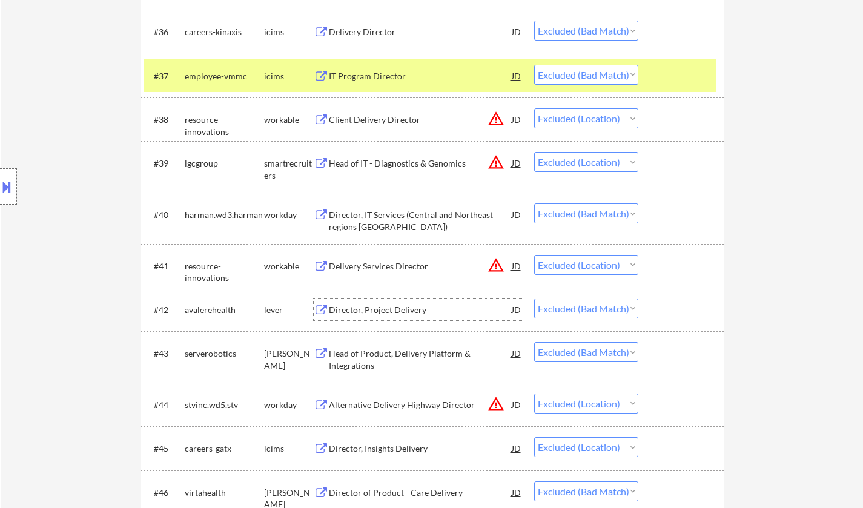
click at [384, 311] on div "Director, Project Delivery" at bounding box center [420, 310] width 183 height 12
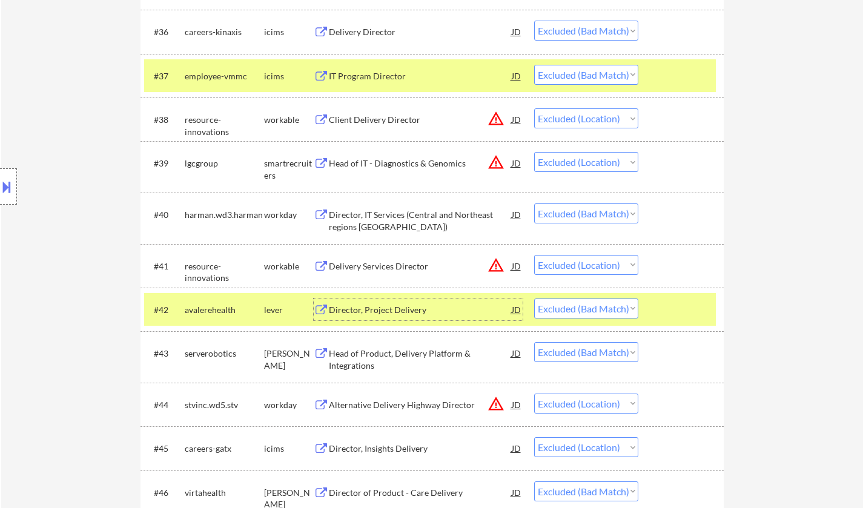
click at [607, 307] on select "Choose an option... Pending Applied Excluded (Questions) Excluded (Expired) Exc…" at bounding box center [586, 309] width 104 height 20
select select ""excluded__salary_""
click at [534, 299] on select "Choose an option... Pending Applied Excluded (Questions) Excluded (Expired) Exc…" at bounding box center [586, 309] width 104 height 20
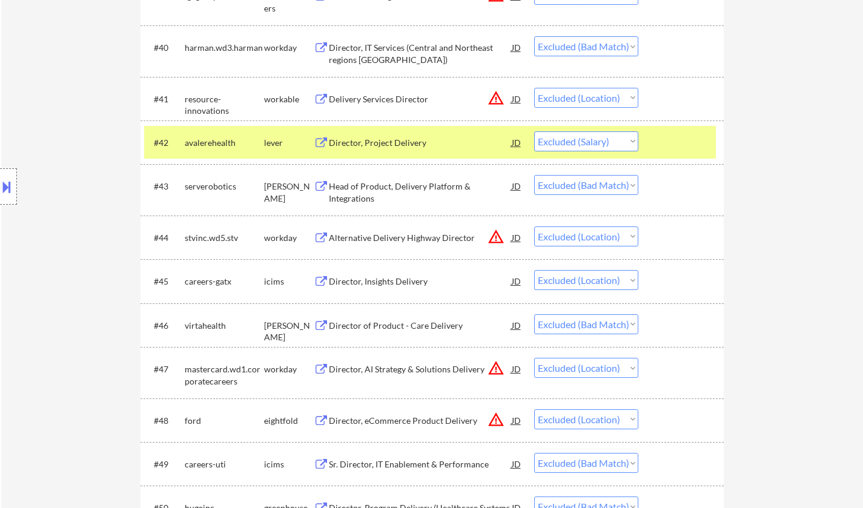
scroll to position [2241, 0]
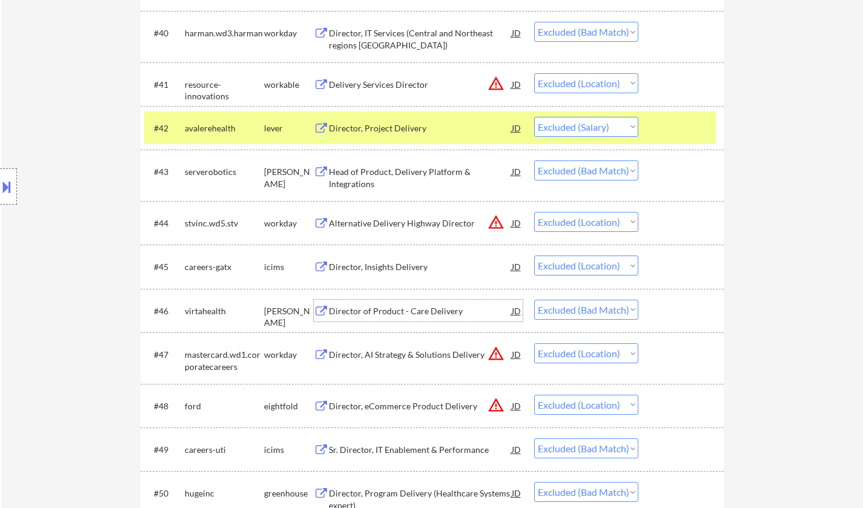
click at [397, 313] on div "Director of Product - Care Delivery" at bounding box center [420, 311] width 183 height 12
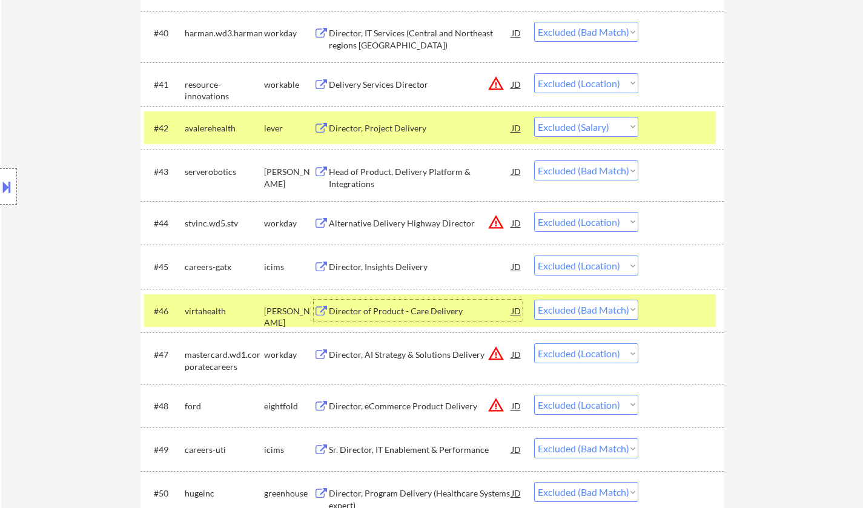
drag, startPoint x: 576, startPoint y: 305, endPoint x: 584, endPoint y: 317, distance: 14.4
click at [576, 306] on select "Choose an option... Pending Applied Excluded (Questions) Excluded (Expired) Exc…" at bounding box center [586, 310] width 104 height 20
select select ""excluded__expired_""
click at [534, 300] on select "Choose an option... Pending Applied Excluded (Questions) Excluded (Expired) Exc…" at bounding box center [586, 310] width 104 height 20
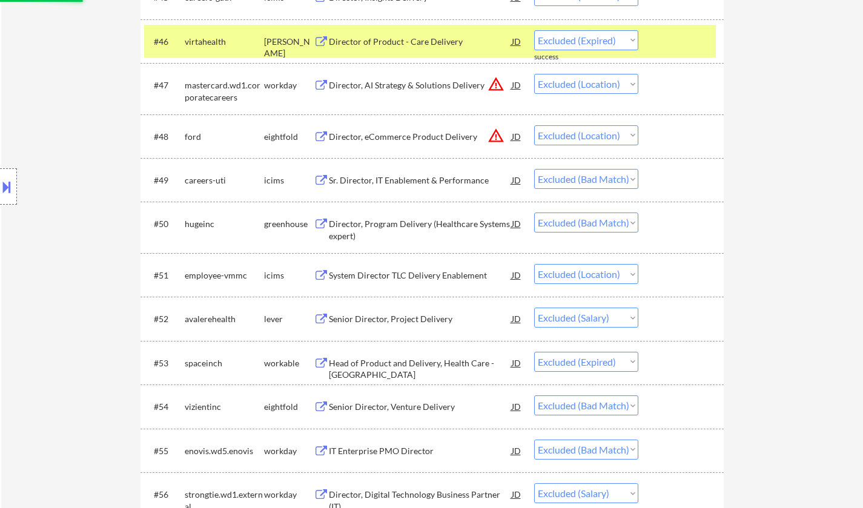
scroll to position [2544, 0]
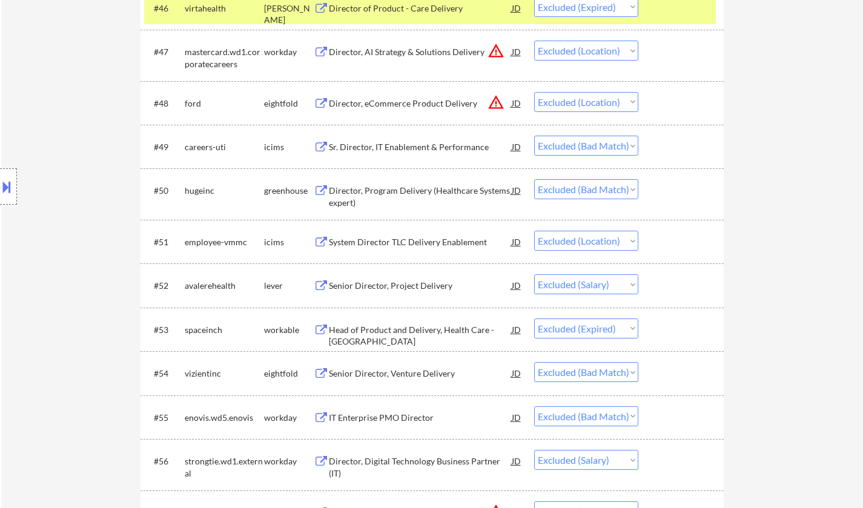
click at [420, 193] on div "Director, Program Delivery (Healthcare Systems expert)" at bounding box center [420, 197] width 183 height 24
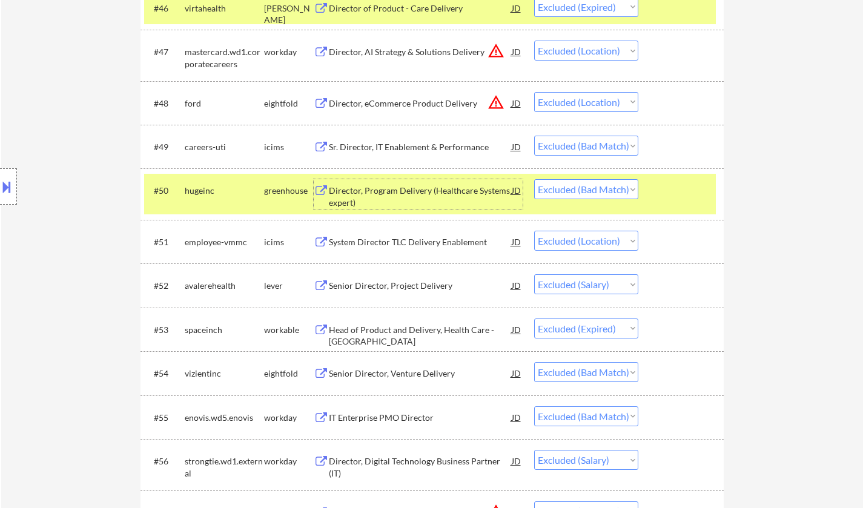
drag, startPoint x: 590, startPoint y: 184, endPoint x: 598, endPoint y: 191, distance: 10.7
click at [590, 184] on select "Choose an option... Pending Applied Excluded (Questions) Excluded (Expired) Exc…" at bounding box center [586, 189] width 104 height 20
select select ""excluded__salary_""
click at [534, 179] on select "Choose an option... Pending Applied Excluded (Questions) Excluded (Expired) Exc…" at bounding box center [586, 189] width 104 height 20
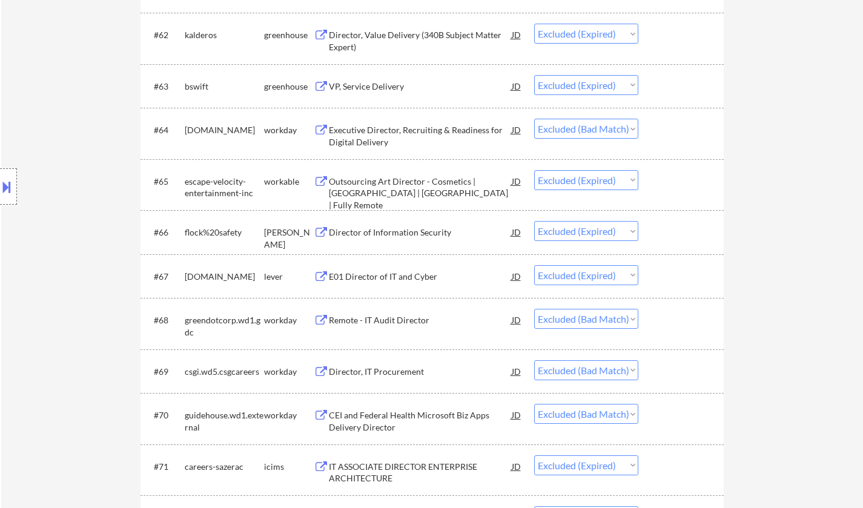
scroll to position [3332, 0]
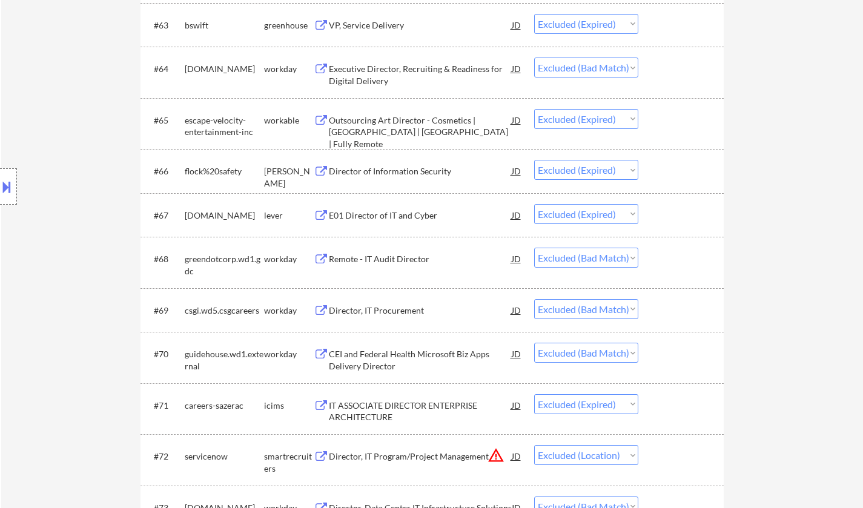
click at [394, 260] on div "Remote - IT Audit Director" at bounding box center [420, 259] width 183 height 12
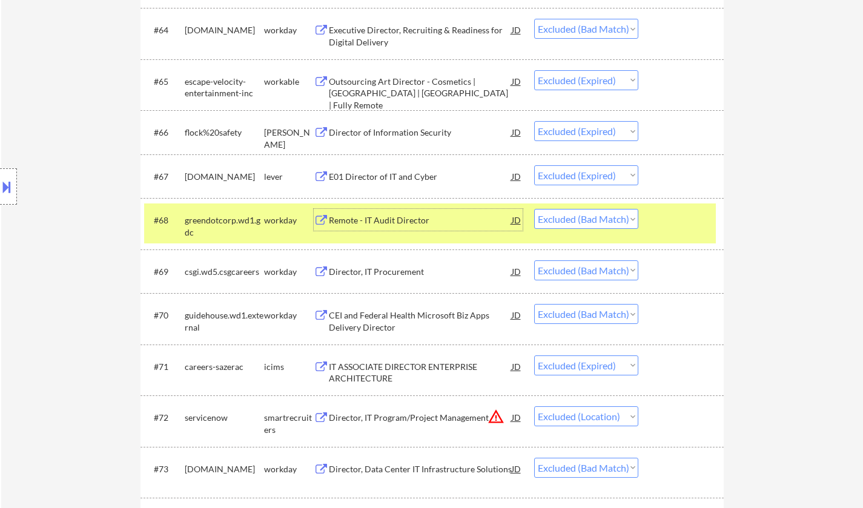
scroll to position [3453, 0]
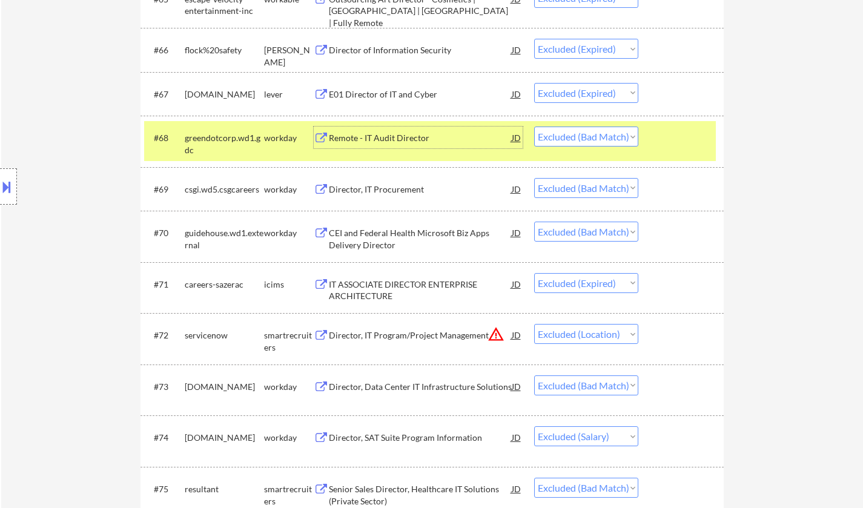
click at [591, 139] on select "Choose an option... Pending Applied Excluded (Questions) Excluded (Expired) Exc…" at bounding box center [586, 137] width 104 height 20
click at [534, 127] on select "Choose an option... Pending Applied Excluded (Questions) Excluded (Expired) Exc…" at bounding box center [586, 137] width 104 height 20
select select ""excluded__bad_match_""
select select ""excluded__expired_""
select select ""excluded__location_""
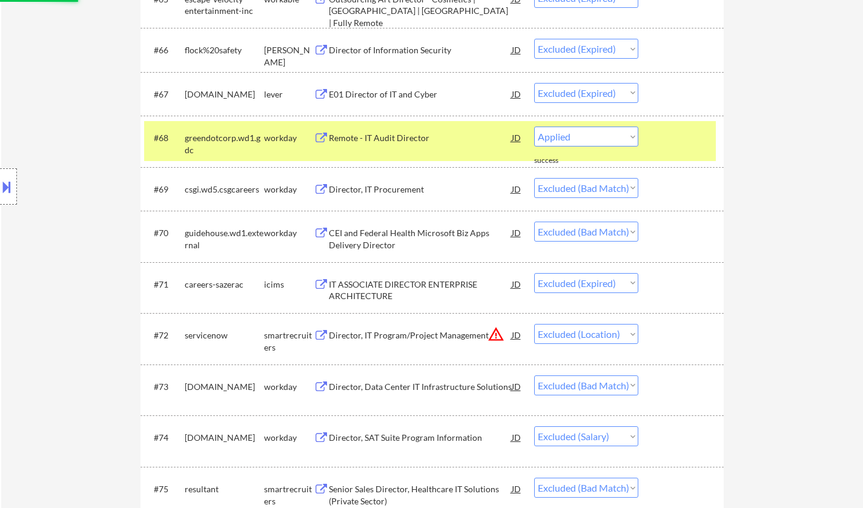
select select ""excluded__bad_match_""
select select ""excluded__salary_""
select select ""excluded__bad_match_""
select select ""excluded__location_""
select select ""excluded__expired_""
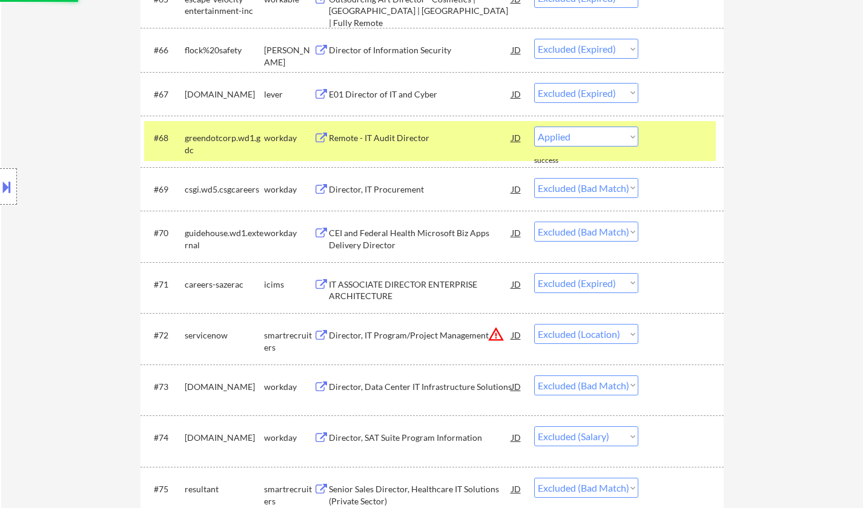
select select ""excluded__bad_match_""
select select ""excluded__expired_""
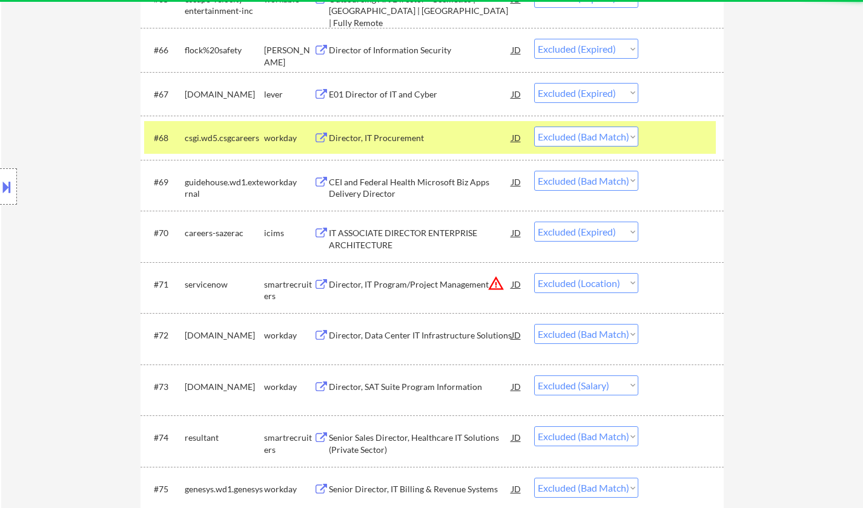
click at [366, 136] on div "Director, IT Procurement" at bounding box center [420, 138] width 183 height 12
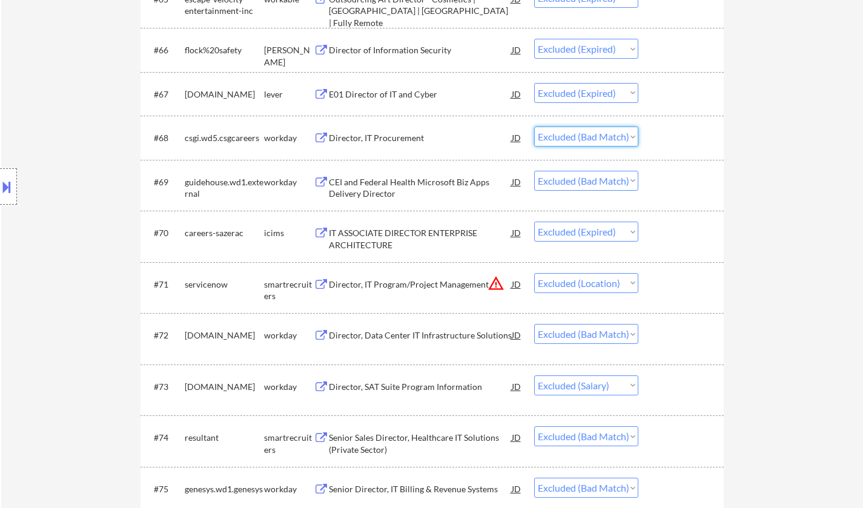
click at [605, 133] on select "Choose an option... Pending Applied Excluded (Questions) Excluded (Expired) Exc…" at bounding box center [586, 137] width 104 height 20
select select ""excluded__expired_""
click at [534, 127] on select "Choose an option... Pending Applied Excluded (Questions) Excluded (Expired) Exc…" at bounding box center [586, 137] width 104 height 20
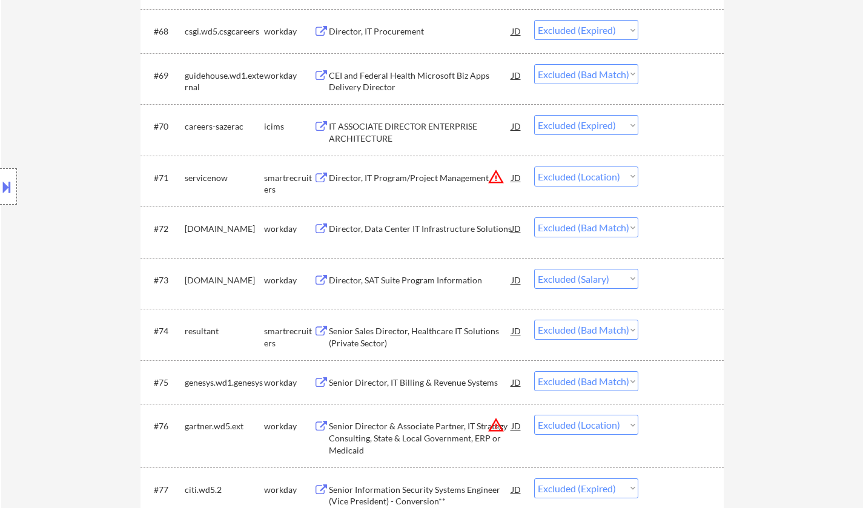
scroll to position [3574, 0]
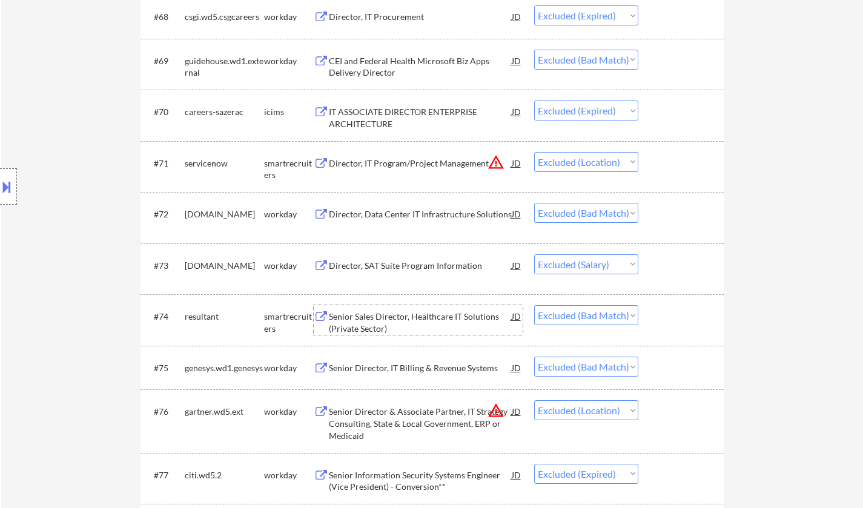
click at [394, 327] on div "Senior Sales Director, Healthcare IT Solutions (Private Sector)" at bounding box center [420, 323] width 183 height 24
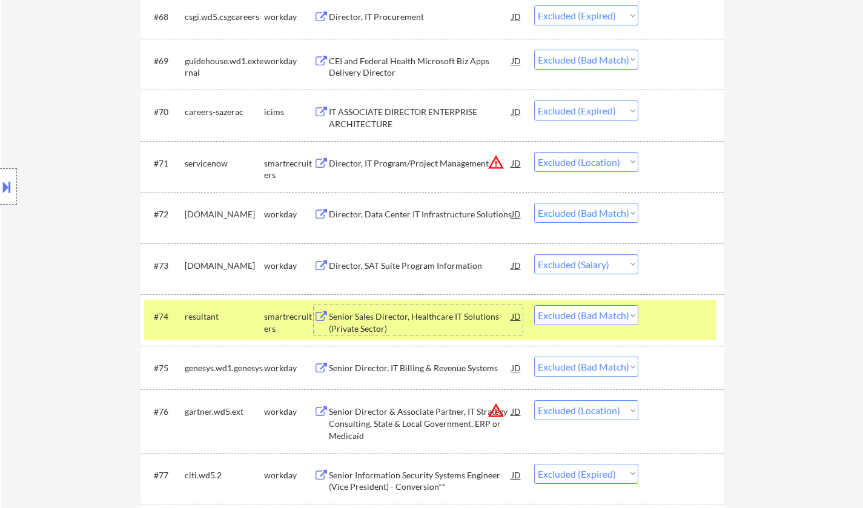
click at [399, 369] on div "Senior Director, IT Billing & Revenue Systems" at bounding box center [420, 368] width 183 height 12
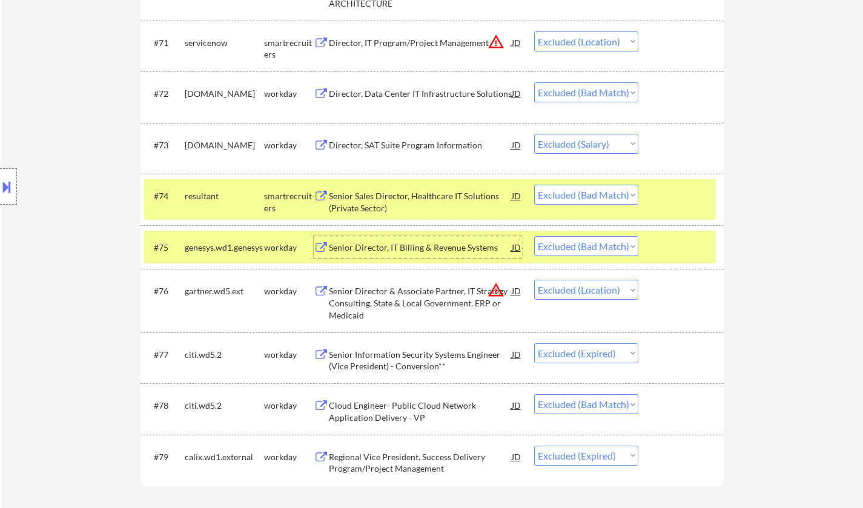
scroll to position [3695, 0]
drag, startPoint x: 570, startPoint y: 244, endPoint x: 575, endPoint y: 247, distance: 6.6
click at [570, 244] on select "Choose an option... Pending Applied Excluded (Questions) Excluded (Expired) Exc…" at bounding box center [586, 246] width 104 height 20
select select ""excluded__expired_""
click at [534, 236] on select "Choose an option... Pending Applied Excluded (Questions) Excluded (Expired) Exc…" at bounding box center [586, 246] width 104 height 20
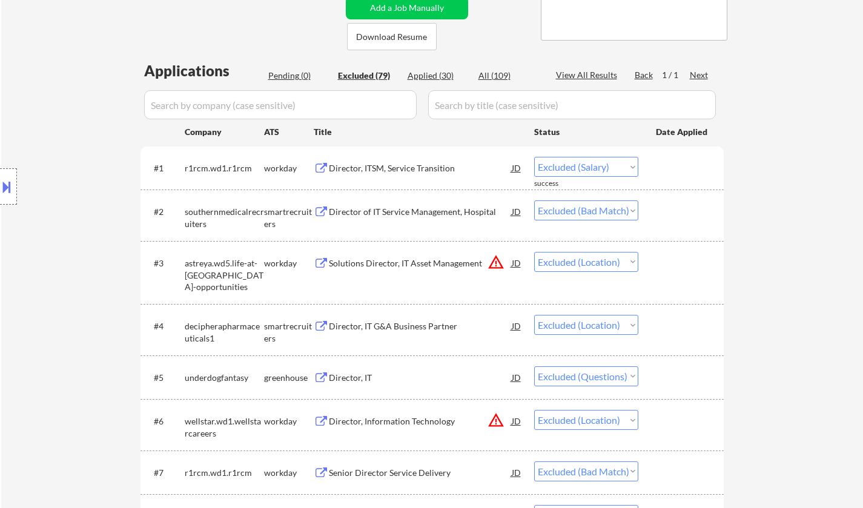
scroll to position [121, 0]
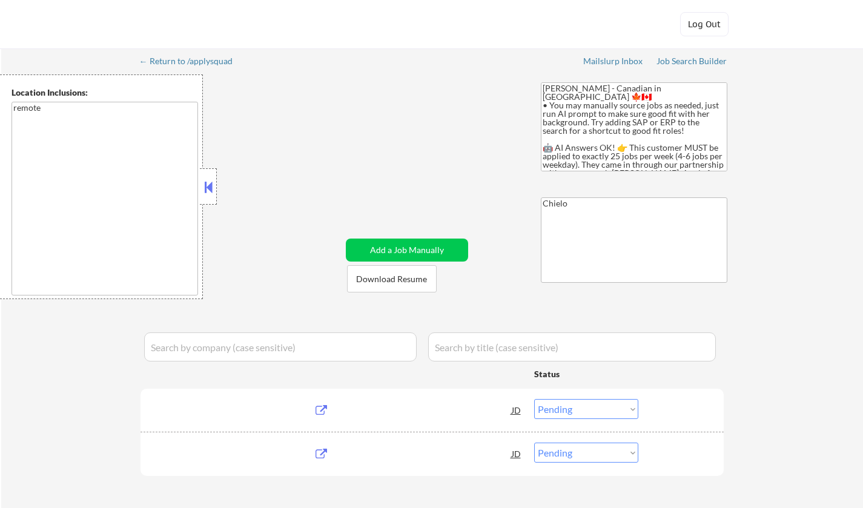
select select ""pending""
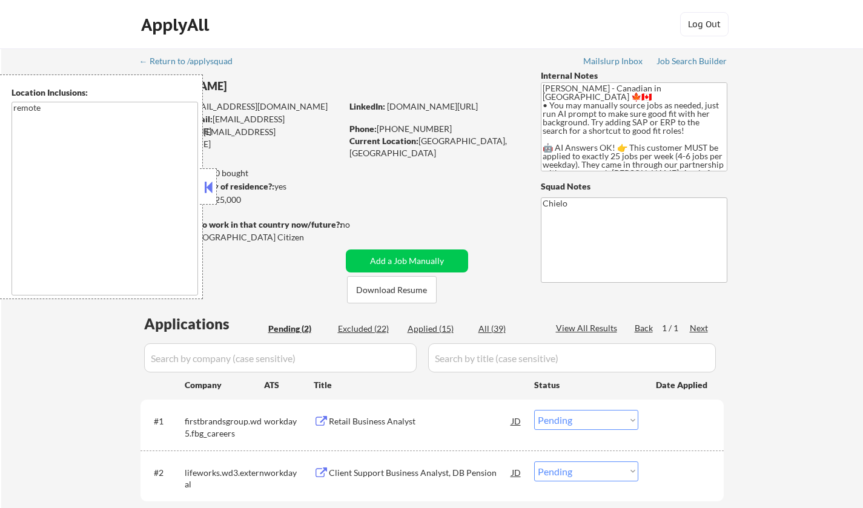
click at [207, 186] on button at bounding box center [208, 187] width 13 height 18
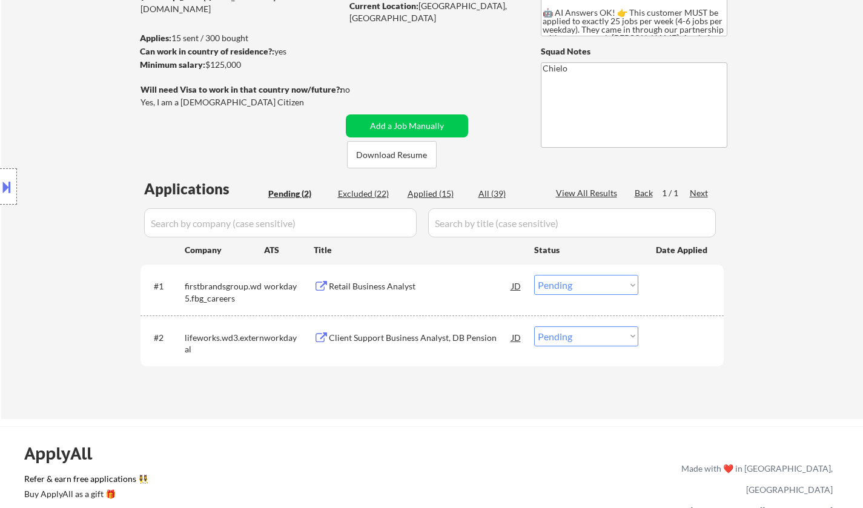
scroll to position [121, 0]
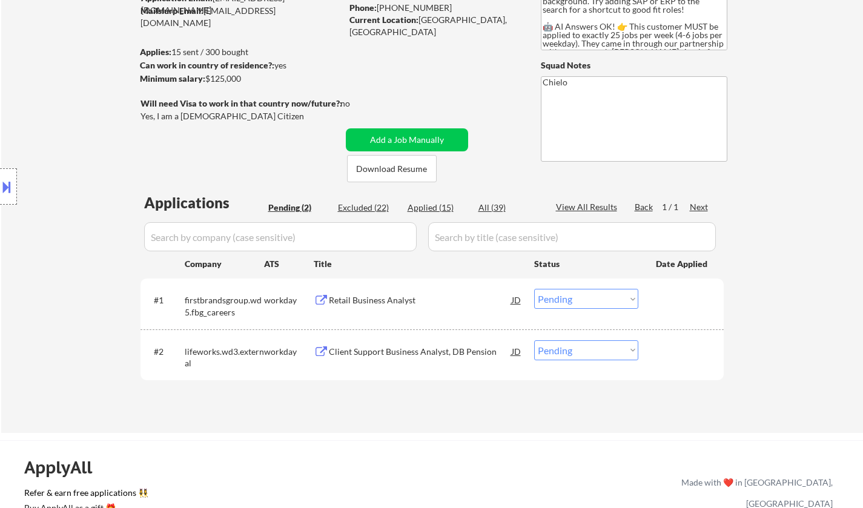
click at [371, 297] on div "Retail Business Analyst" at bounding box center [420, 300] width 183 height 12
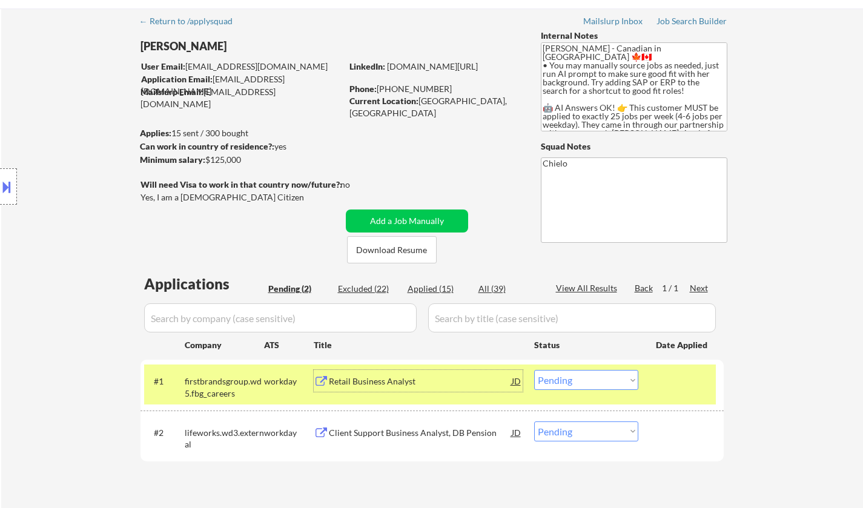
scroll to position [61, 0]
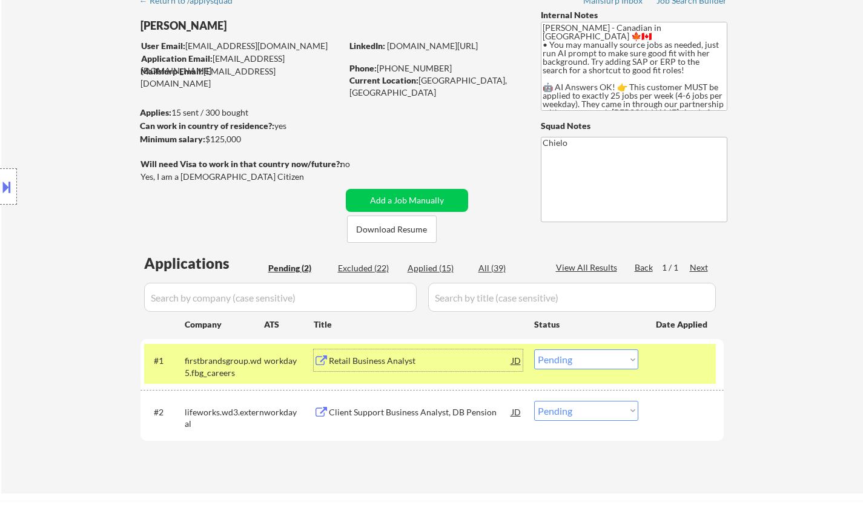
click at [563, 360] on select "Choose an option... Pending Applied Excluded (Questions) Excluded (Expired) Exc…" at bounding box center [586, 360] width 104 height 20
click at [534, 350] on select "Choose an option... Pending Applied Excluded (Questions) Excluded (Expired) Exc…" at bounding box center [586, 360] width 104 height 20
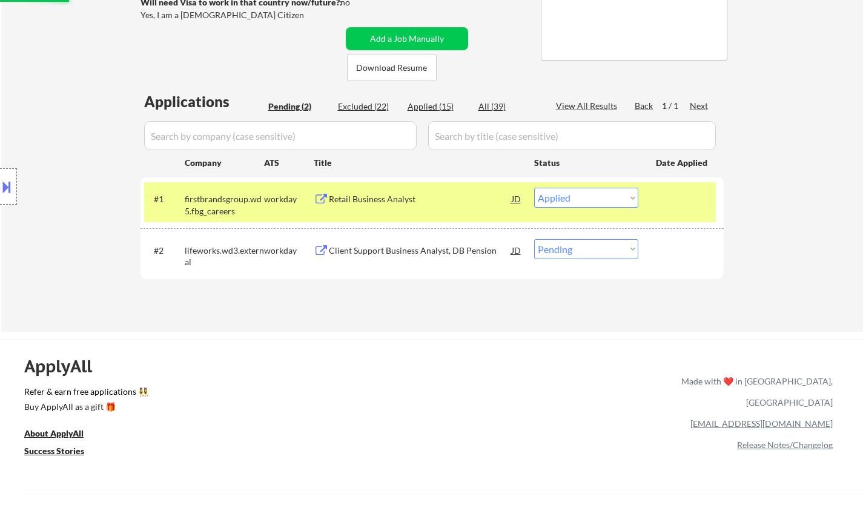
scroll to position [242, 0]
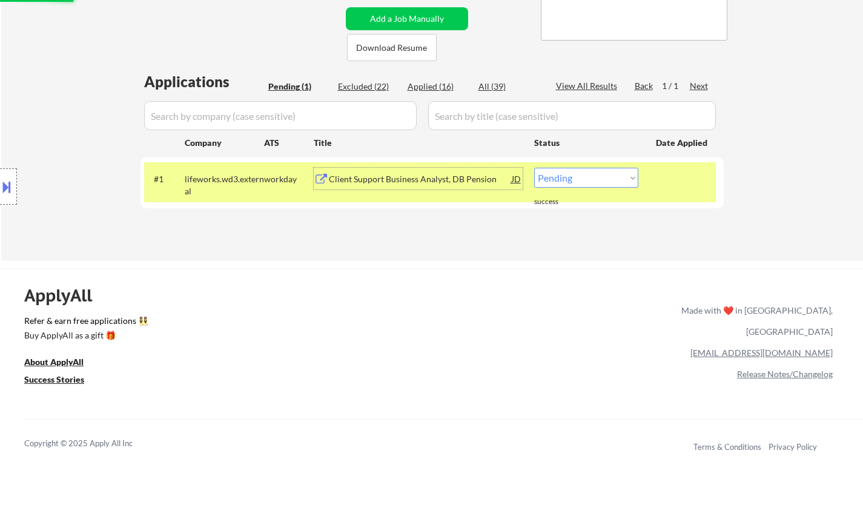
click at [400, 184] on div "Client Support Business Analyst, DB Pension" at bounding box center [420, 179] width 183 height 12
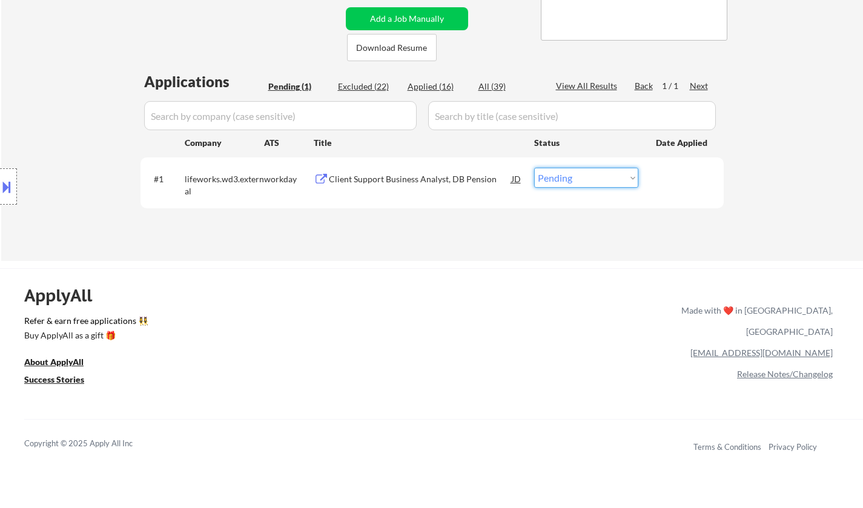
drag, startPoint x: 589, startPoint y: 171, endPoint x: 602, endPoint y: 184, distance: 18.0
click at [589, 171] on select "Choose an option... Pending Applied Excluded (Questions) Excluded (Expired) Exc…" at bounding box center [586, 178] width 104 height 20
click at [534, 168] on select "Choose an option... Pending Applied Excluded (Questions) Excluded (Expired) Exc…" at bounding box center [586, 178] width 104 height 20
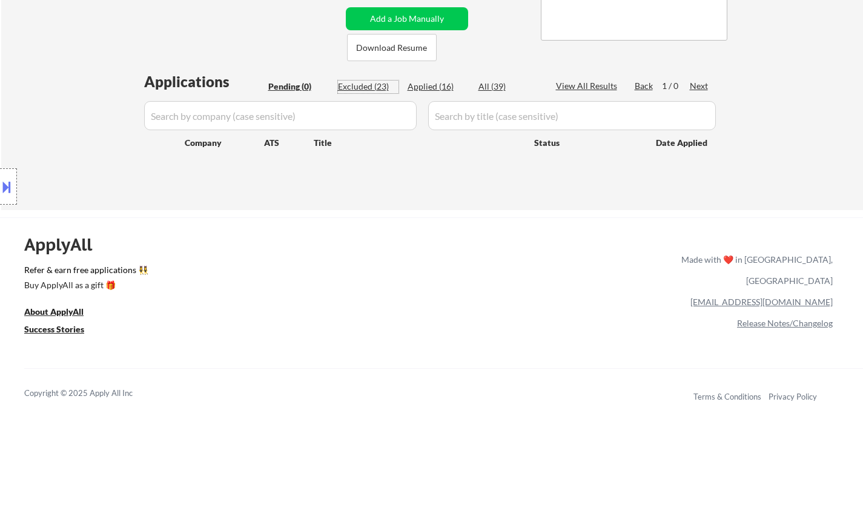
click at [355, 85] on div "Excluded (23)" at bounding box center [368, 87] width 61 height 12
select select ""excluded__expired_""
select select ""excluded__salary_""
select select ""excluded__expired_""
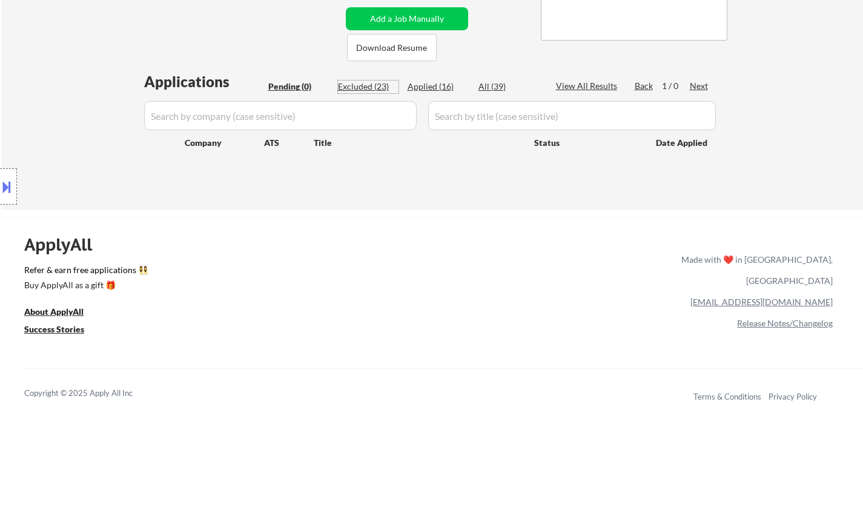
select select ""excluded__expired_""
select select ""excluded__salary_""
select select ""excluded__expired_""
select select ""excluded__salary_""
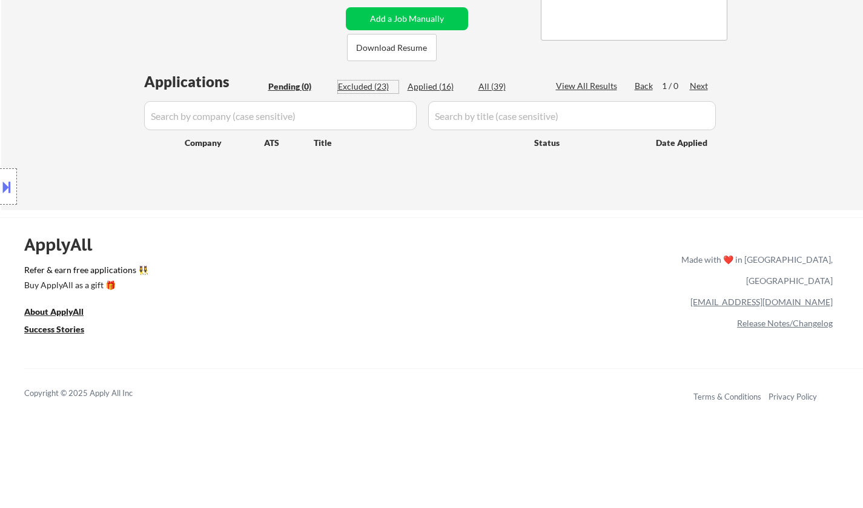
select select ""excluded__expired_""
select select ""excluded__bad_match_""
select select ""excluded__expired_""
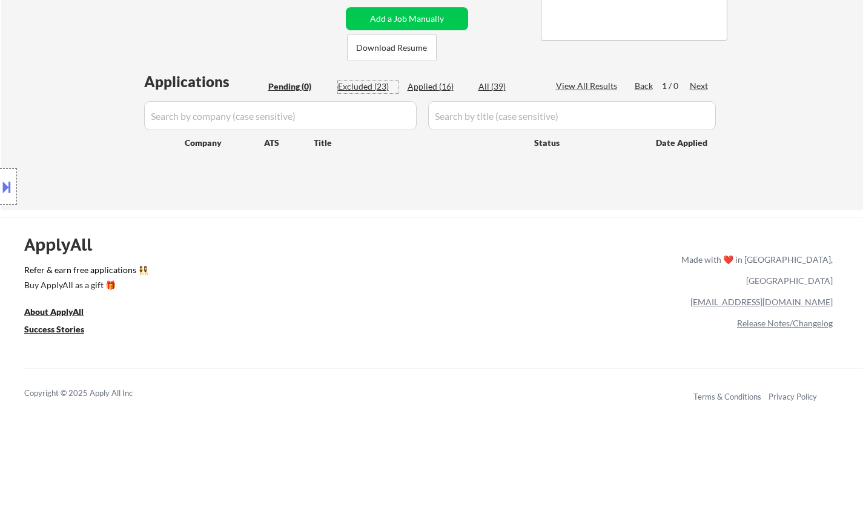
select select ""excluded__salary_""
select select ""excluded__expired_""
select select ""excluded__salary_""
select select ""excluded__expired_""
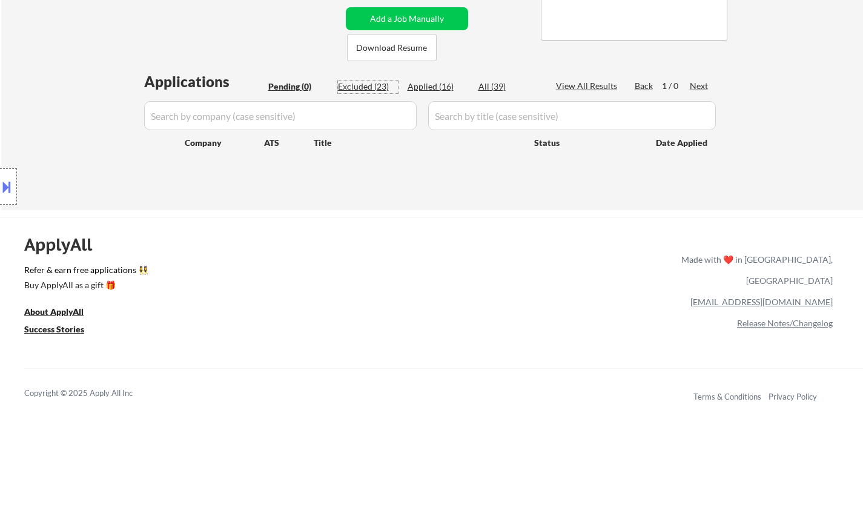
select select ""excluded__expired_""
select select ""excluded__bad_match_""
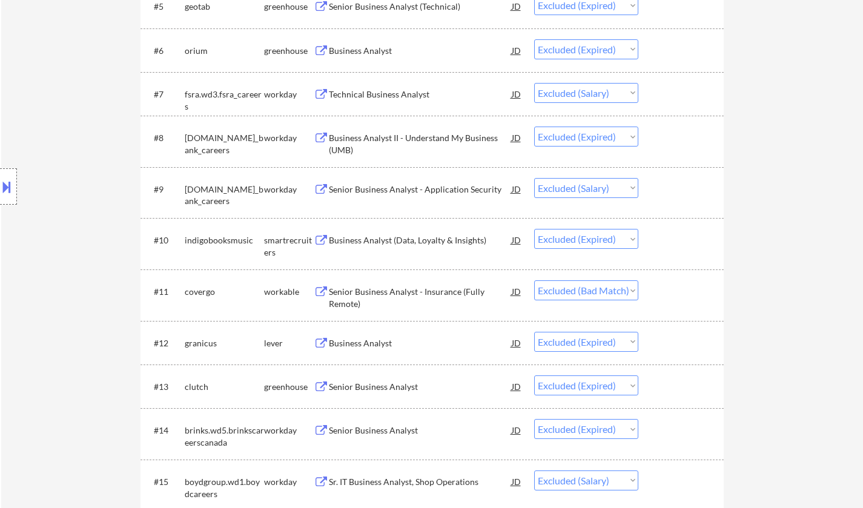
scroll to position [606, 0]
click at [382, 283] on div "Senior Business Analyst - Insurance (Fully Remote)" at bounding box center [420, 294] width 183 height 29
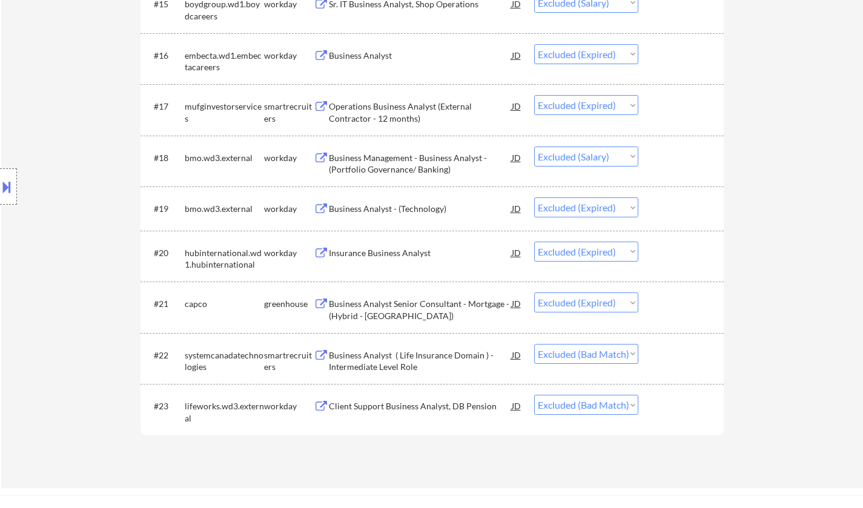
scroll to position [1090, 0]
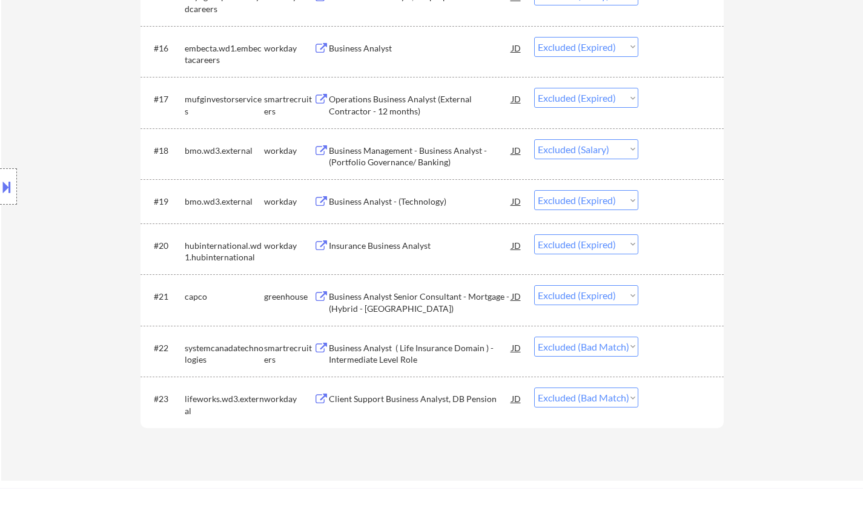
click at [422, 347] on div "Business Analyst ( Life Insurance Domain ) - Intermediate Level Role" at bounding box center [420, 354] width 183 height 24
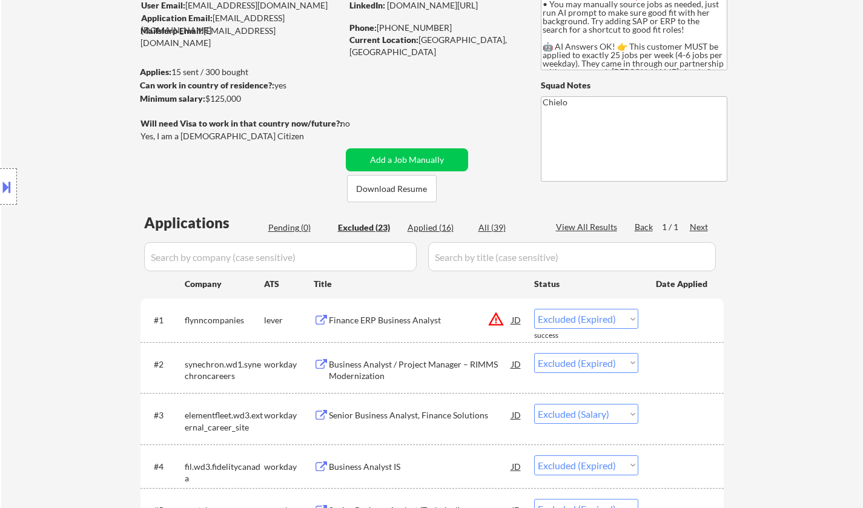
scroll to position [0, 0]
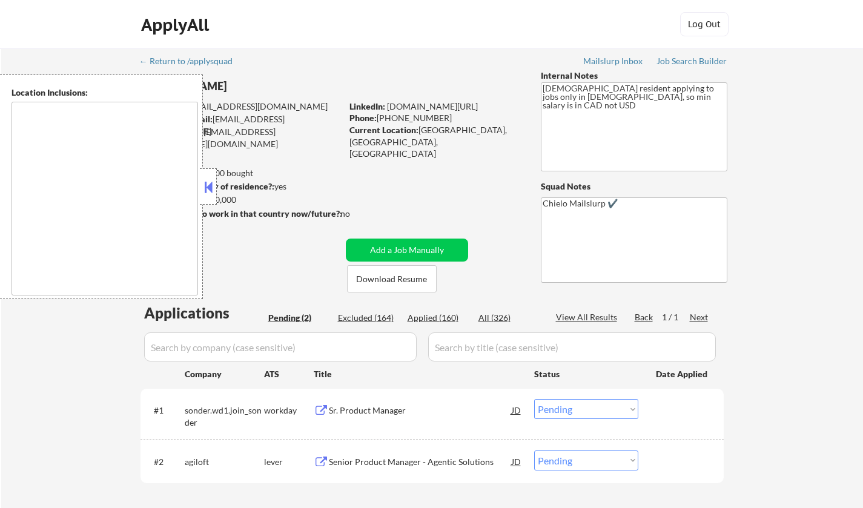
select select ""pending""
click at [205, 183] on button at bounding box center [208, 187] width 13 height 18
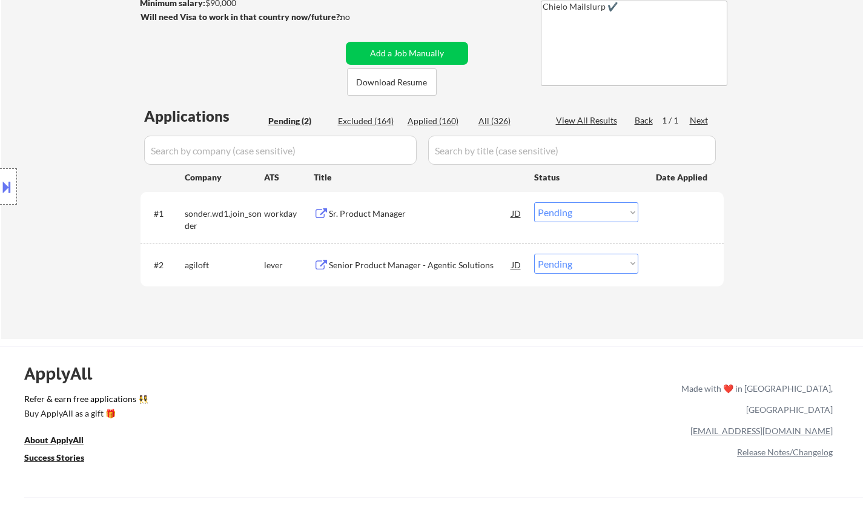
scroll to position [121, 0]
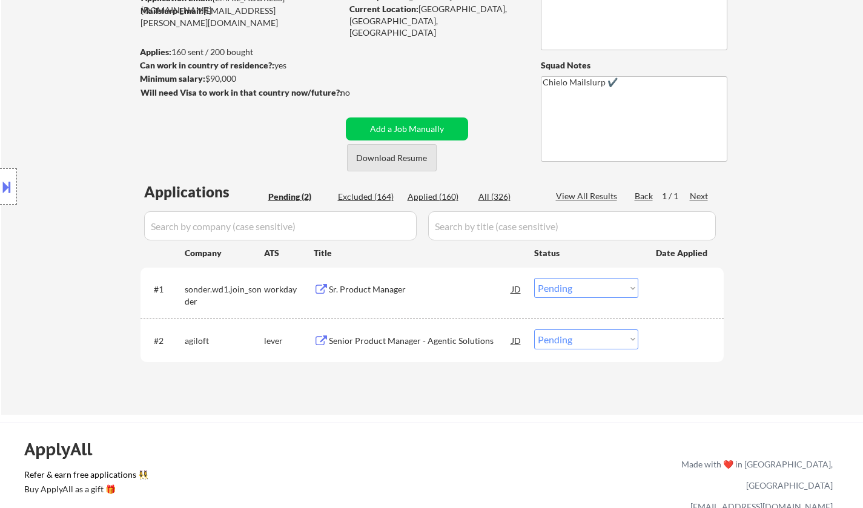
click at [384, 156] on button "Download Resume" at bounding box center [392, 157] width 90 height 27
click at [379, 339] on div "Senior Product Manager - Agentic Solutions" at bounding box center [420, 341] width 183 height 12
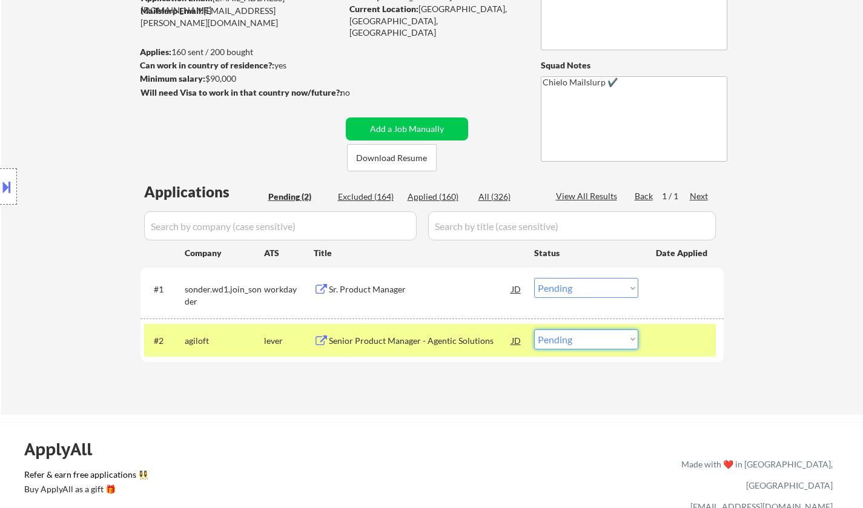
drag, startPoint x: 586, startPoint y: 339, endPoint x: 590, endPoint y: 345, distance: 7.4
click at [586, 339] on select "Choose an option... Pending Applied Excluded (Questions) Excluded (Expired) Exc…" at bounding box center [586, 340] width 104 height 20
select select ""applied""
click at [534, 330] on select "Choose an option... Pending Applied Excluded (Questions) Excluded (Expired) Exc…" at bounding box center [586, 340] width 104 height 20
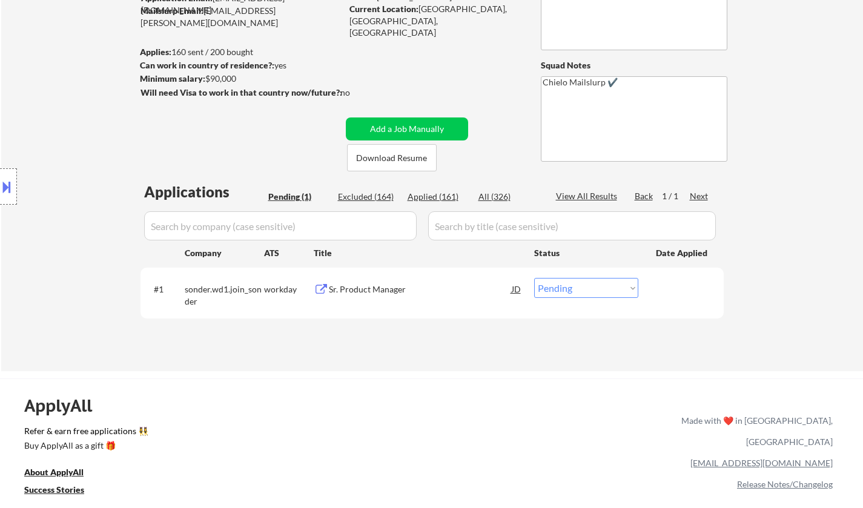
click at [373, 287] on div "Sr. Product Manager" at bounding box center [420, 289] width 183 height 12
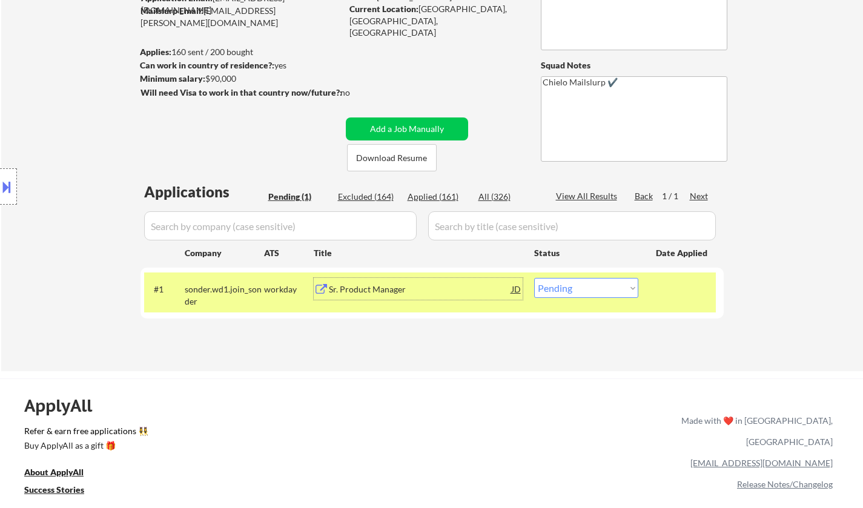
click at [377, 290] on div "Sr. Product Manager" at bounding box center [420, 289] width 183 height 12
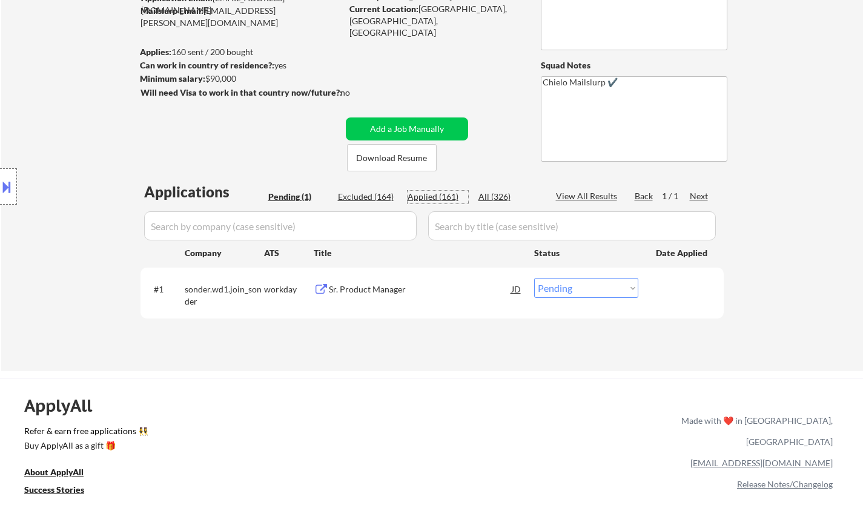
click at [433, 201] on div "Applied (161)" at bounding box center [438, 197] width 61 height 12
select select ""applied""
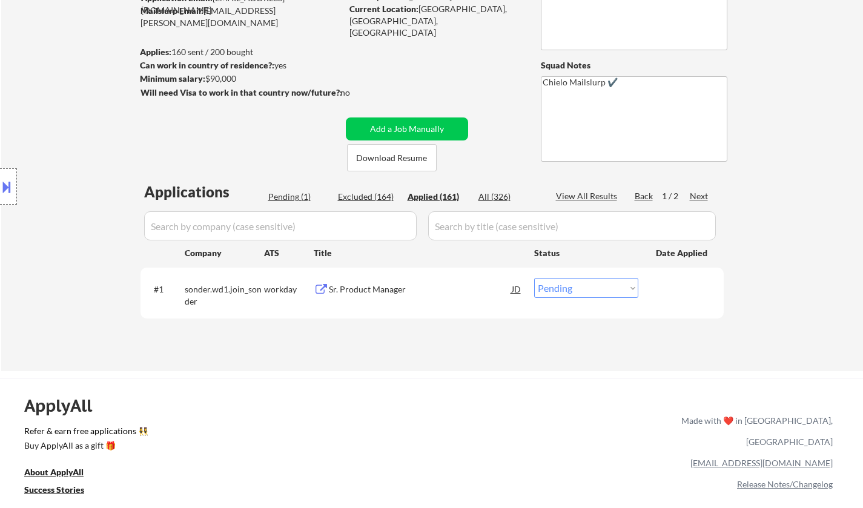
select select ""applied""
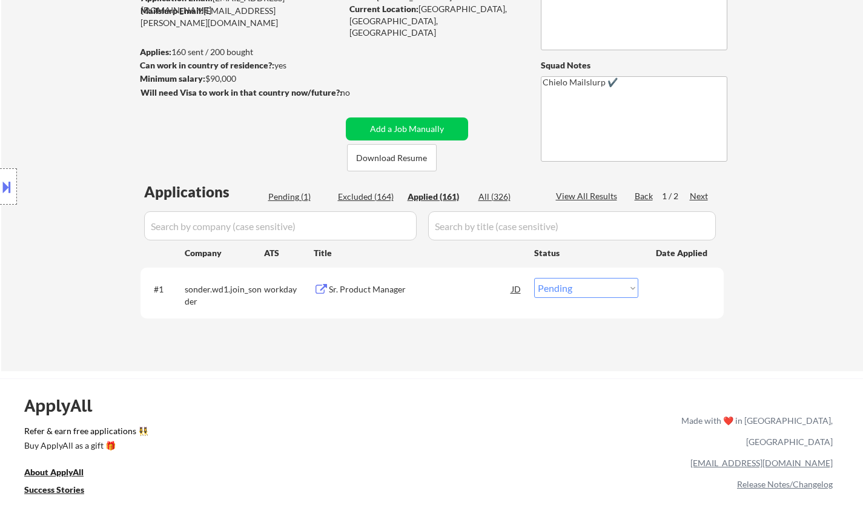
select select ""applied""
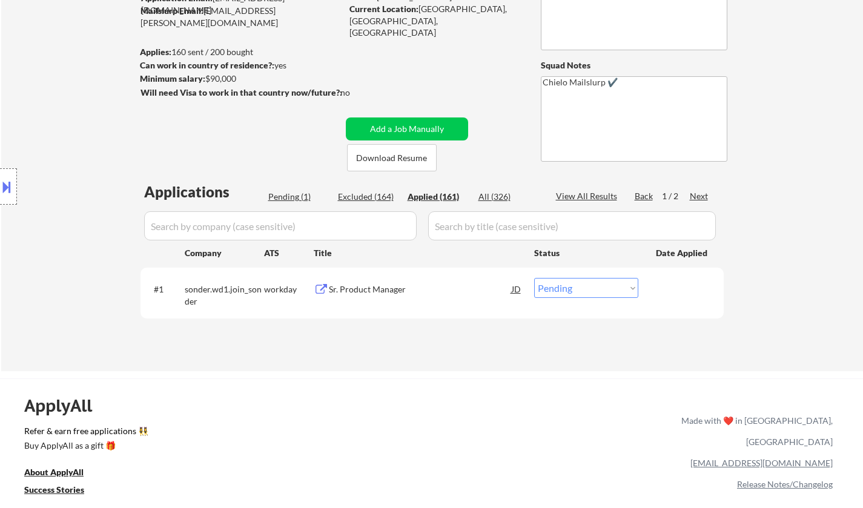
select select ""applied""
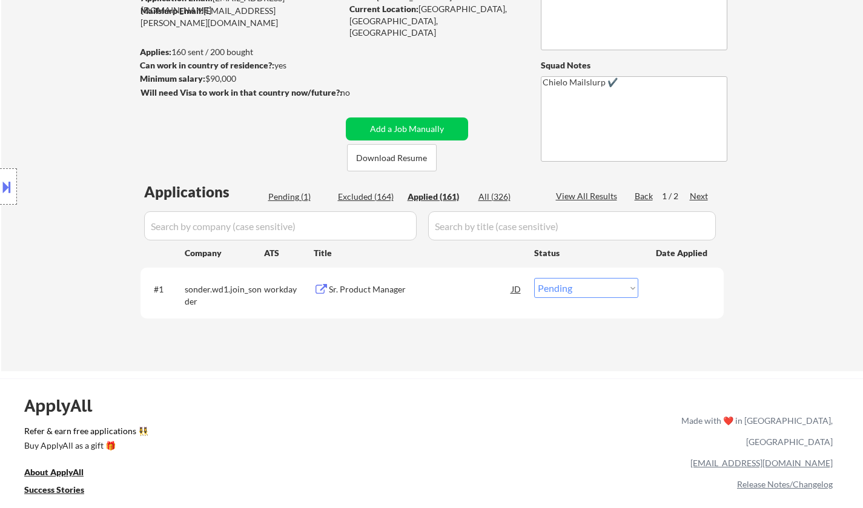
select select ""applied""
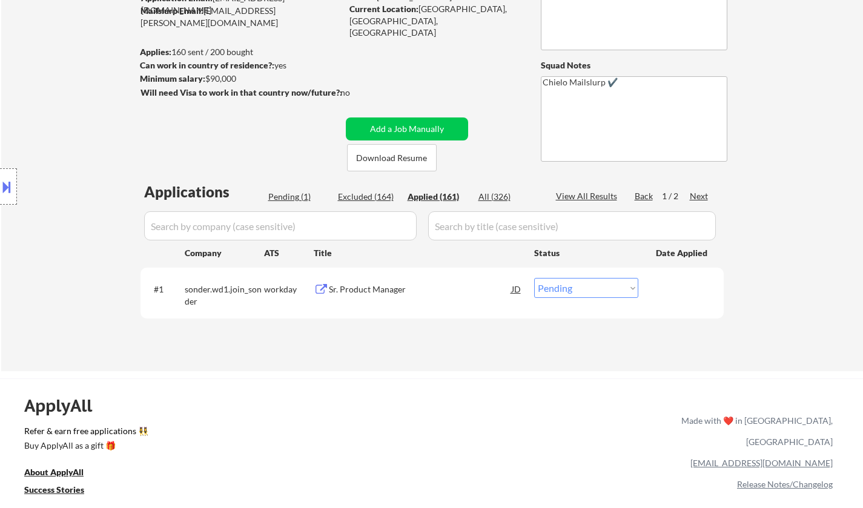
select select ""applied""
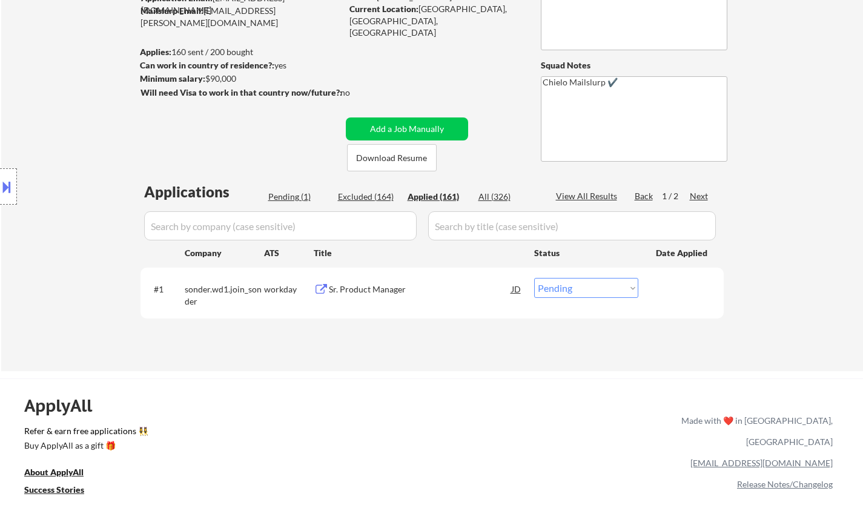
select select ""applied""
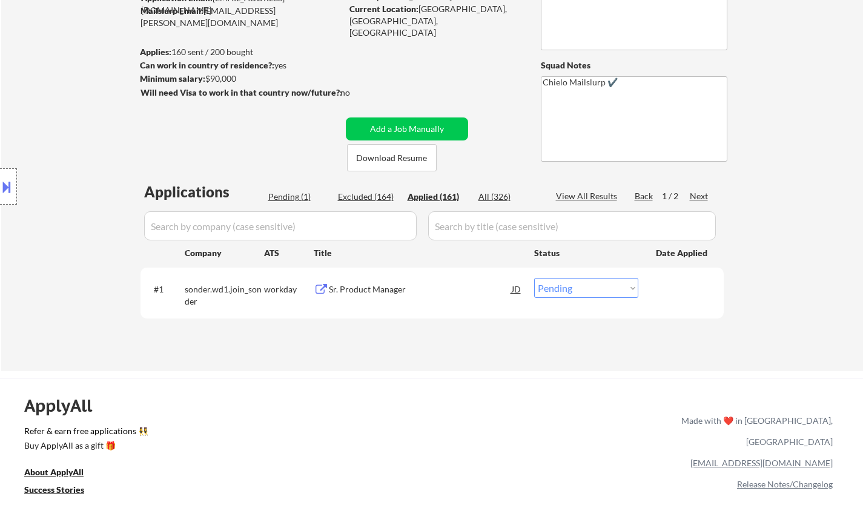
select select ""applied""
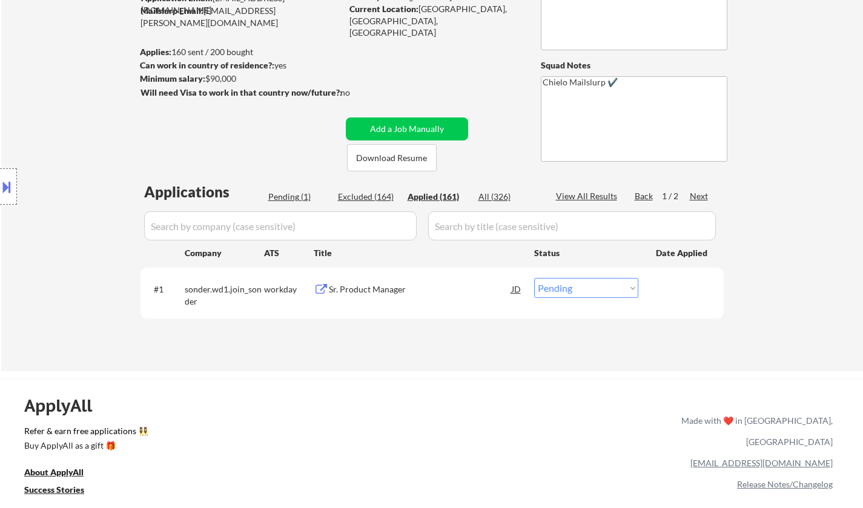
select select ""applied""
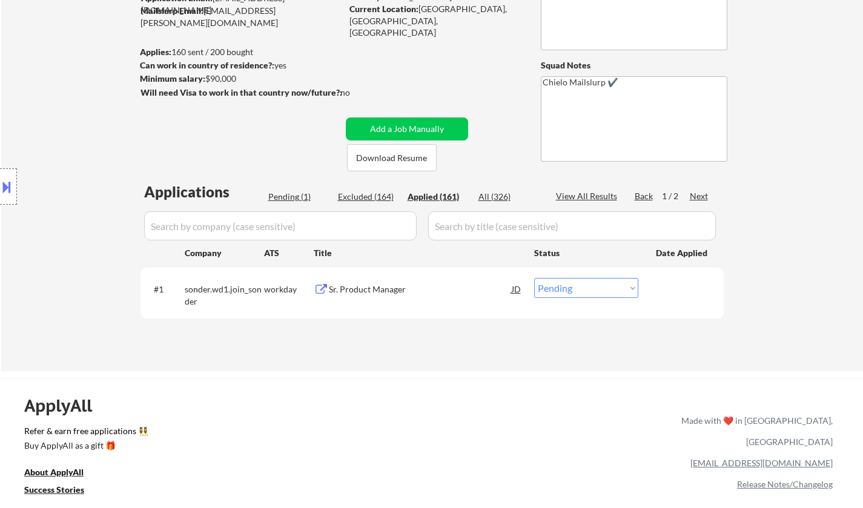
select select ""applied""
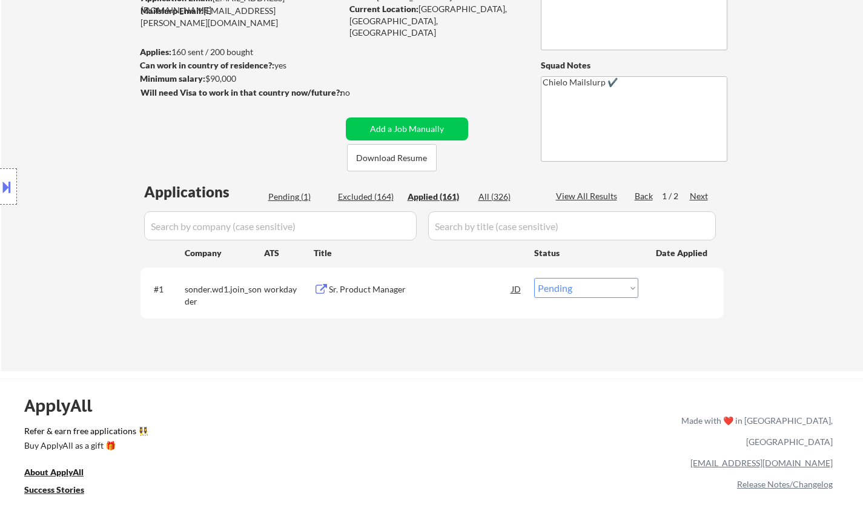
select select ""applied""
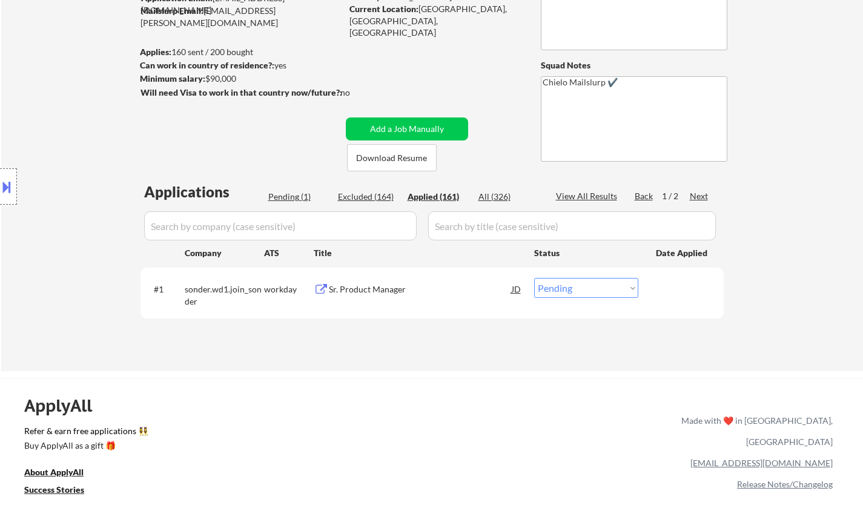
select select ""applied""
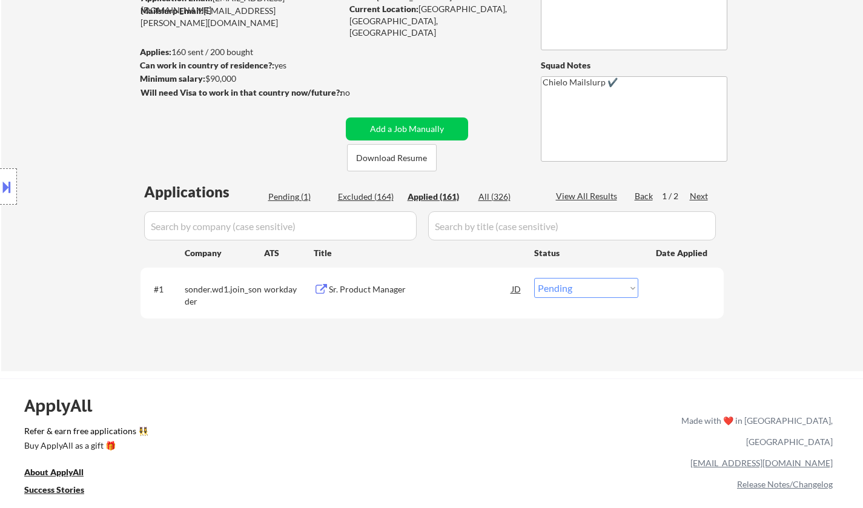
select select ""applied""
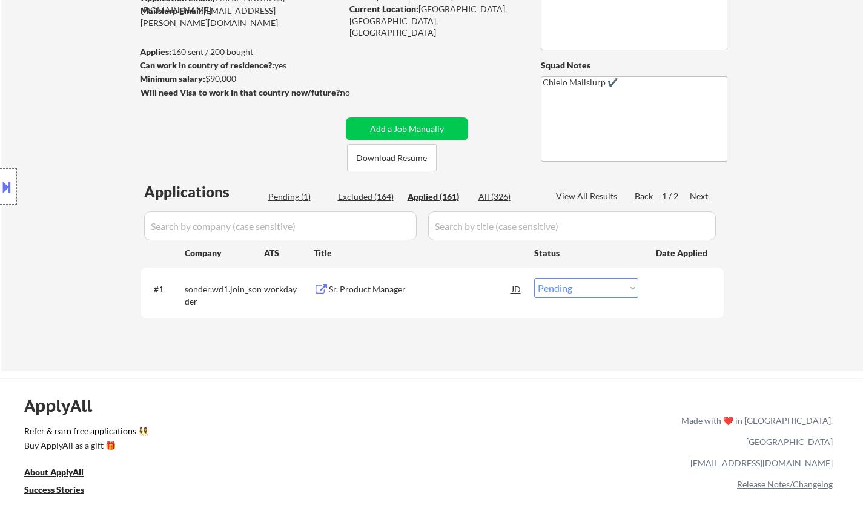
select select ""applied""
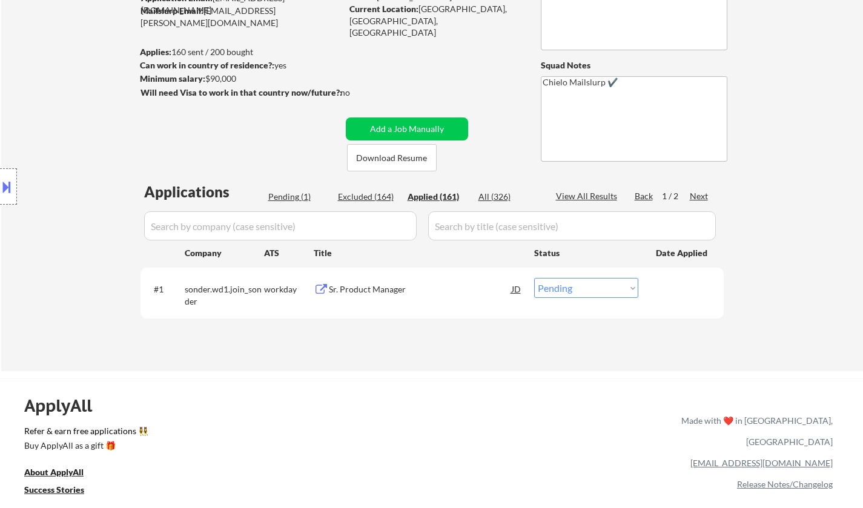
select select ""applied""
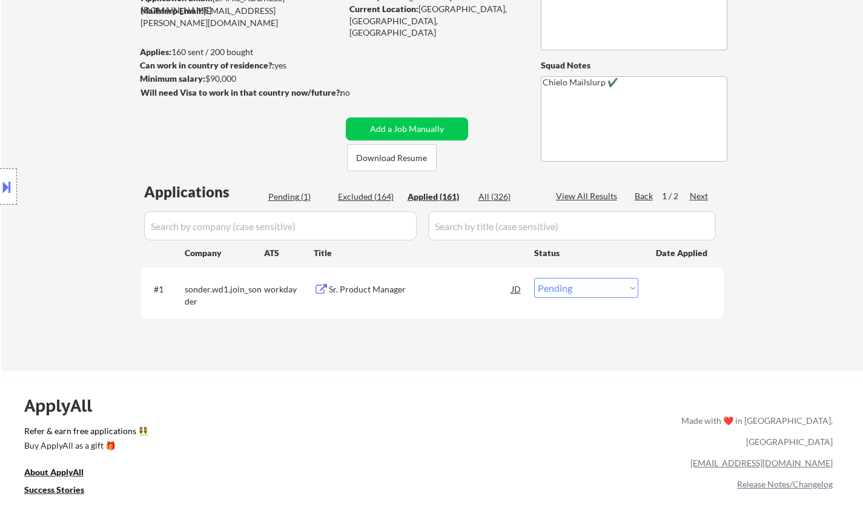
select select ""applied""
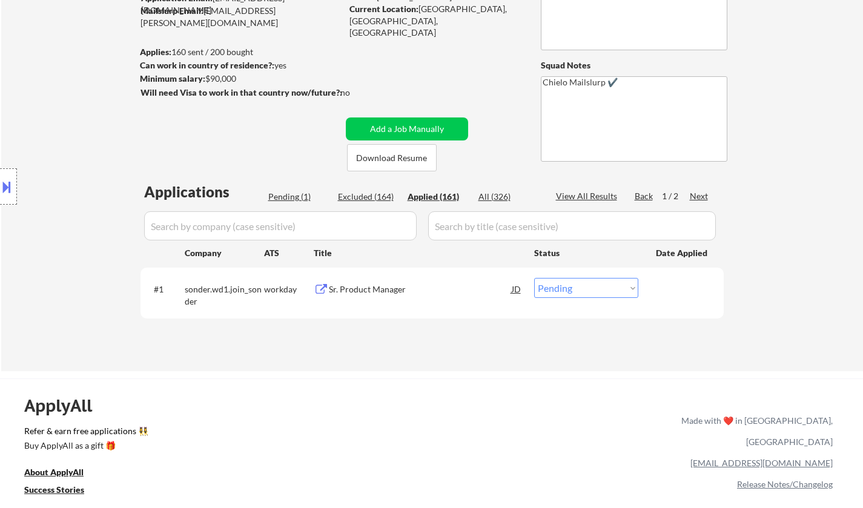
select select ""applied""
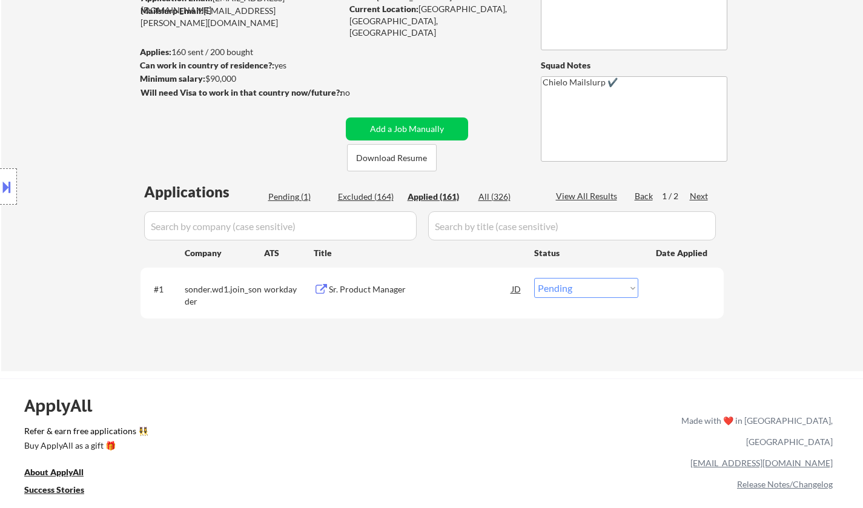
select select ""applied""
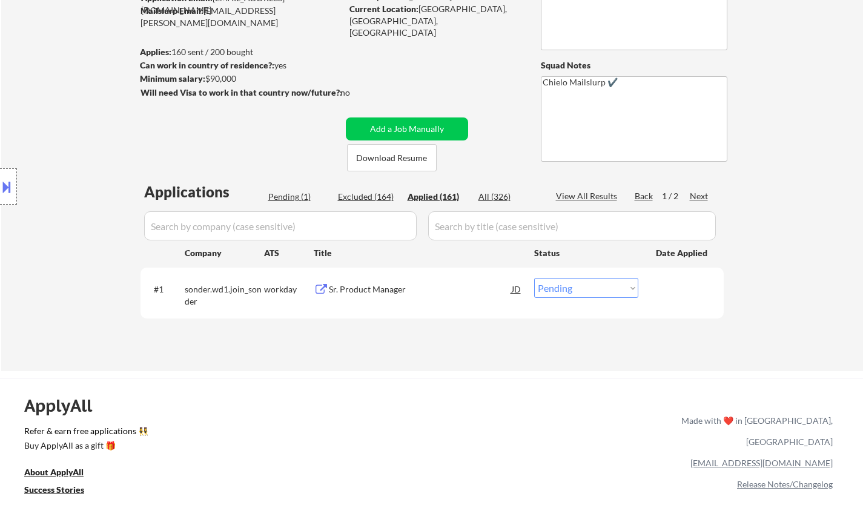
select select ""applied""
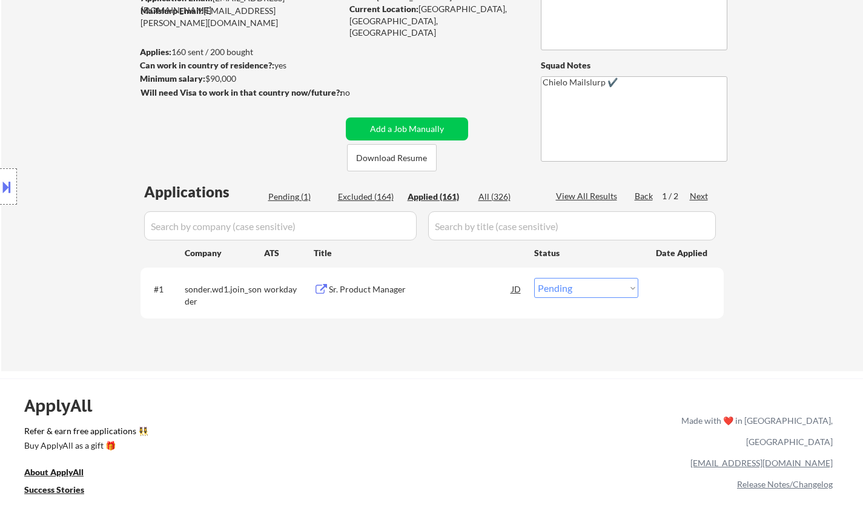
select select ""applied""
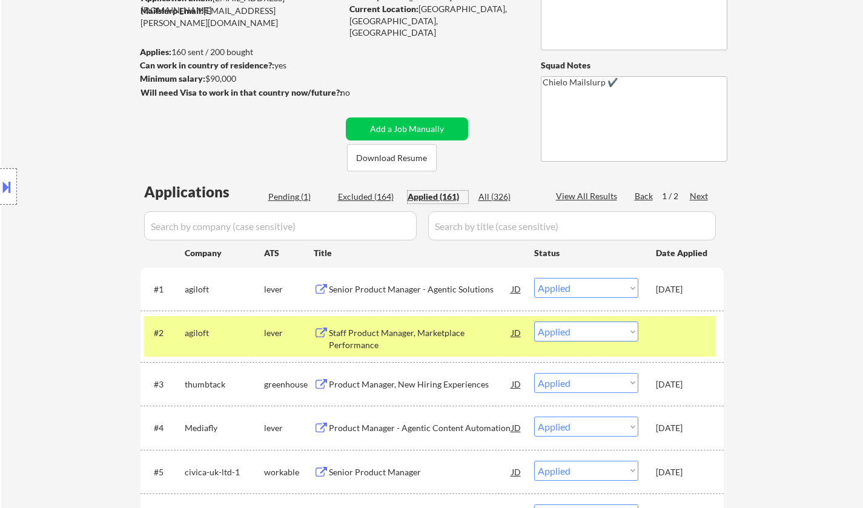
click at [408, 294] on div "Senior Product Manager - Agentic Solutions" at bounding box center [420, 289] width 183 height 12
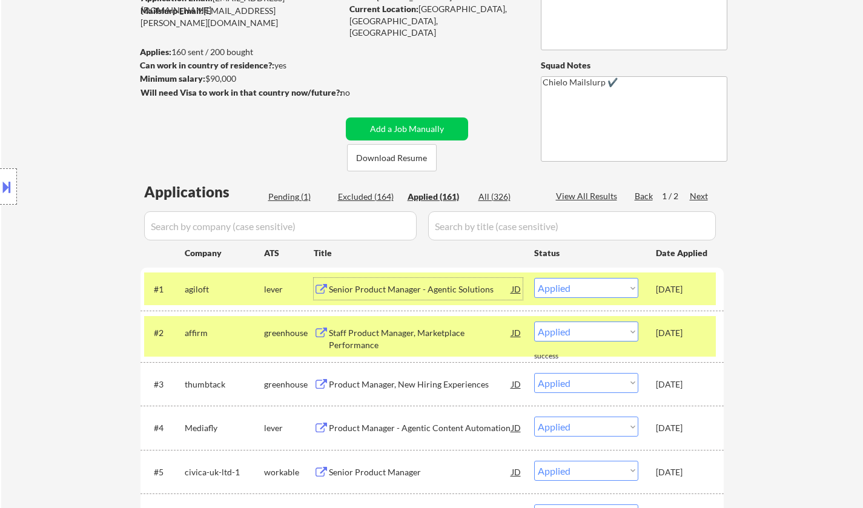
click at [279, 194] on div "Pending (1)" at bounding box center [298, 197] width 61 height 12
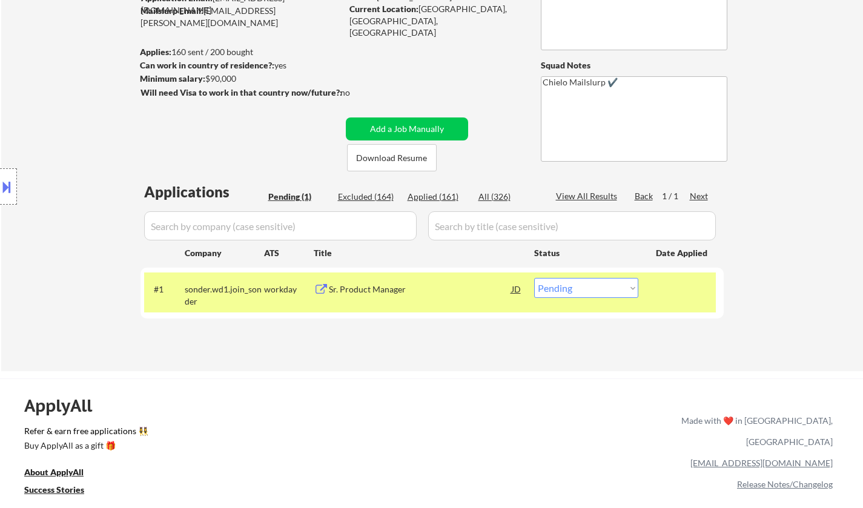
click at [594, 290] on select "Choose an option... Pending Applied Excluded (Questions) Excluded (Expired) Exc…" at bounding box center [586, 288] width 104 height 20
select select ""applied""
click at [534, 278] on select "Choose an option... Pending Applied Excluded (Questions) Excluded (Expired) Exc…" at bounding box center [586, 288] width 104 height 20
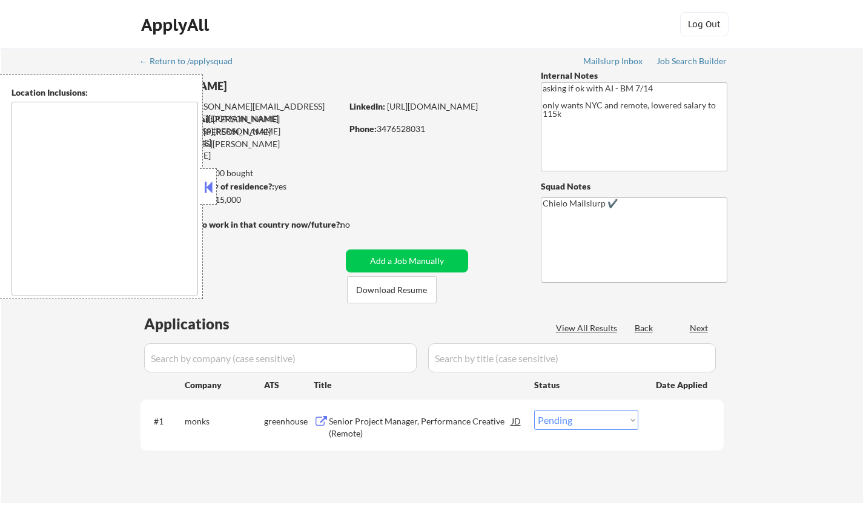
select select ""pending""
type textarea "[GEOGRAPHIC_DATA], [GEOGRAPHIC_DATA] [GEOGRAPHIC_DATA], [GEOGRAPHIC_DATA] [GEOG…"
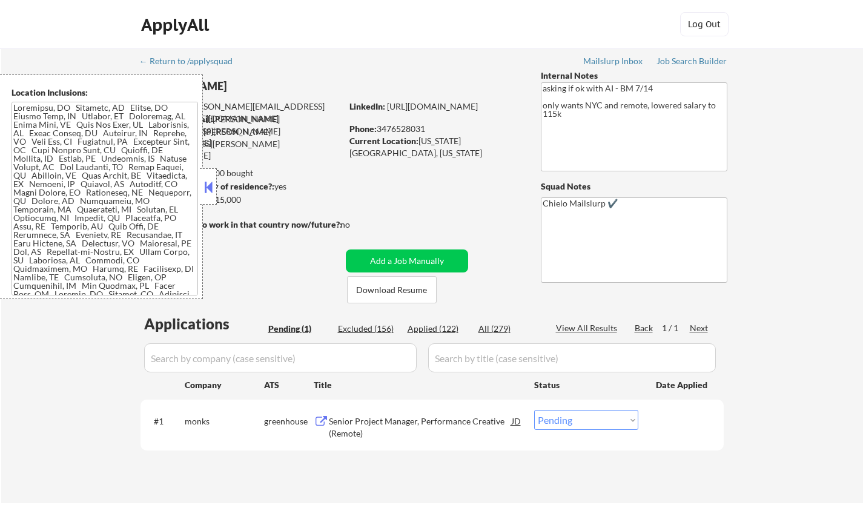
drag, startPoint x: 211, startPoint y: 185, endPoint x: 214, endPoint y: 197, distance: 12.6
click at [210, 185] on button at bounding box center [208, 187] width 13 height 18
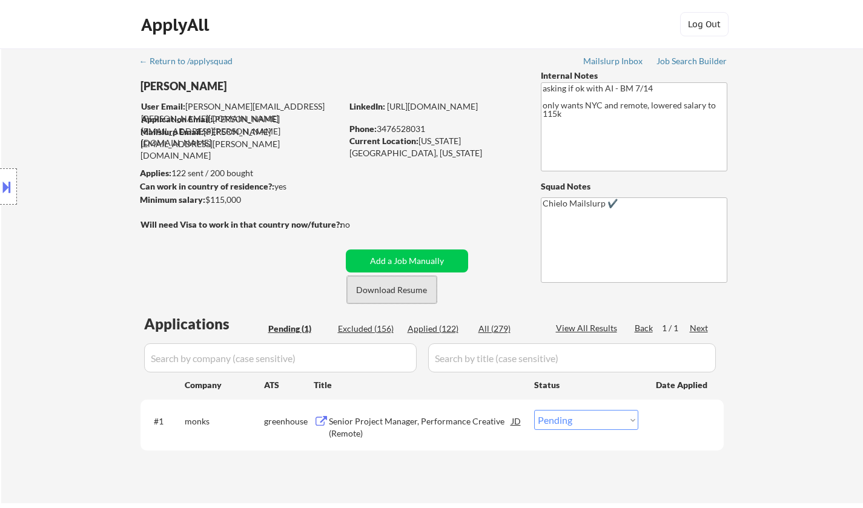
click at [391, 292] on button "Download Resume" at bounding box center [392, 289] width 90 height 27
click at [373, 422] on div "Senior Project Manager, Performance Creative (Remote)" at bounding box center [420, 428] width 183 height 24
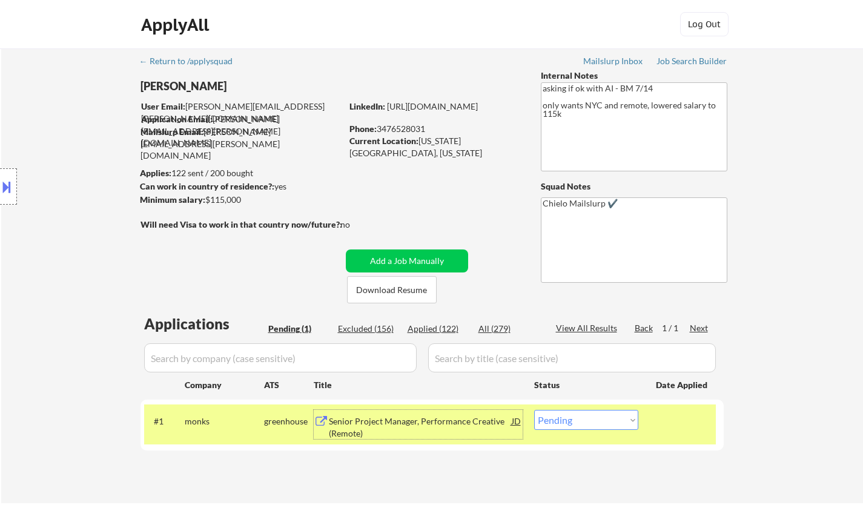
scroll to position [182, 0]
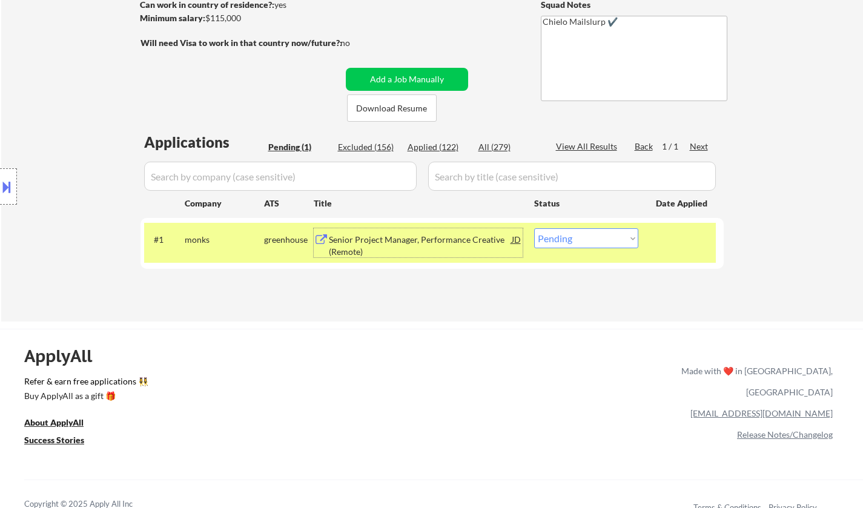
click at [600, 231] on select "Choose an option... Pending Applied Excluded (Questions) Excluded (Expired) Exc…" at bounding box center [586, 238] width 104 height 20
select select ""excluded__bad_match_""
click at [534, 228] on select "Choose an option... Pending Applied Excluded (Questions) Excluded (Expired) Exc…" at bounding box center [586, 238] width 104 height 20
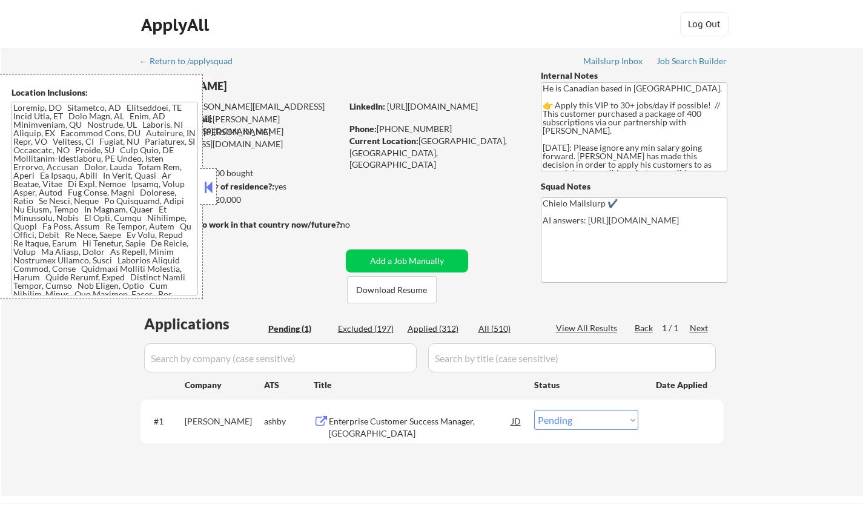
click at [208, 187] on button at bounding box center [208, 187] width 13 height 18
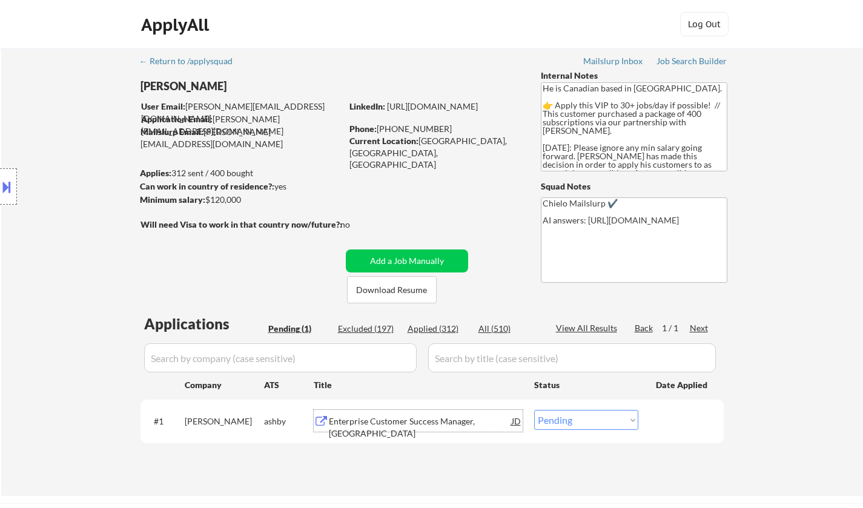
click at [431, 424] on div "Enterprise Customer Success Manager, [GEOGRAPHIC_DATA]" at bounding box center [420, 428] width 183 height 24
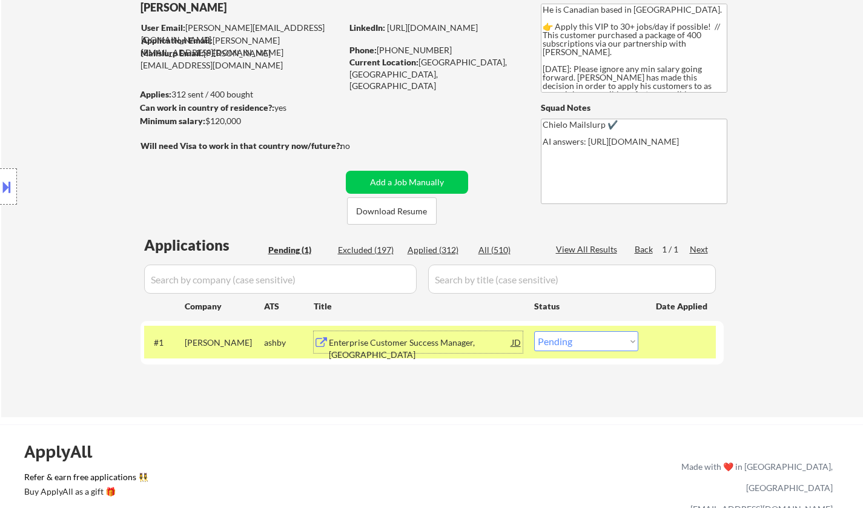
scroll to position [242, 0]
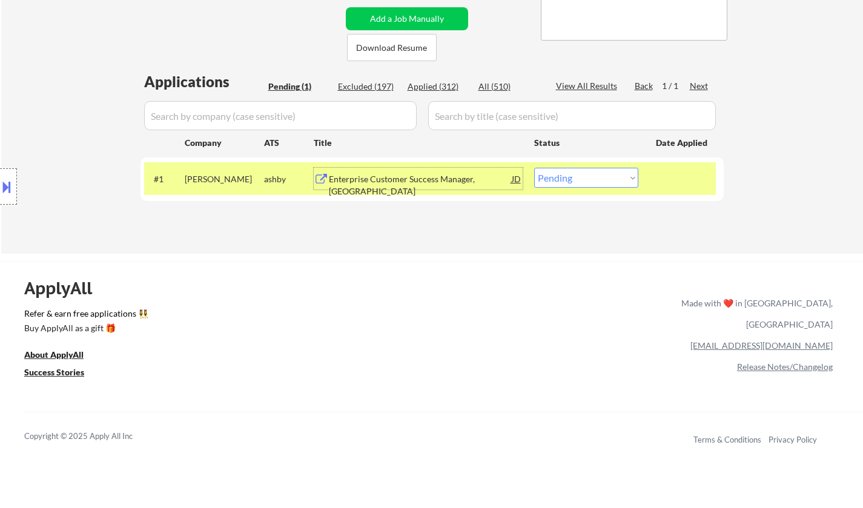
click at [584, 179] on select "Choose an option... Pending Applied Excluded (Questions) Excluded (Expired) Exc…" at bounding box center [586, 178] width 104 height 20
select select ""applied""
click at [534, 168] on select "Choose an option... Pending Applied Excluded (Questions) Excluded (Expired) Exc…" at bounding box center [586, 178] width 104 height 20
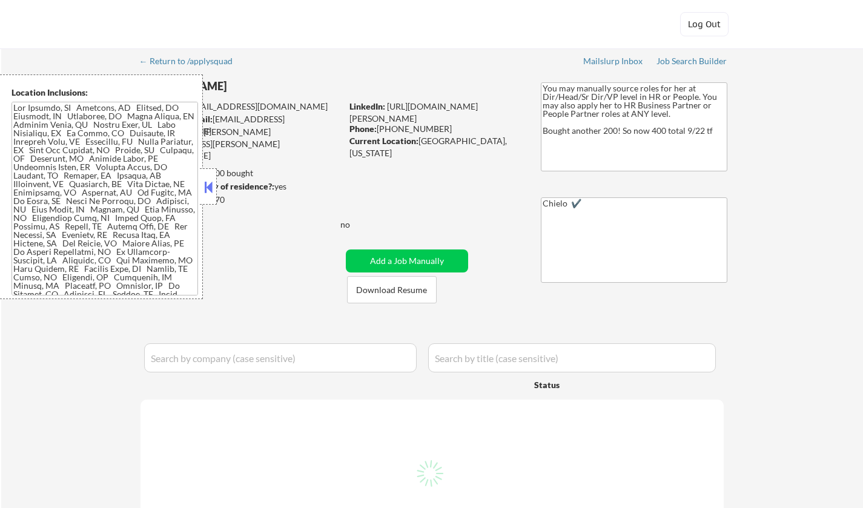
select select ""pending""
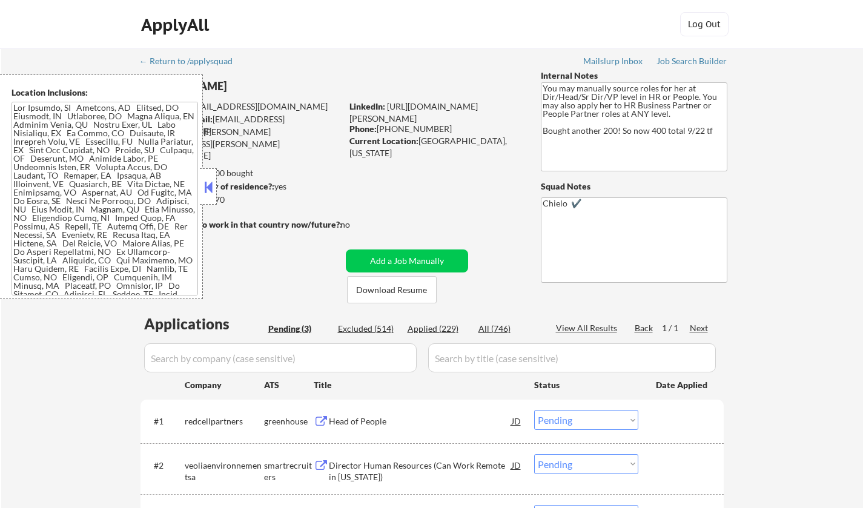
click at [208, 186] on button at bounding box center [208, 187] width 13 height 18
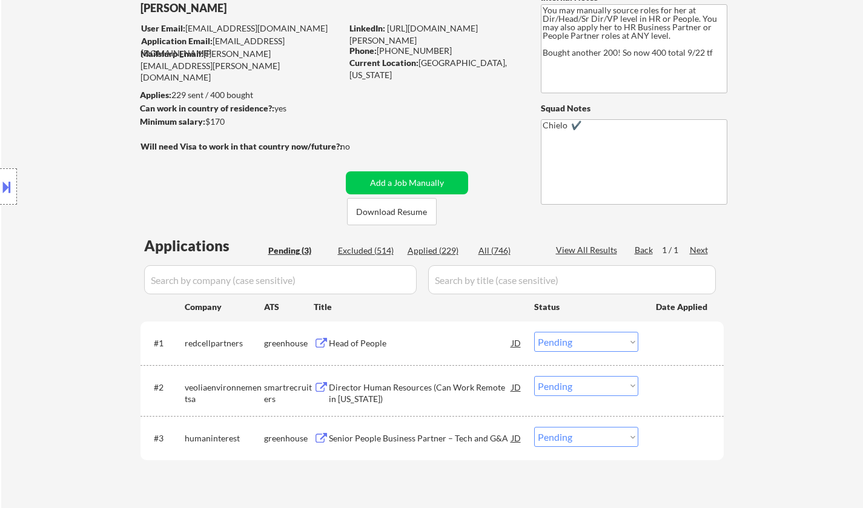
scroll to position [121, 0]
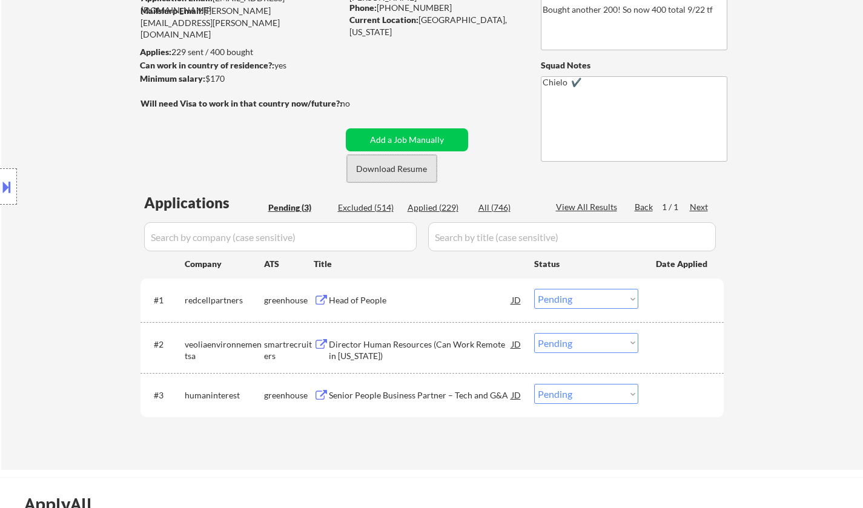
click at [416, 169] on button "Download Resume" at bounding box center [392, 168] width 90 height 27
click at [354, 300] on div "Head of People" at bounding box center [420, 300] width 183 height 12
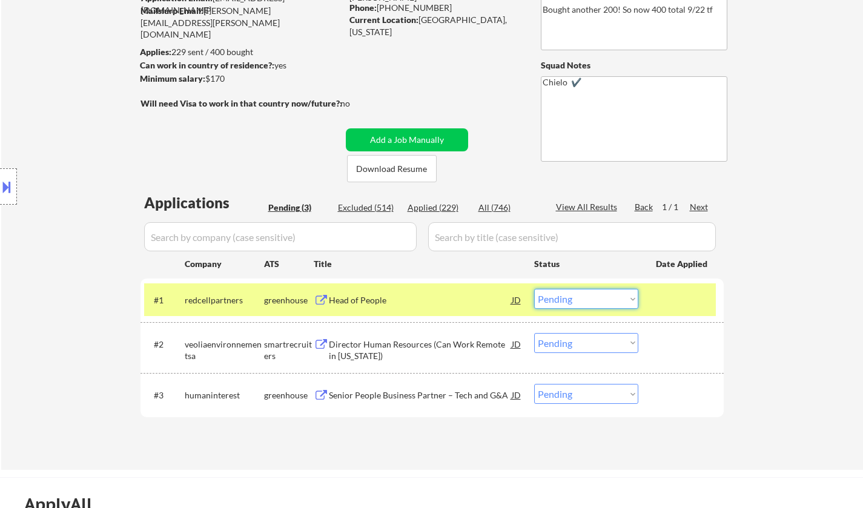
click at [597, 303] on select "Choose an option... Pending Applied Excluded (Questions) Excluded (Expired) Exc…" at bounding box center [586, 299] width 104 height 20
click at [534, 289] on select "Choose an option... Pending Applied Excluded (Questions) Excluded (Expired) Exc…" at bounding box center [586, 299] width 104 height 20
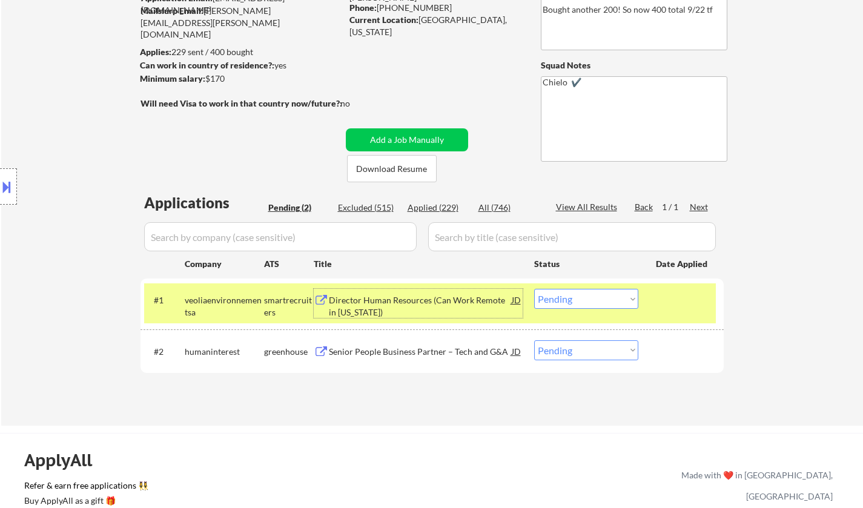
click at [390, 299] on div "Director Human Resources (Can Work Remote in [US_STATE])" at bounding box center [420, 306] width 183 height 24
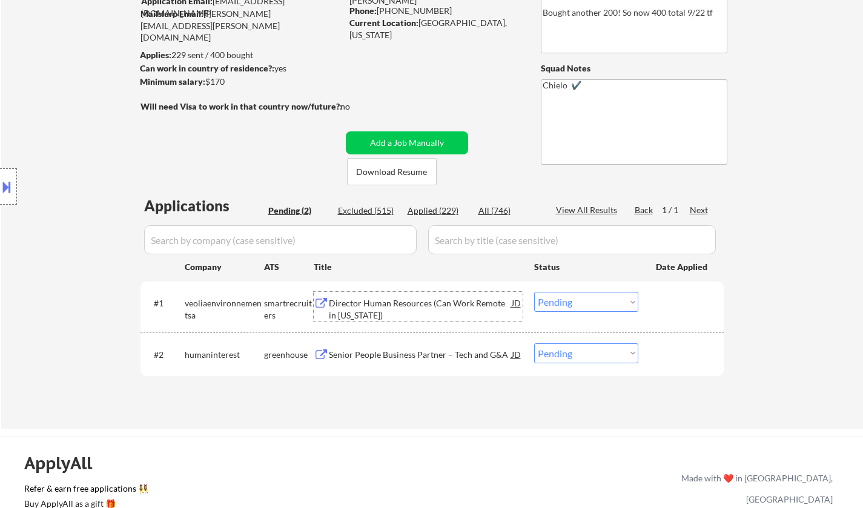
scroll to position [242, 0]
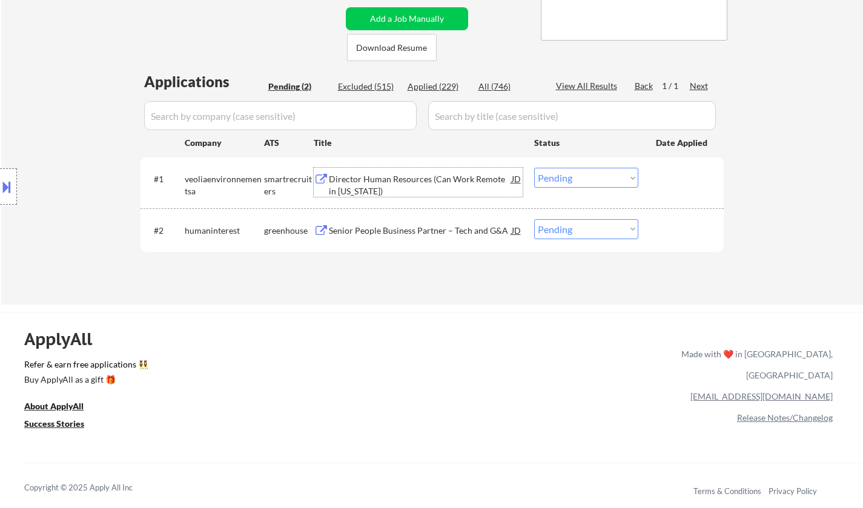
drag, startPoint x: 574, startPoint y: 179, endPoint x: 575, endPoint y: 185, distance: 6.8
click at [574, 179] on select "Choose an option... Pending Applied Excluded (Questions) Excluded (Expired) Exc…" at bounding box center [586, 178] width 104 height 20
click at [534, 168] on select "Choose an option... Pending Applied Excluded (Questions) Excluded (Expired) Exc…" at bounding box center [586, 178] width 104 height 20
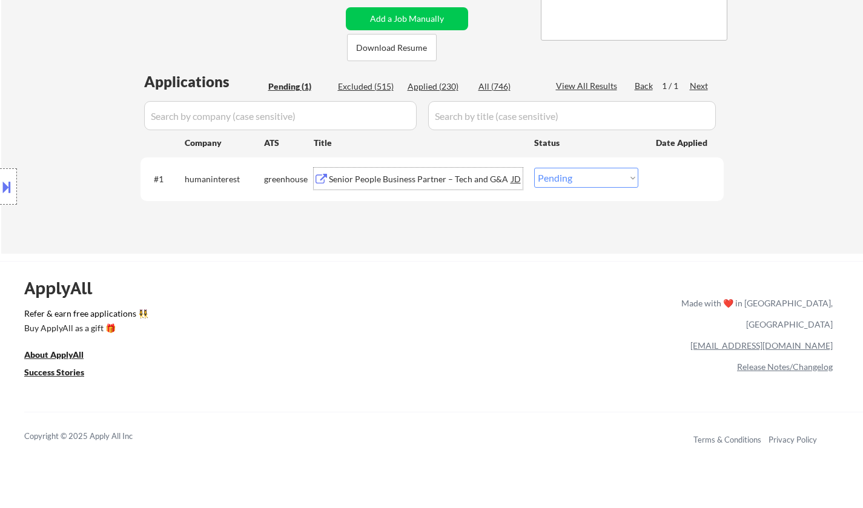
click at [391, 179] on div "Senior People Business Partner – Tech and G&A" at bounding box center [420, 179] width 183 height 12
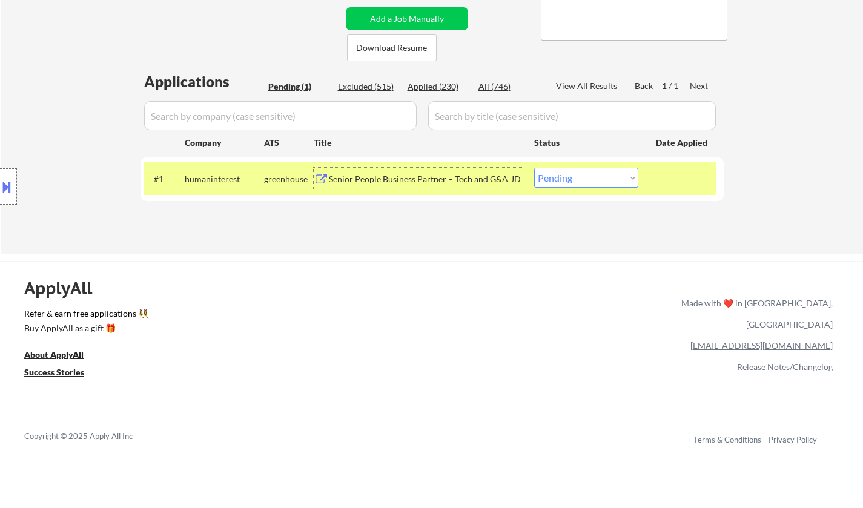
click at [586, 168] on div "#1 humaninterest greenhouse Senior People Business Partner – Tech and G&A JD Ch…" at bounding box center [430, 178] width 572 height 33
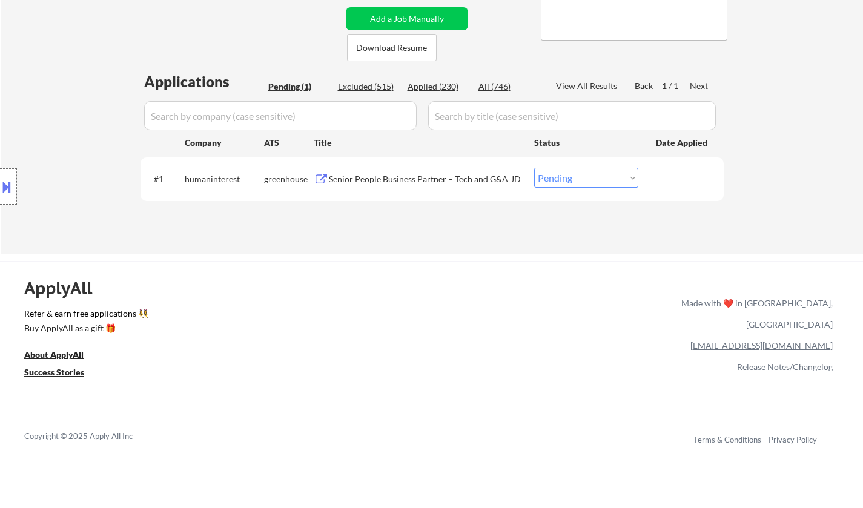
drag, startPoint x: 583, startPoint y: 173, endPoint x: 584, endPoint y: 183, distance: 10.4
click at [583, 173] on select "Choose an option... Pending Applied Excluded (Questions) Excluded (Expired) Exc…" at bounding box center [586, 178] width 104 height 20
select select ""excluded__salary_""
click at [534, 168] on select "Choose an option... Pending Applied Excluded (Questions) Excluded (Expired) Exc…" at bounding box center [586, 178] width 104 height 20
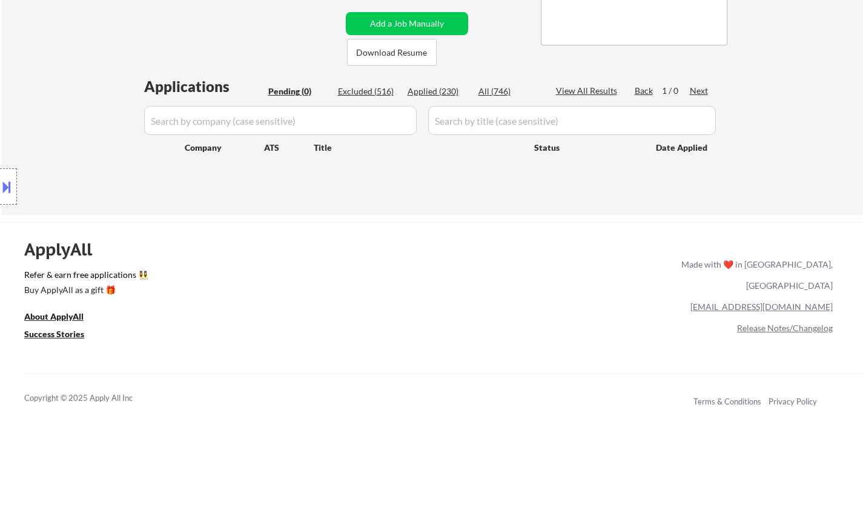
scroll to position [61, 0]
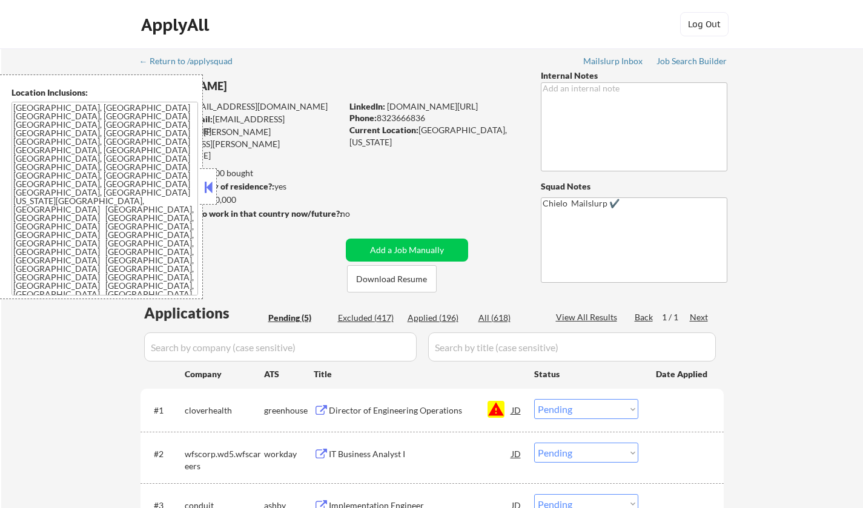
select select ""pending""
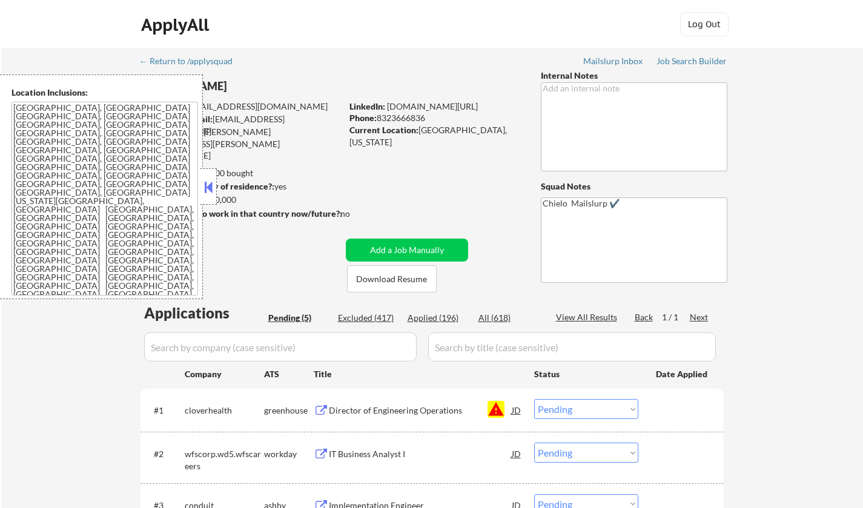
drag, startPoint x: 205, startPoint y: 187, endPoint x: 211, endPoint y: 190, distance: 7.1
click at [206, 188] on button at bounding box center [208, 187] width 13 height 18
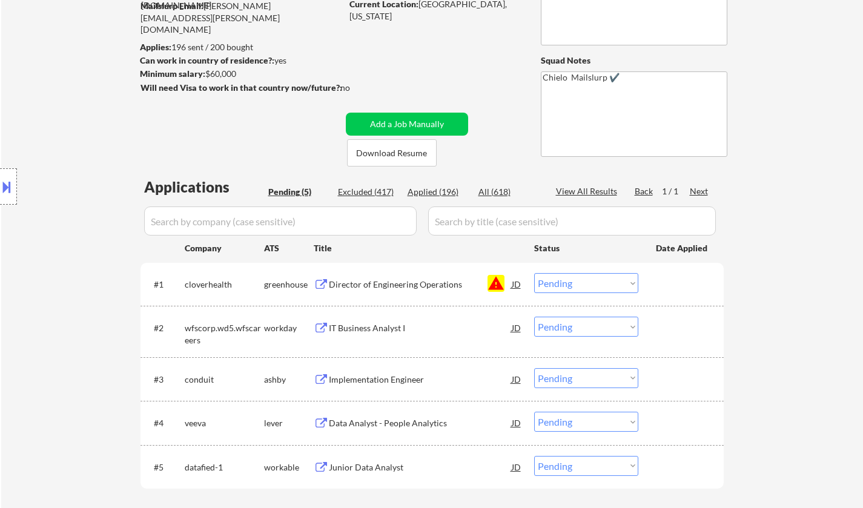
scroll to position [242, 0]
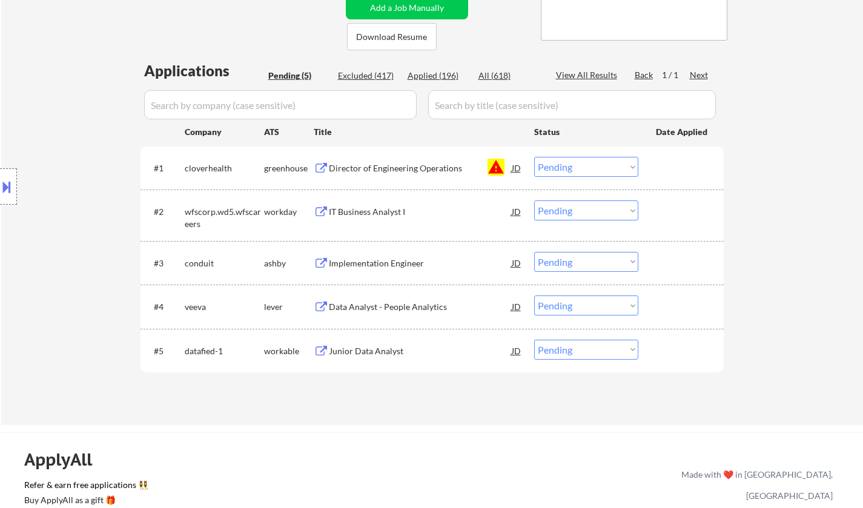
click at [607, 168] on select "Choose an option... Pending Applied Excluded (Questions) Excluded (Expired) Exc…" at bounding box center [586, 167] width 104 height 20
click at [534, 157] on select "Choose an option... Pending Applied Excluded (Questions) Excluded (Expired) Exc…" at bounding box center [586, 167] width 104 height 20
select select ""pending""
click at [401, 39] on button "Download Resume" at bounding box center [392, 36] width 90 height 27
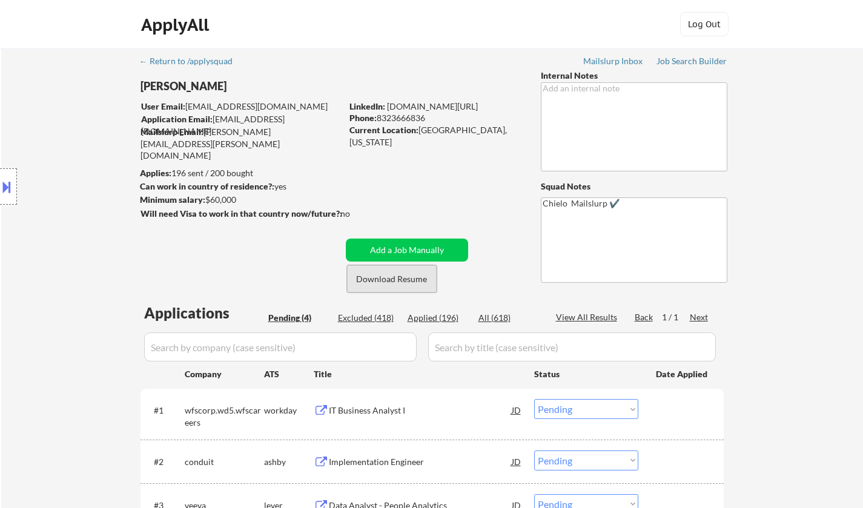
scroll to position [182, 0]
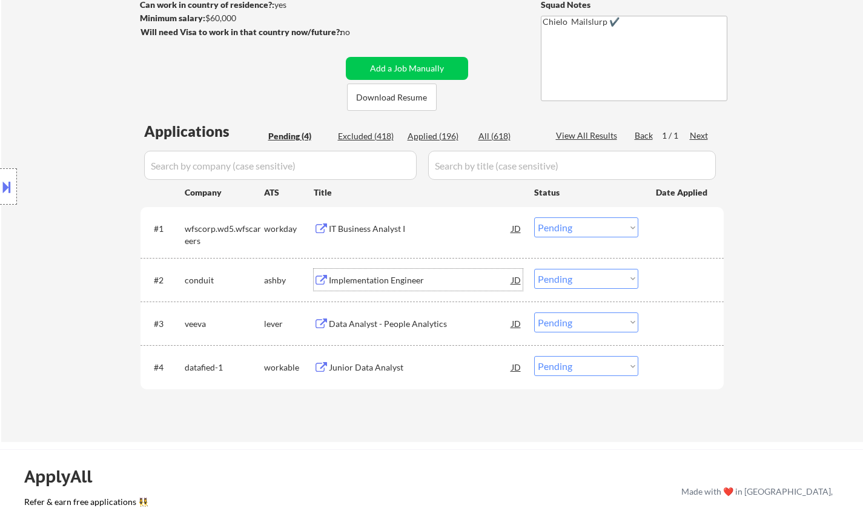
click at [376, 280] on div "Implementation Engineer" at bounding box center [420, 280] width 183 height 12
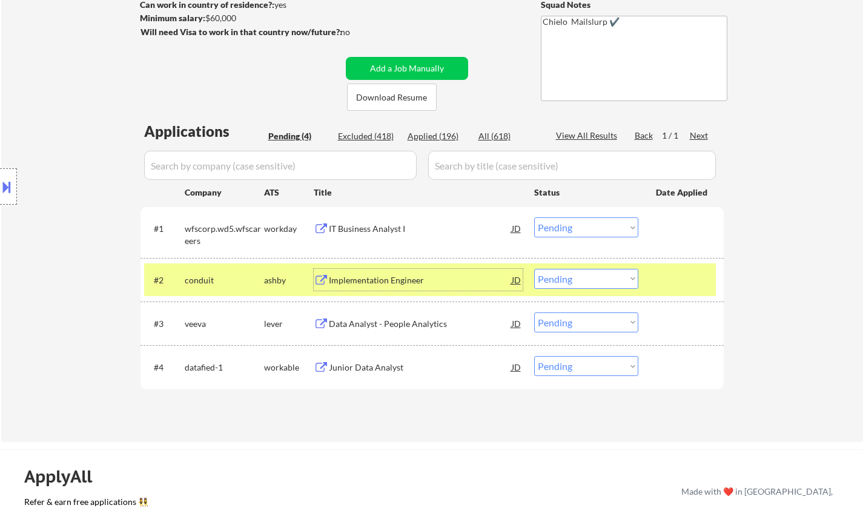
drag, startPoint x: 571, startPoint y: 281, endPoint x: 575, endPoint y: 287, distance: 6.9
click at [571, 281] on select "Choose an option... Pending Applied Excluded (Questions) Excluded (Expired) Exc…" at bounding box center [586, 279] width 104 height 20
click at [603, 278] on select "Choose an option... Pending Applied Excluded (Questions) Excluded (Expired) Exc…" at bounding box center [586, 279] width 104 height 20
click at [534, 269] on select "Choose an option... Pending Applied Excluded (Questions) Excluded (Expired) Exc…" at bounding box center [586, 279] width 104 height 20
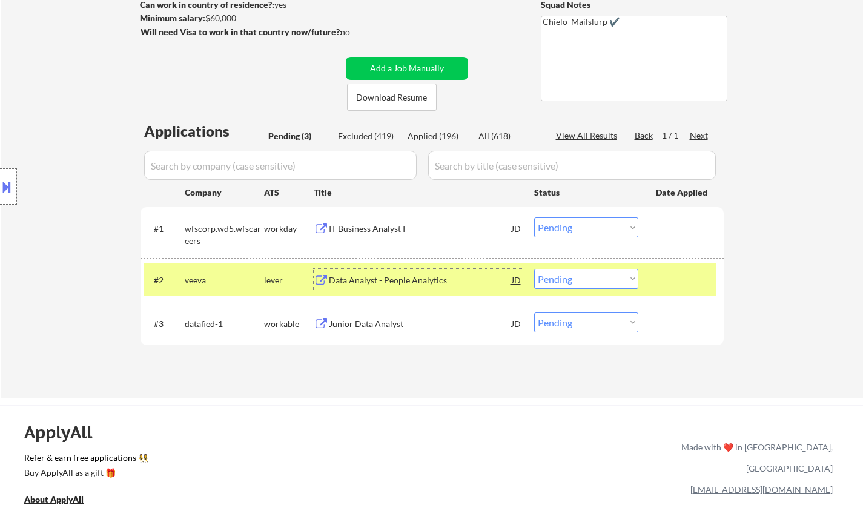
click at [402, 284] on div "Data Analyst - People Analytics" at bounding box center [420, 280] width 183 height 12
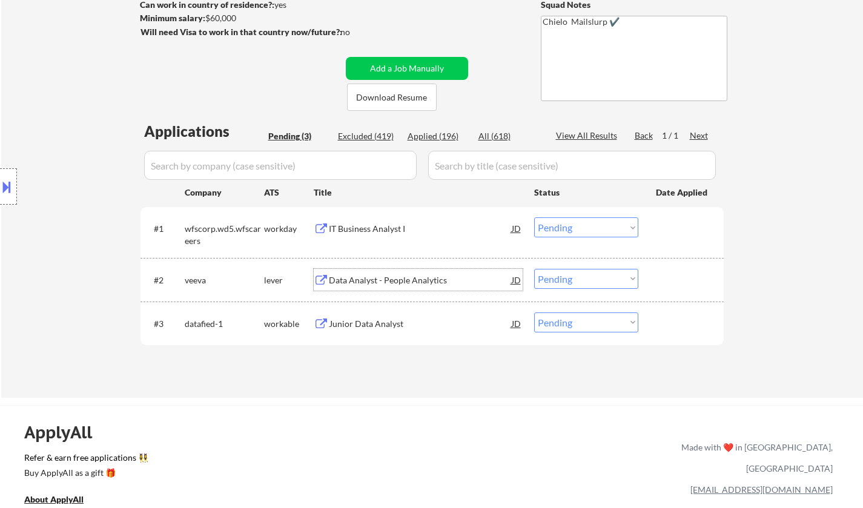
click at [584, 273] on select "Choose an option... Pending Applied Excluded (Questions) Excluded (Expired) Exc…" at bounding box center [586, 279] width 104 height 20
click at [534, 269] on select "Choose an option... Pending Applied Excluded (Questions) Excluded (Expired) Exc…" at bounding box center [586, 279] width 104 height 20
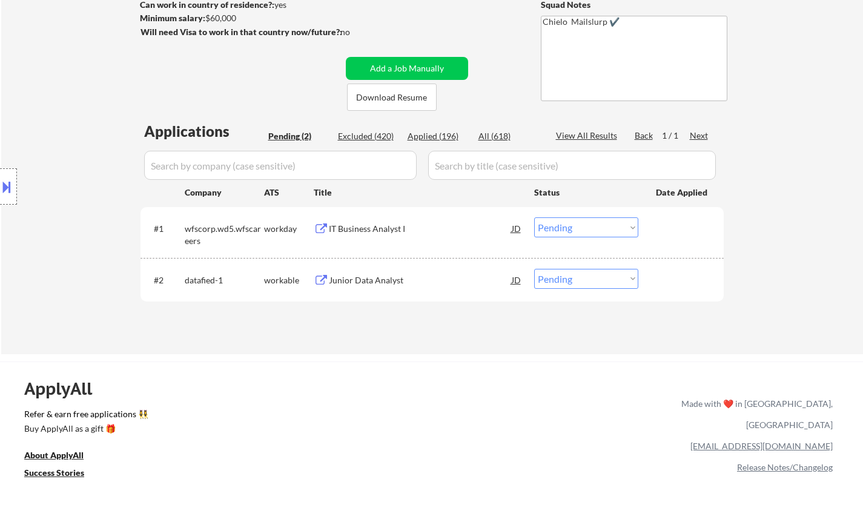
click at [357, 279] on div "Junior Data Analyst" at bounding box center [420, 280] width 183 height 12
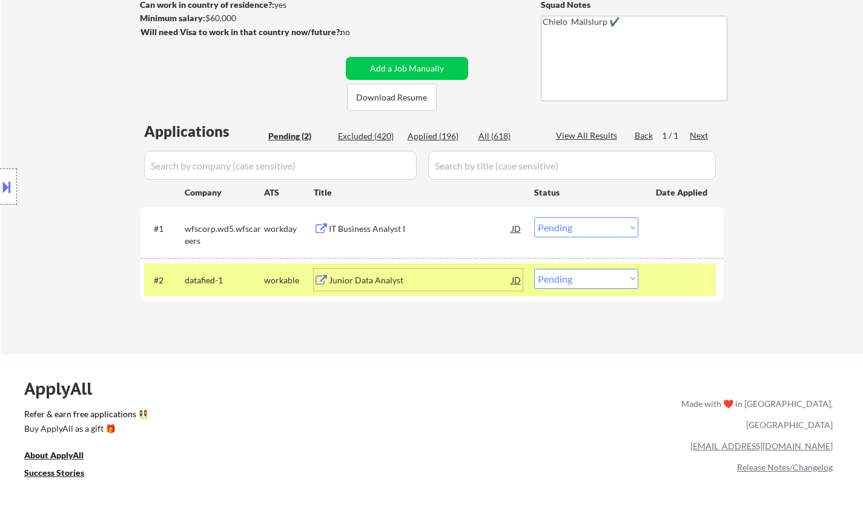
click at [617, 288] on select "Choose an option... Pending Applied Excluded (Questions) Excluded (Expired) Exc…" at bounding box center [586, 279] width 104 height 20
select select ""applied""
click at [534, 269] on select "Choose an option... Pending Applied Excluded (Questions) Excluded (Expired) Exc…" at bounding box center [586, 279] width 104 height 20
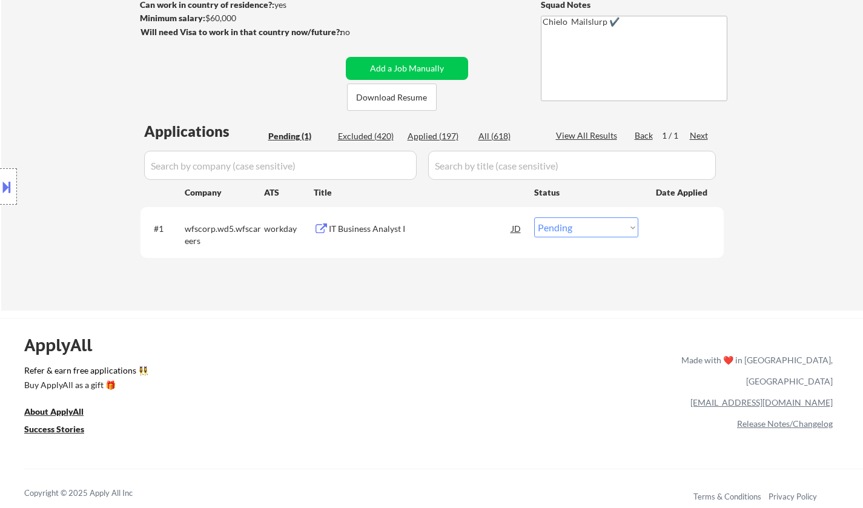
click at [368, 228] on div "IT Business Analyst I" at bounding box center [420, 229] width 183 height 12
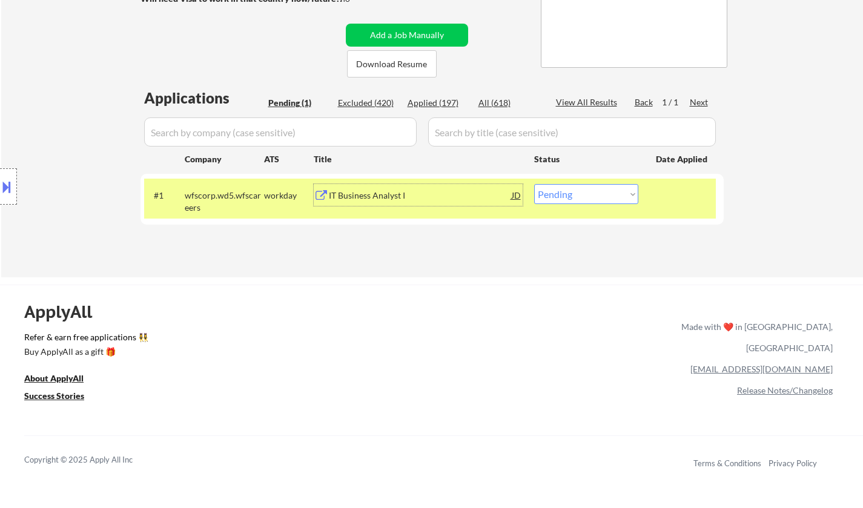
scroll to position [242, 0]
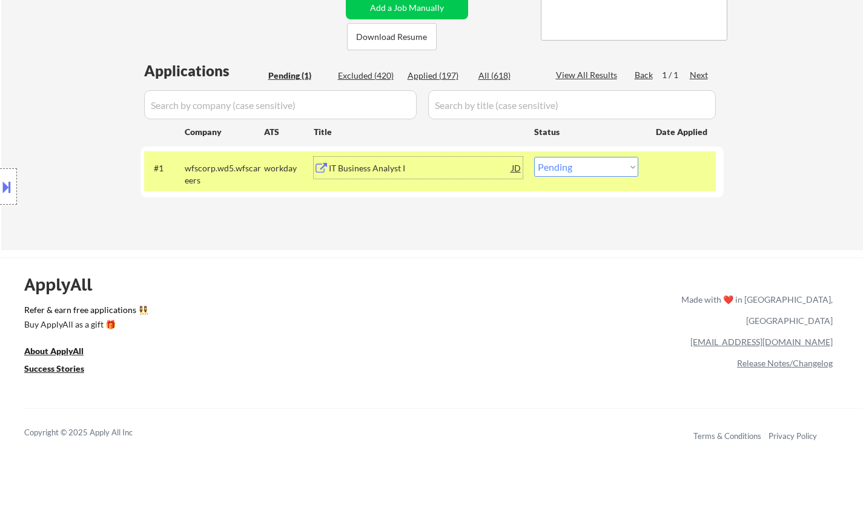
click at [589, 162] on select "Choose an option... Pending Applied Excluded (Questions) Excluded (Expired) Exc…" at bounding box center [586, 167] width 104 height 20
select select ""applied""
click at [534, 157] on select "Choose an option... Pending Applied Excluded (Questions) Excluded (Expired) Exc…" at bounding box center [586, 167] width 104 height 20
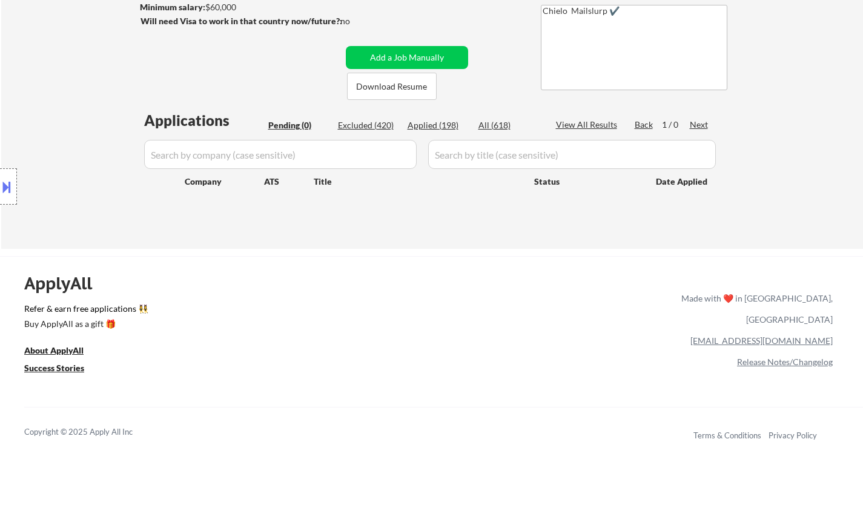
scroll to position [182, 0]
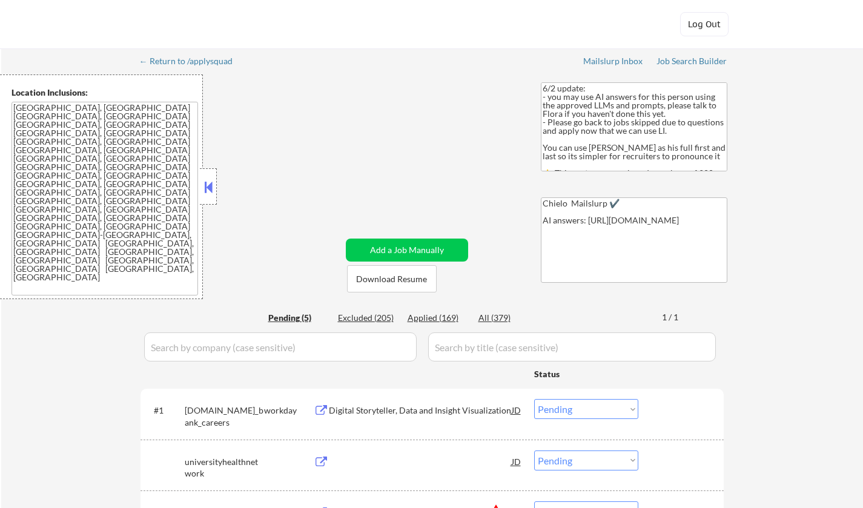
select select ""pending""
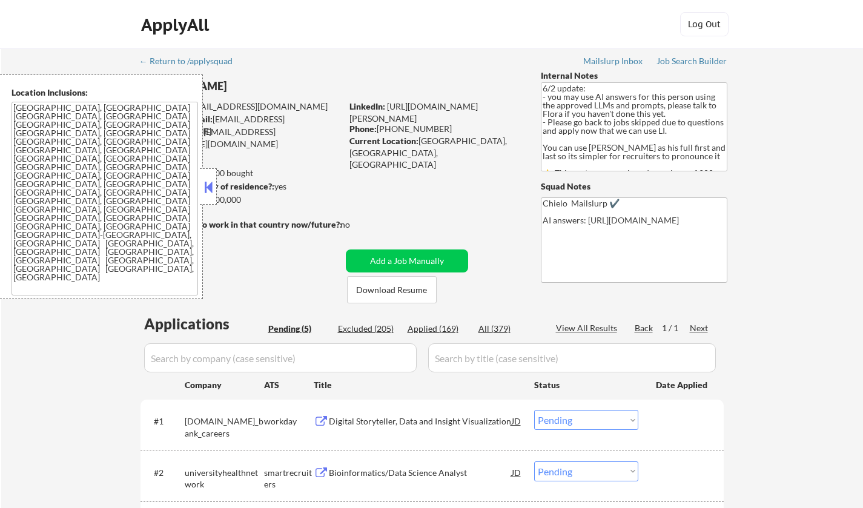
click at [206, 187] on button at bounding box center [208, 187] width 13 height 18
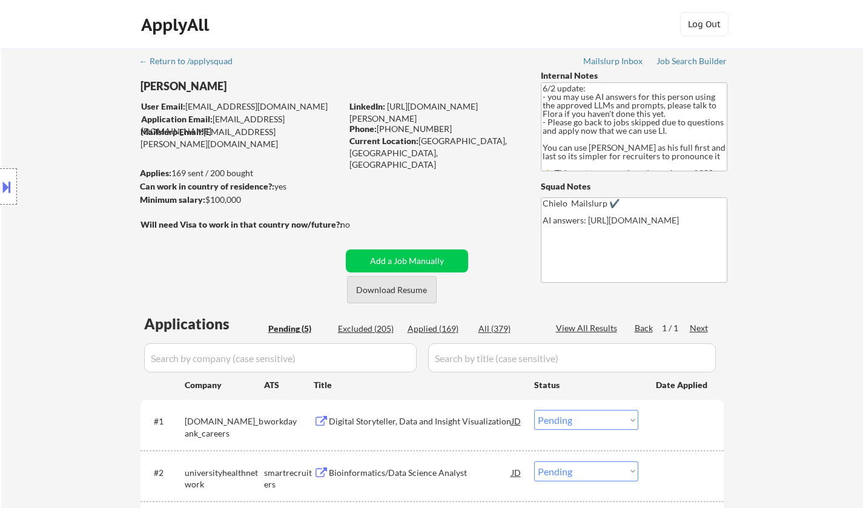
click at [395, 294] on button "Download Resume" at bounding box center [392, 289] width 90 height 27
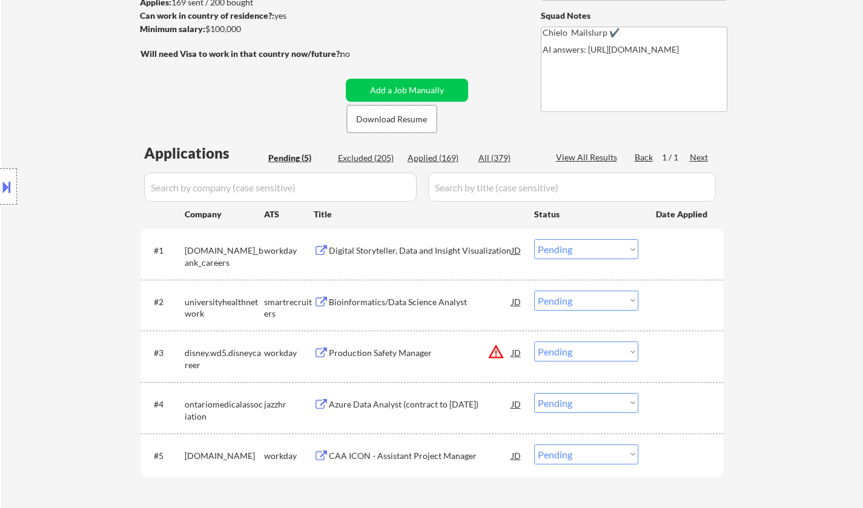
scroll to position [182, 0]
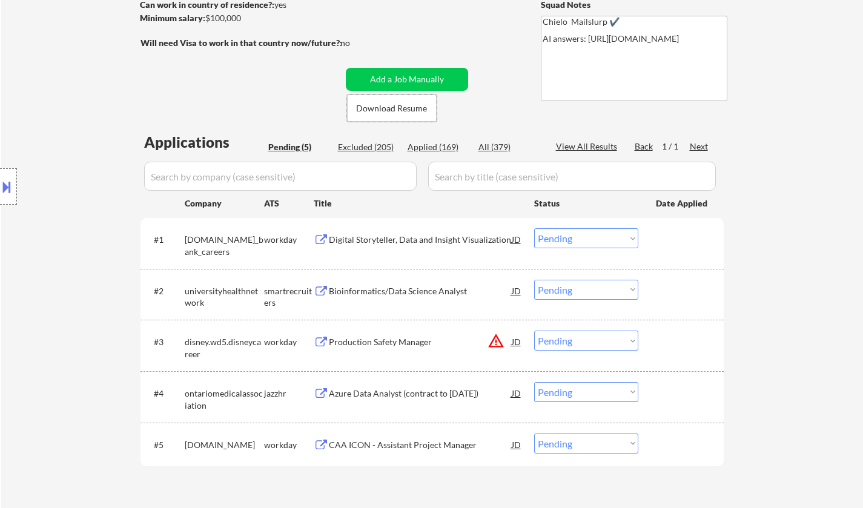
drag, startPoint x: 393, startPoint y: 290, endPoint x: 401, endPoint y: 291, distance: 8.0
click at [396, 290] on div "Bioinformatics/Data Science Analyst" at bounding box center [420, 291] width 183 height 12
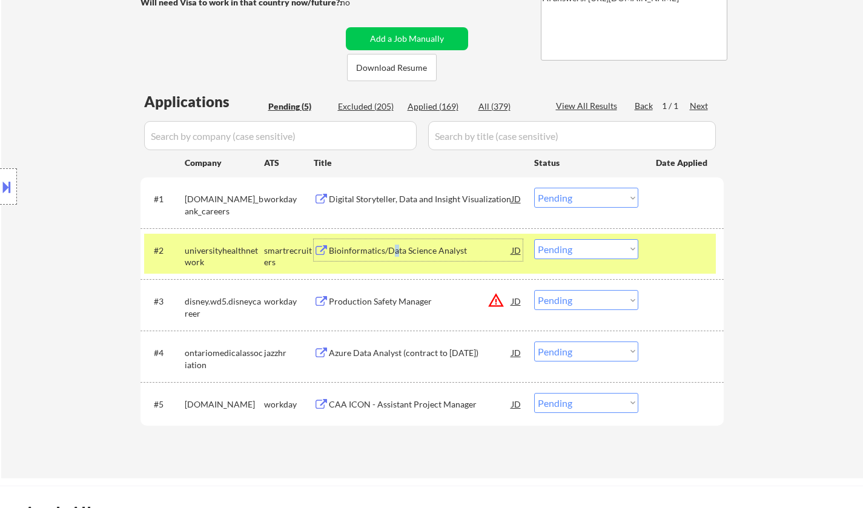
scroll to position [242, 0]
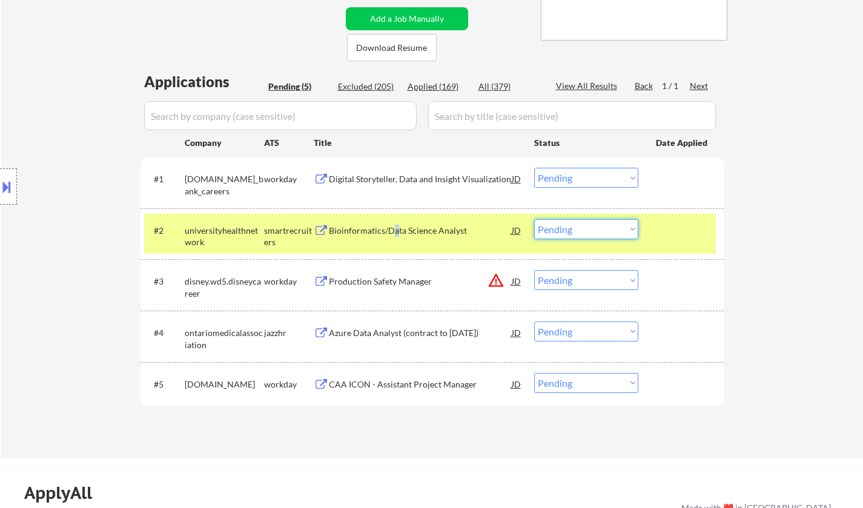
click at [608, 231] on select "Choose an option... Pending Applied Excluded (Questions) Excluded (Expired) Exc…" at bounding box center [586, 229] width 104 height 20
click at [534, 219] on select "Choose an option... Pending Applied Excluded (Questions) Excluded (Expired) Exc…" at bounding box center [586, 229] width 104 height 20
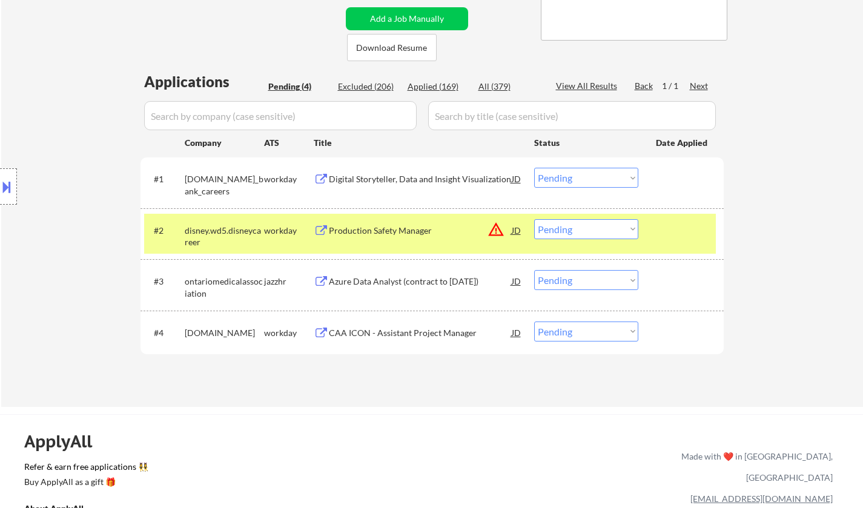
click at [519, 230] on div "JD" at bounding box center [517, 230] width 12 height 22
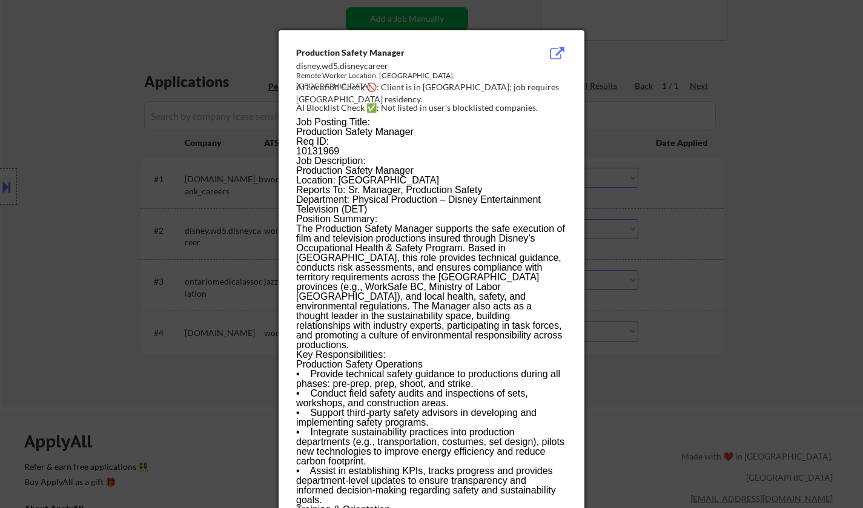
click at [724, 333] on div at bounding box center [431, 254] width 863 height 508
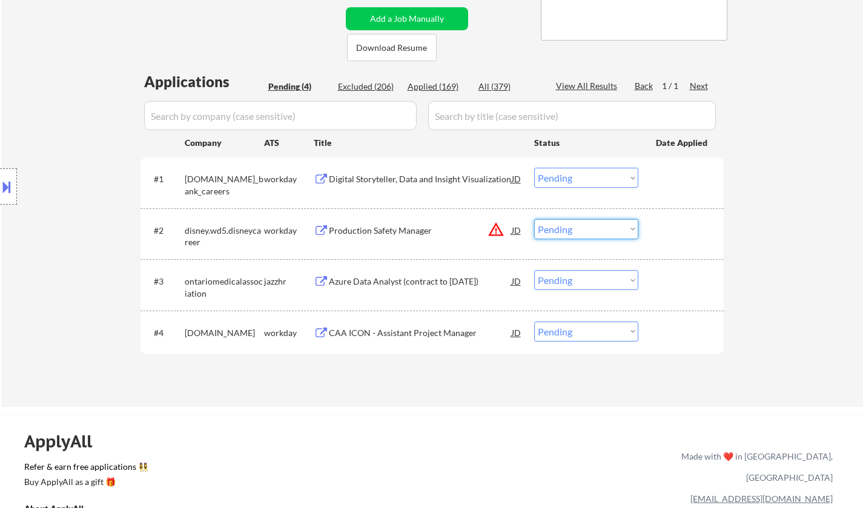
click at [596, 228] on select "Choose an option... Pending Applied Excluded (Questions) Excluded (Expired) Exc…" at bounding box center [586, 229] width 104 height 20
click at [534, 219] on select "Choose an option... Pending Applied Excluded (Questions) Excluded (Expired) Exc…" at bounding box center [586, 229] width 104 height 20
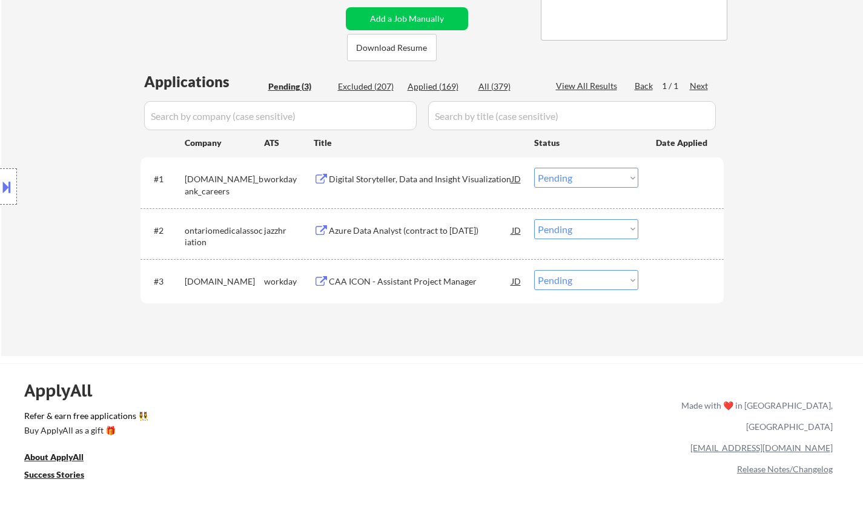
click at [397, 228] on div "Azure Data Analyst (contract to [DATE])" at bounding box center [420, 231] width 183 height 12
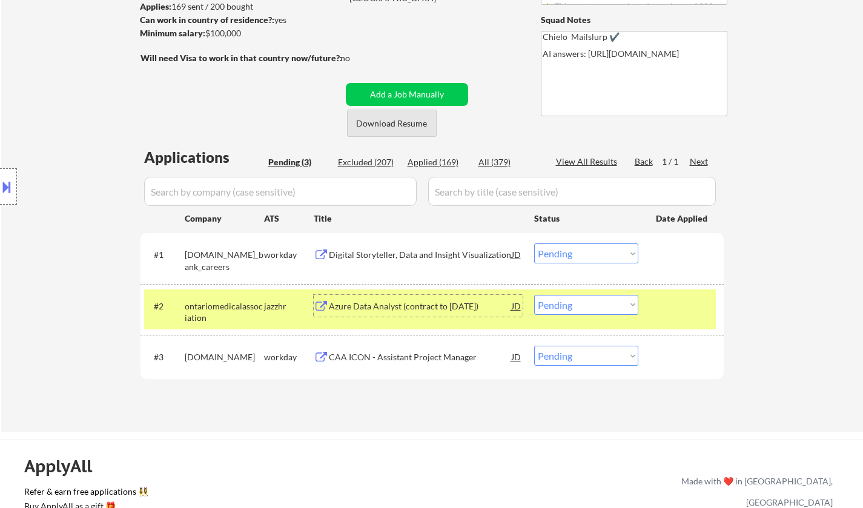
scroll to position [303, 0]
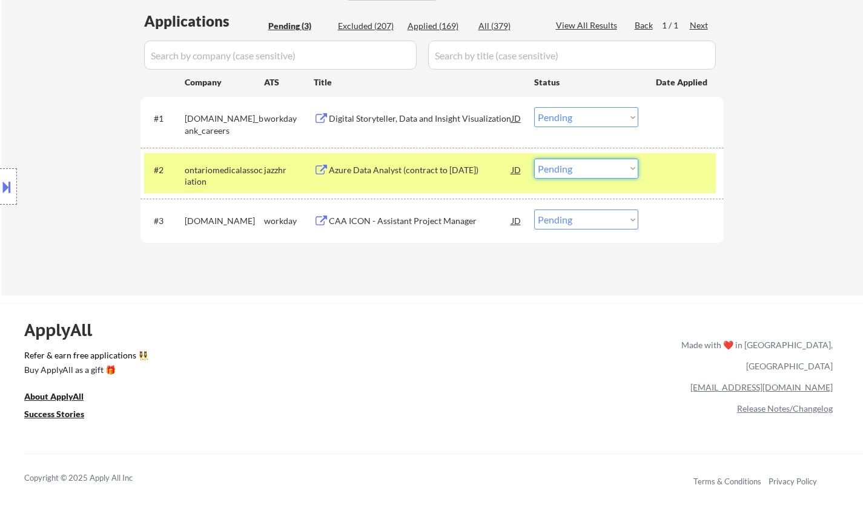
click at [577, 169] on select "Choose an option... Pending Applied Excluded (Questions) Excluded (Expired) Exc…" at bounding box center [586, 169] width 104 height 20
click at [567, 171] on select "Choose an option... Pending Applied Excluded (Questions) Excluded (Expired) Exc…" at bounding box center [586, 169] width 104 height 20
click at [534, 159] on select "Choose an option... Pending Applied Excluded (Questions) Excluded (Expired) Exc…" at bounding box center [586, 169] width 104 height 20
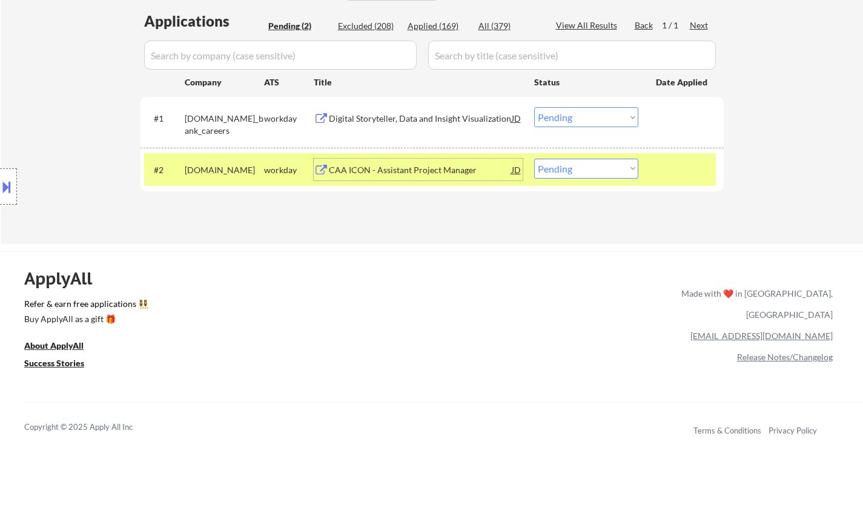
click at [406, 168] on div "CAA ICON - Assistant Project Manager" at bounding box center [420, 170] width 183 height 12
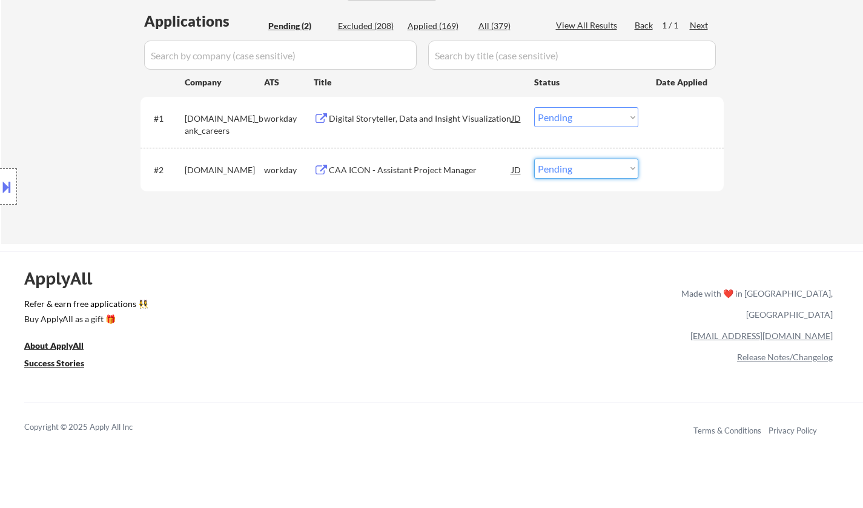
click at [568, 172] on select "Choose an option... Pending Applied Excluded (Questions) Excluded (Expired) Exc…" at bounding box center [586, 169] width 104 height 20
select select ""excluded__salary_""
click at [534, 159] on select "Choose an option... Pending Applied Excluded (Questions) Excluded (Expired) Exc…" at bounding box center [586, 169] width 104 height 20
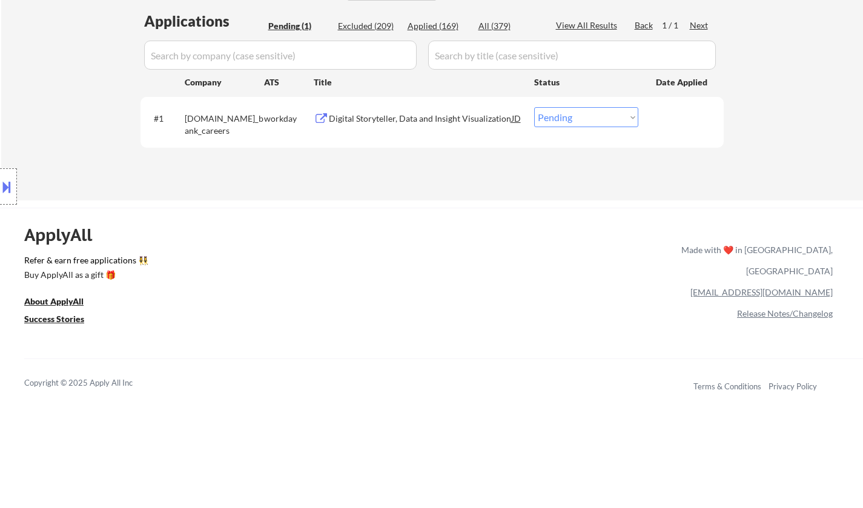
click at [373, 115] on div "Digital Storyteller, Data and Insight Visualization" at bounding box center [420, 119] width 183 height 12
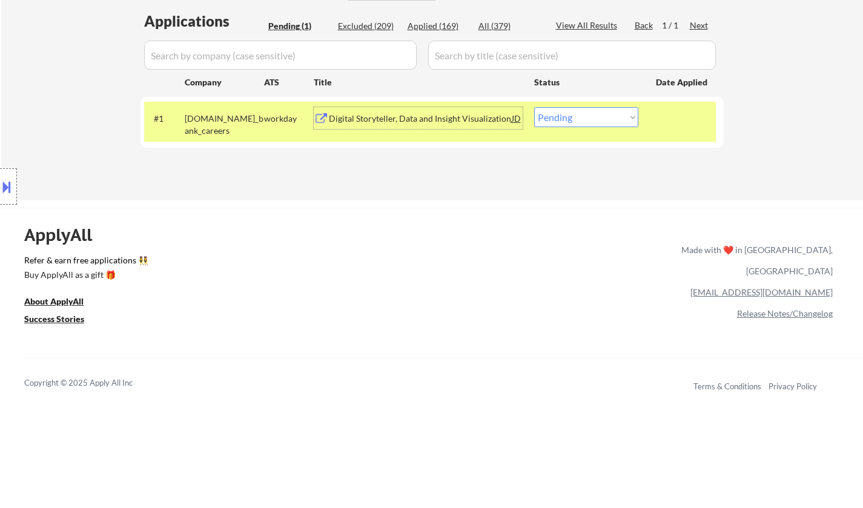
drag, startPoint x: 598, startPoint y: 115, endPoint x: 602, endPoint y: 123, distance: 8.4
click at [598, 117] on select "Choose an option... Pending Applied Excluded (Questions) Excluded (Expired) Exc…" at bounding box center [586, 117] width 104 height 20
select select ""excluded__bad_match_""
click at [534, 107] on select "Choose an option... Pending Applied Excluded (Questions) Excluded (Expired) Exc…" at bounding box center [586, 117] width 104 height 20
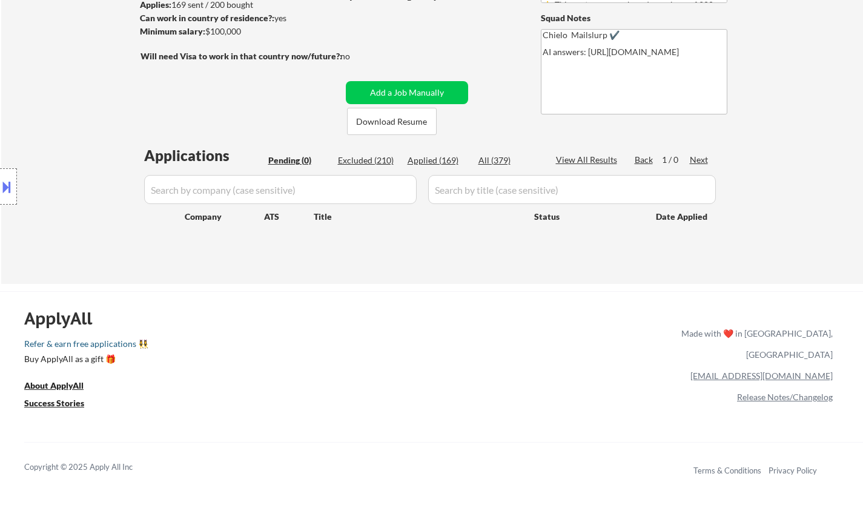
scroll to position [121, 0]
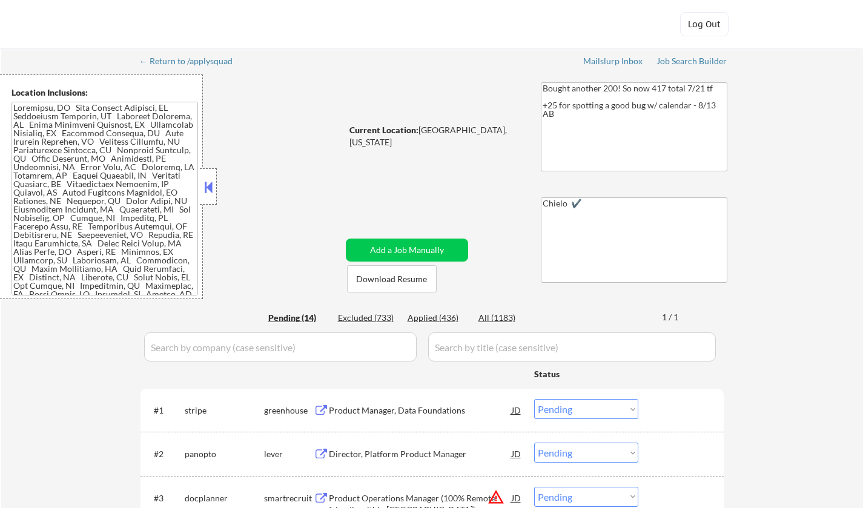
select select ""pending""
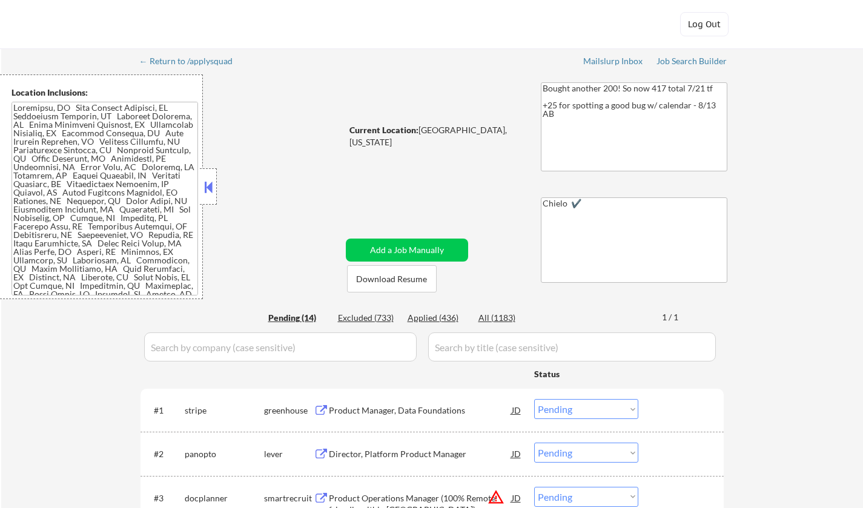
select select ""pending""
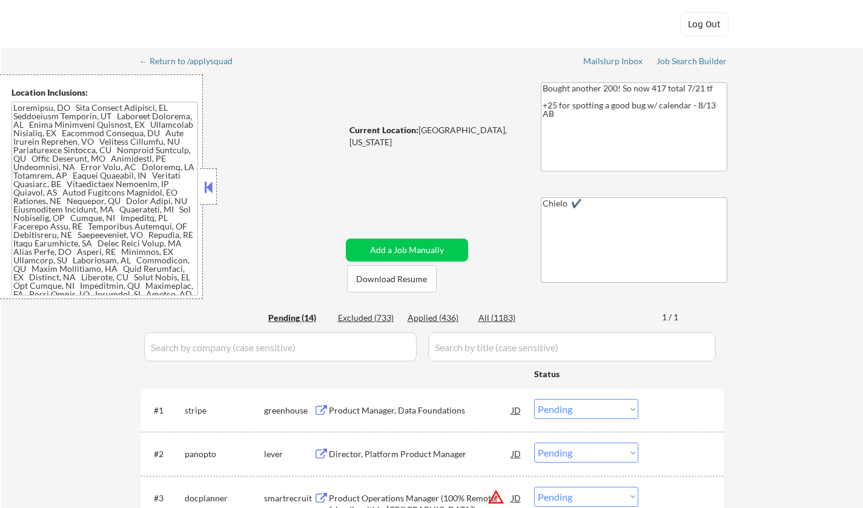
select select ""pending""
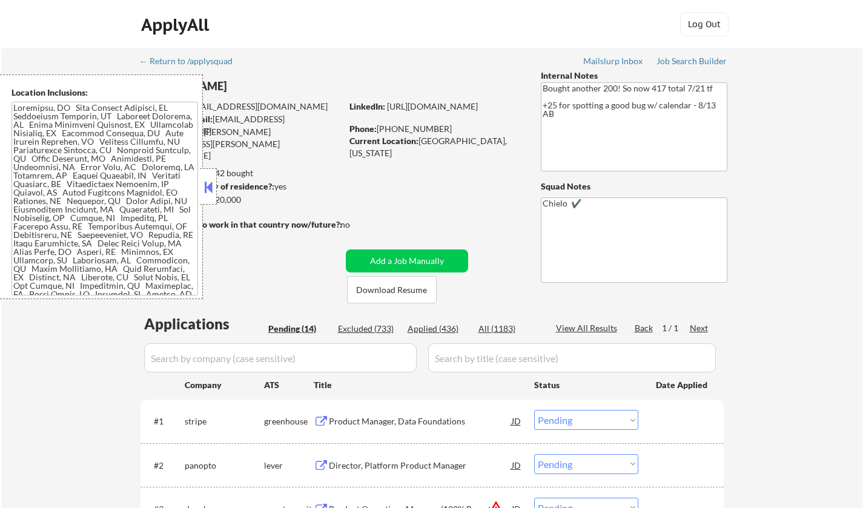
drag, startPoint x: 205, startPoint y: 184, endPoint x: 274, endPoint y: 240, distance: 89.2
click at [205, 184] on button at bounding box center [208, 187] width 13 height 18
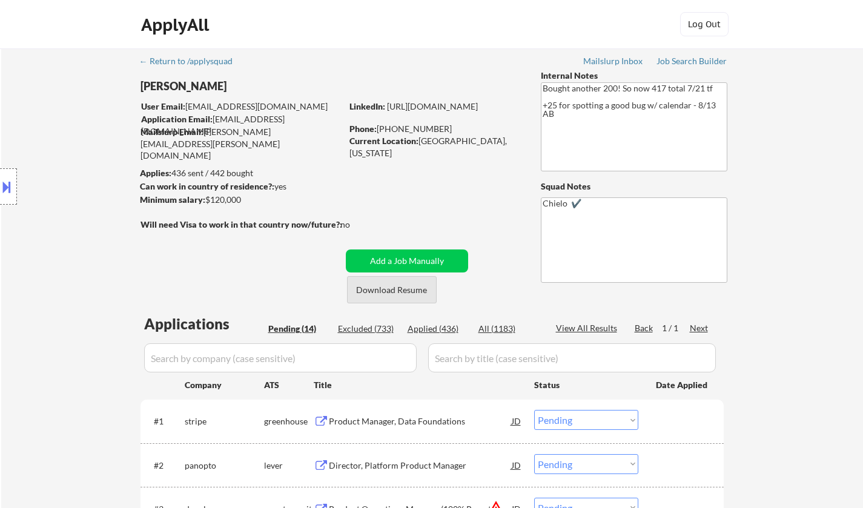
click at [399, 290] on button "Download Resume" at bounding box center [392, 289] width 90 height 27
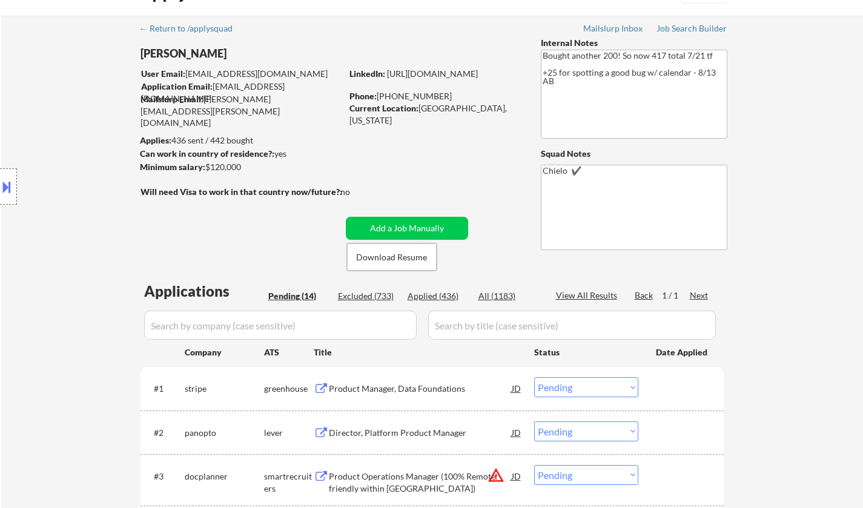
scroll to position [242, 0]
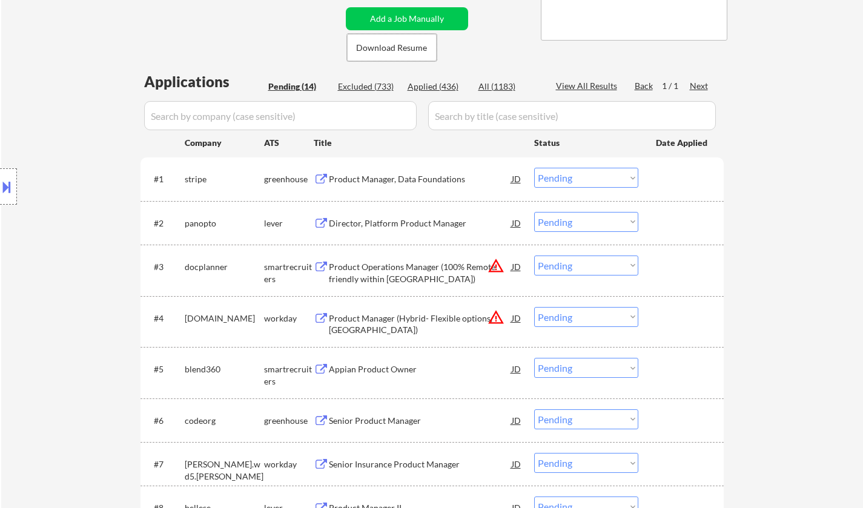
click at [400, 174] on div "Product Manager, Data Foundations" at bounding box center [420, 179] width 183 height 12
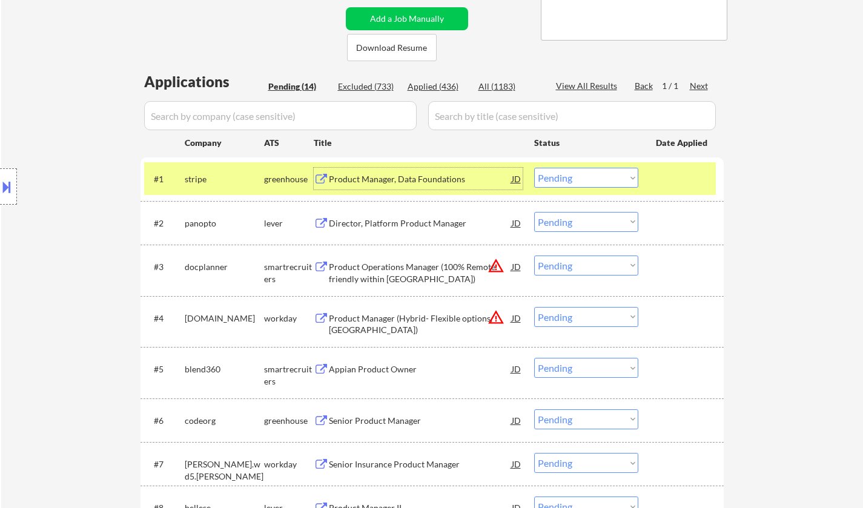
drag, startPoint x: 584, startPoint y: 179, endPoint x: 590, endPoint y: 184, distance: 7.8
click at [584, 179] on select "Choose an option... Pending Applied Excluded (Questions) Excluded (Expired) Exc…" at bounding box center [586, 178] width 104 height 20
click at [534, 168] on select "Choose an option... Pending Applied Excluded (Questions) Excluded (Expired) Exc…" at bounding box center [586, 178] width 104 height 20
select select ""pending""
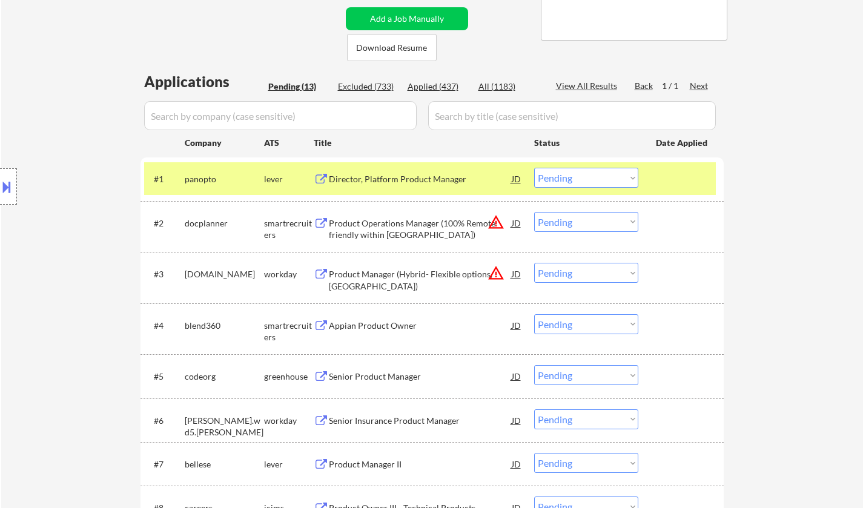
click at [392, 177] on div "Director, Platform Product Manager" at bounding box center [420, 179] width 183 height 12
